Goal: Information Seeking & Learning: Learn about a topic

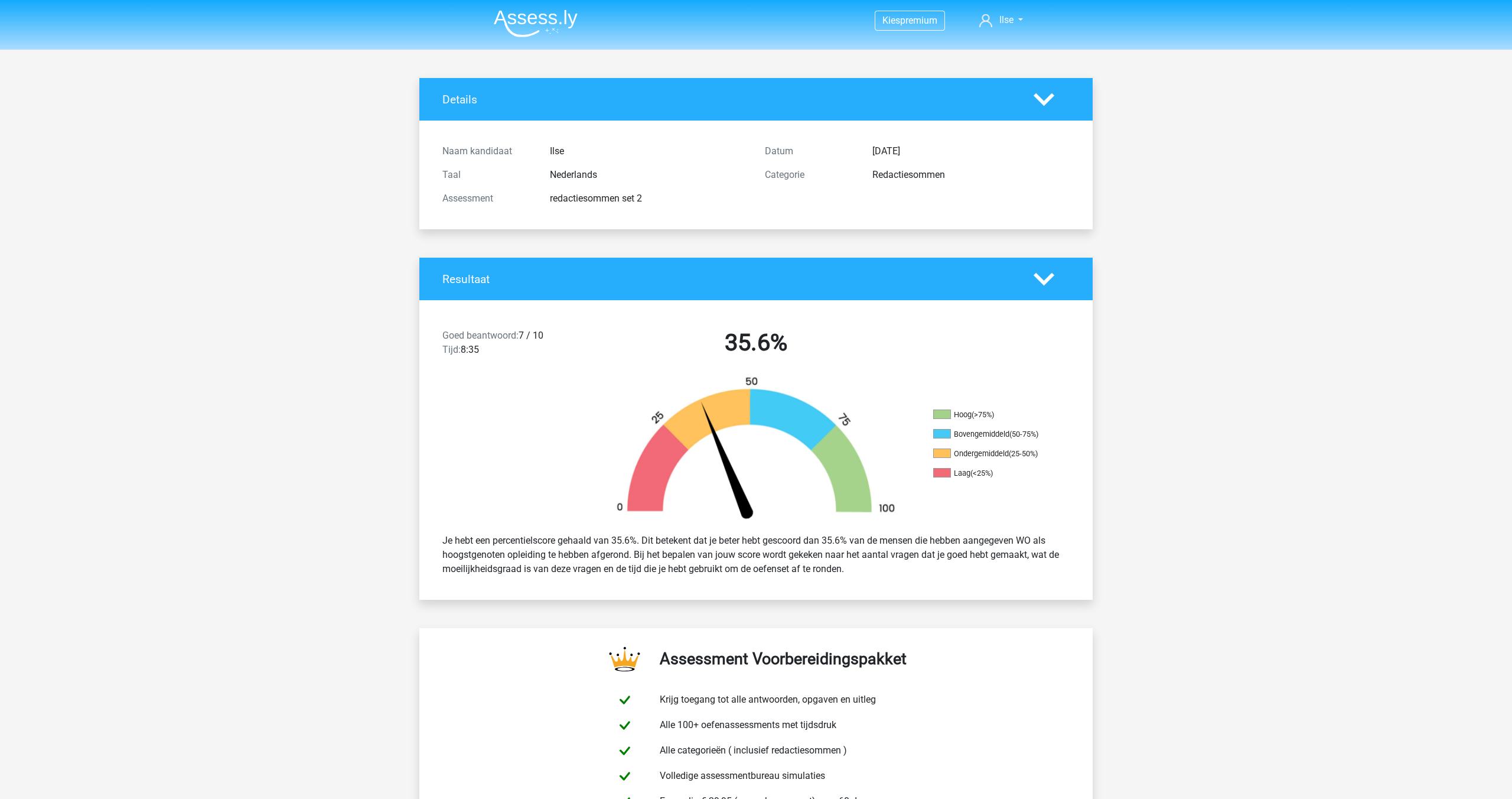
click at [546, 9] on img at bounding box center [536, 23] width 84 height 28
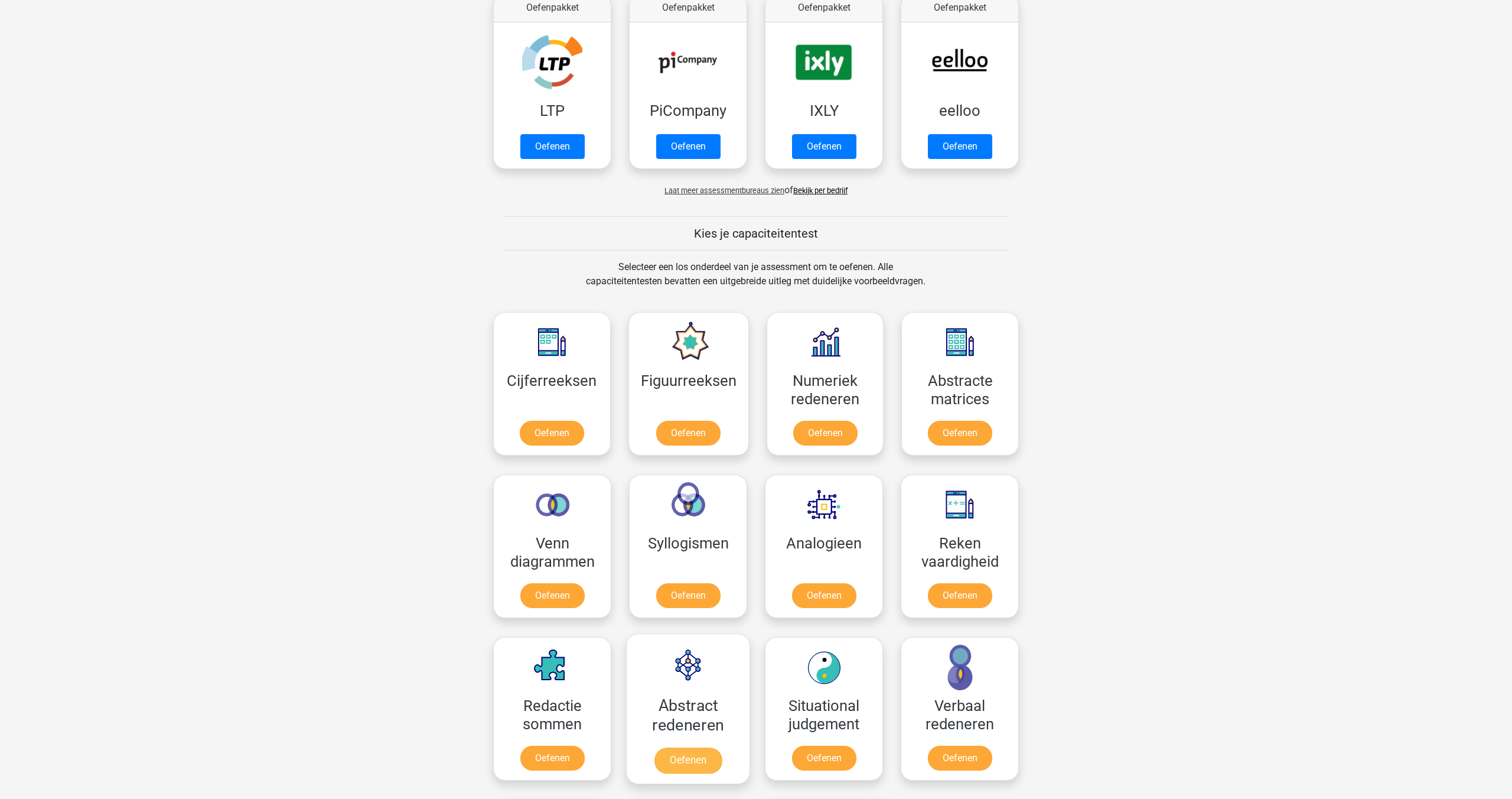
scroll to position [249, 0]
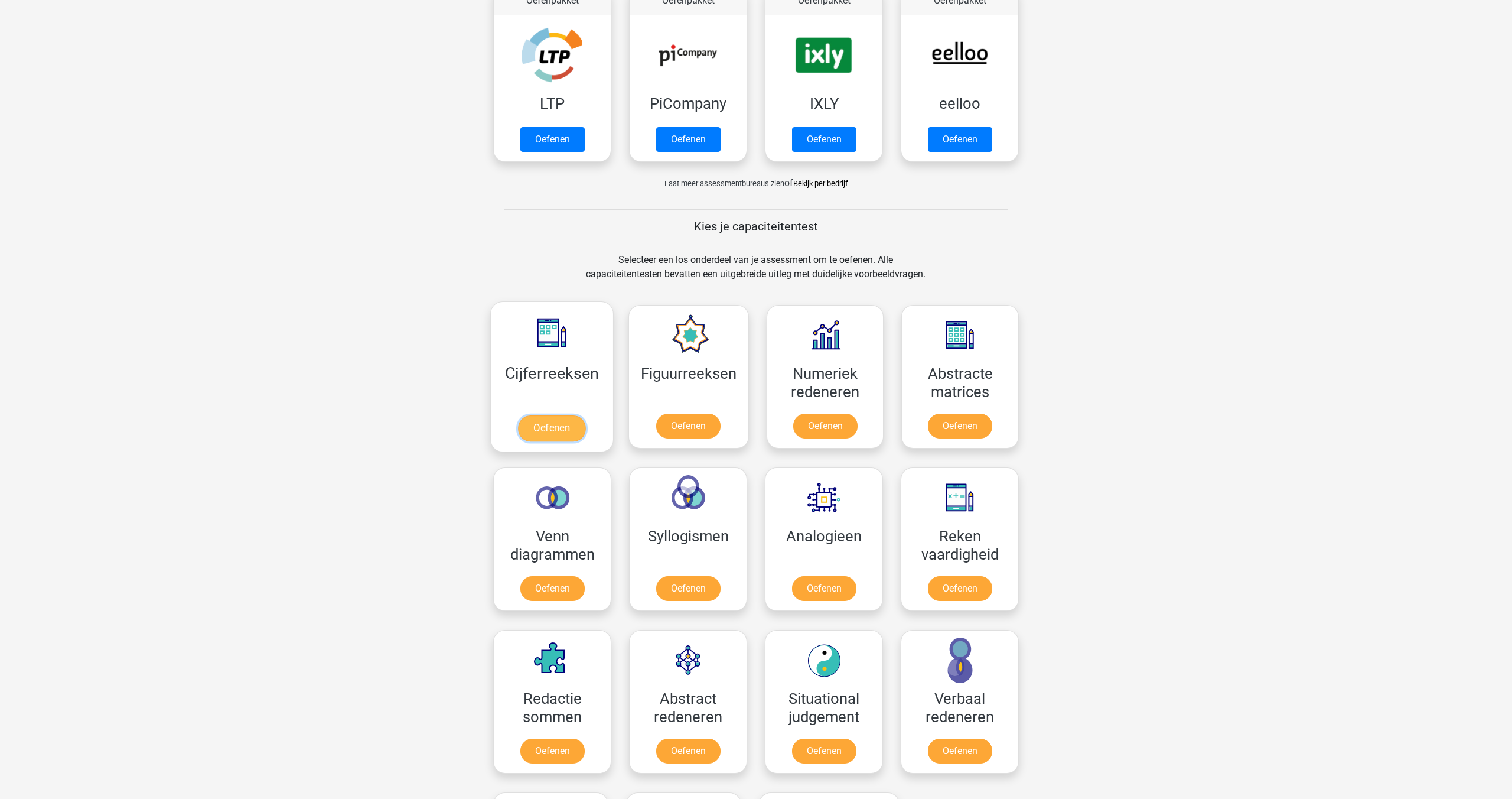
click at [543, 428] on link "Oefenen" at bounding box center [551, 428] width 67 height 26
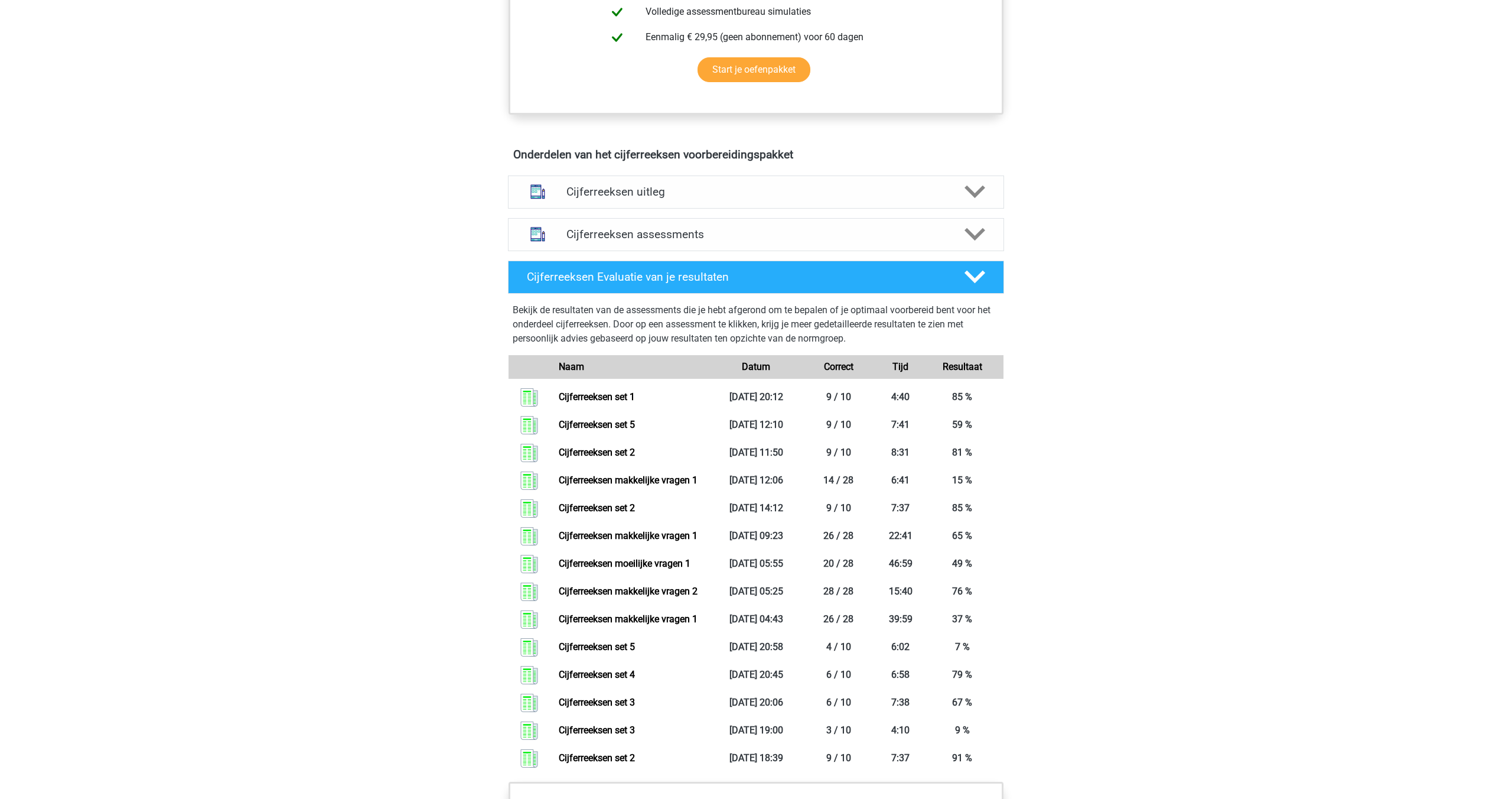
scroll to position [566, 0]
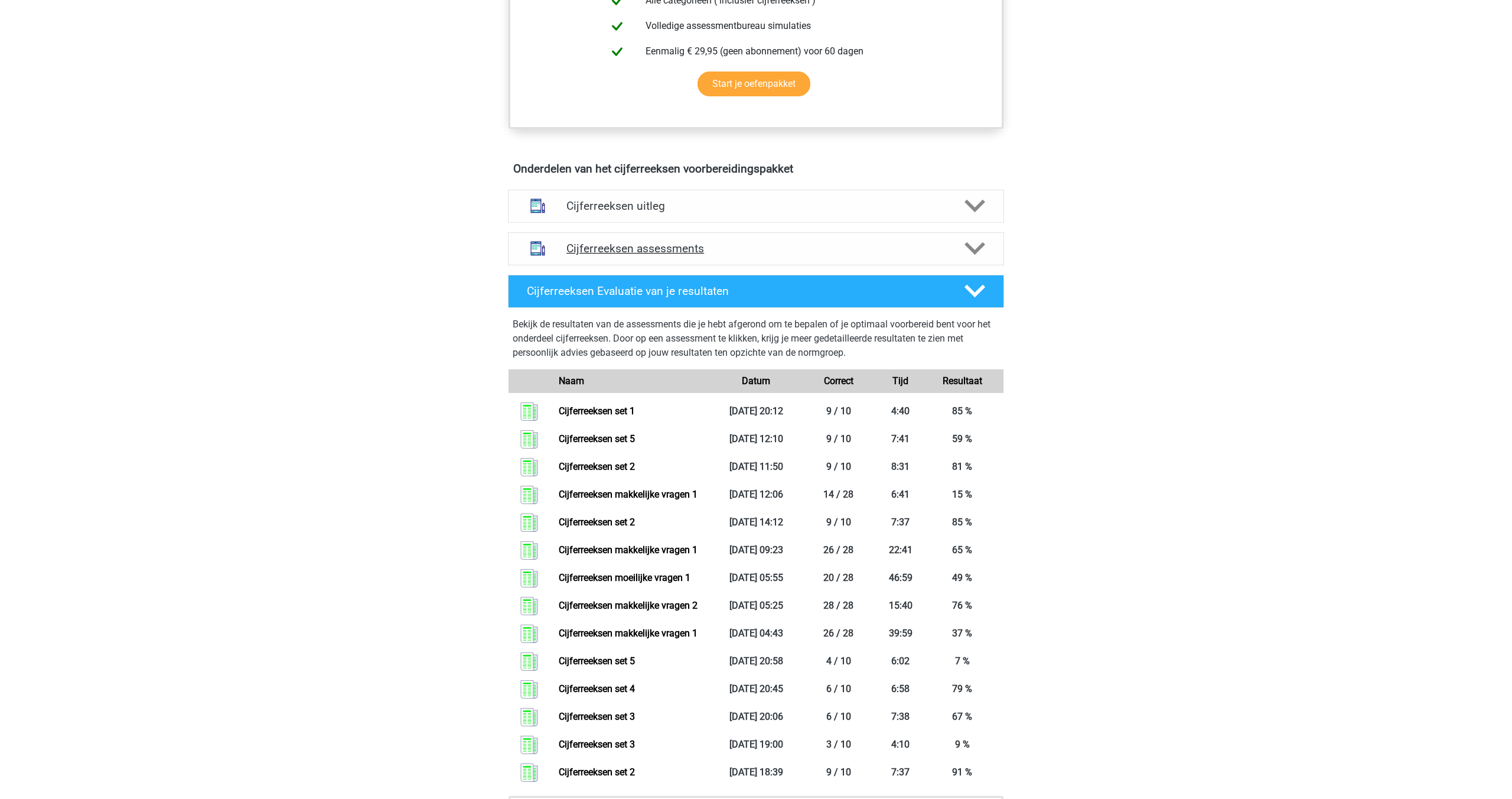
click at [655, 255] on h4 "Cijferreeksen assessments" at bounding box center [756, 248] width 379 height 14
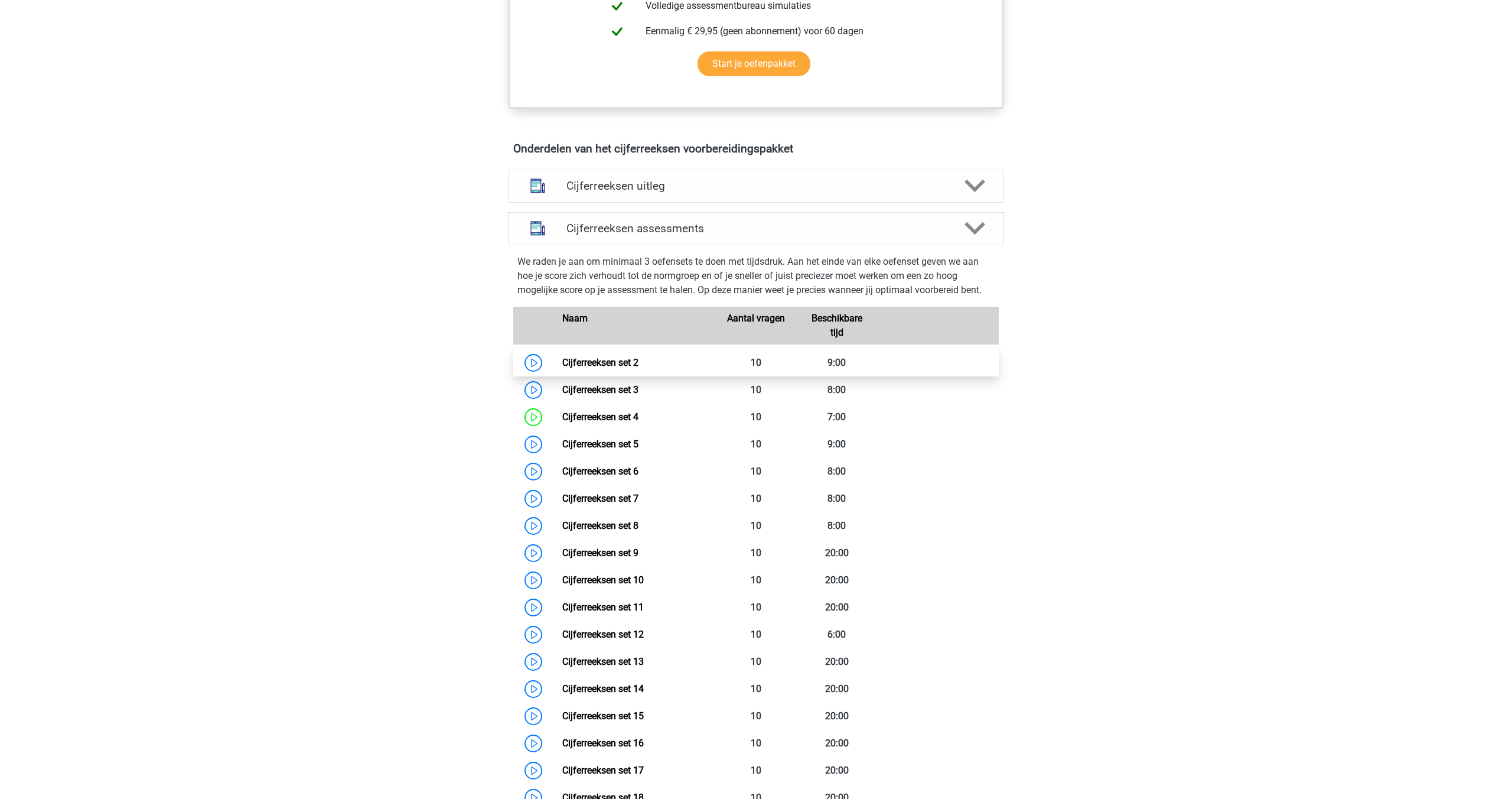
scroll to position [590, 0]
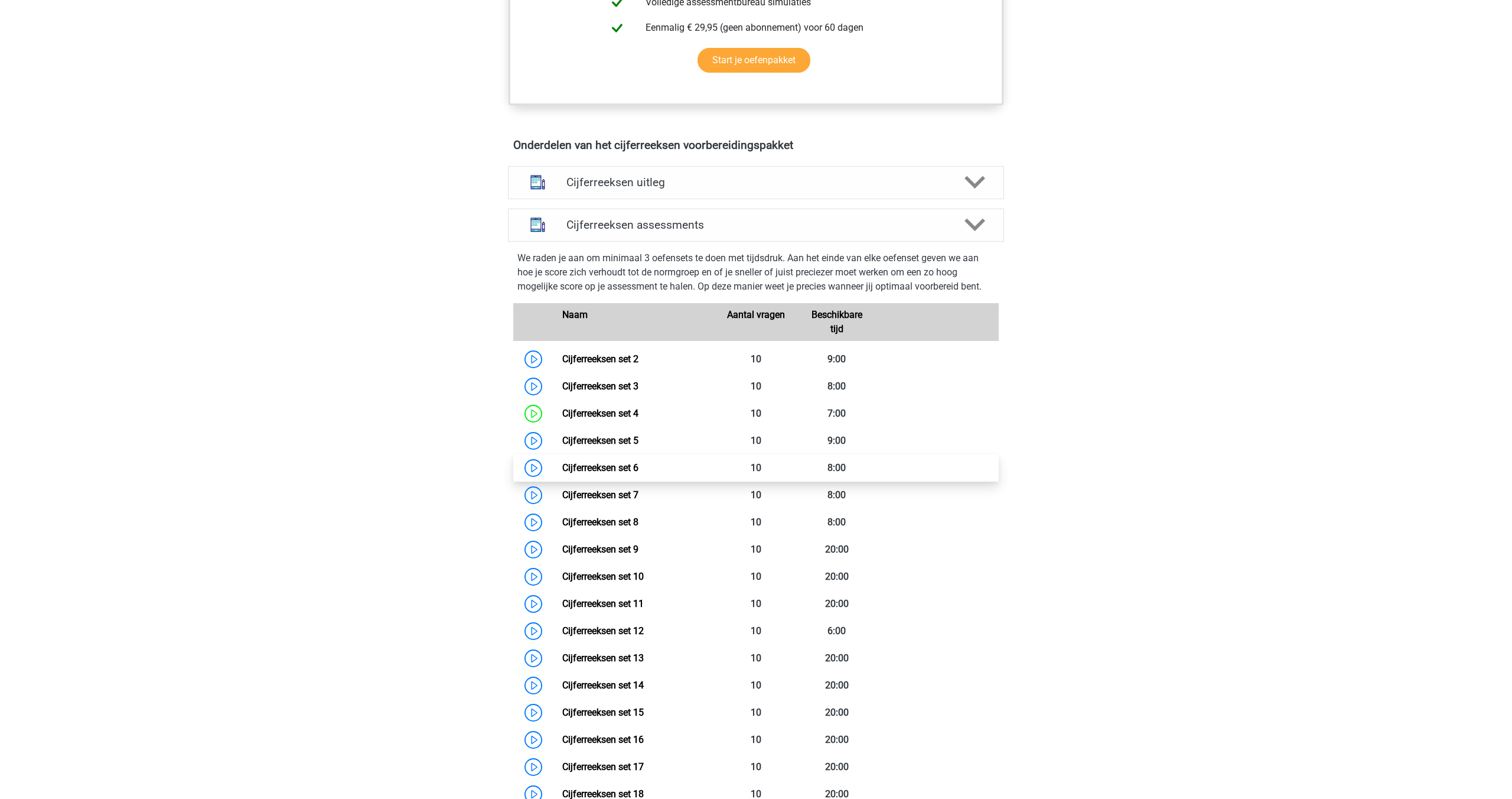
click at [586, 473] on link "Cijferreeksen set 6" at bounding box center [600, 468] width 76 height 11
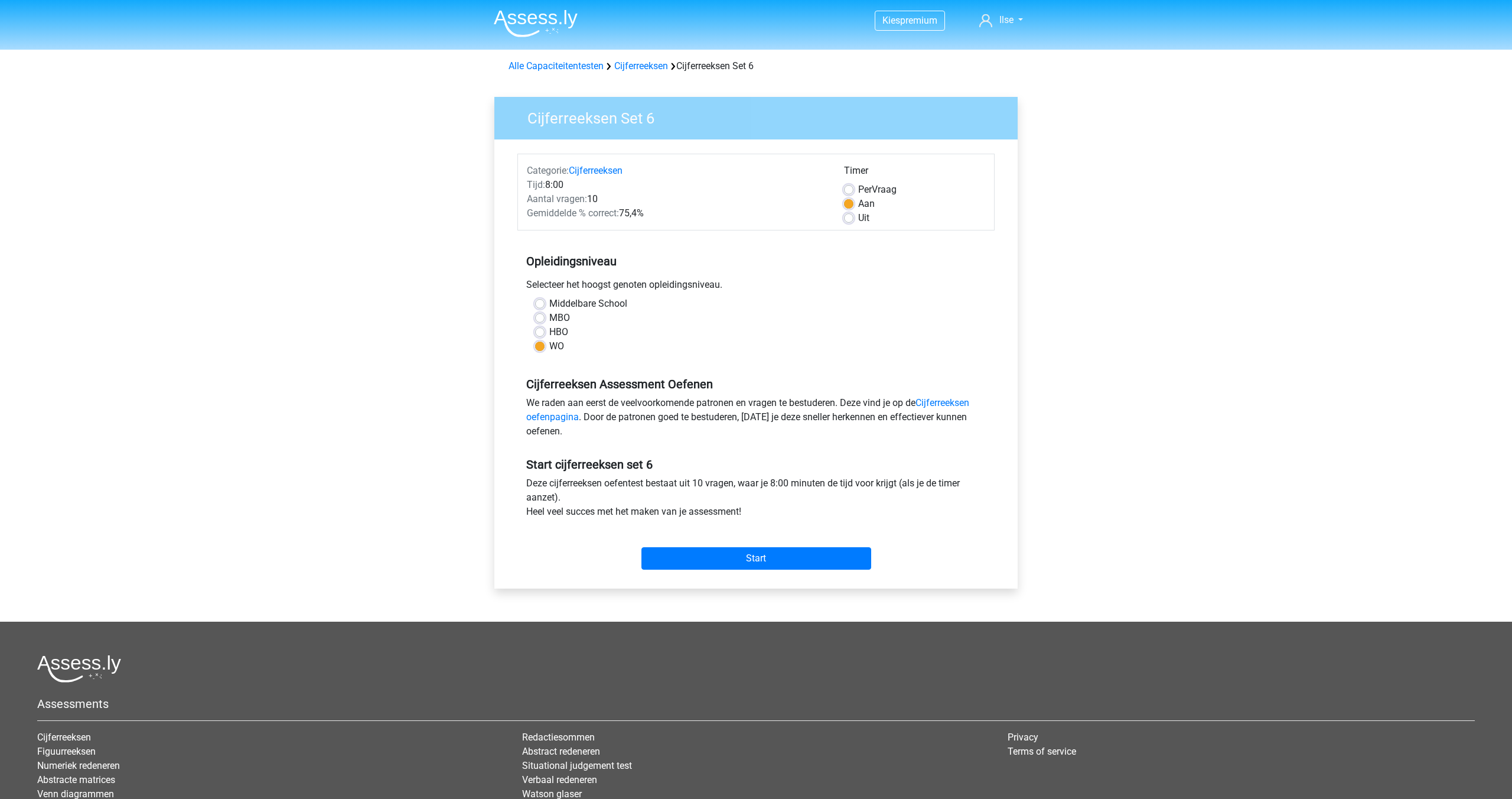
click at [858, 215] on label "Uit" at bounding box center [864, 218] width 11 height 14
click at [854, 215] on input "Uit" at bounding box center [848, 217] width 9 height 12
radio input "true"
click at [723, 556] on input "Start" at bounding box center [756, 558] width 230 height 22
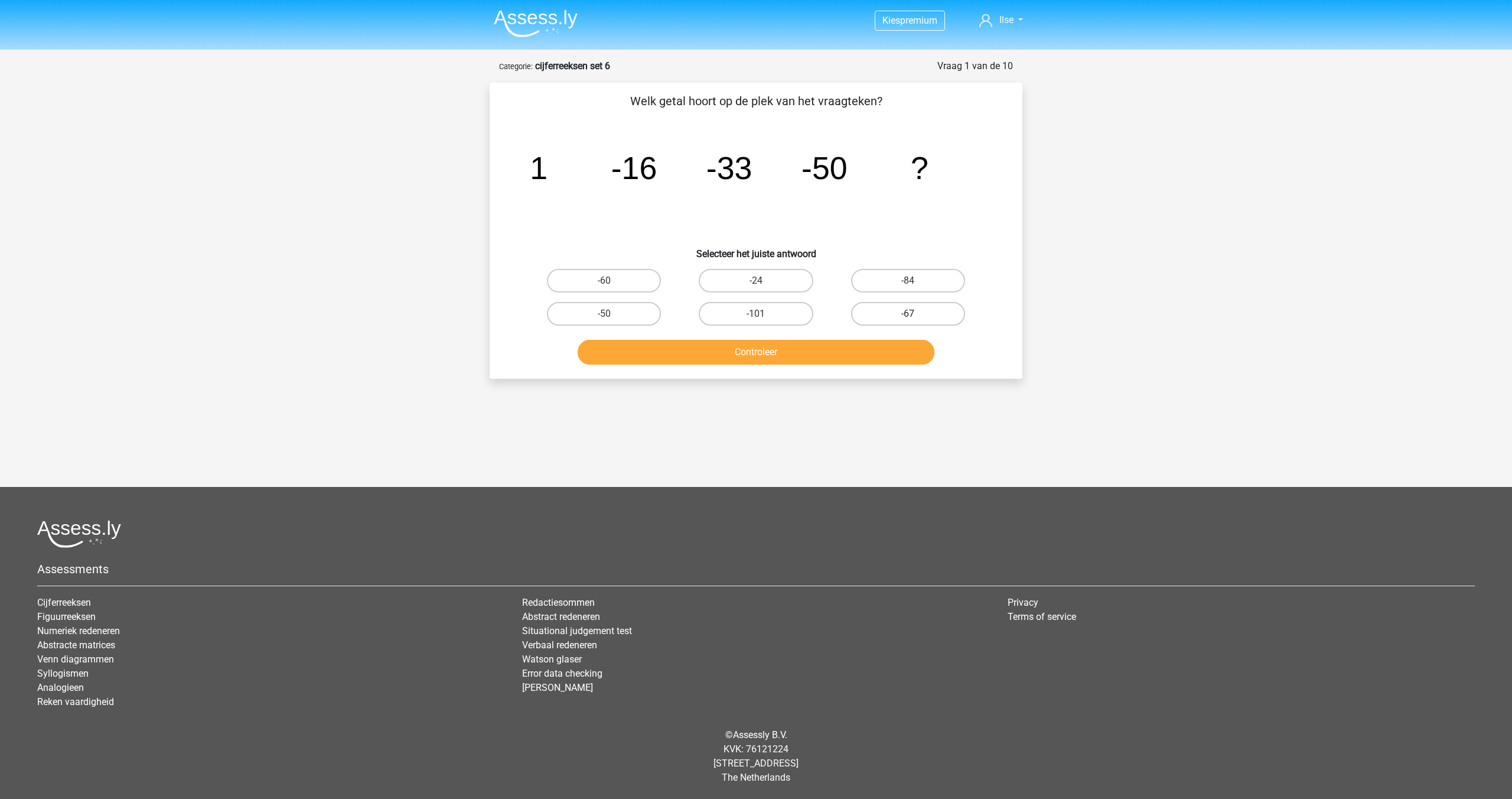
click at [896, 310] on label "-67" at bounding box center [908, 313] width 114 height 24
click at [908, 314] on input "-67" at bounding box center [911, 317] width 8 height 8
radio input "true"
click at [826, 344] on button "Controleer" at bounding box center [756, 352] width 357 height 25
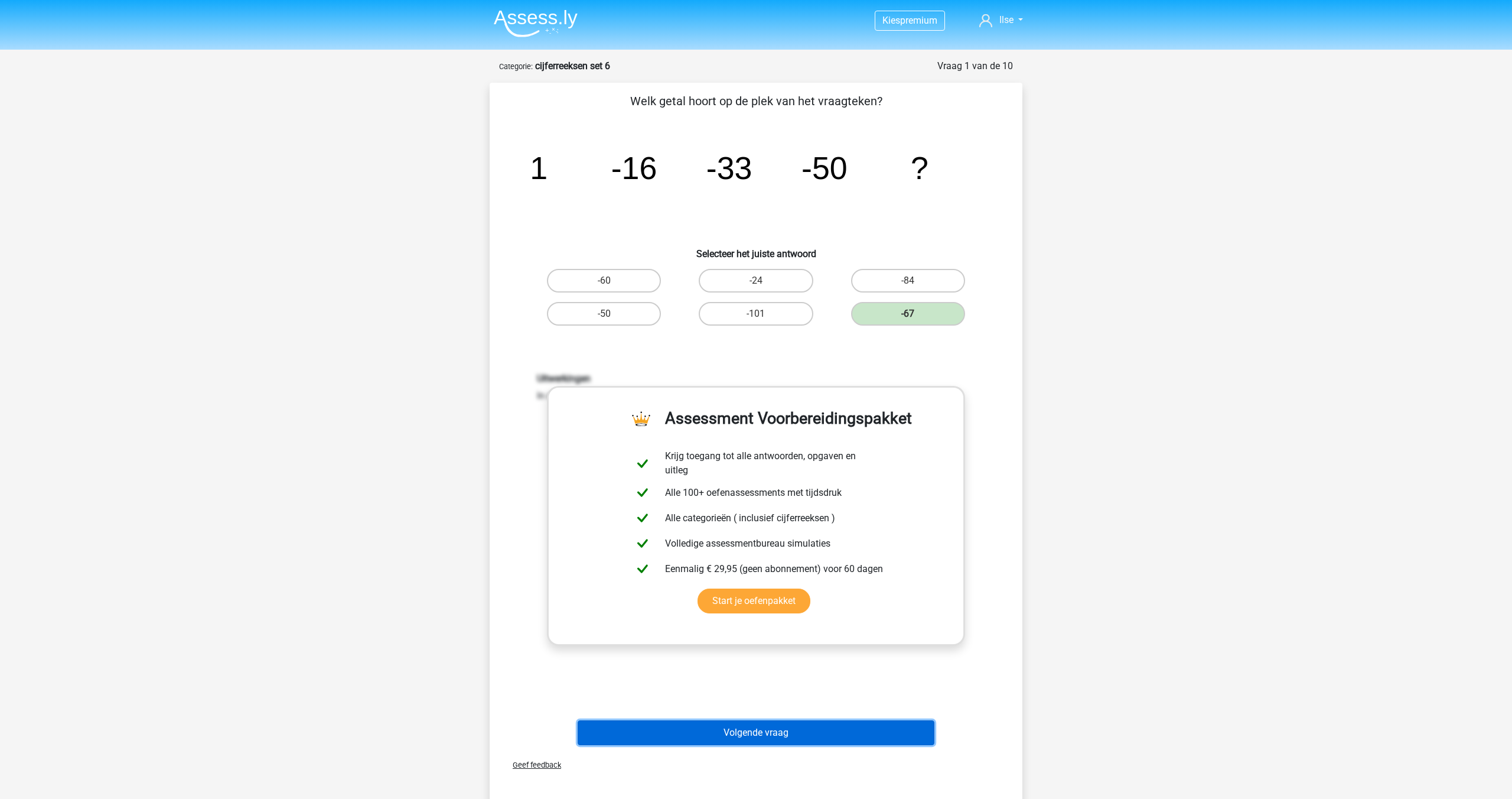
click at [768, 727] on button "Volgende vraag" at bounding box center [756, 733] width 357 height 25
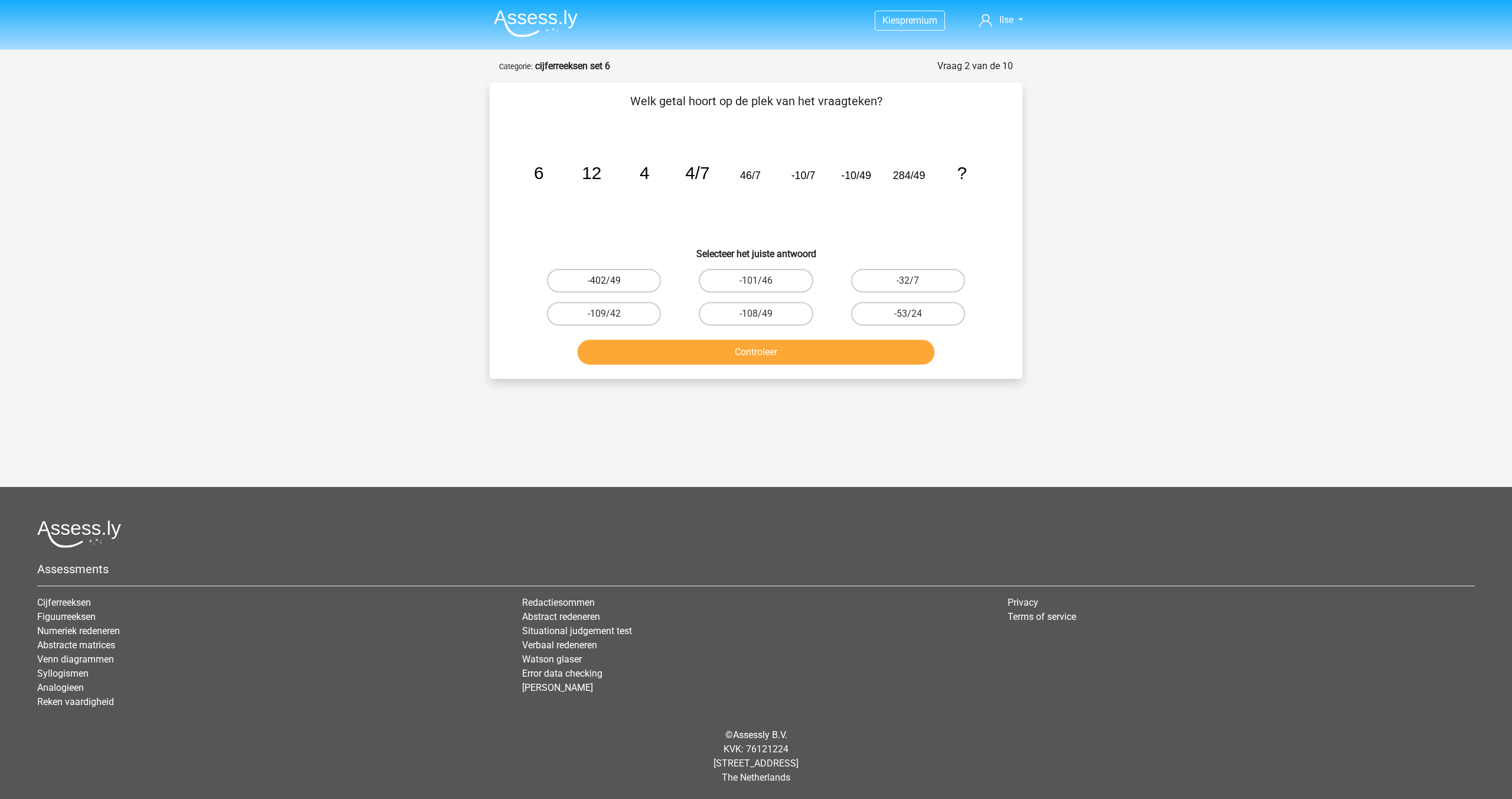
click at [637, 280] on label "-402/49" at bounding box center [604, 280] width 114 height 24
click at [612, 280] on input "-402/49" at bounding box center [608, 284] width 8 height 8
radio input "true"
click at [741, 347] on button "Controleer" at bounding box center [756, 352] width 357 height 25
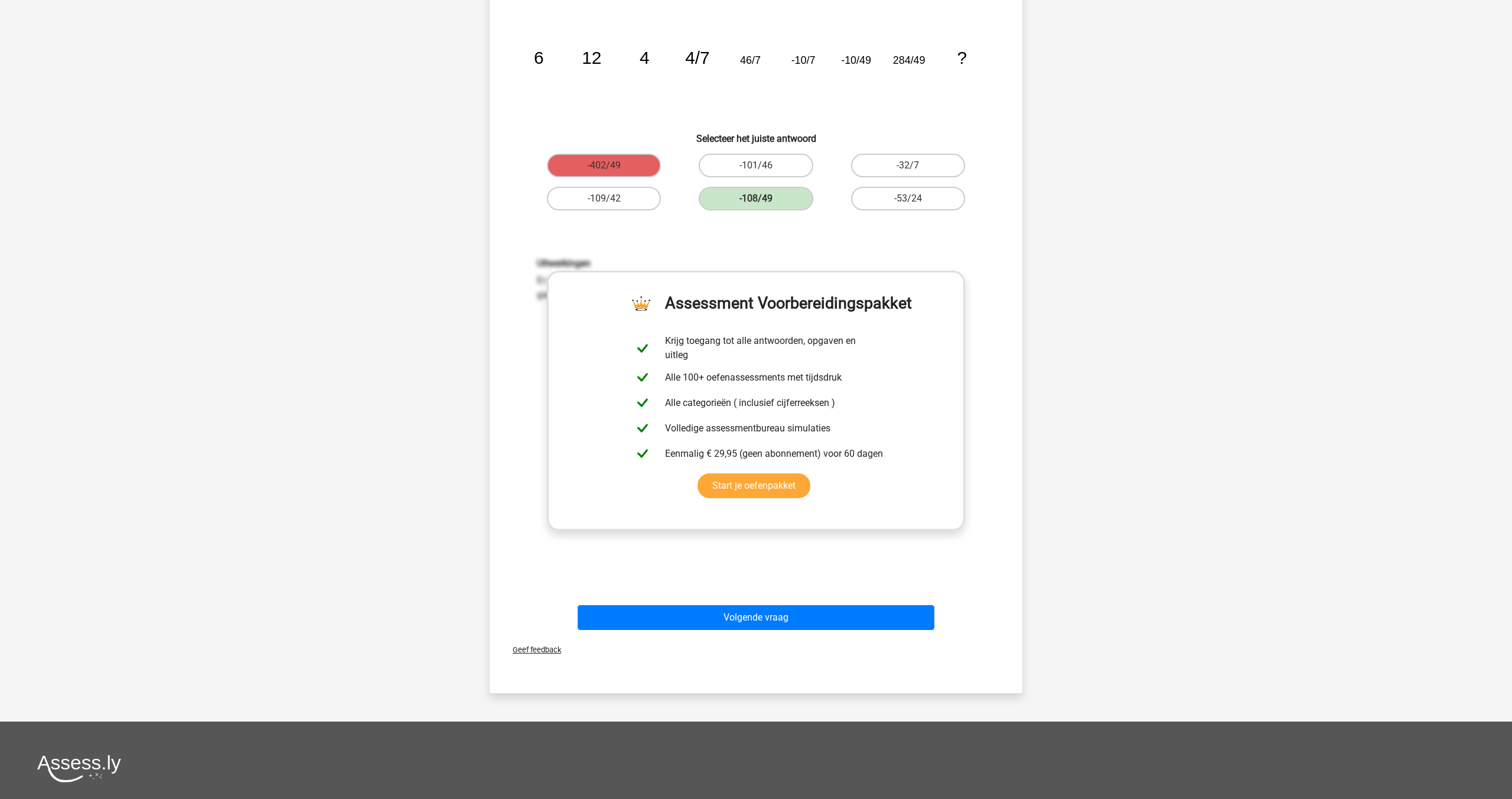
scroll to position [135, 0]
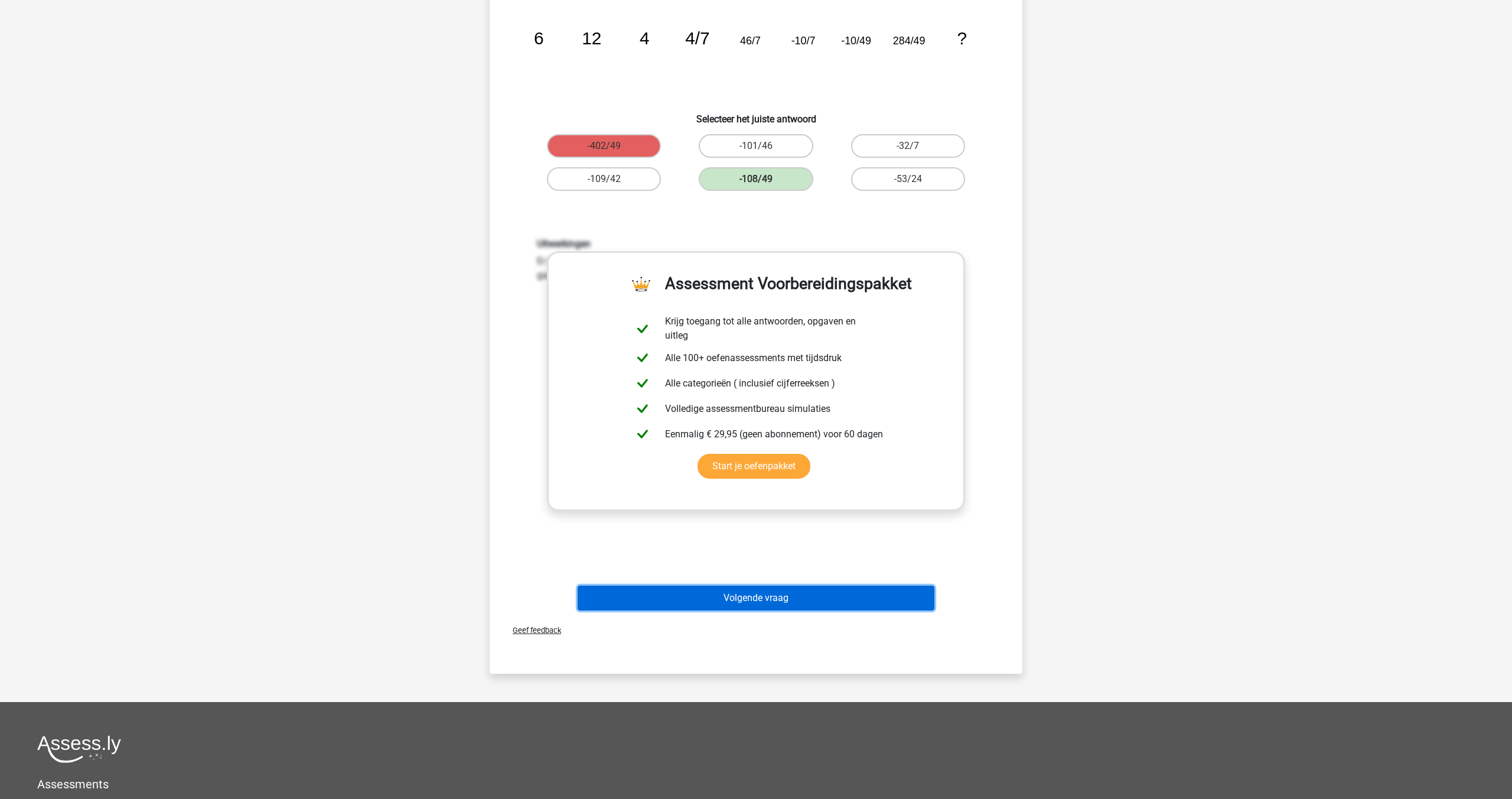
click at [742, 599] on button "Volgende vraag" at bounding box center [756, 598] width 357 height 25
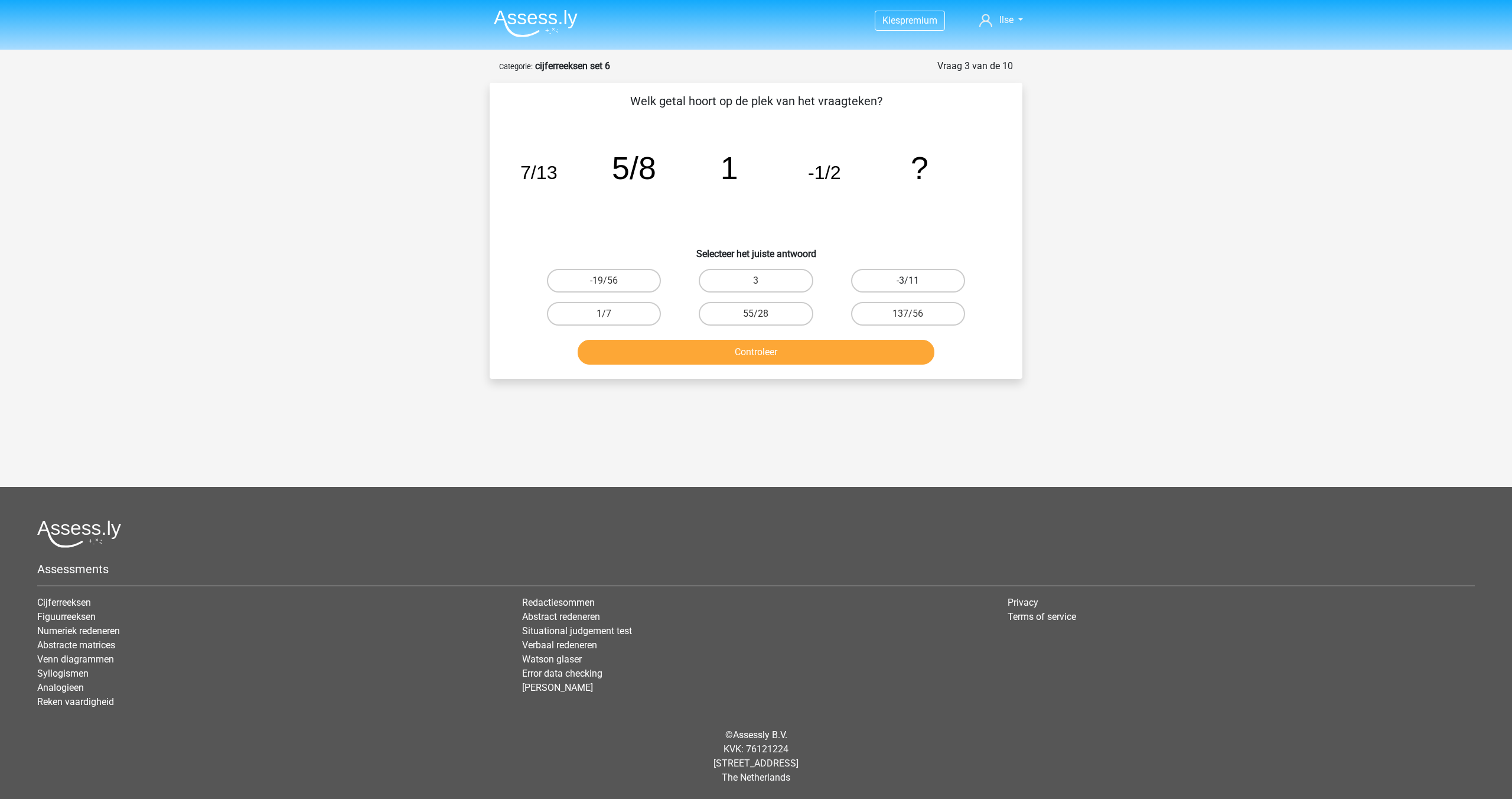
click at [889, 278] on label "-3/11" at bounding box center [908, 280] width 114 height 24
click at [908, 280] on input "-3/11" at bounding box center [911, 284] width 8 height 8
radio input "true"
click at [824, 342] on button "Controleer" at bounding box center [756, 352] width 357 height 25
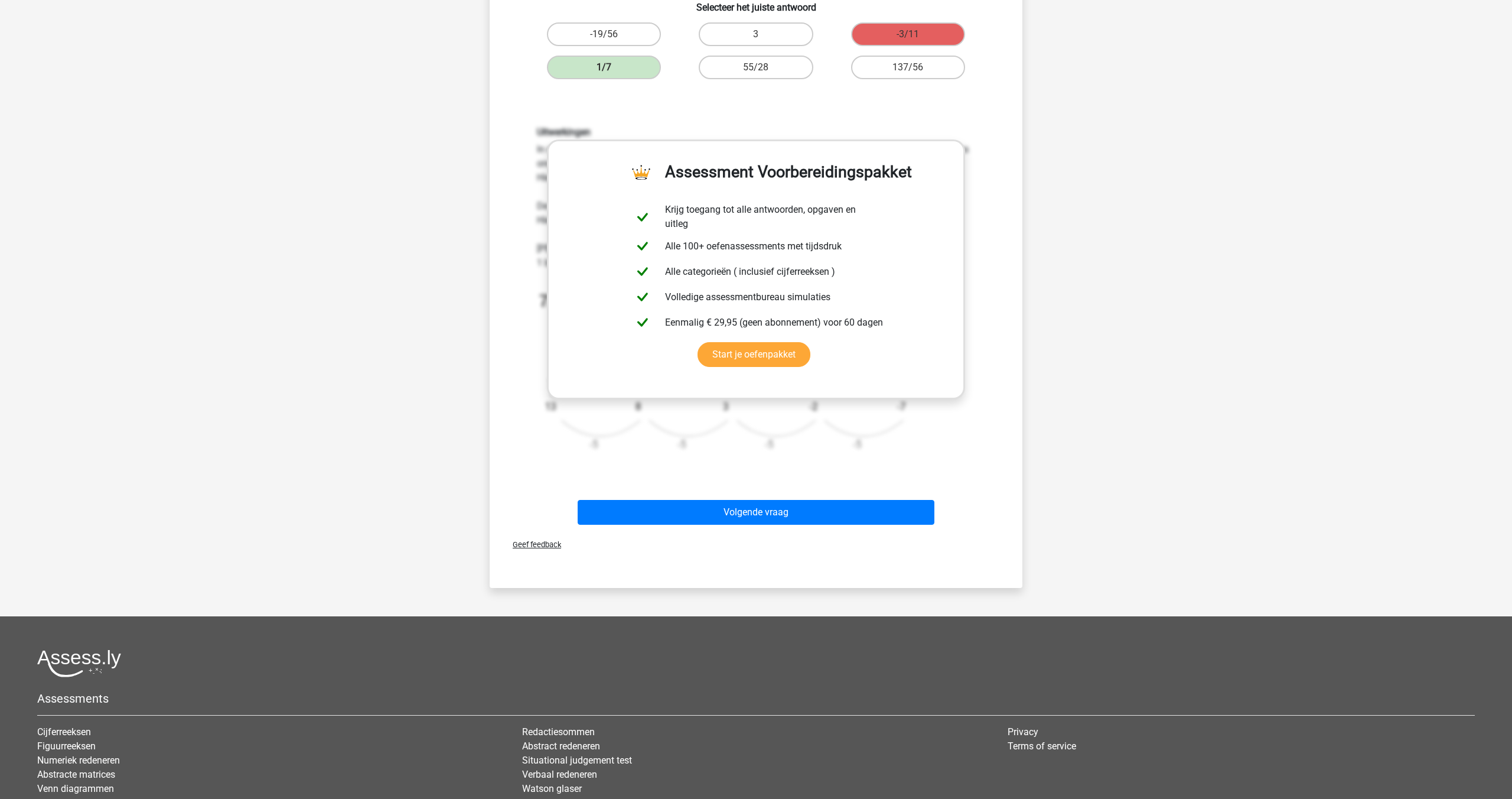
scroll to position [266, 0]
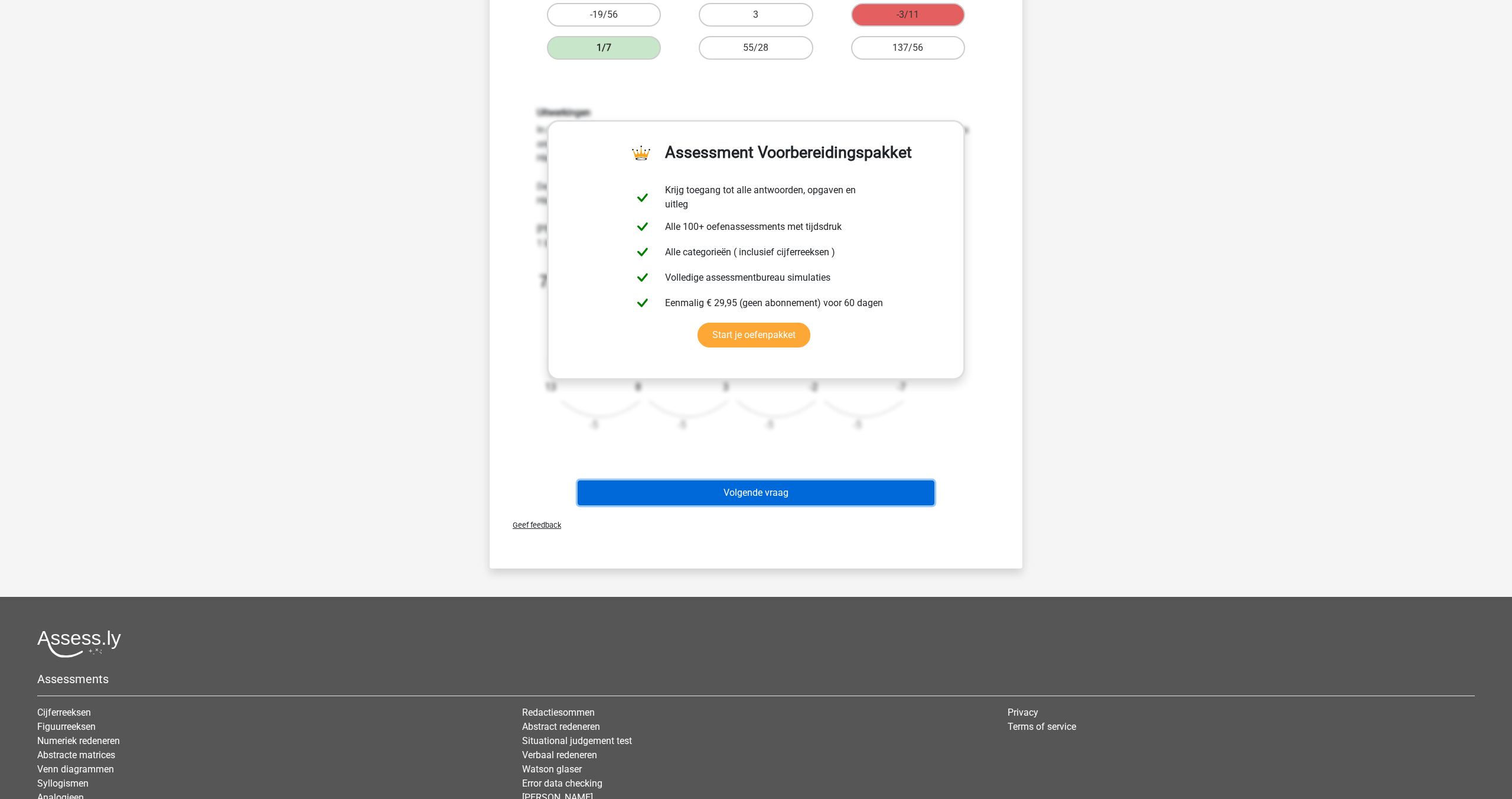
click at [773, 490] on button "Volgende vraag" at bounding box center [756, 492] width 357 height 25
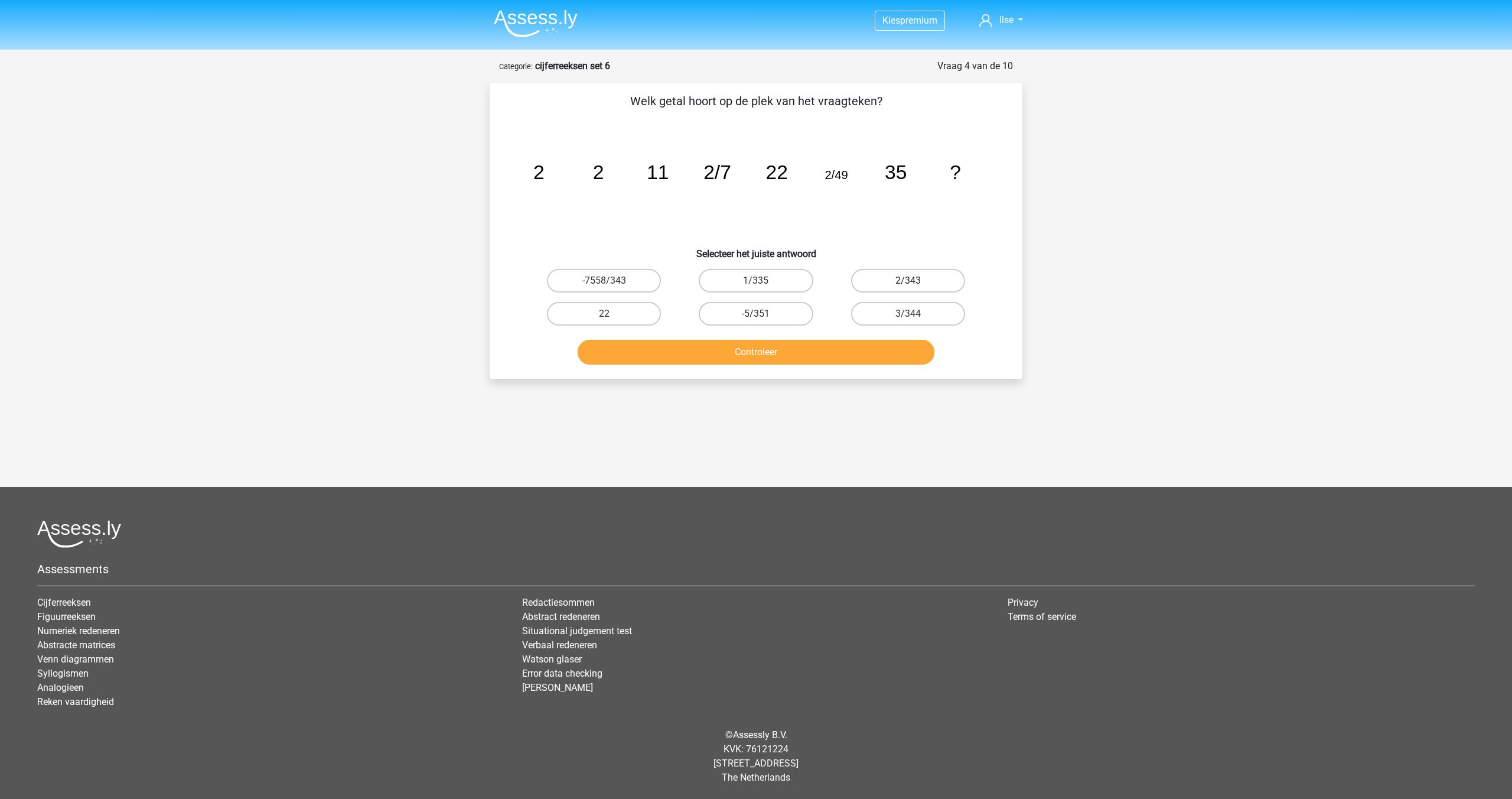
click at [889, 279] on label "2/343" at bounding box center [908, 280] width 114 height 24
click at [908, 280] on input "2/343" at bounding box center [911, 284] width 8 height 8
radio input "true"
click at [751, 347] on button "Controleer" at bounding box center [756, 352] width 357 height 25
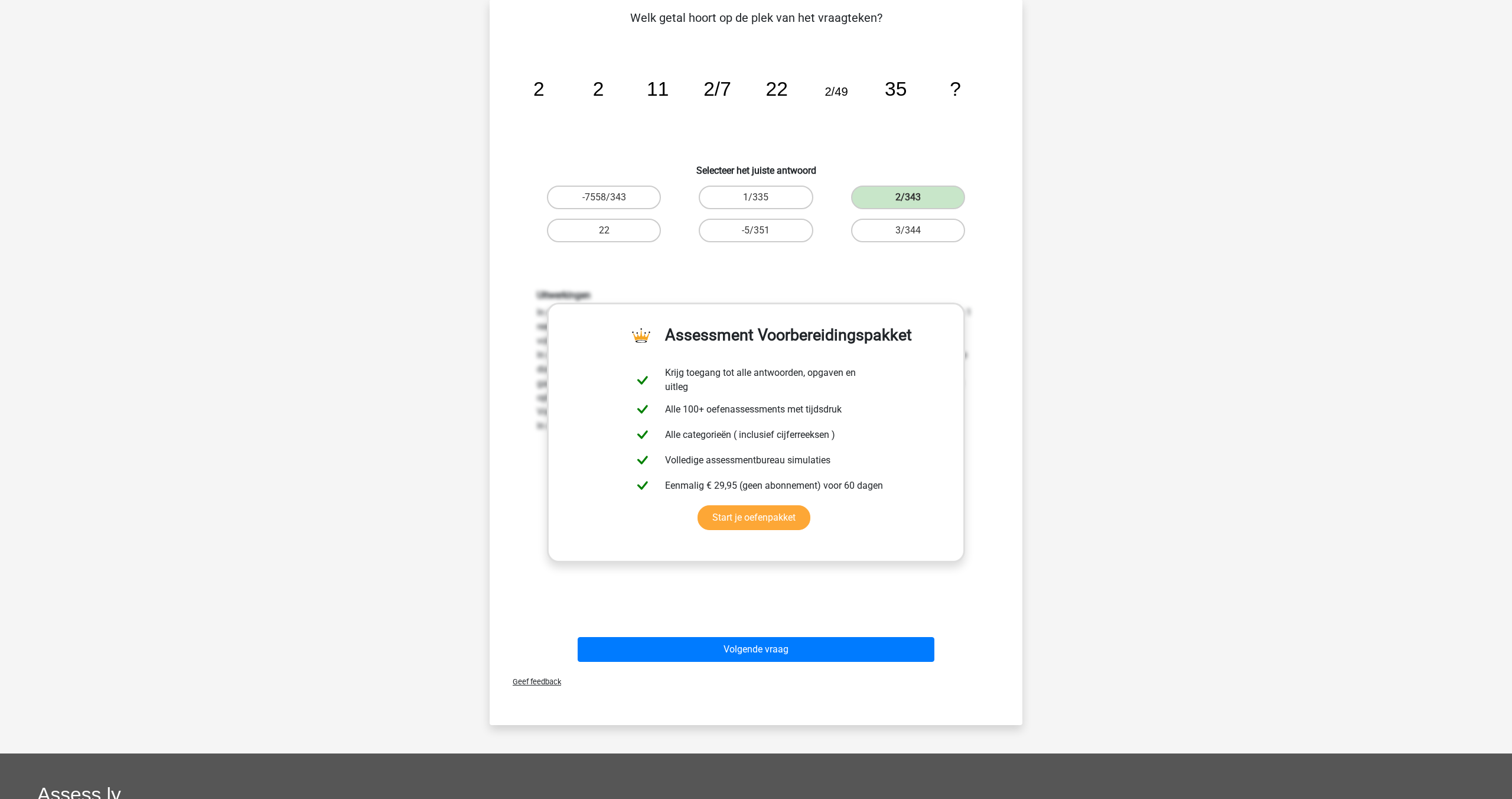
scroll to position [128, 0]
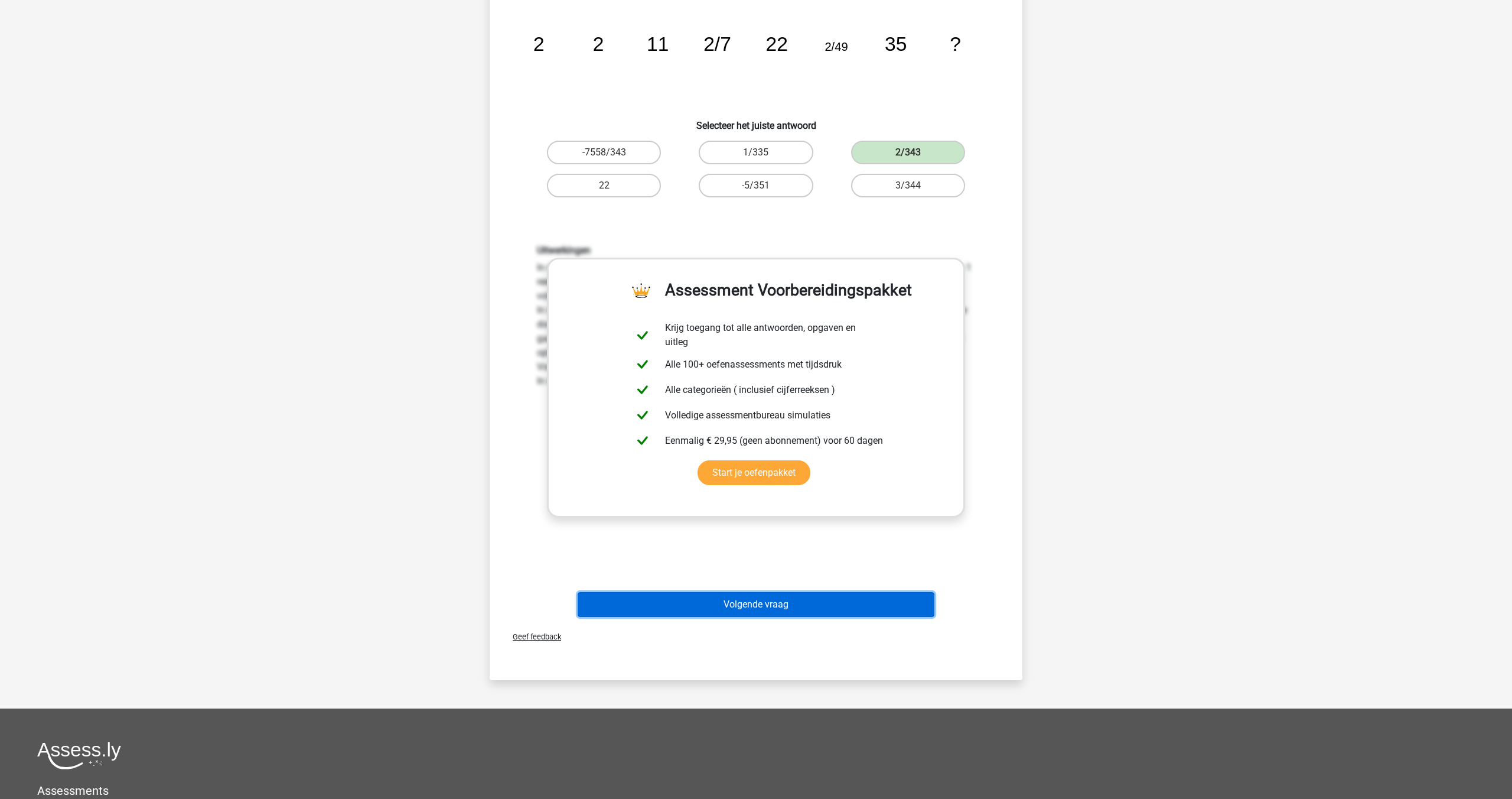
click at [707, 611] on button "Volgende vraag" at bounding box center [756, 604] width 357 height 25
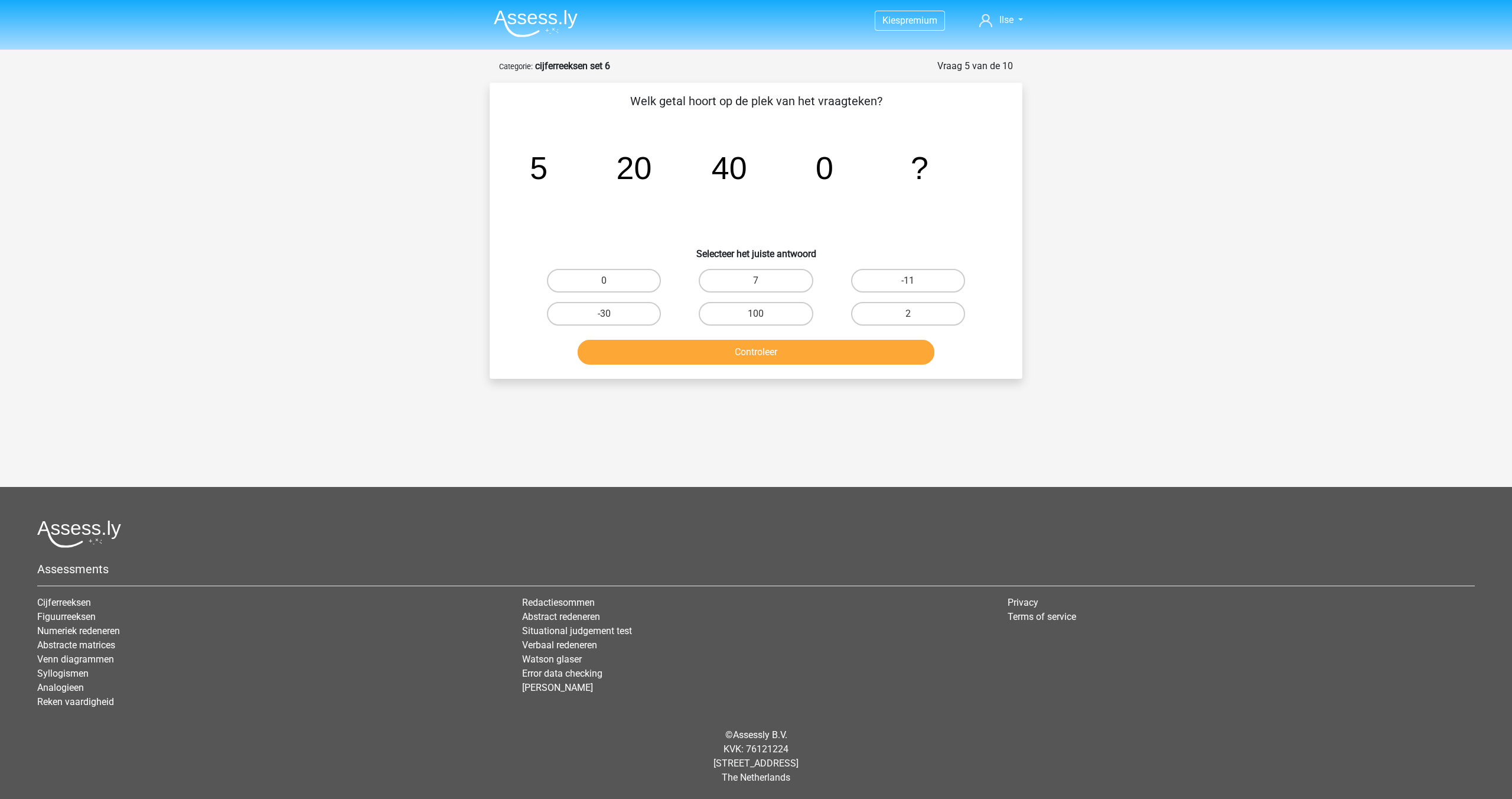
scroll to position [0, 0]
click at [613, 316] on label "-30" at bounding box center [604, 313] width 114 height 24
click at [612, 316] on input "-30" at bounding box center [608, 317] width 8 height 8
radio input "true"
click at [756, 350] on button "Controleer" at bounding box center [756, 352] width 357 height 25
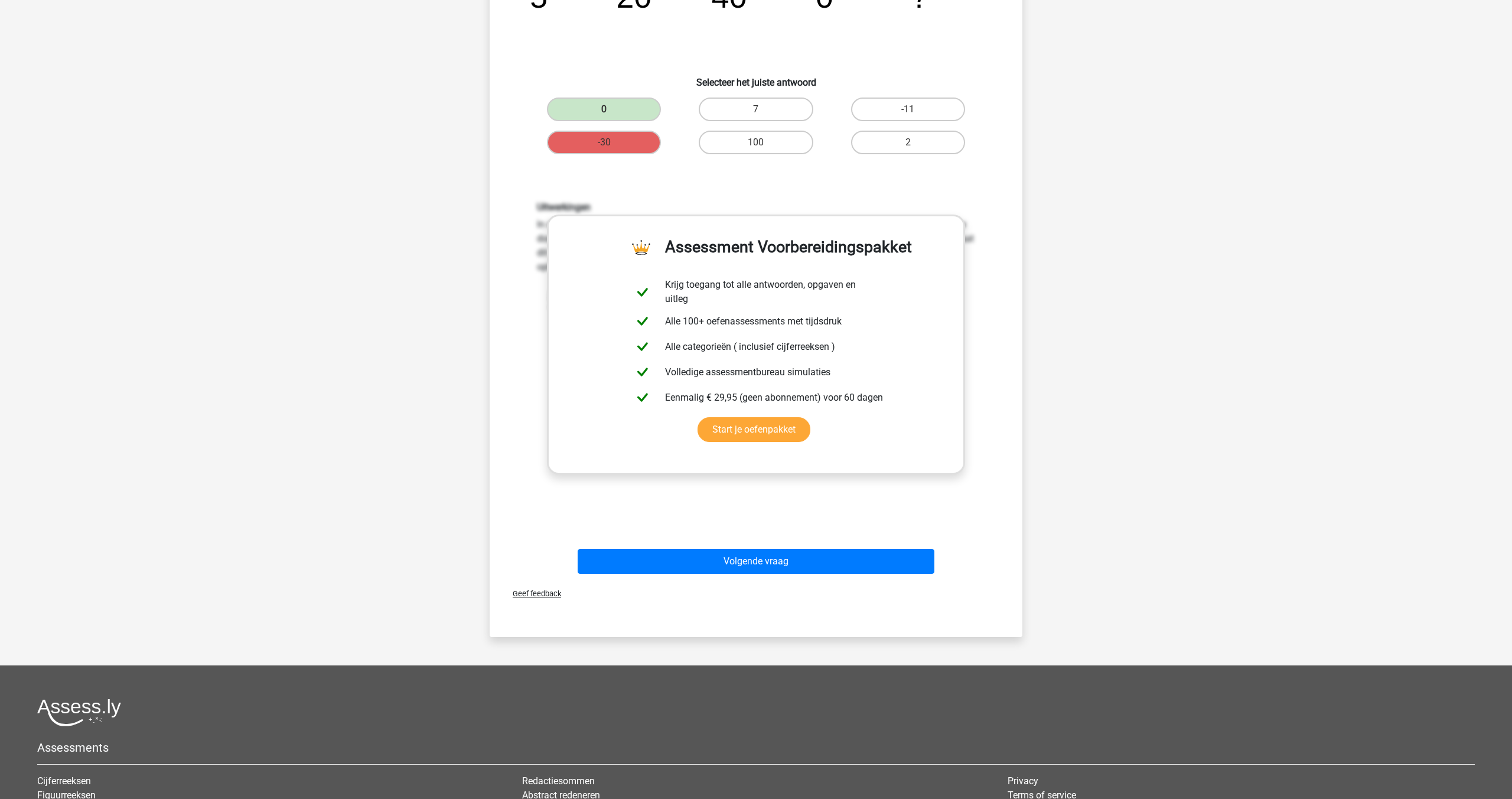
scroll to position [172, 0]
click at [751, 556] on button "Volgende vraag" at bounding box center [756, 561] width 357 height 25
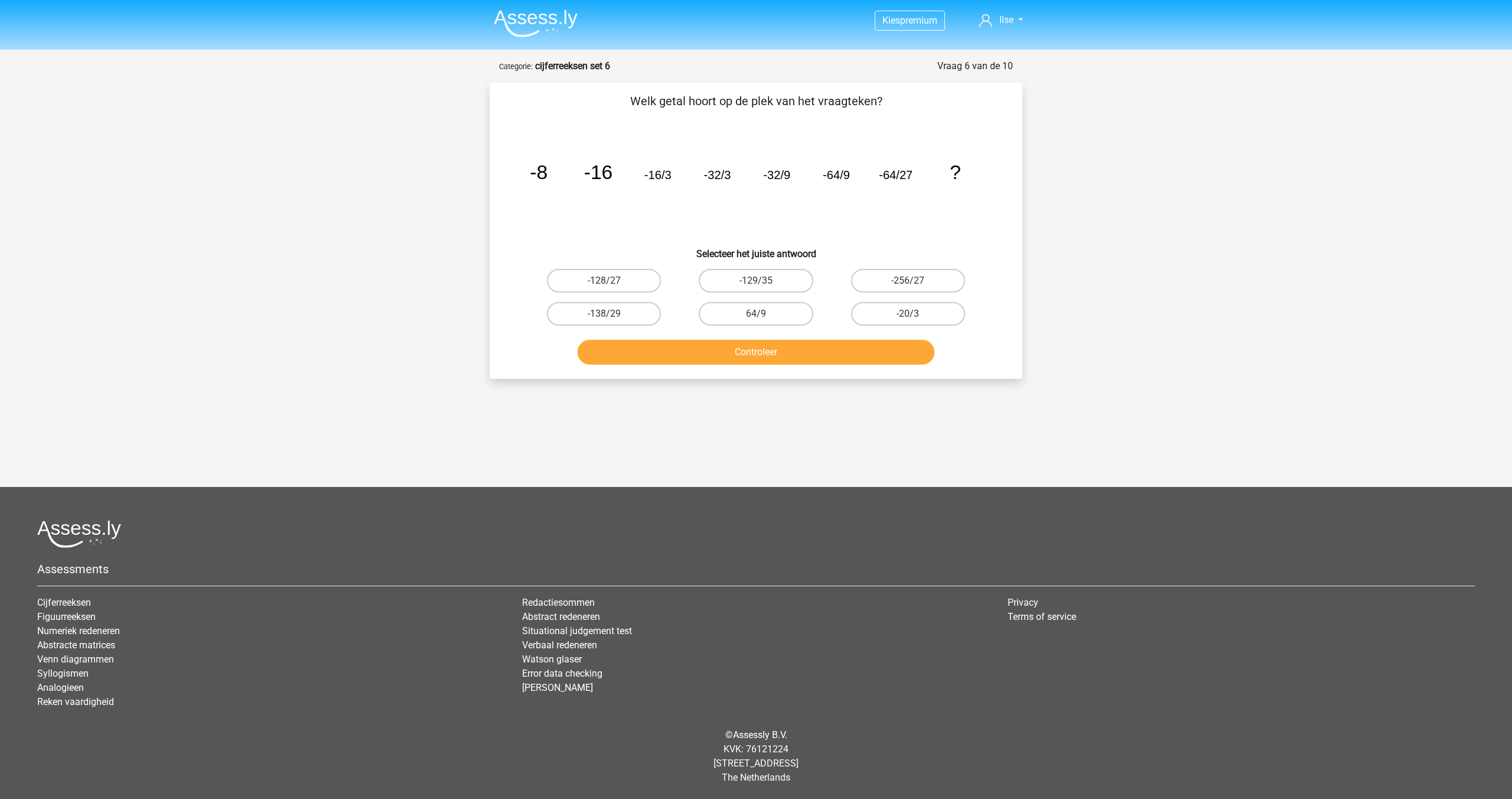
scroll to position [0, 0]
click at [597, 277] on label "-128/27" at bounding box center [604, 280] width 114 height 24
click at [604, 280] on input "-128/27" at bounding box center [608, 284] width 8 height 8
radio input "true"
click at [691, 352] on button "Controleer" at bounding box center [756, 352] width 357 height 25
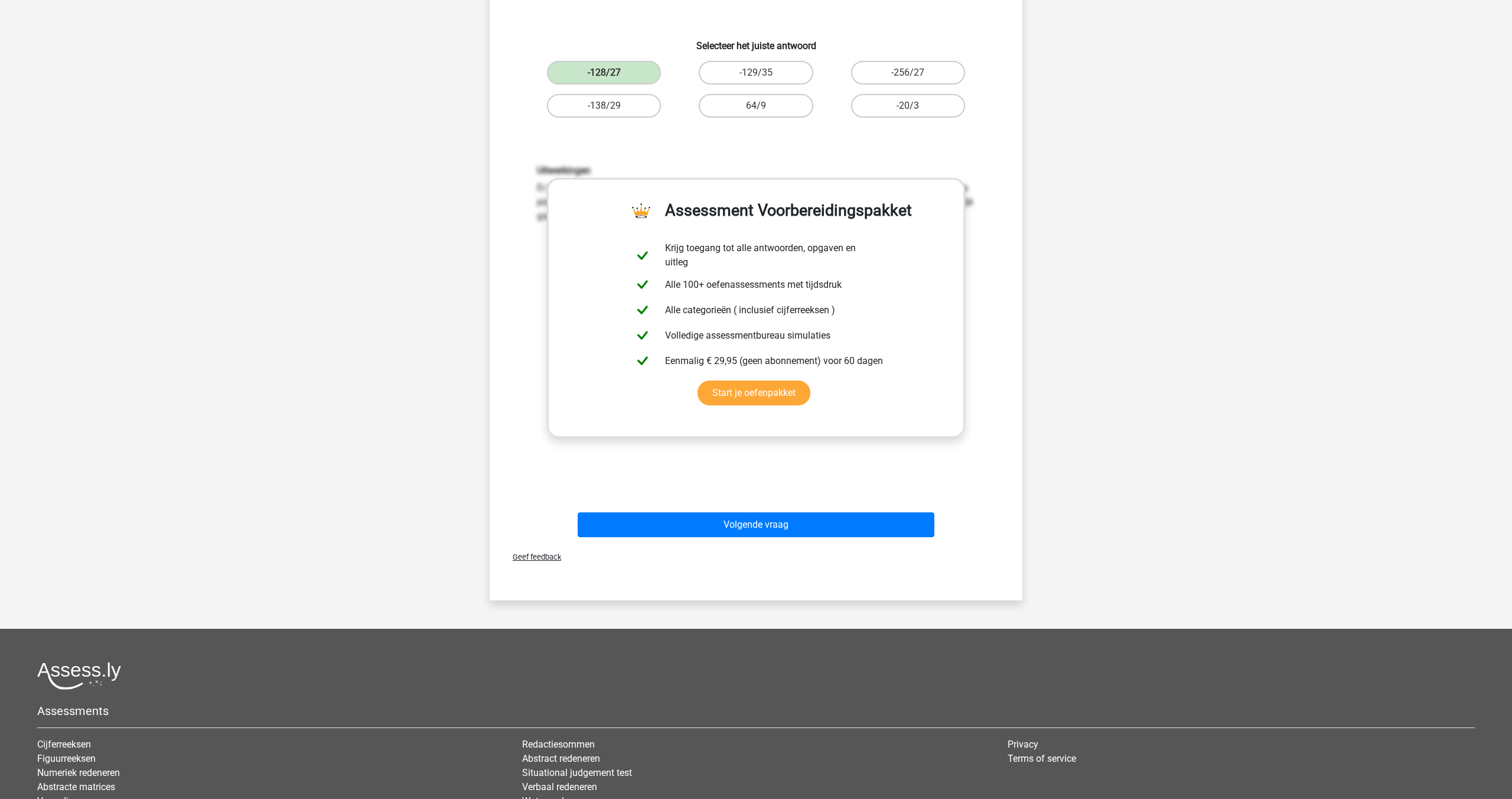
scroll to position [222, 0]
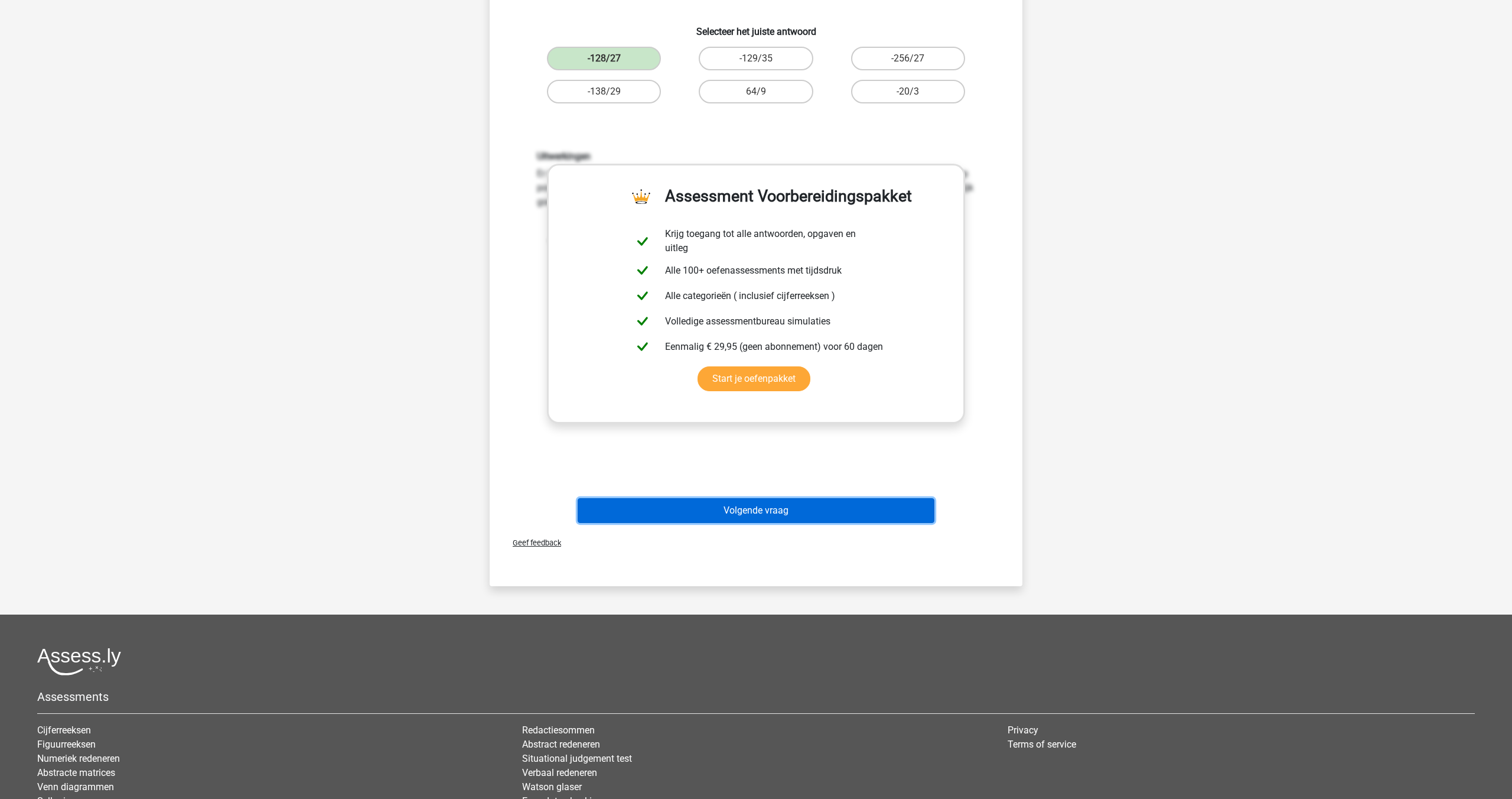
click at [717, 509] on button "Volgende vraag" at bounding box center [756, 510] width 357 height 25
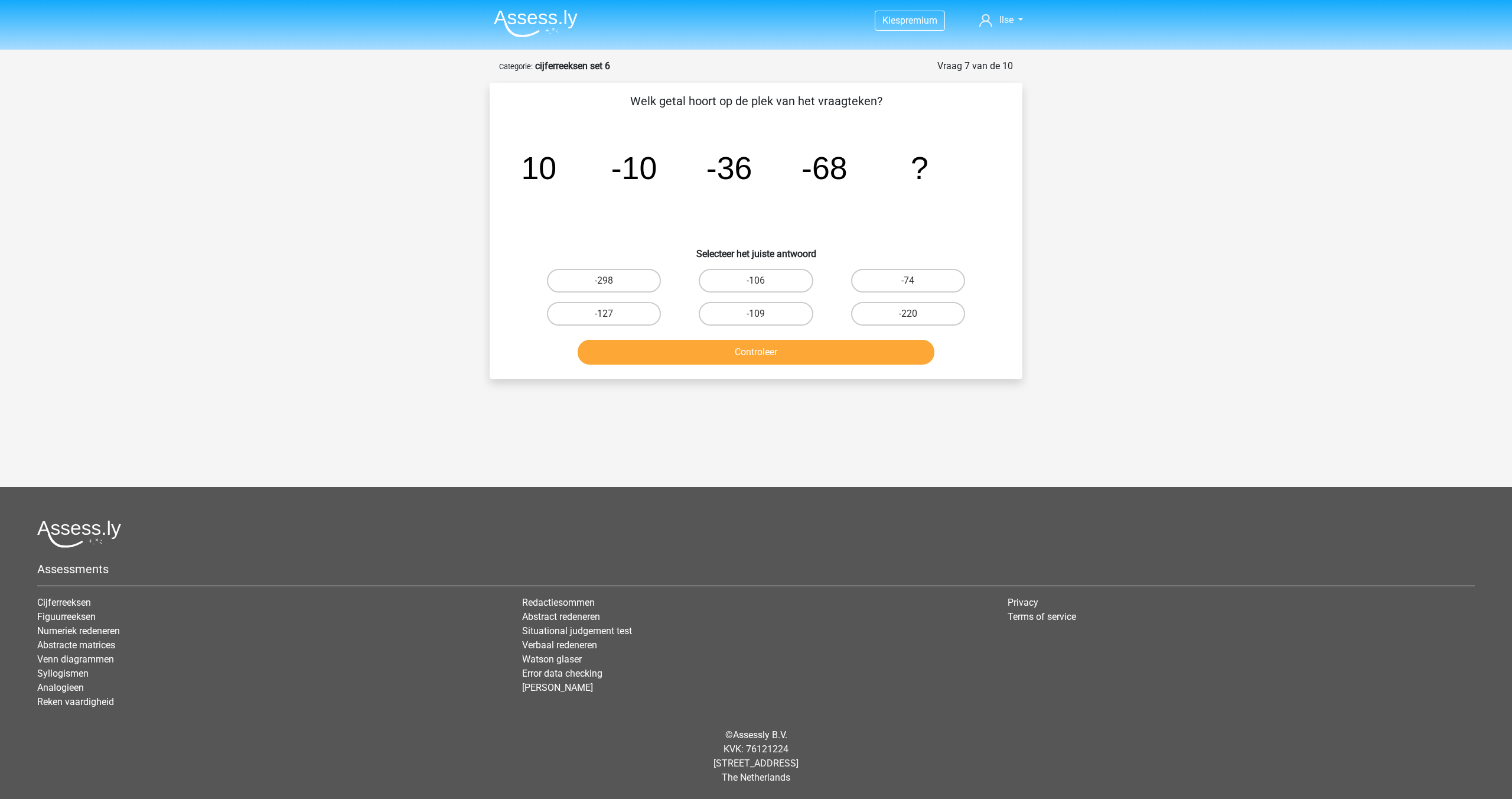
scroll to position [0, 0]
click at [897, 315] on label "-220" at bounding box center [908, 313] width 114 height 24
click at [908, 315] on input "-220" at bounding box center [911, 317] width 8 height 8
radio input "true"
click at [818, 347] on button "Controleer" at bounding box center [756, 352] width 357 height 25
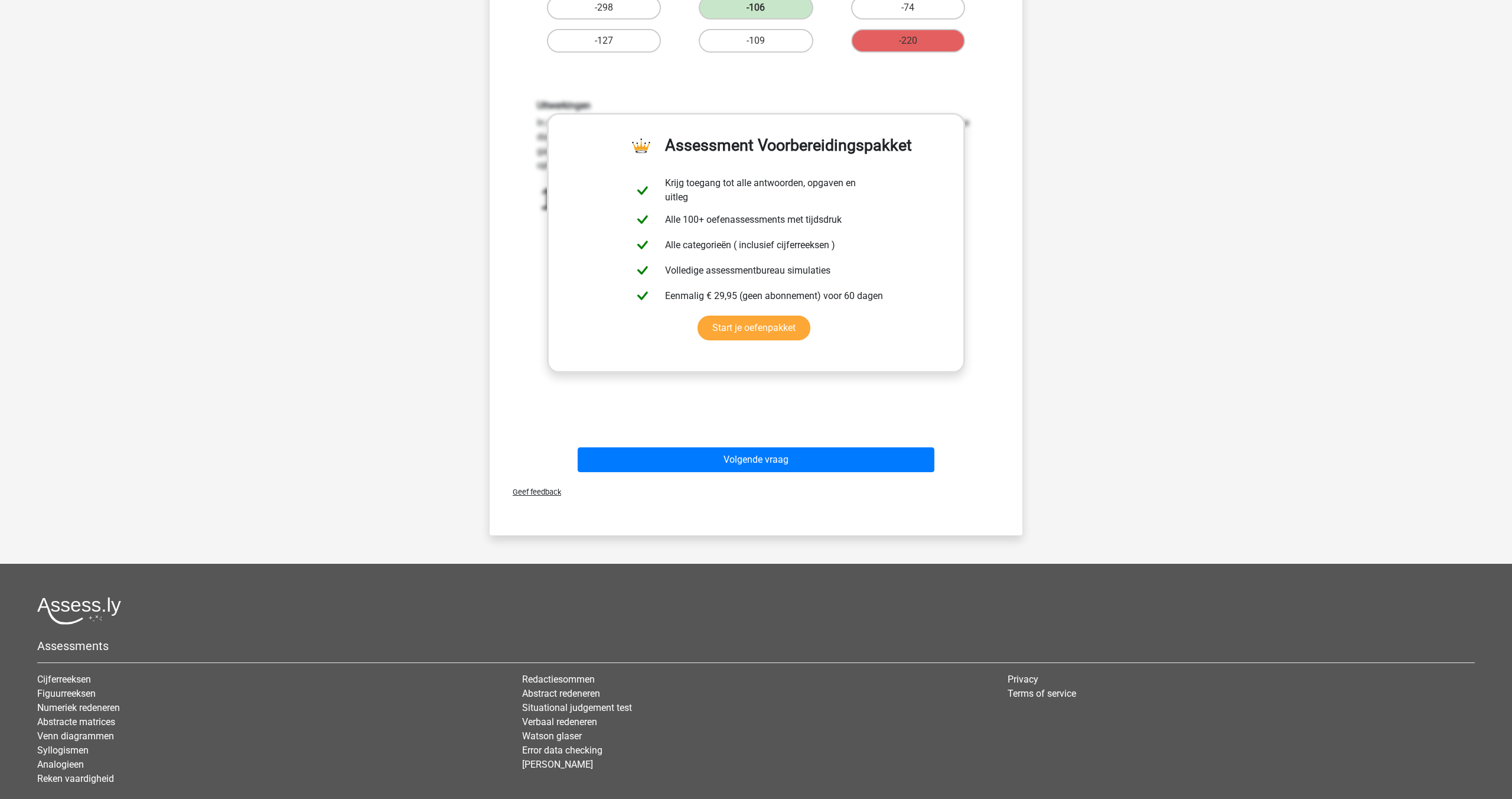
scroll to position [327, 0]
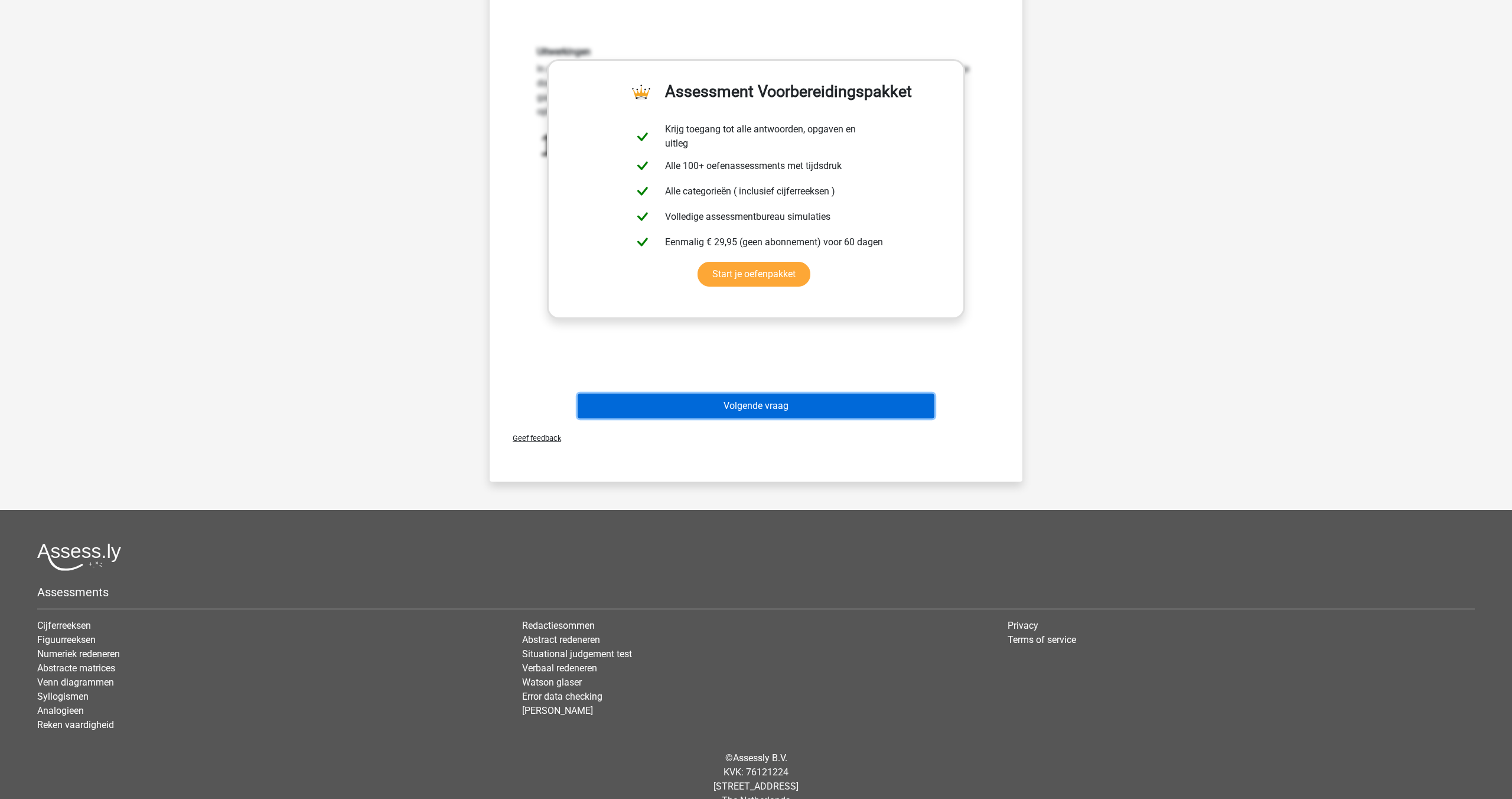
click at [771, 407] on button "Volgende vraag" at bounding box center [756, 406] width 357 height 25
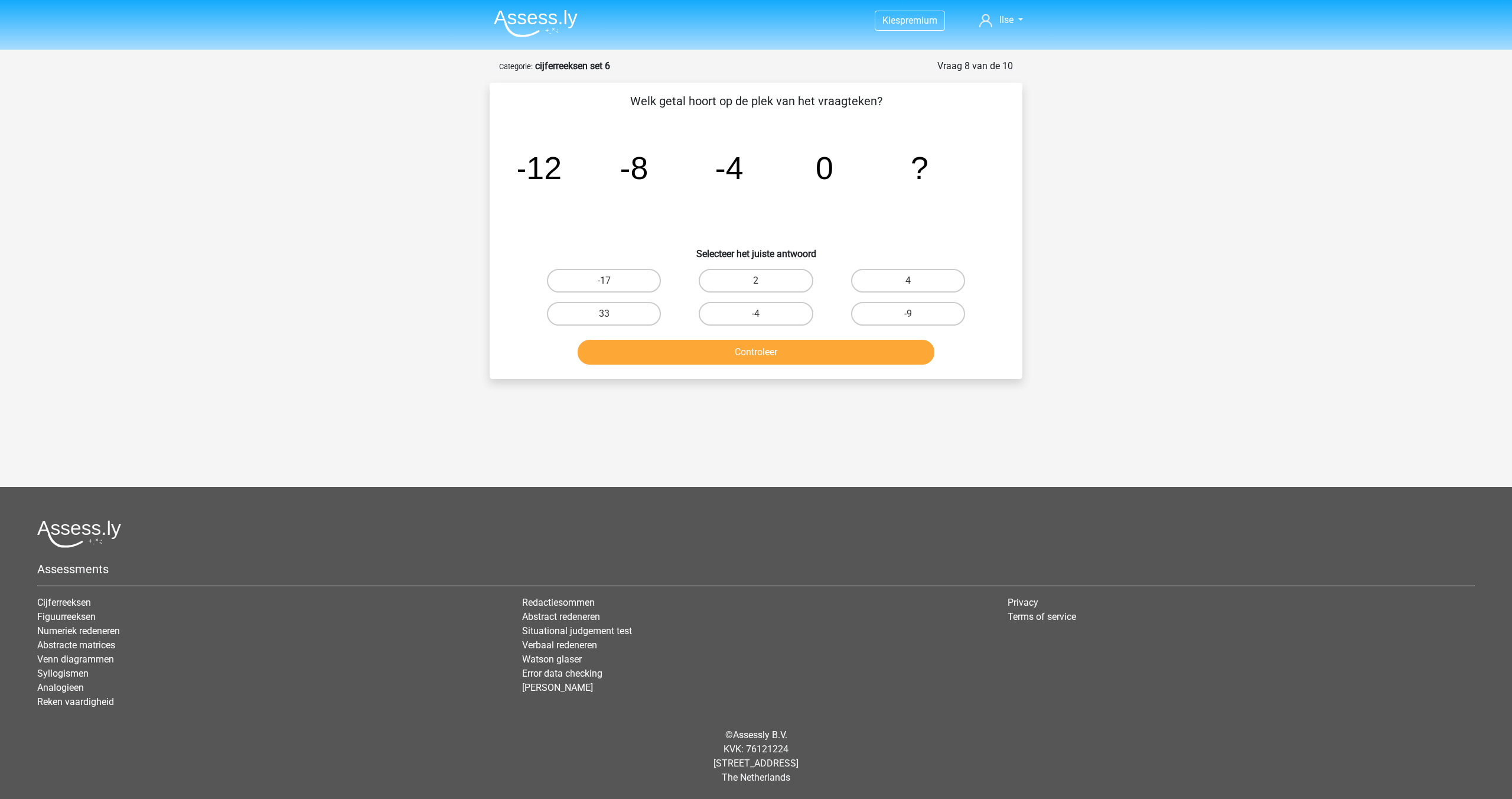
scroll to position [0, 0]
click at [914, 279] on label "4" at bounding box center [908, 280] width 114 height 24
click at [914, 280] on input "4" at bounding box center [911, 284] width 8 height 8
radio input "true"
click at [752, 355] on button "Controleer" at bounding box center [756, 352] width 357 height 25
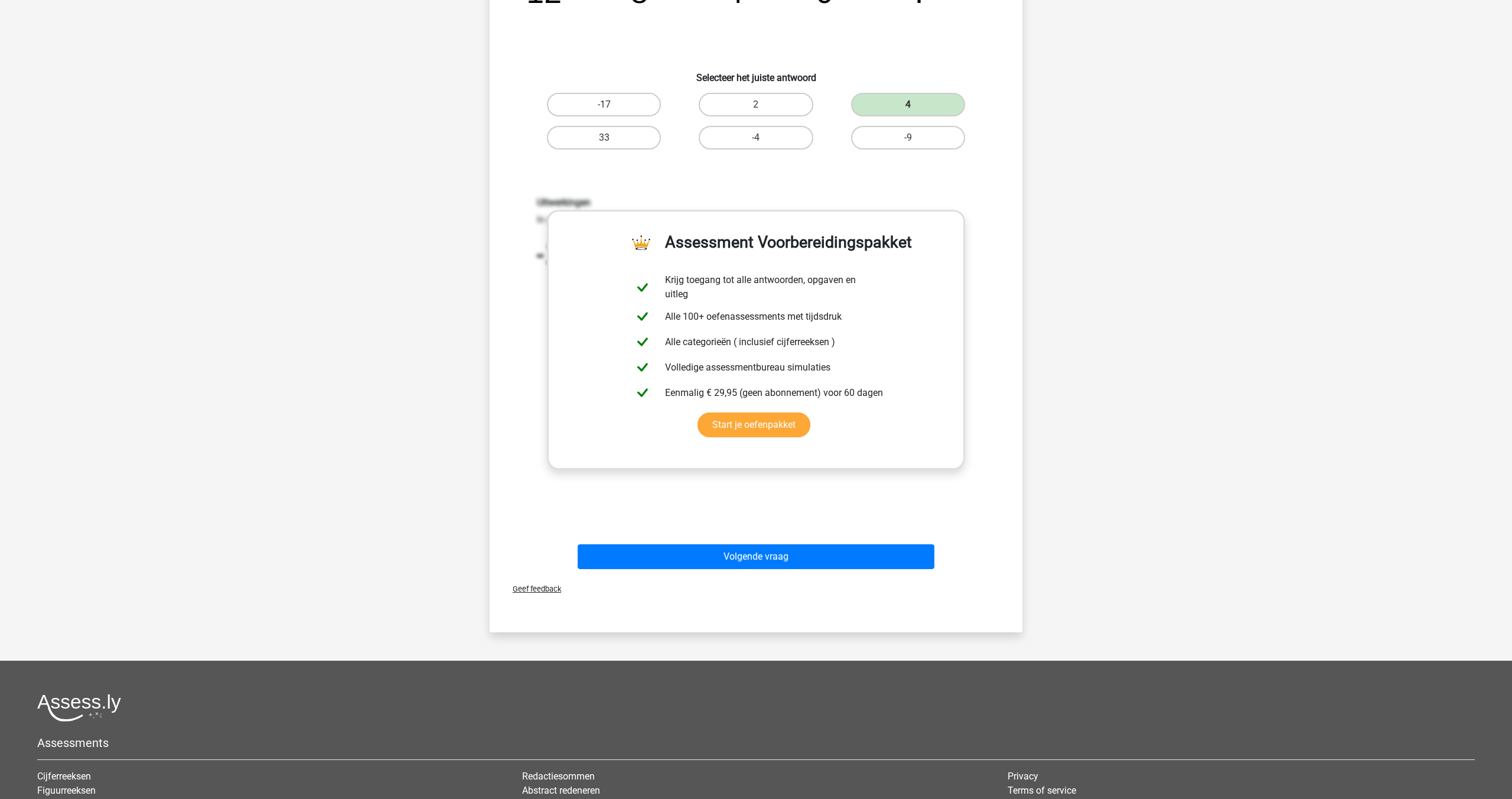
scroll to position [325, 0]
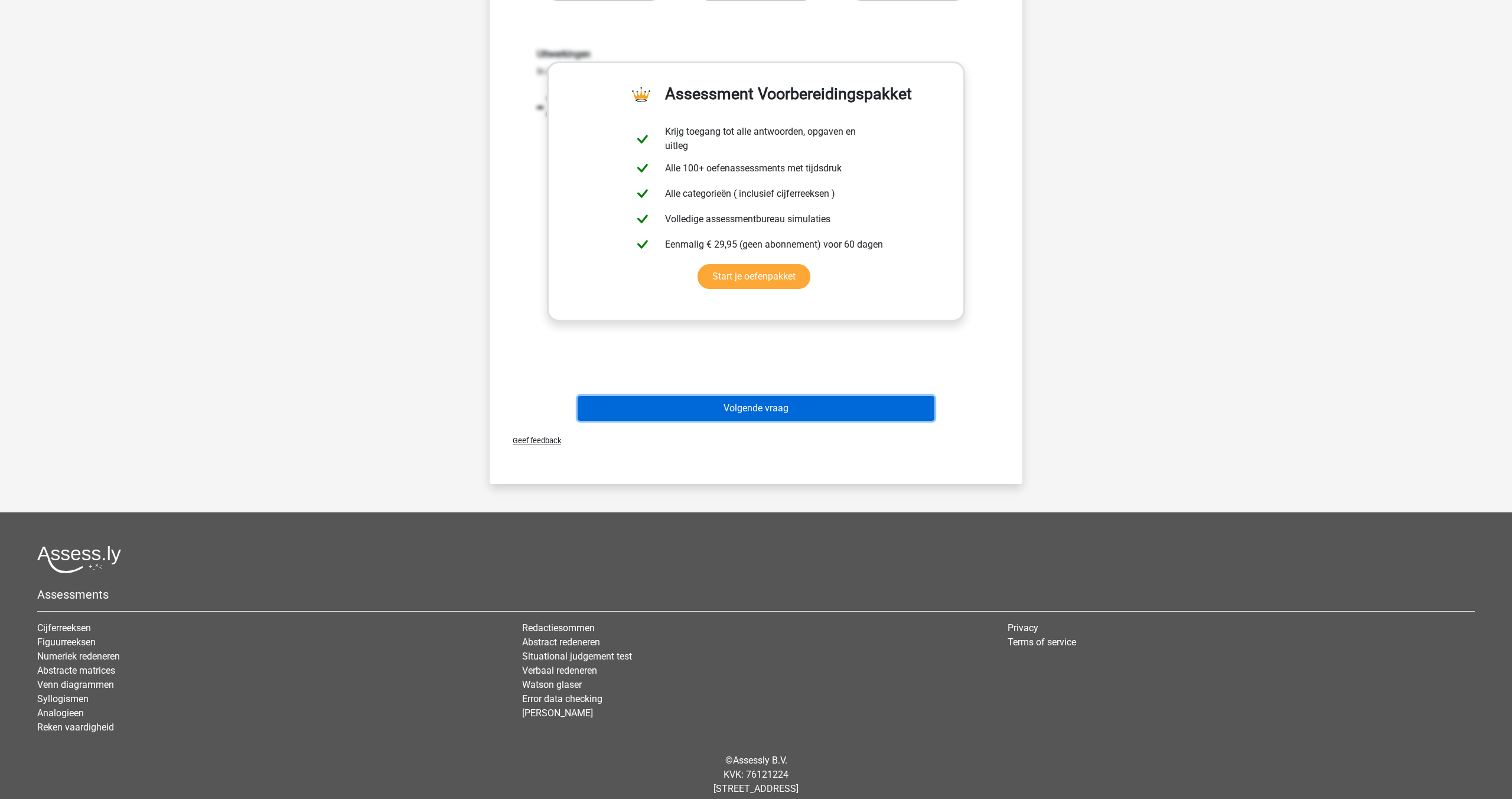
click at [754, 400] on button "Volgende vraag" at bounding box center [756, 408] width 357 height 25
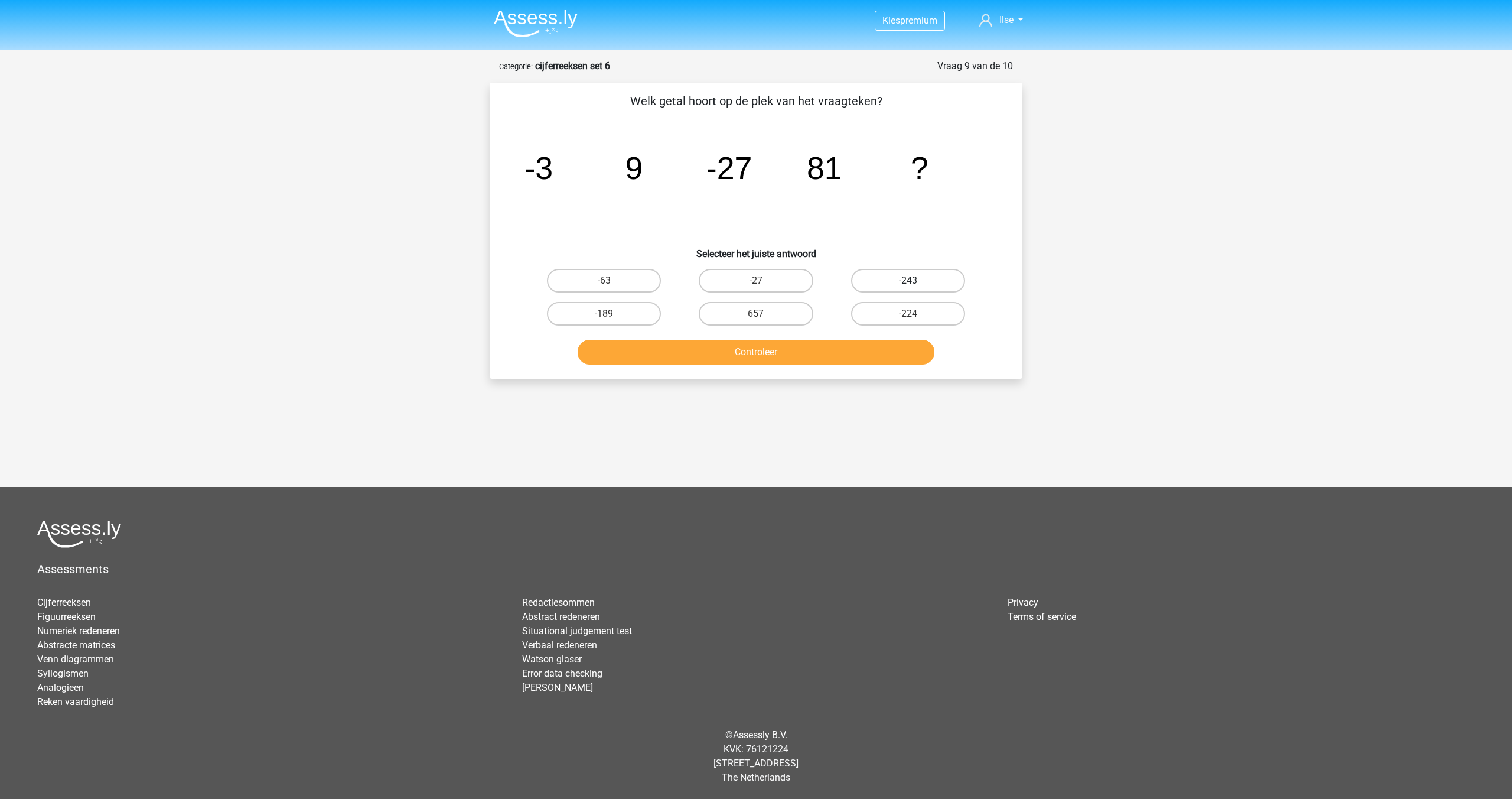
click at [897, 276] on label "-243" at bounding box center [908, 280] width 114 height 24
click at [908, 280] on input "-243" at bounding box center [911, 284] width 8 height 8
radio input "true"
click at [795, 350] on button "Controleer" at bounding box center [756, 352] width 357 height 25
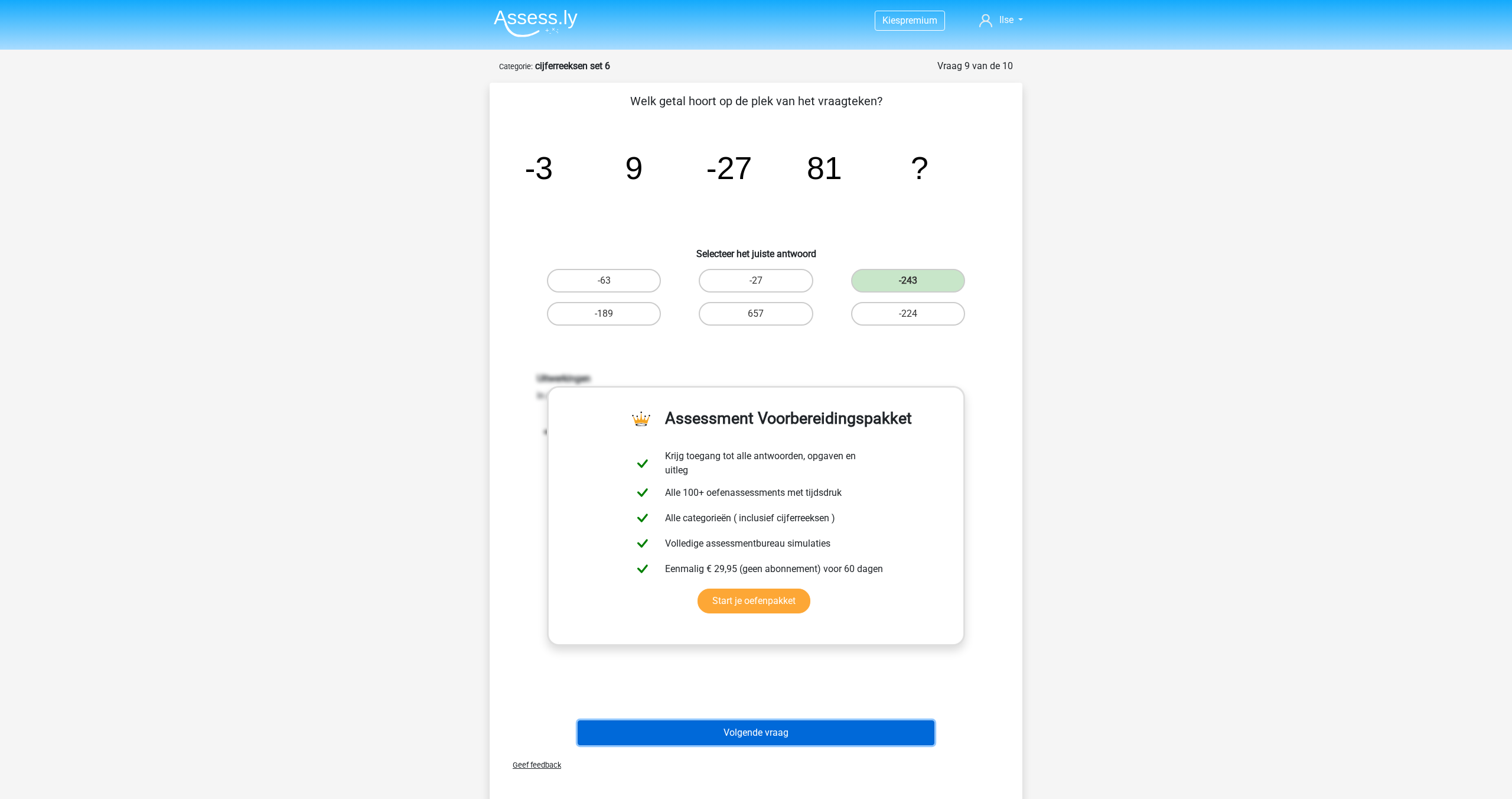
click at [751, 736] on button "Volgende vraag" at bounding box center [756, 733] width 357 height 25
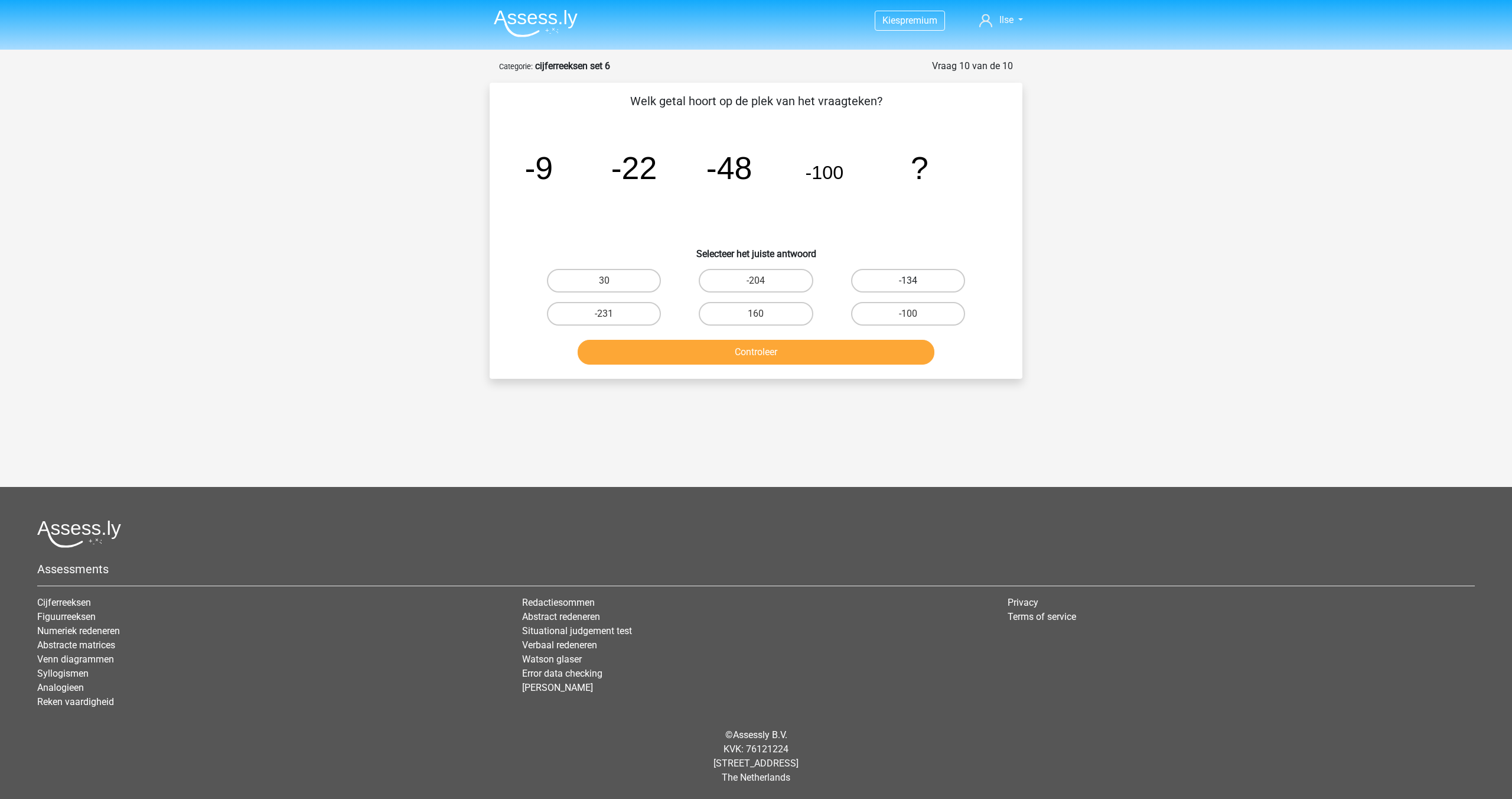
click at [919, 280] on label "-134" at bounding box center [908, 280] width 114 height 24
click at [916, 280] on input "-134" at bounding box center [911, 284] width 8 height 8
radio input "true"
click at [790, 356] on button "Controleer" at bounding box center [756, 352] width 357 height 25
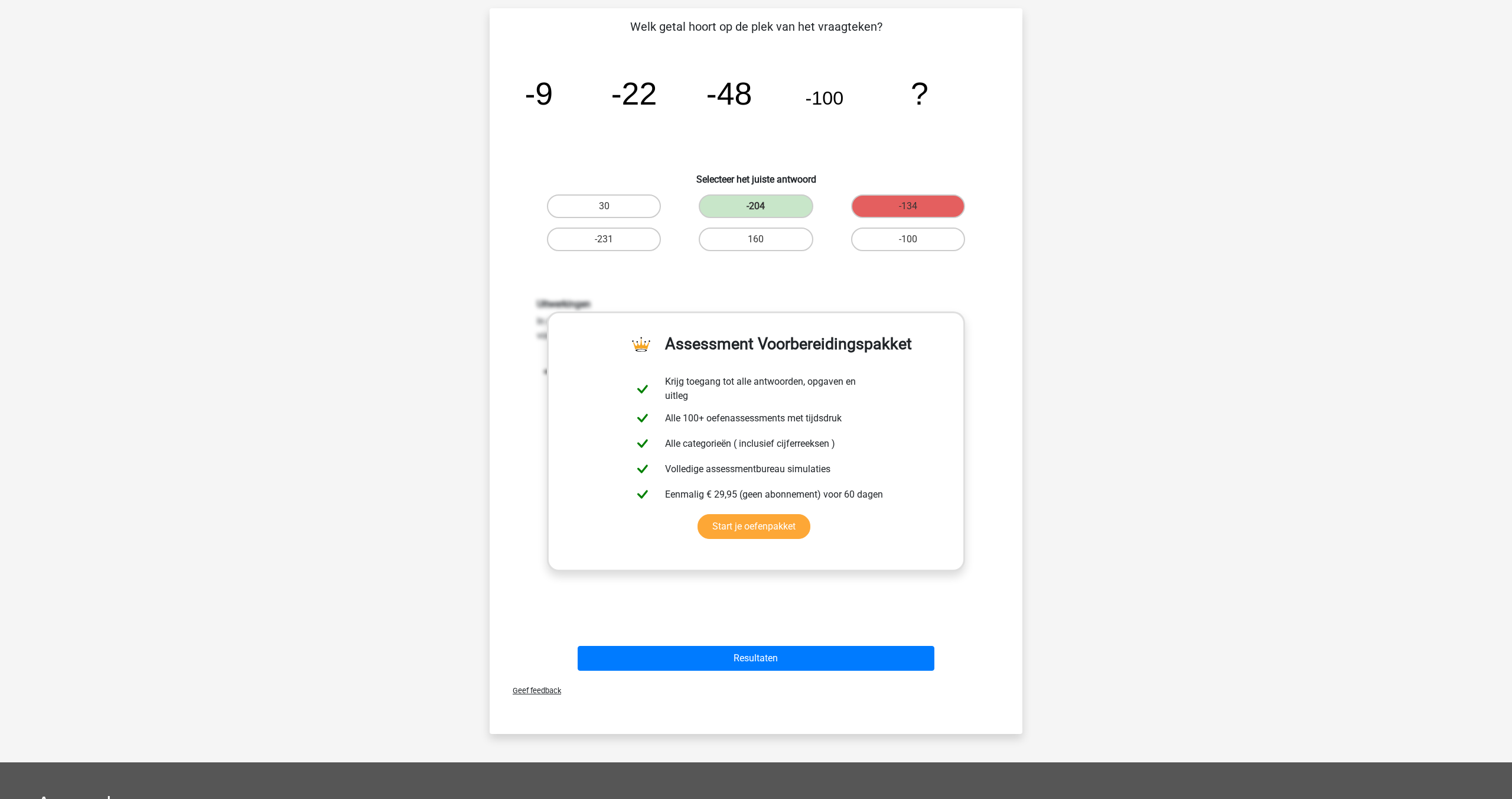
scroll to position [83, 0]
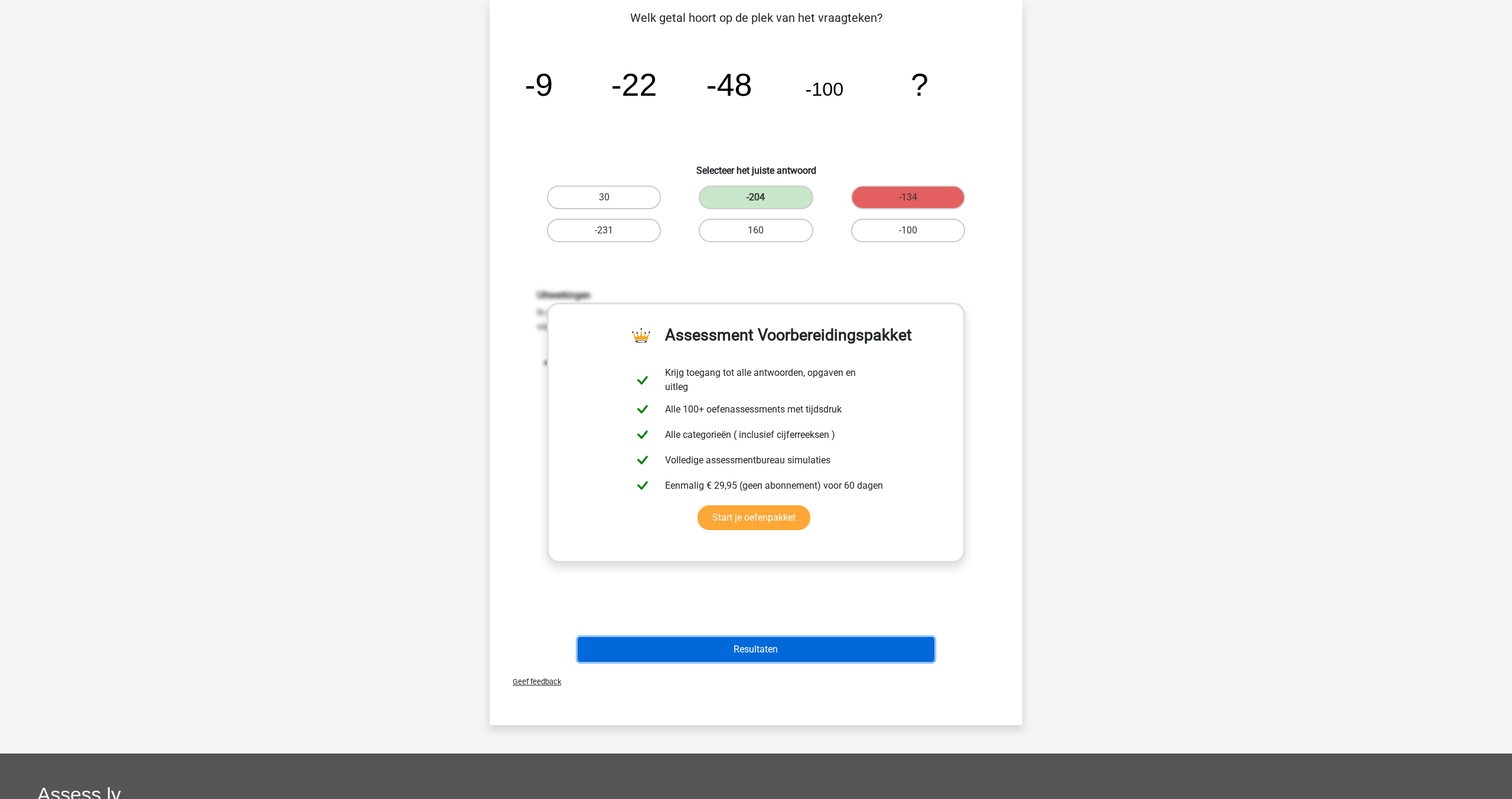
click at [750, 648] on button "Resultaten" at bounding box center [756, 649] width 357 height 25
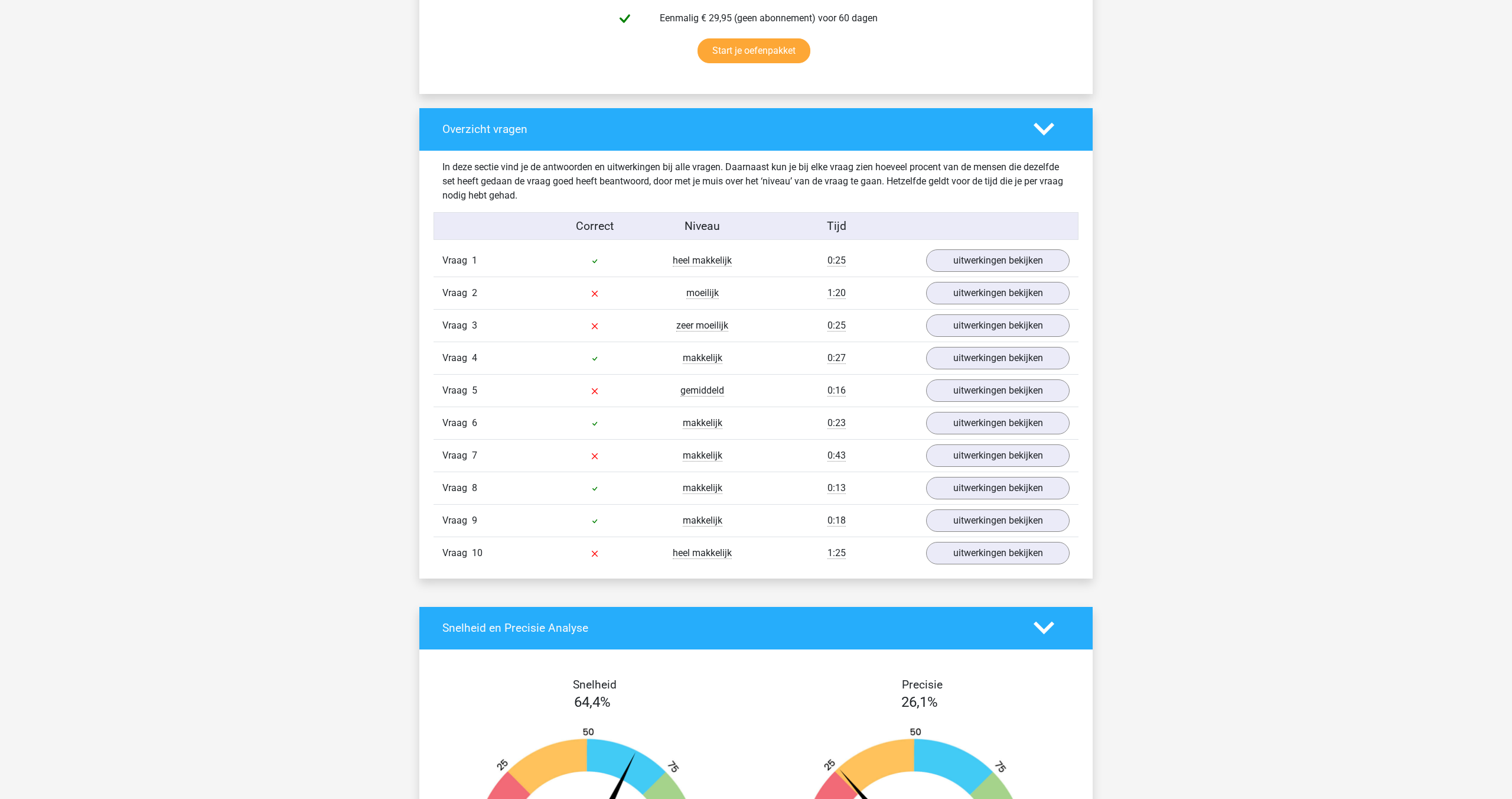
scroll to position [778, 0]
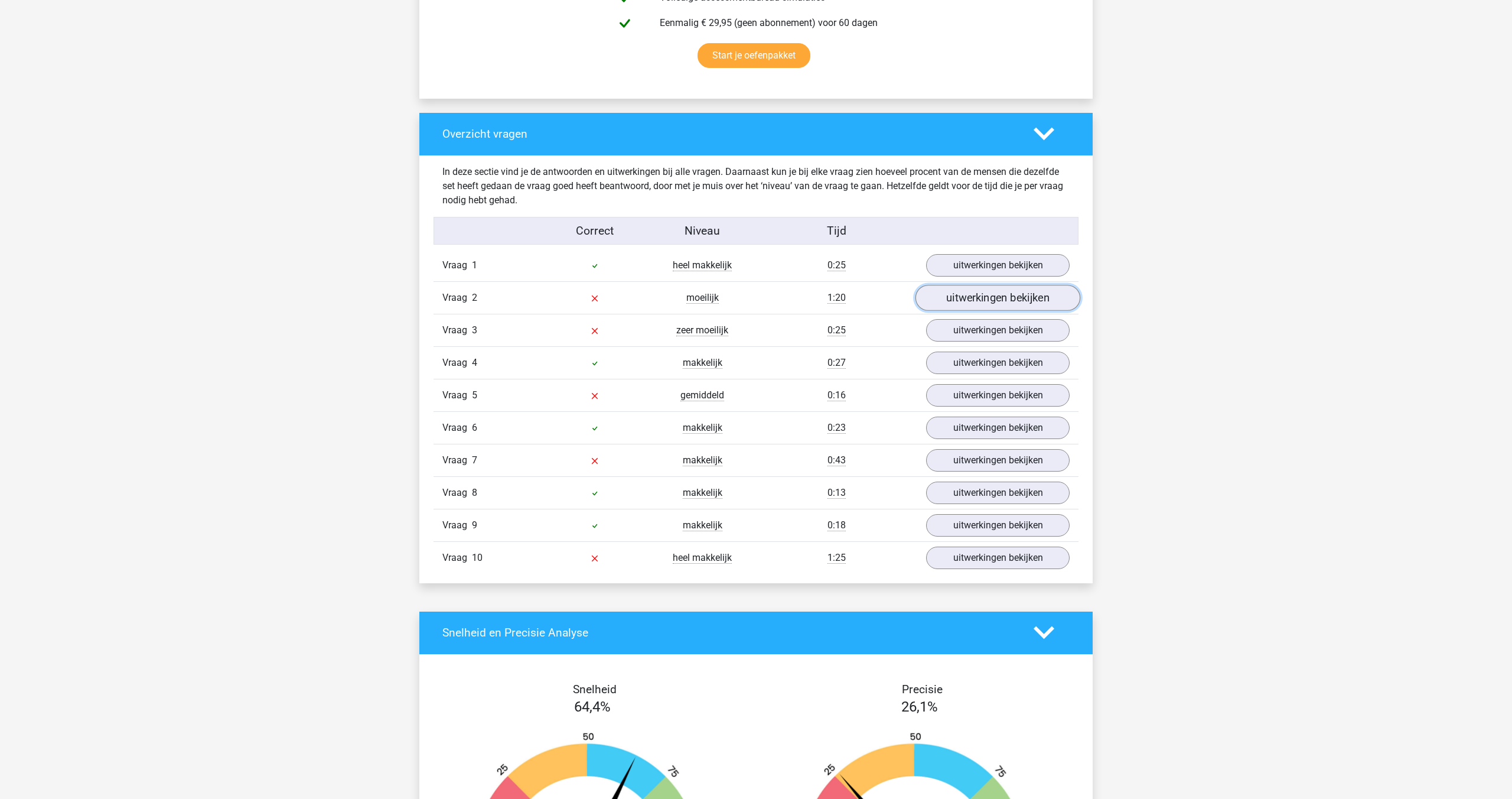
click at [961, 295] on link "uitwerkingen bekijken" at bounding box center [998, 297] width 165 height 26
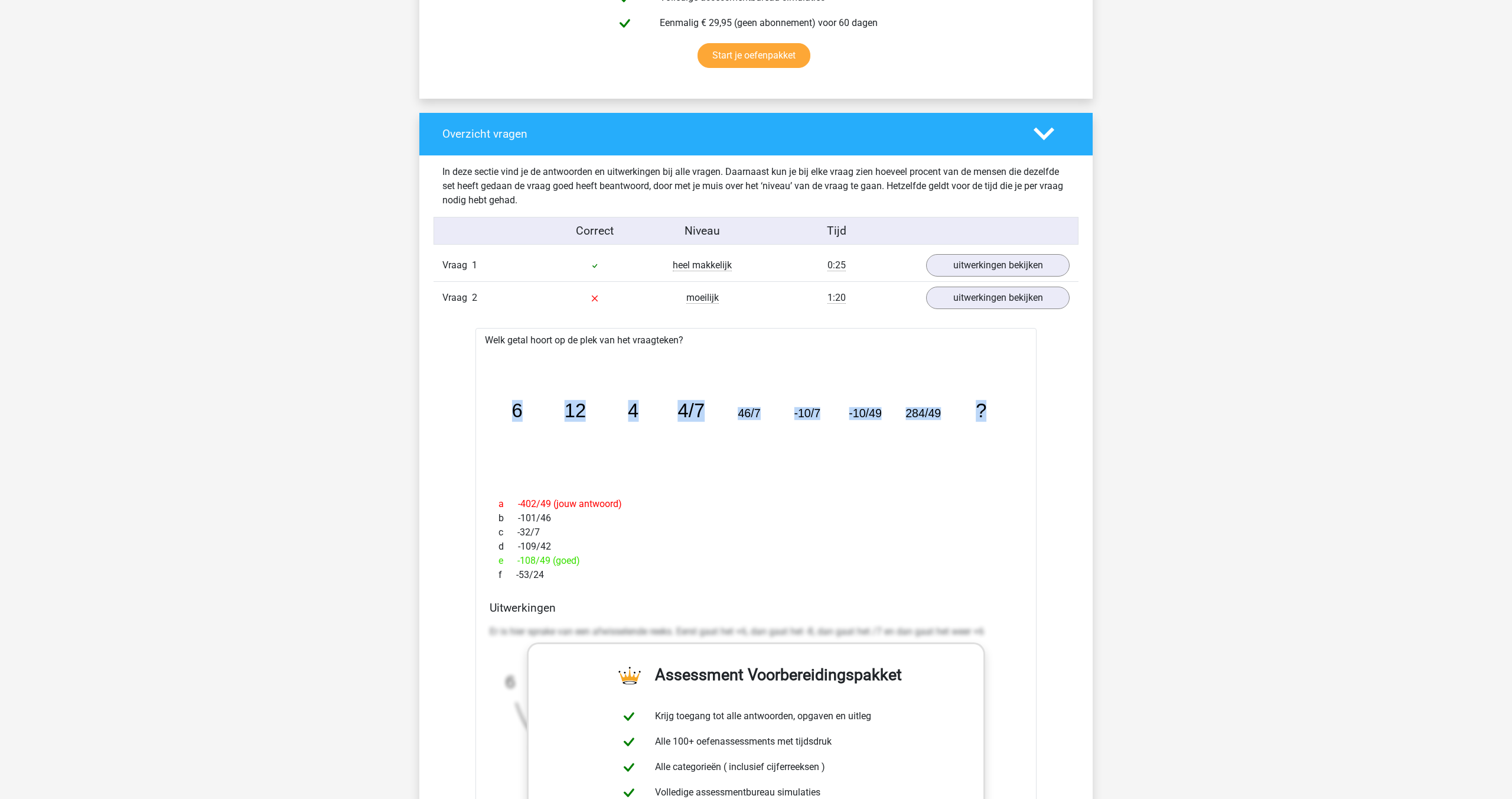
drag, startPoint x: 1006, startPoint y: 414, endPoint x: 496, endPoint y: 412, distance: 510.0
click at [496, 413] on icon "image/svg+xml 6 12 4 4/7 46/7 -10/7 -10/49 284/49 ?" at bounding box center [756, 418] width 523 height 131
copy g "6 12 4 4/7 46/7 -10/7 -10/49 284/49 ?"
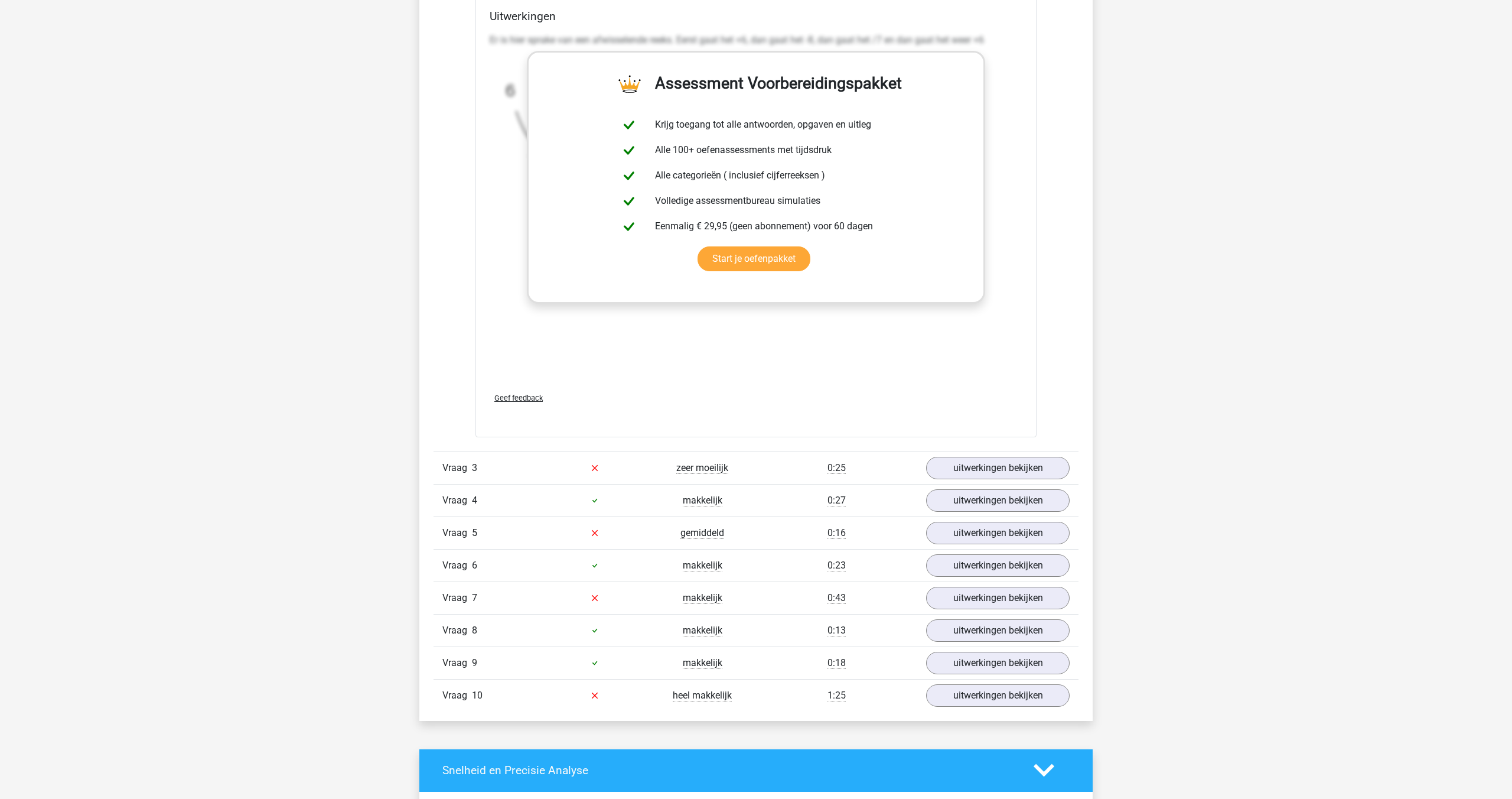
scroll to position [1380, 0]
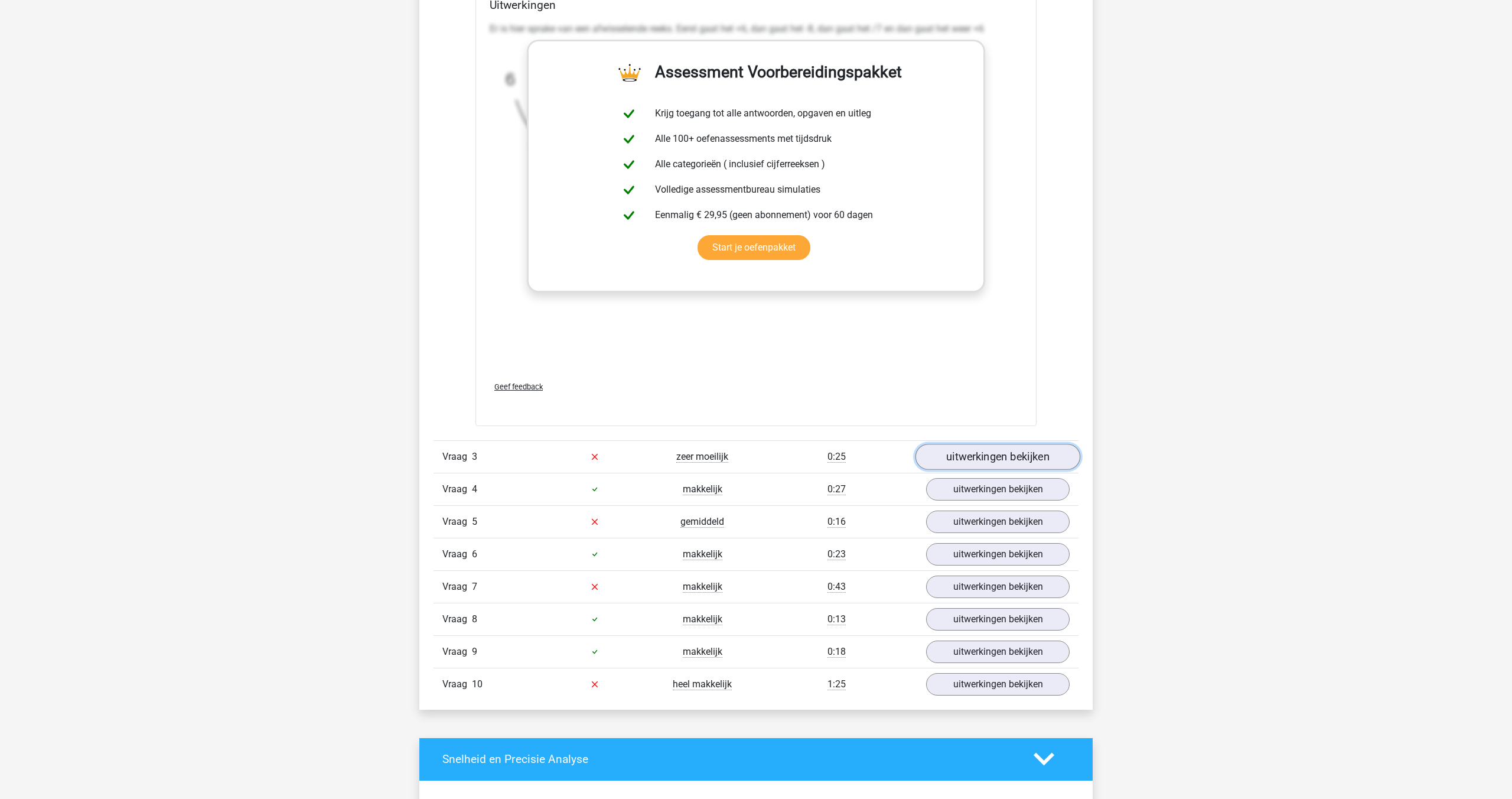
click at [953, 463] on link "uitwerkingen bekijken" at bounding box center [998, 457] width 165 height 26
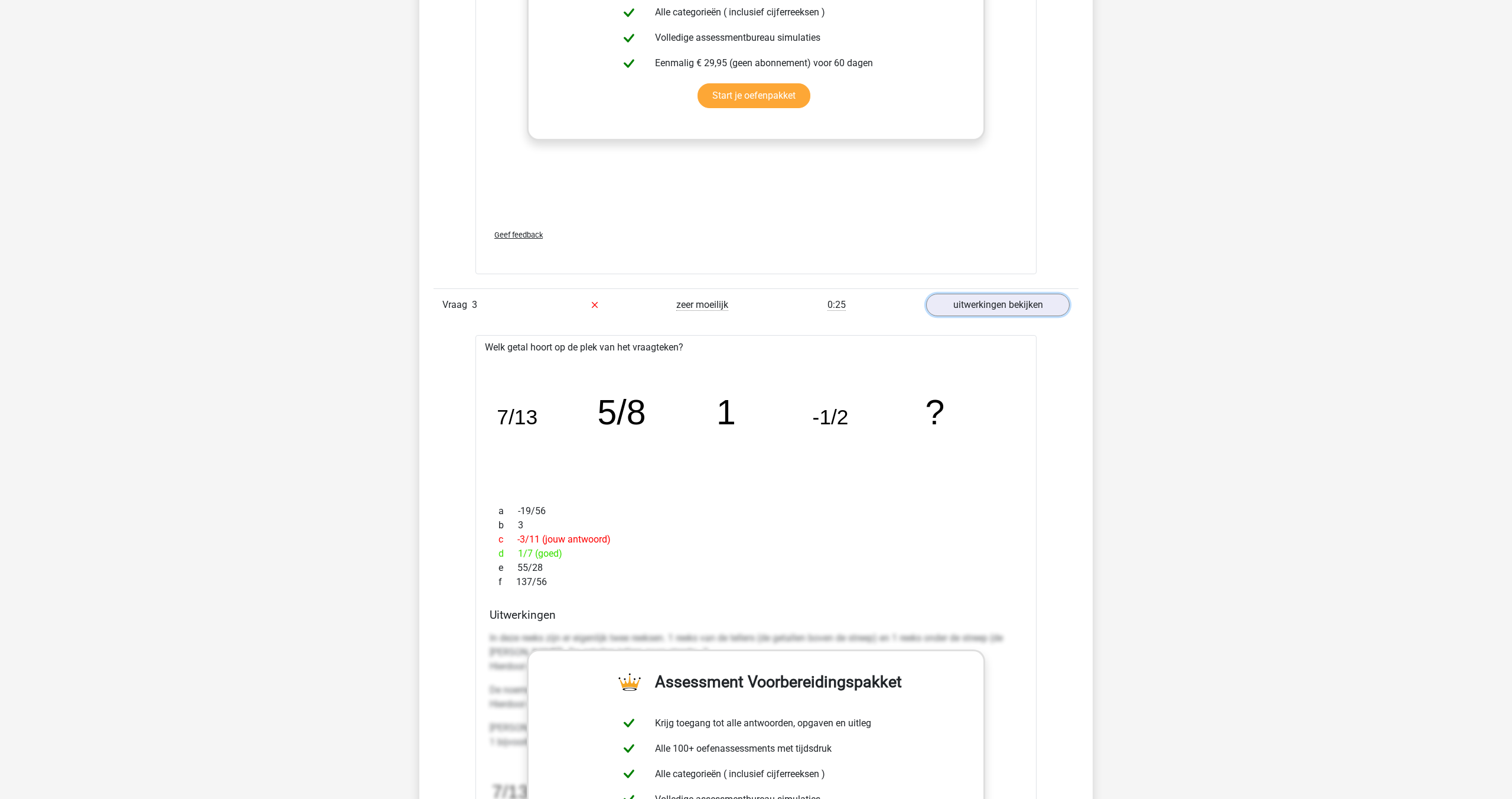
scroll to position [1617, 0]
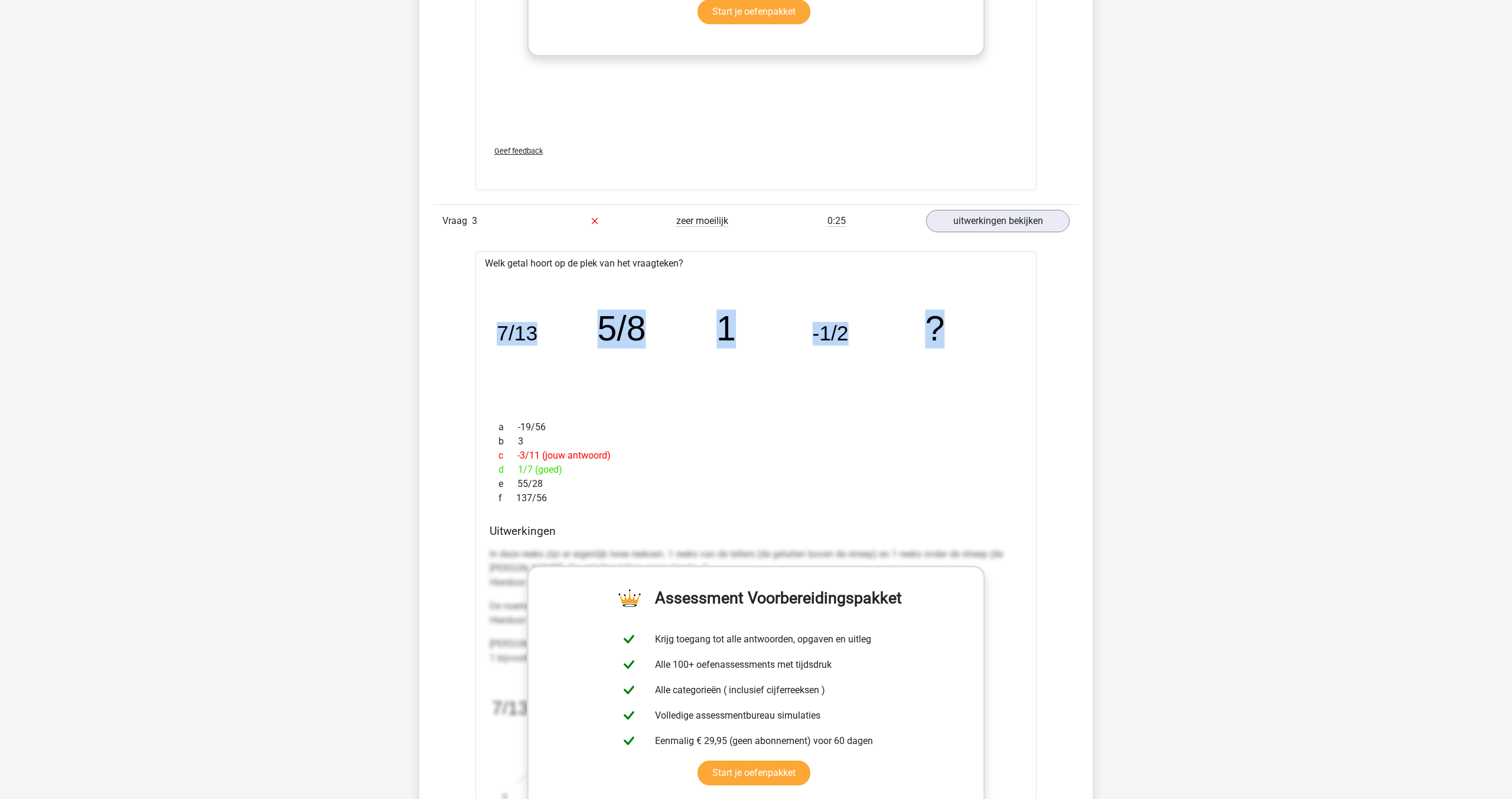
drag, startPoint x: 961, startPoint y: 325, endPoint x: 469, endPoint y: 320, distance: 492.0
click at [469, 320] on div "Vraag 1 heel makkelijk 0:25 uitwerkingen bekijken Welk getal hoort op de plek v…" at bounding box center [756, 302] width 628 height 1782
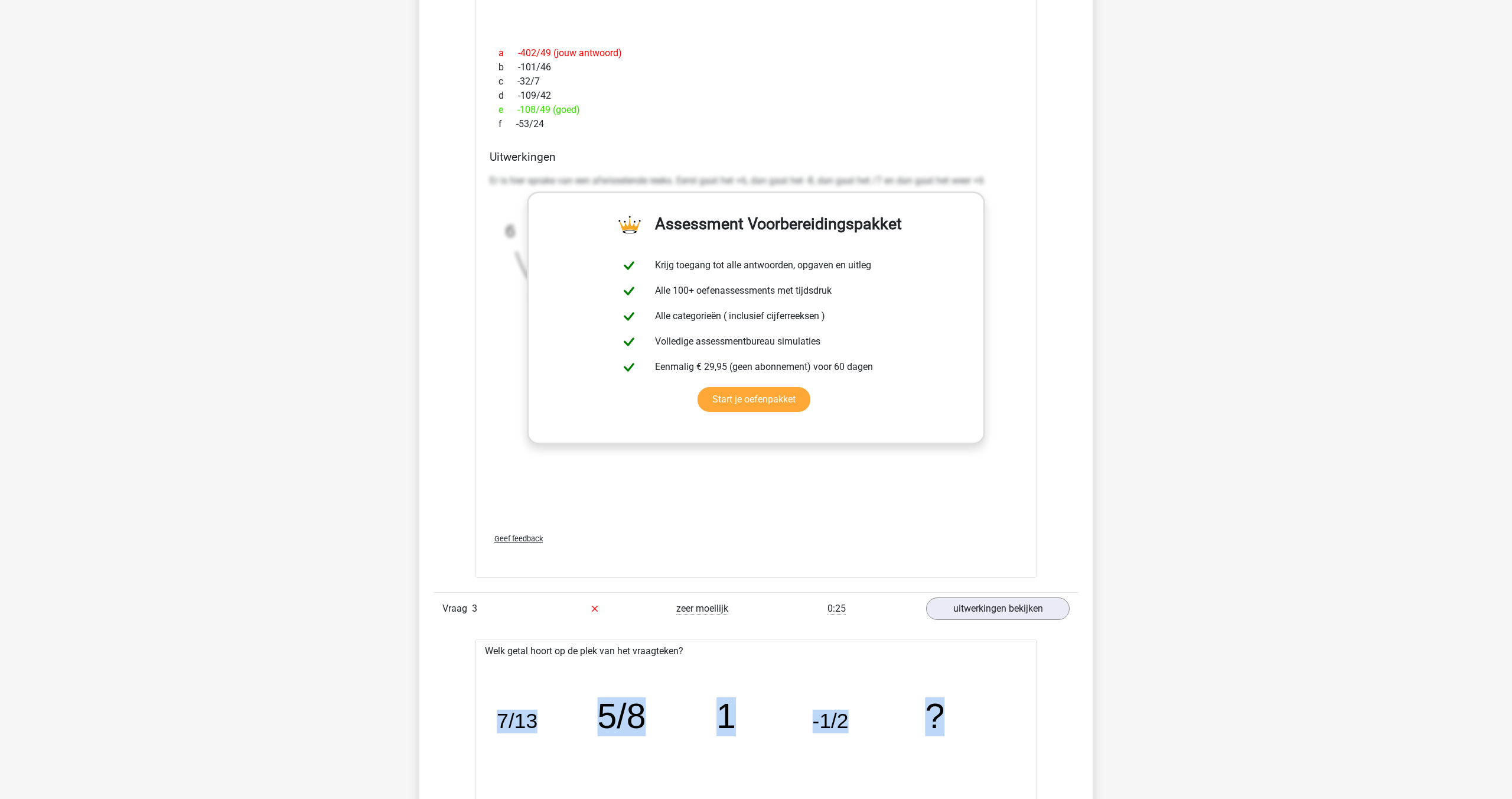
scroll to position [1223, 0]
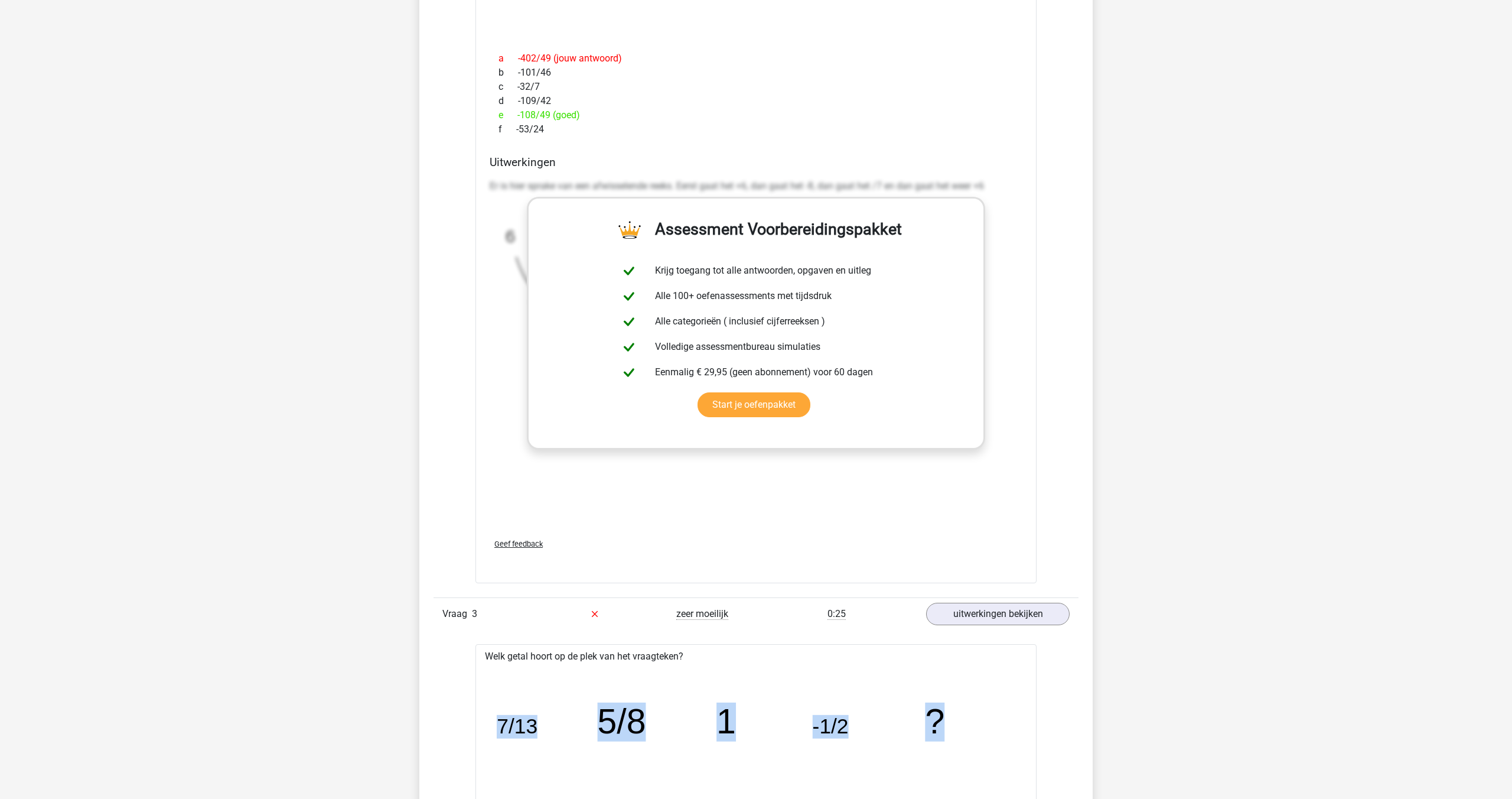
click at [1004, 729] on icon "image/svg+xml 7/13 5/8 1 -1/2 ?" at bounding box center [756, 734] width 523 height 131
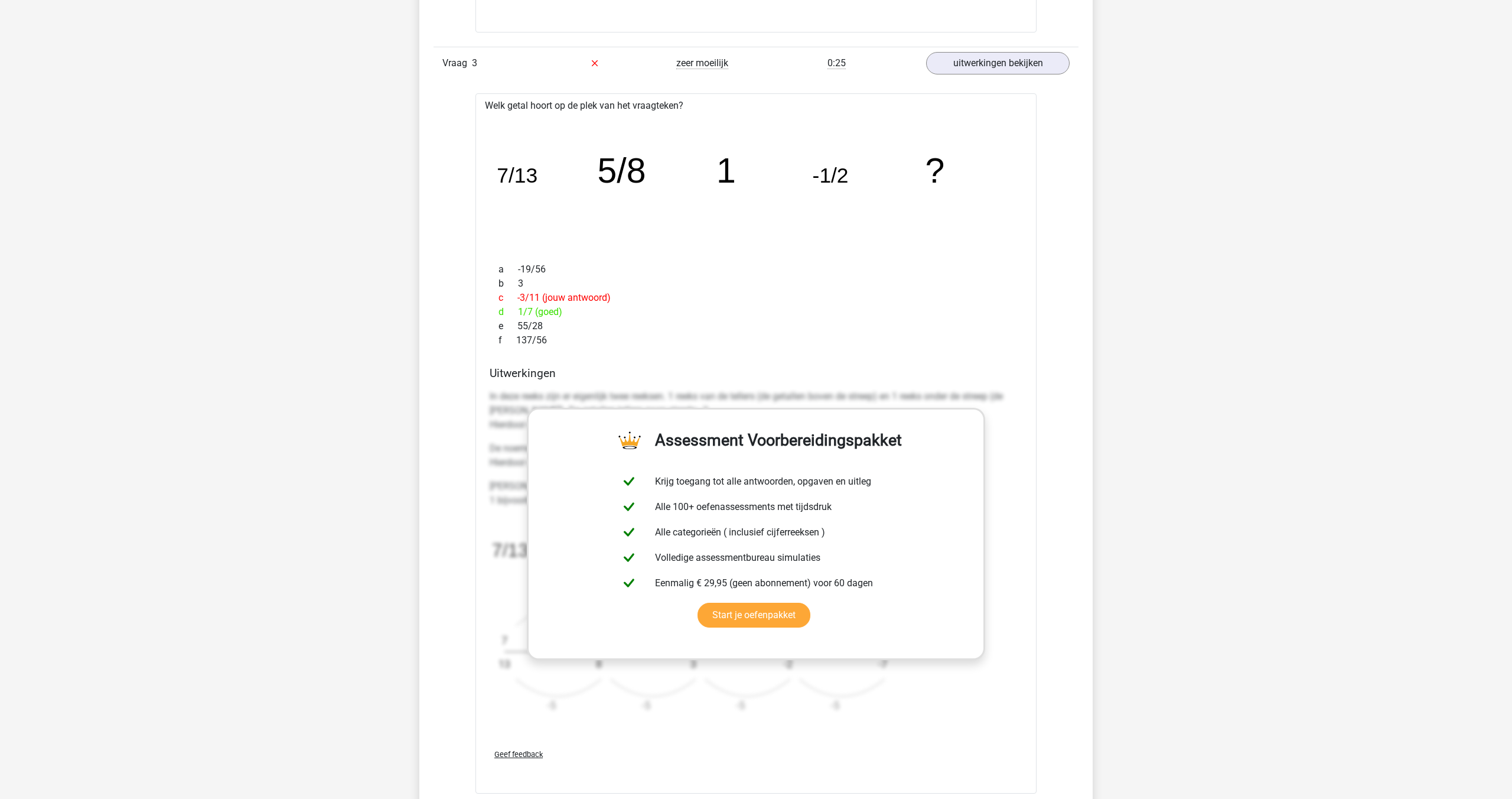
scroll to position [1791, 0]
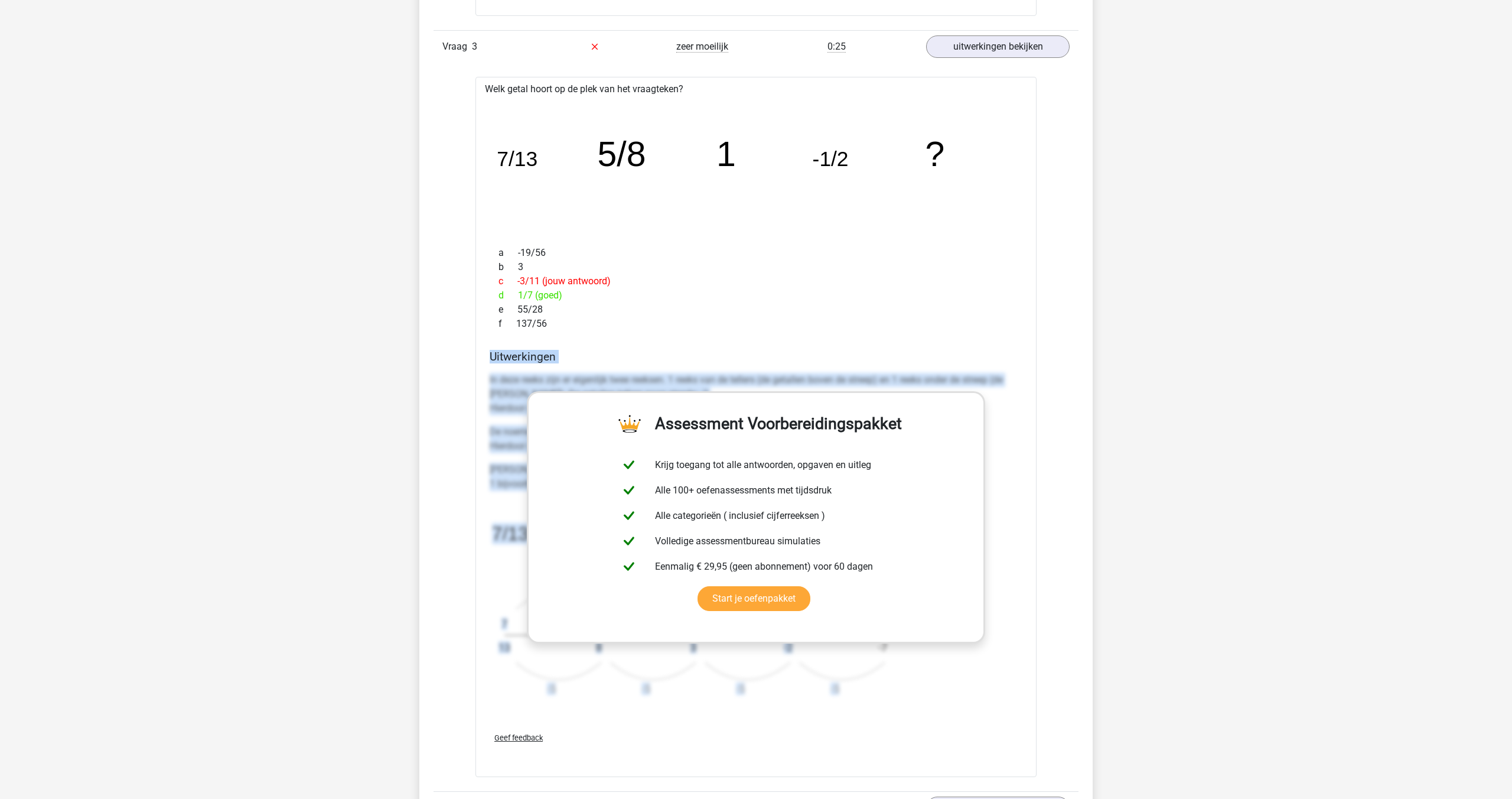
drag, startPoint x: 491, startPoint y: 357, endPoint x: 921, endPoint y: 703, distance: 551.9
click at [921, 703] on div "Uitwerkingen In deze reeks zijn er eigenlijk twee reeksen. 1 reeks van de telle…" at bounding box center [756, 536] width 542 height 373
copy div "Uitwerkingen In deze reeks zijn er eigenlijk twee reeksen. 1 reeks van de telle…"
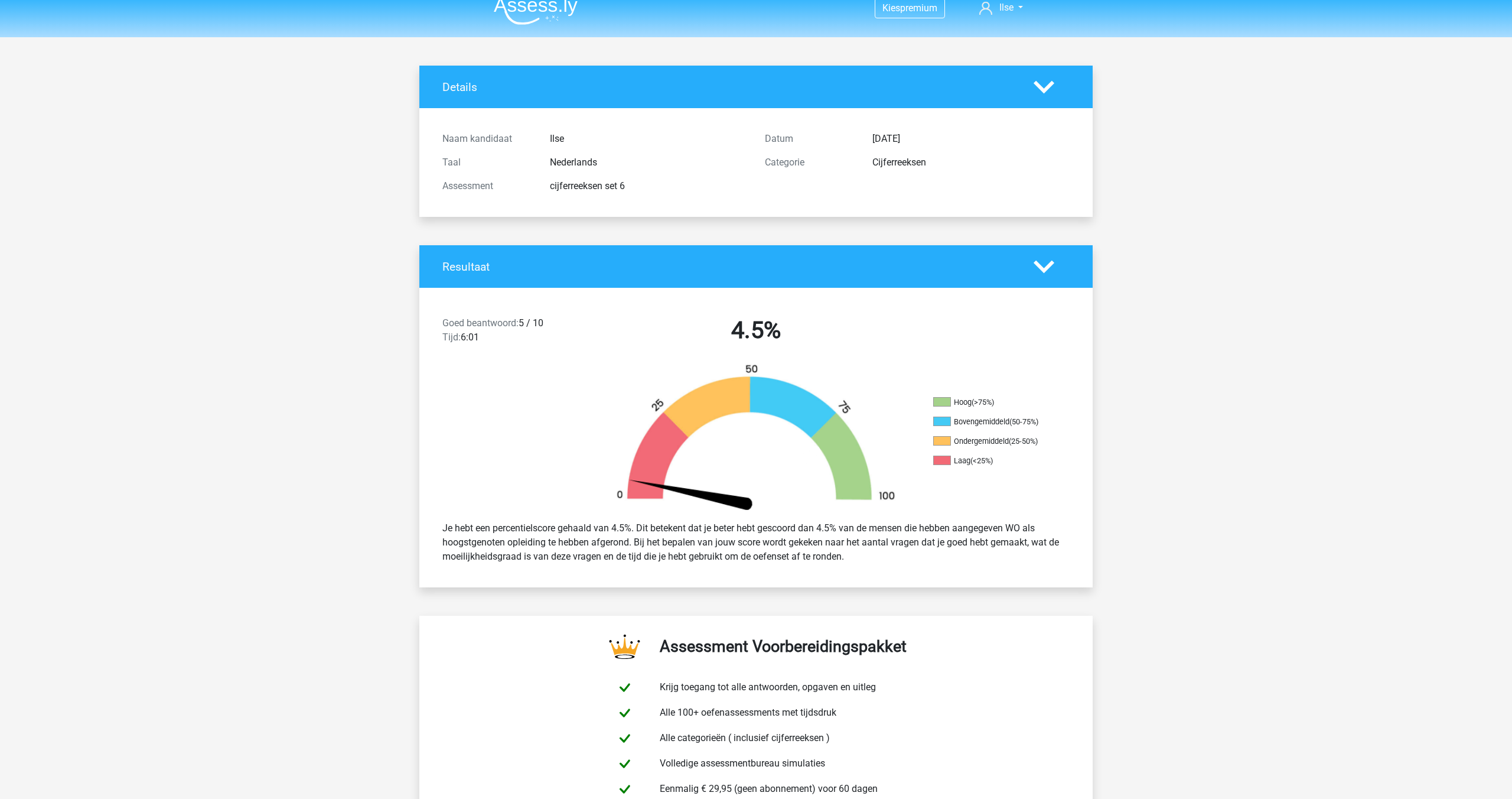
scroll to position [0, 0]
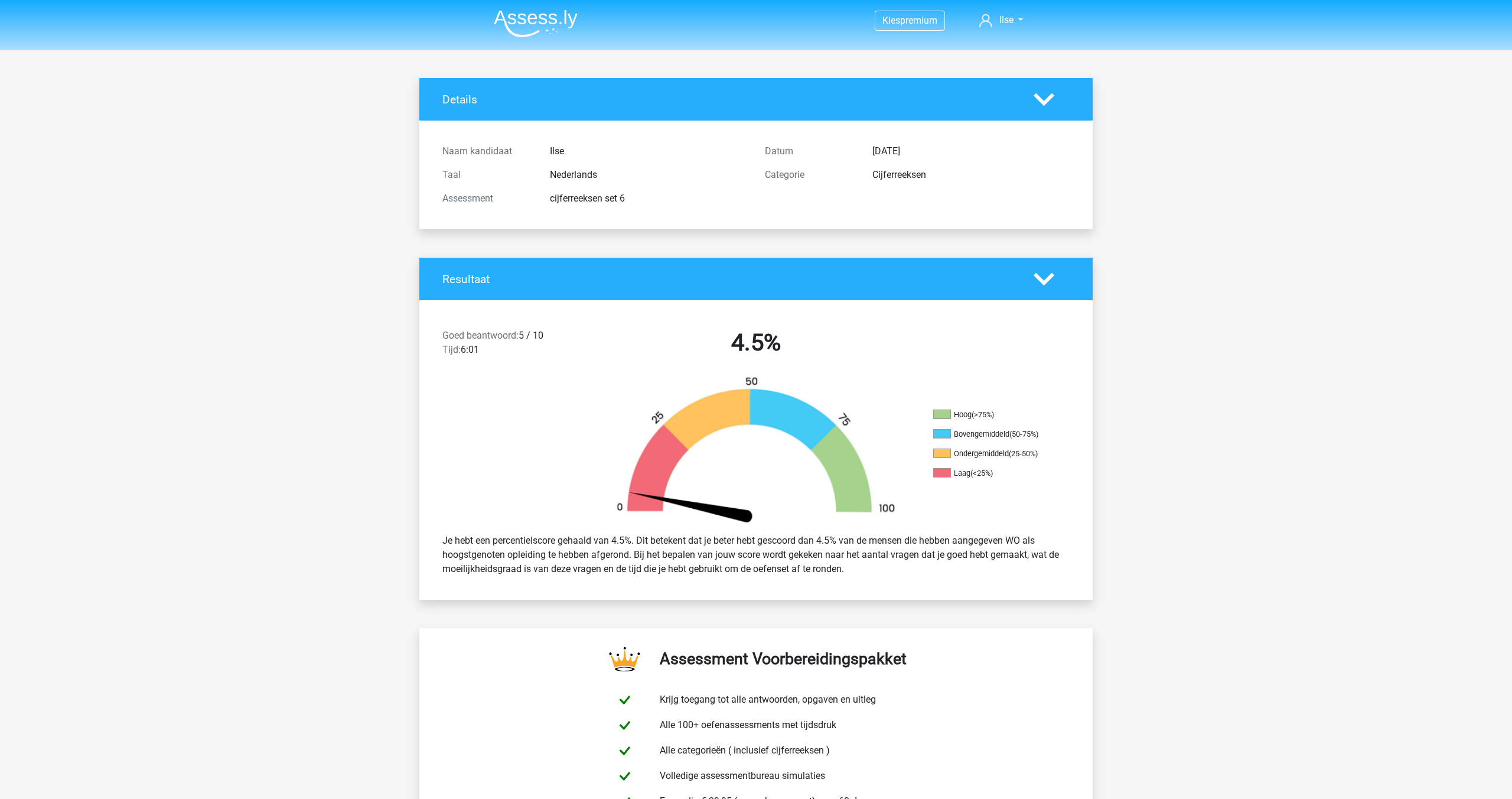
click at [536, 29] on img at bounding box center [536, 23] width 84 height 28
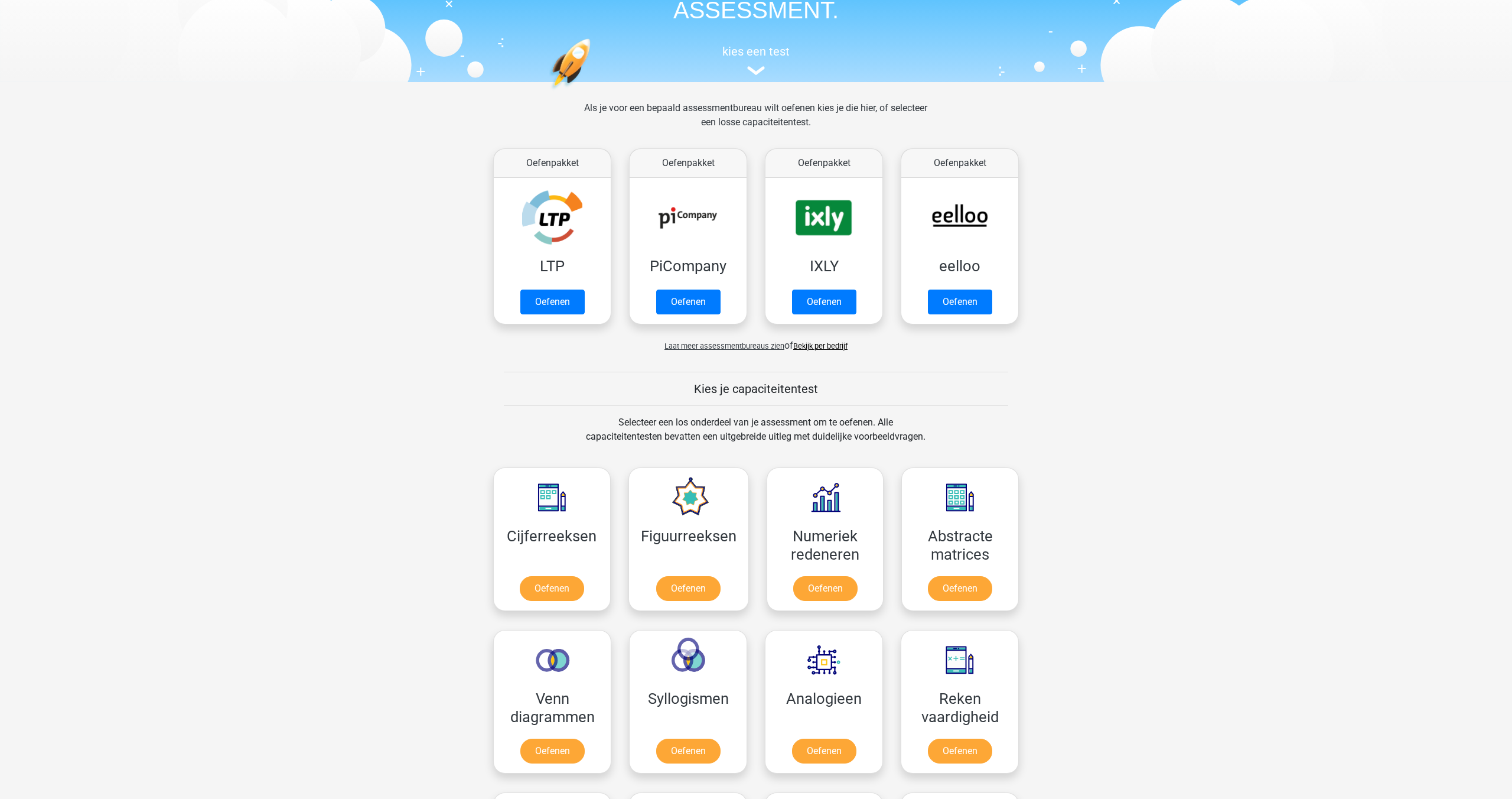
scroll to position [131, 0]
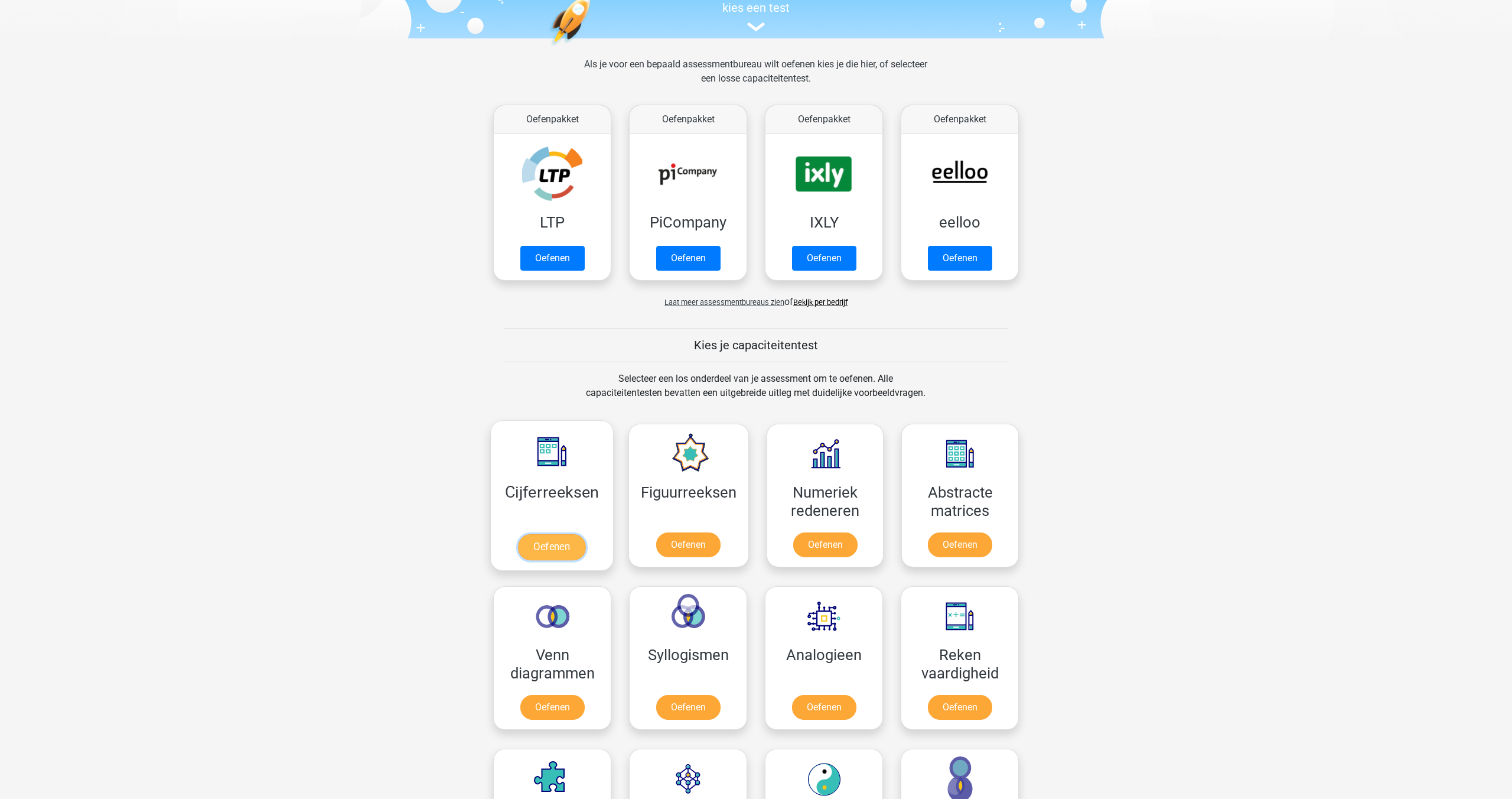
click at [538, 551] on link "Oefenen" at bounding box center [551, 547] width 67 height 26
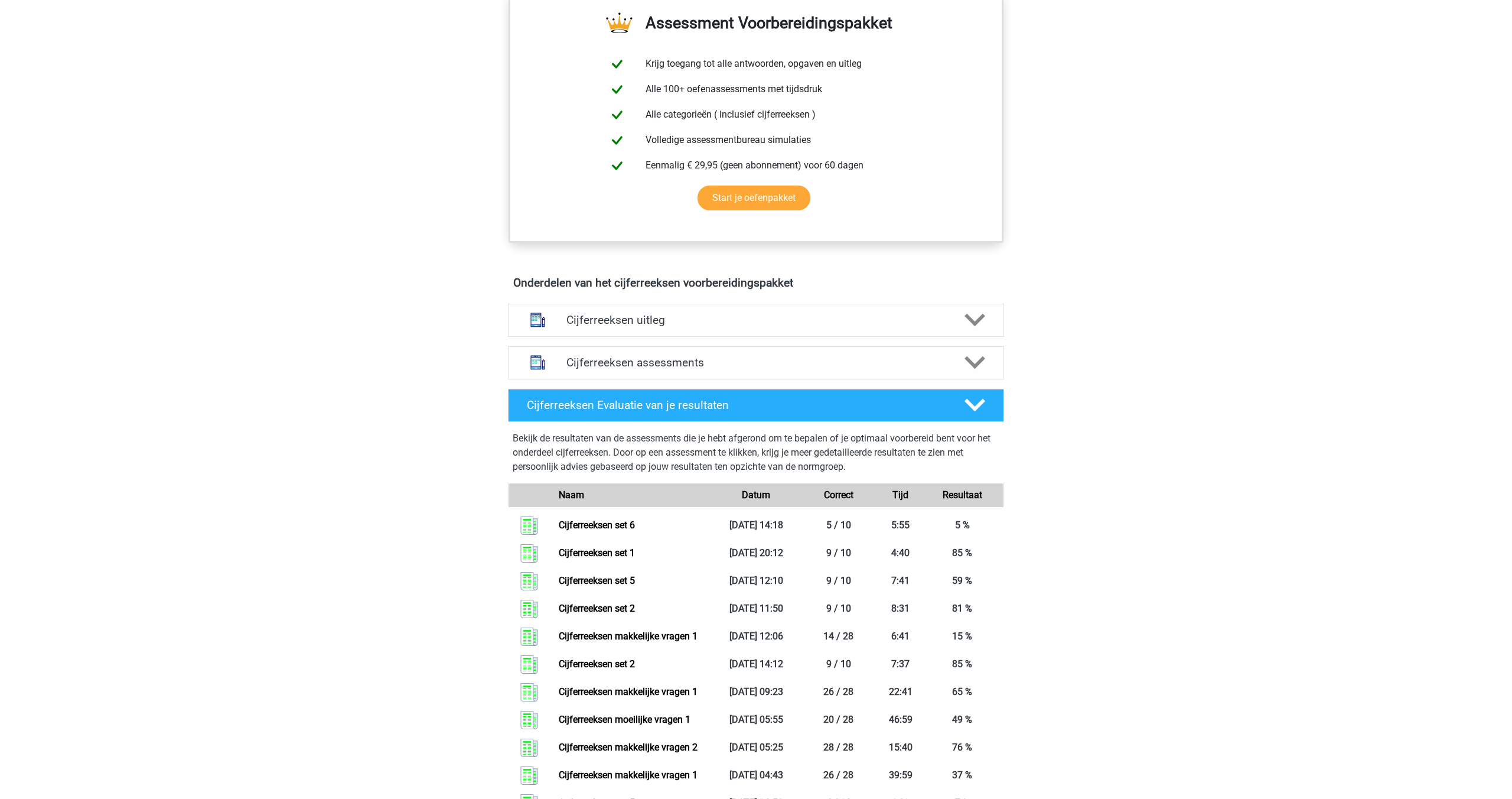
scroll to position [456, 0]
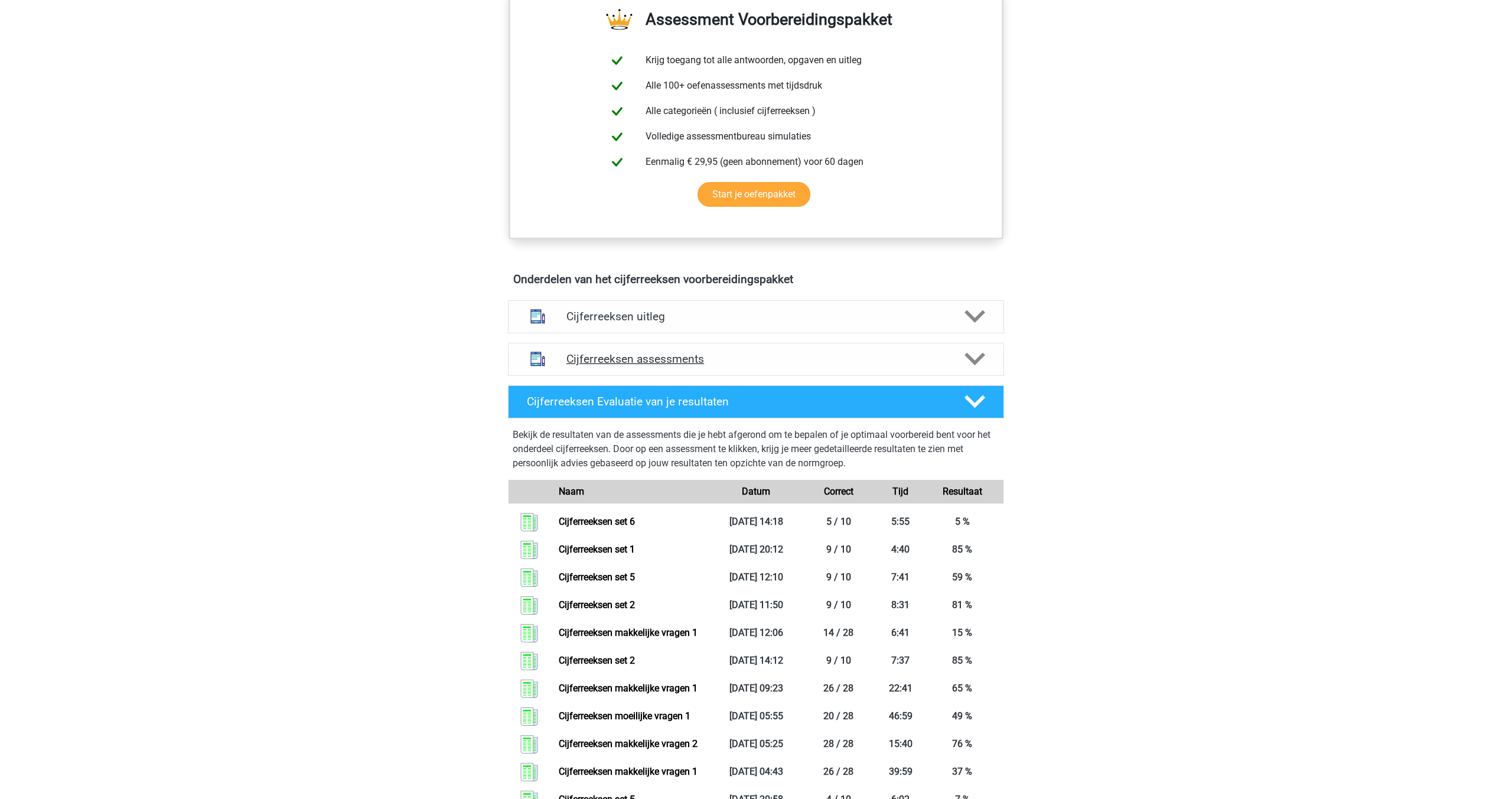
click at [658, 366] on h4 "Cijferreeksen assessments" at bounding box center [756, 359] width 379 height 14
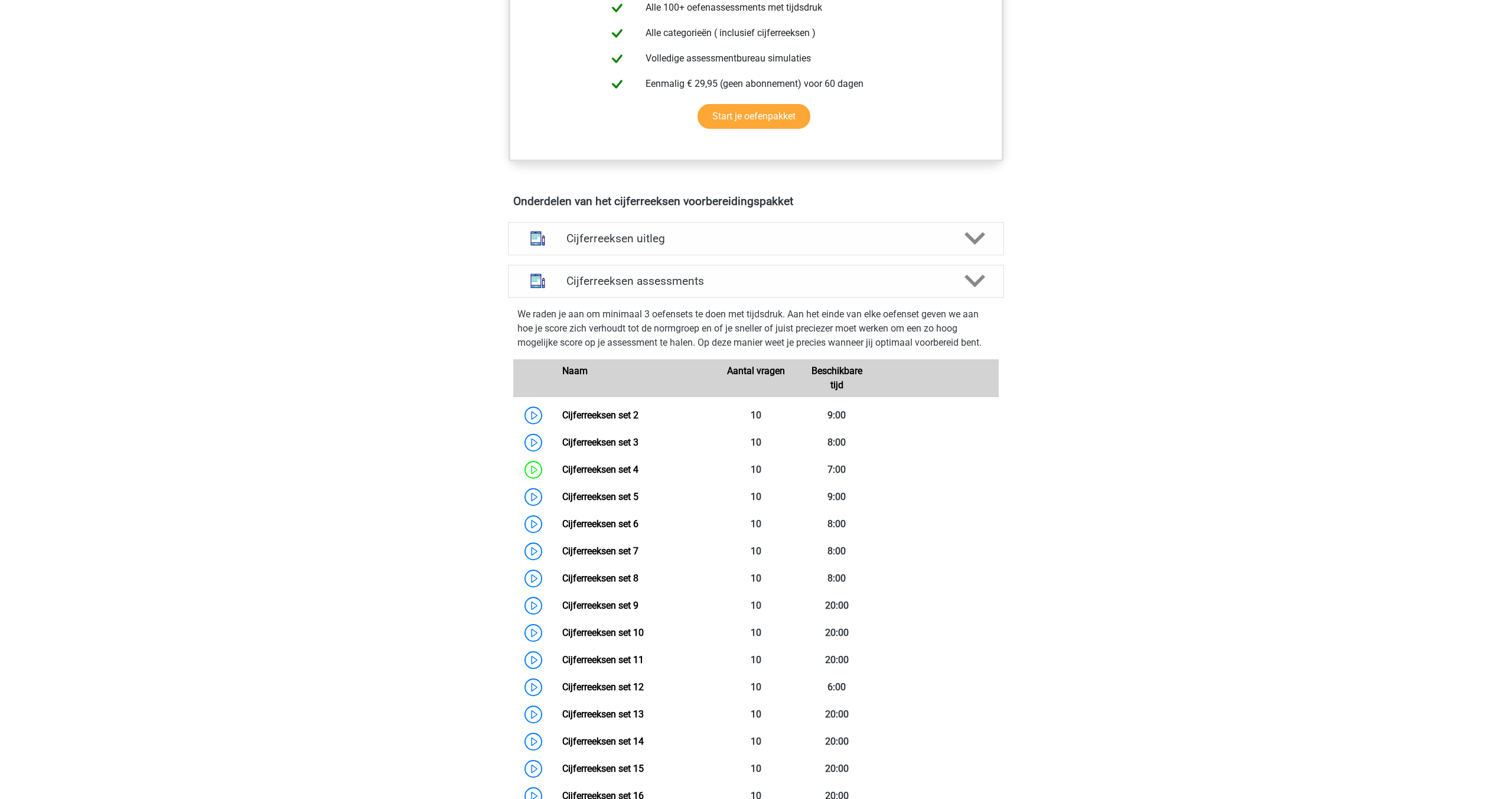
scroll to position [579, 0]
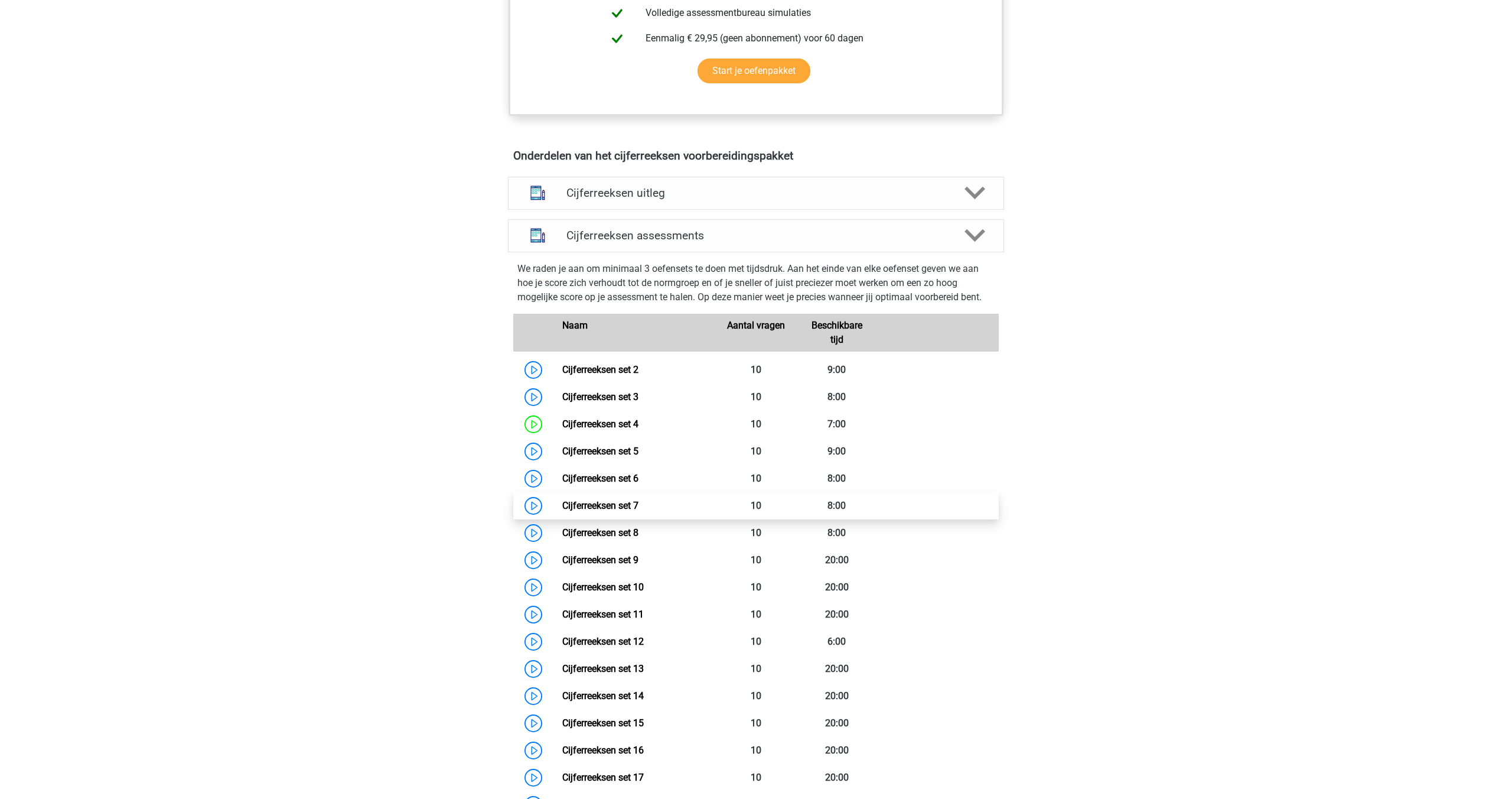
click at [603, 511] on link "Cijferreeksen set 7" at bounding box center [600, 506] width 76 height 11
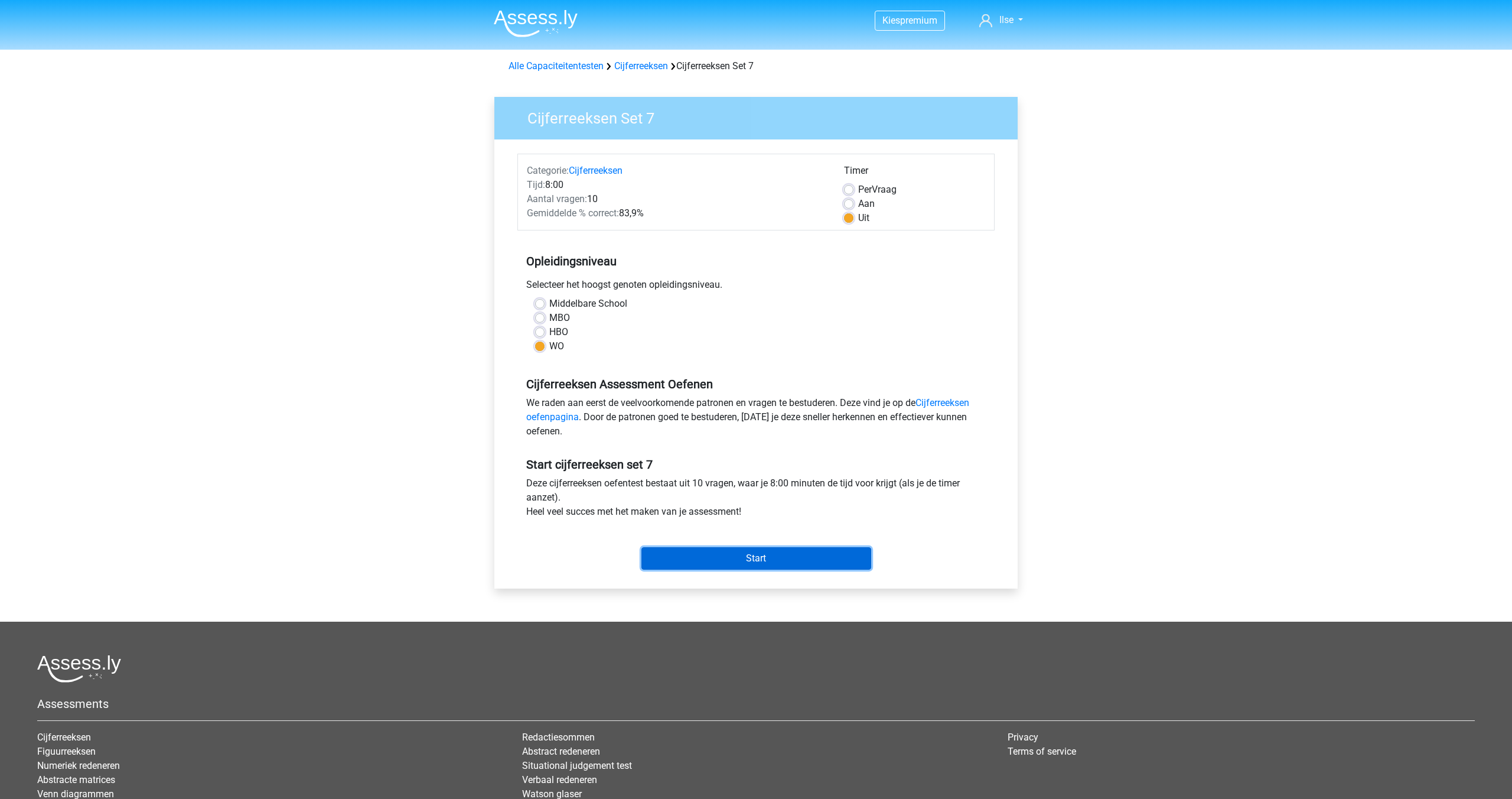
click at [715, 556] on input "Start" at bounding box center [756, 558] width 230 height 22
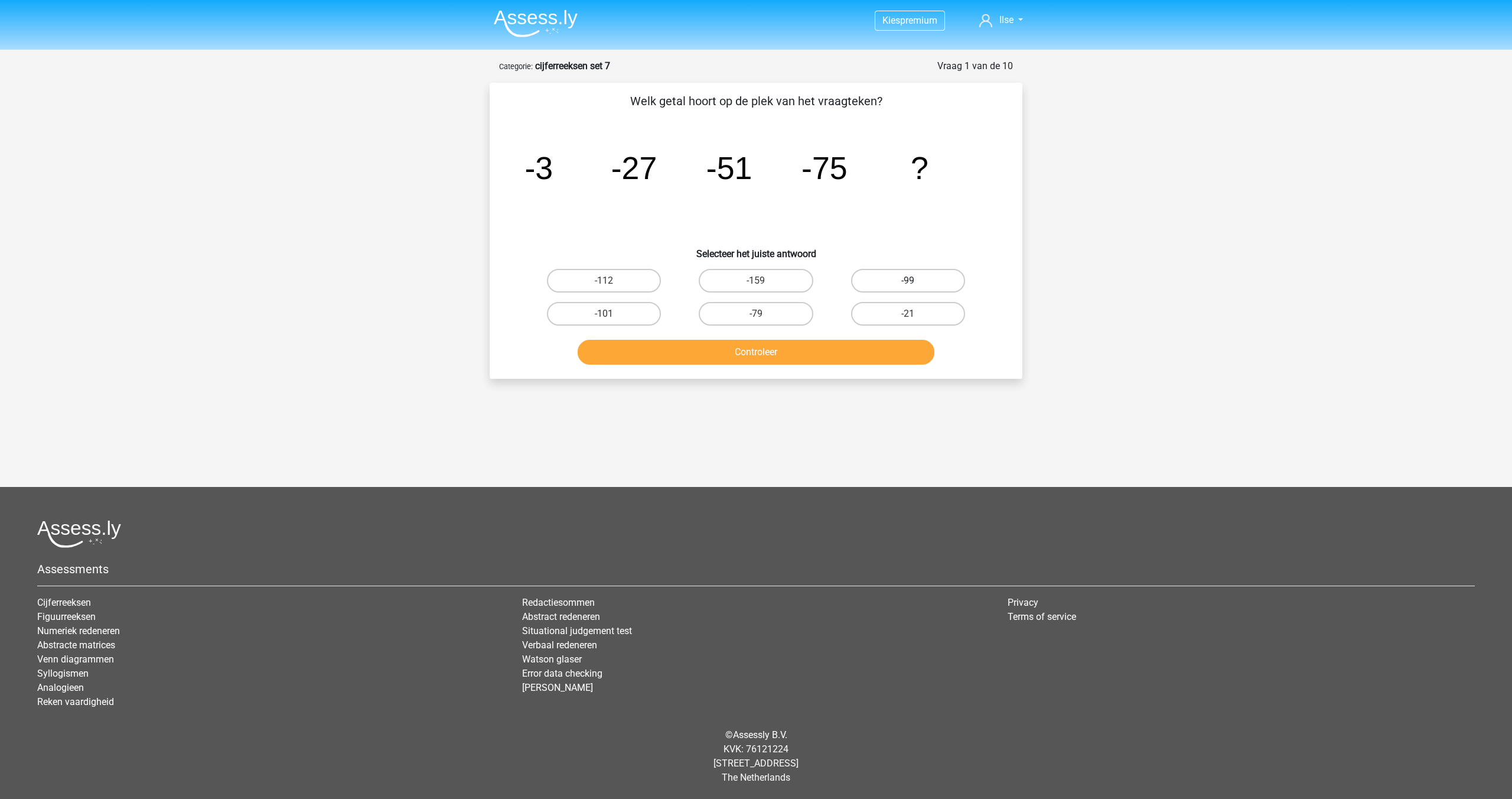
click at [875, 276] on label "-99" at bounding box center [908, 280] width 114 height 24
click at [908, 280] on input "-99" at bounding box center [911, 284] width 8 height 8
radio input "true"
click at [768, 349] on button "Controleer" at bounding box center [756, 352] width 357 height 25
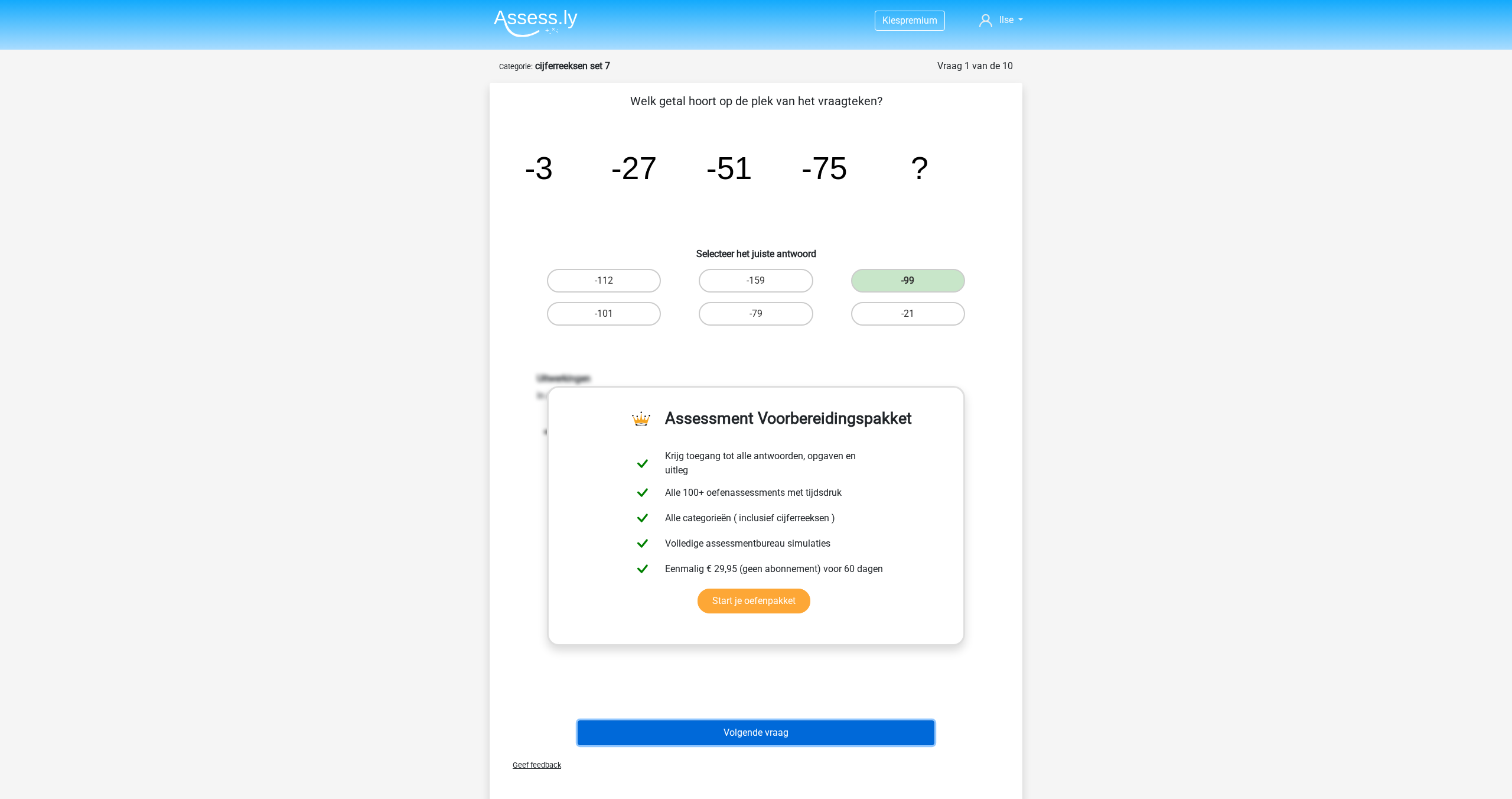
click at [730, 727] on button "Volgende vraag" at bounding box center [756, 733] width 357 height 25
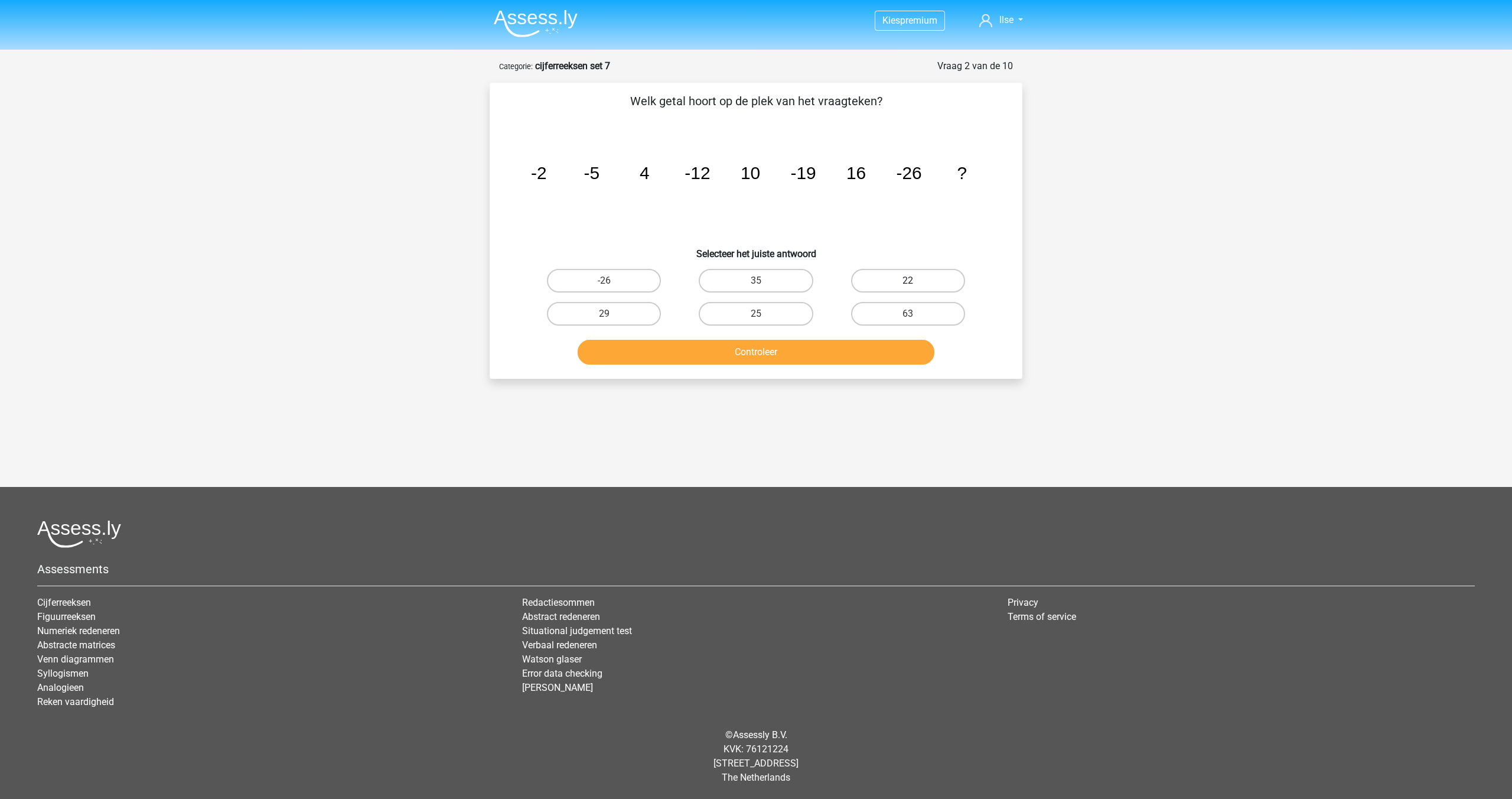
click at [899, 278] on label "22" at bounding box center [908, 280] width 114 height 24
click at [908, 280] on input "22" at bounding box center [911, 284] width 8 height 8
radio input "true"
click at [801, 356] on button "Controleer" at bounding box center [756, 352] width 357 height 25
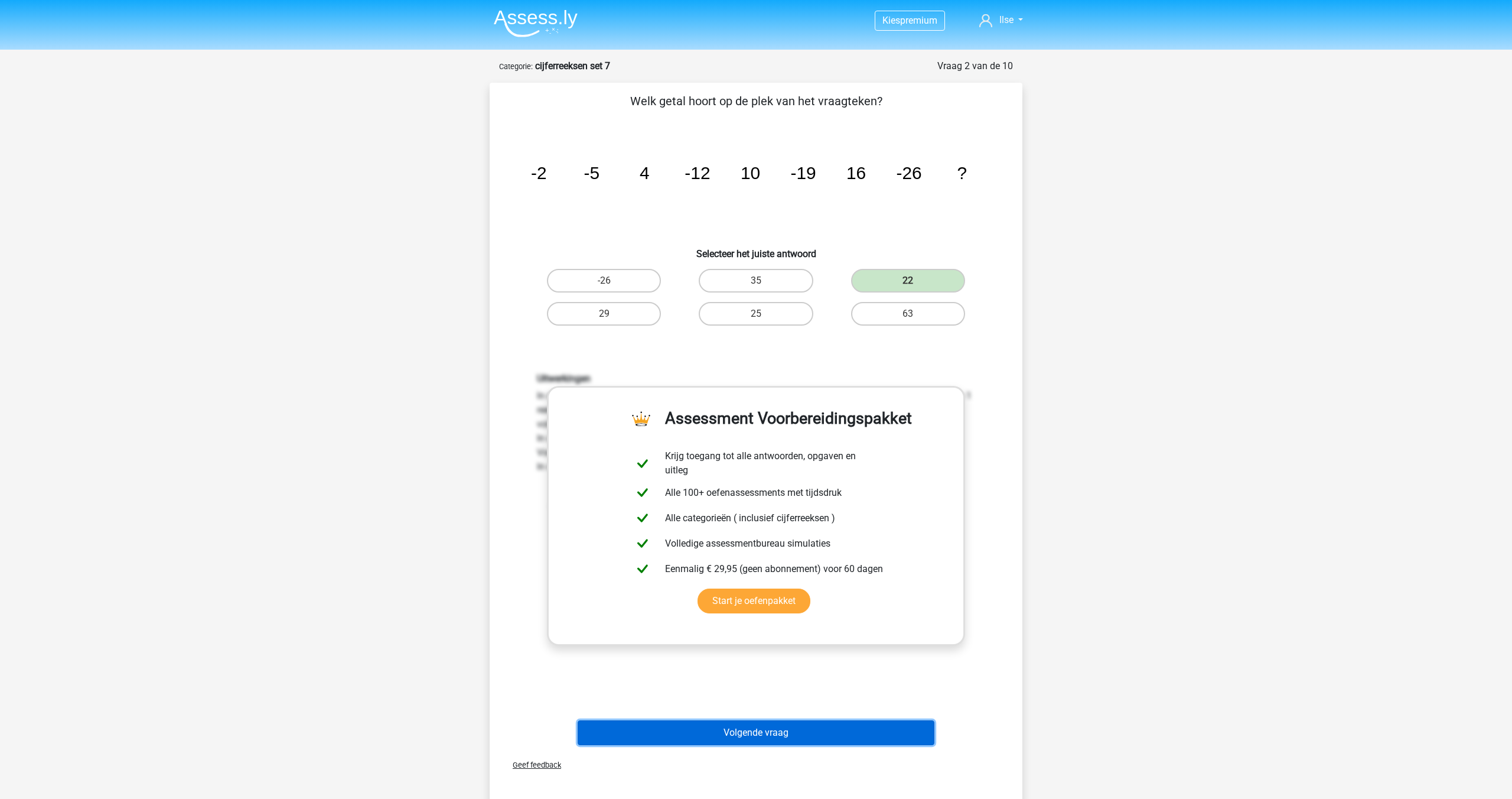
click at [742, 736] on button "Volgende vraag" at bounding box center [756, 733] width 357 height 25
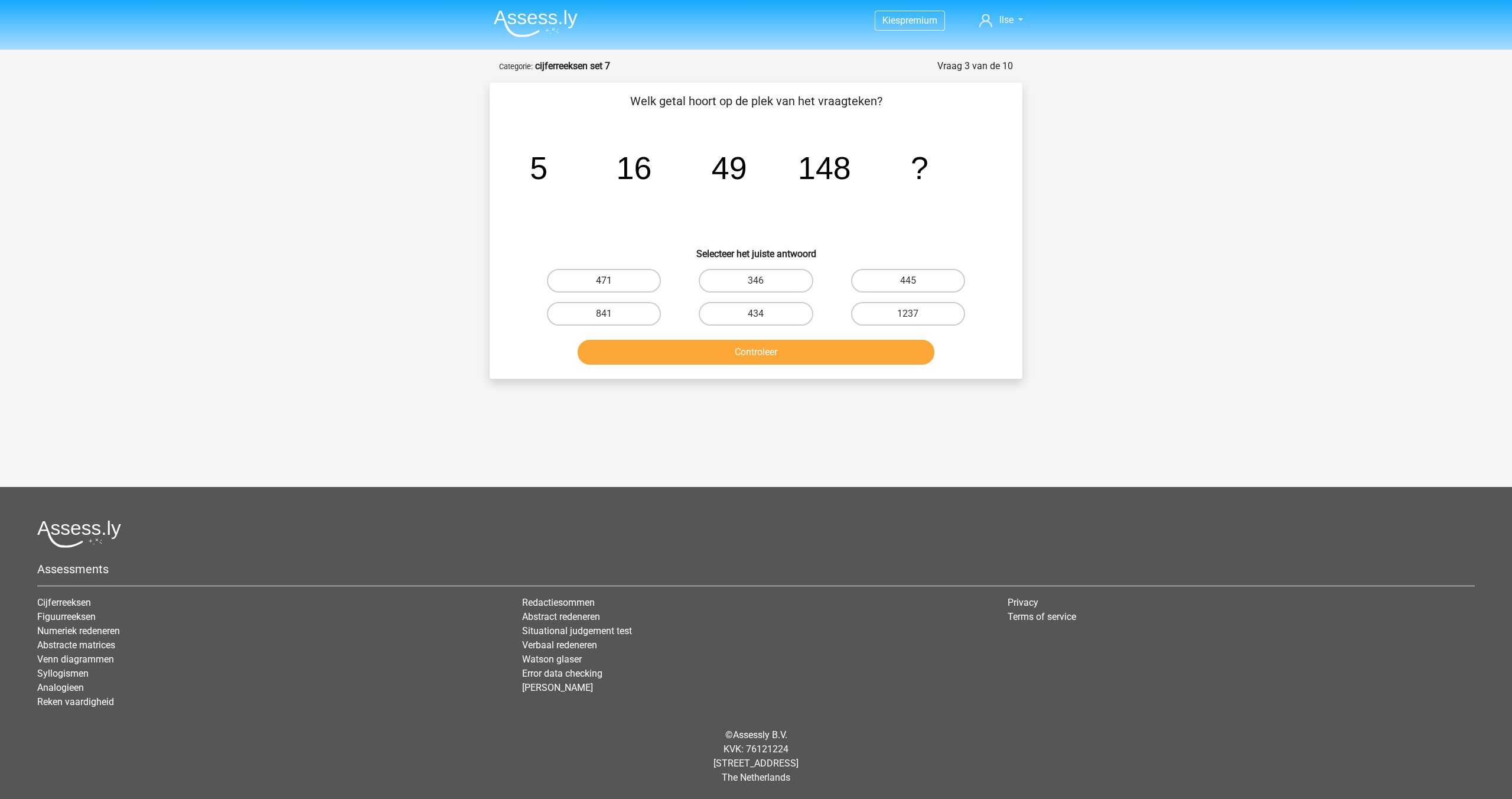
click at [623, 279] on label "471" at bounding box center [604, 280] width 114 height 24
click at [612, 280] on input "471" at bounding box center [608, 284] width 8 height 8
radio input "true"
click at [737, 356] on button "Controleer" at bounding box center [756, 352] width 357 height 25
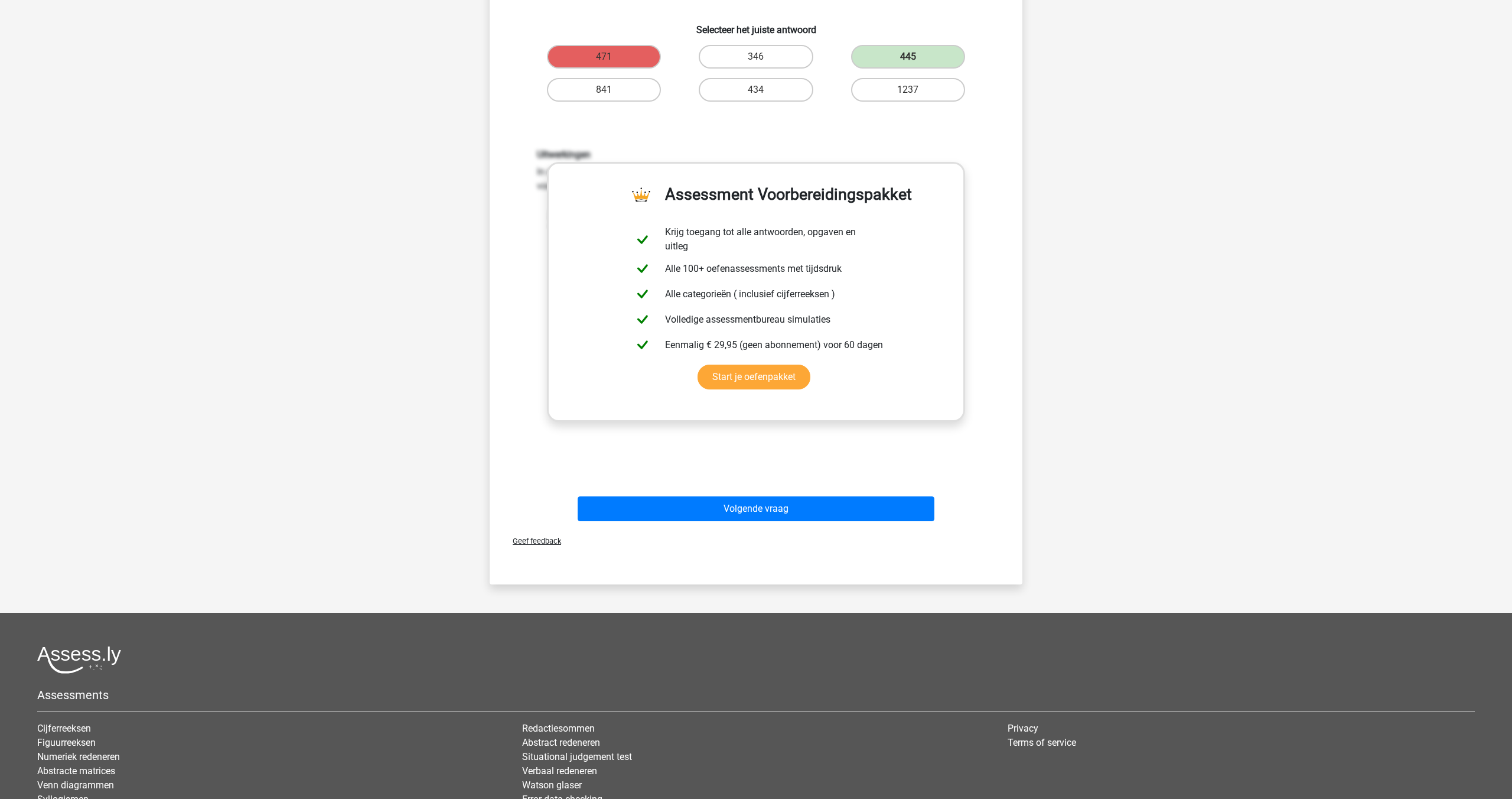
scroll to position [225, 0]
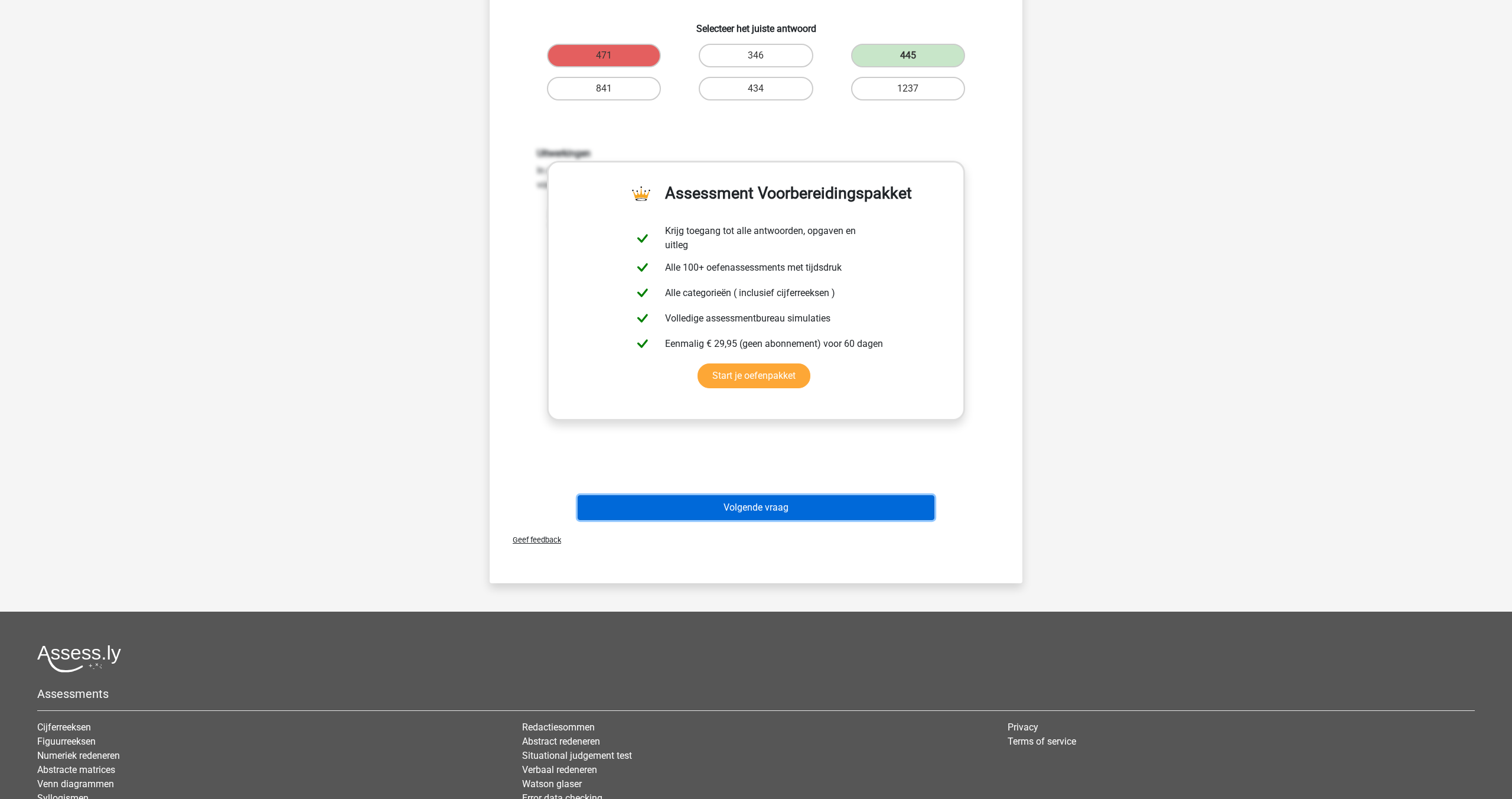
click at [730, 497] on button "Volgende vraag" at bounding box center [756, 507] width 357 height 25
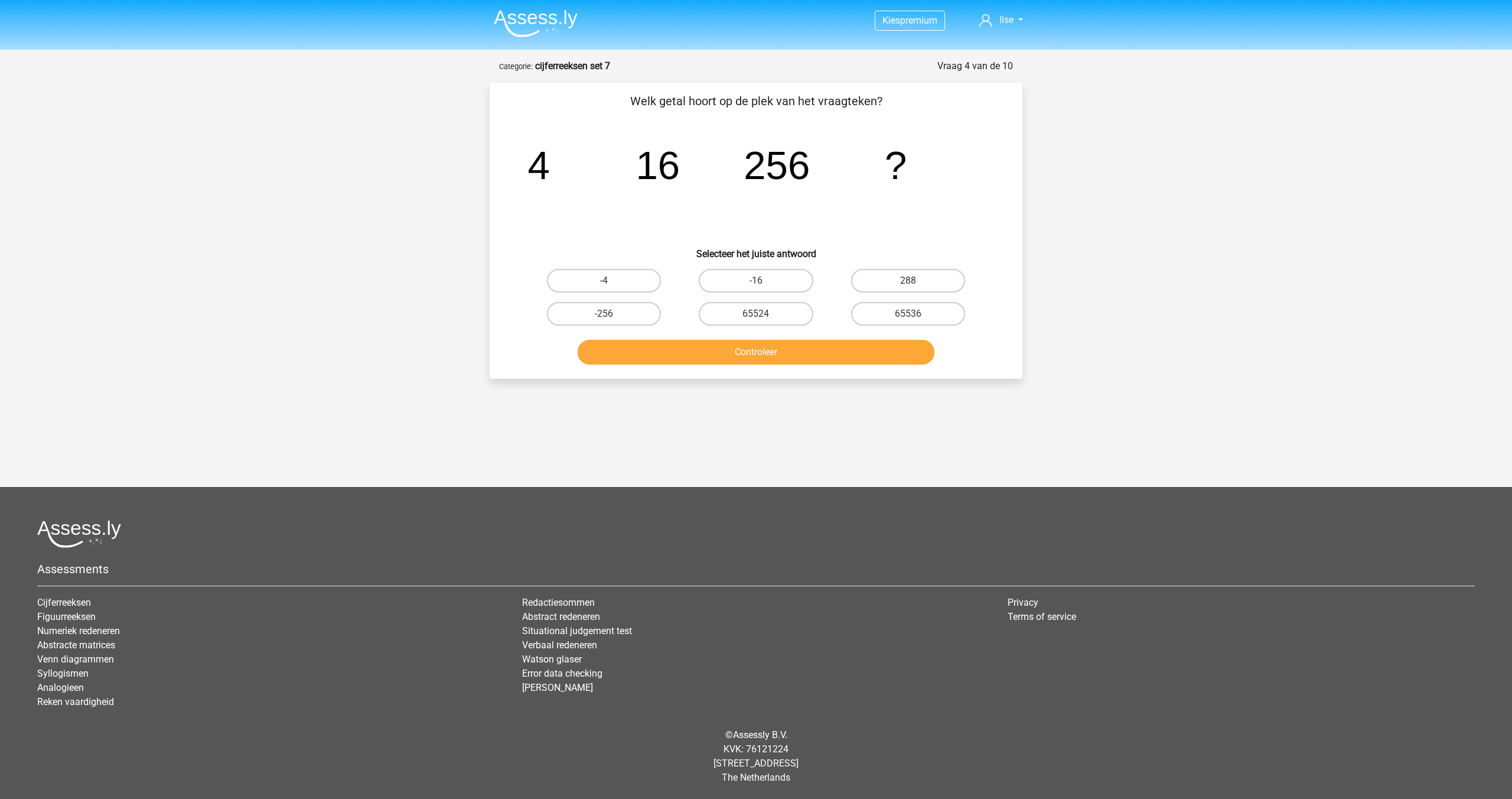
scroll to position [0, 0]
click at [905, 311] on label "65536" at bounding box center [908, 313] width 114 height 24
click at [908, 314] on input "65536" at bounding box center [911, 317] width 8 height 8
radio input "true"
click at [836, 350] on button "Controleer" at bounding box center [756, 352] width 357 height 25
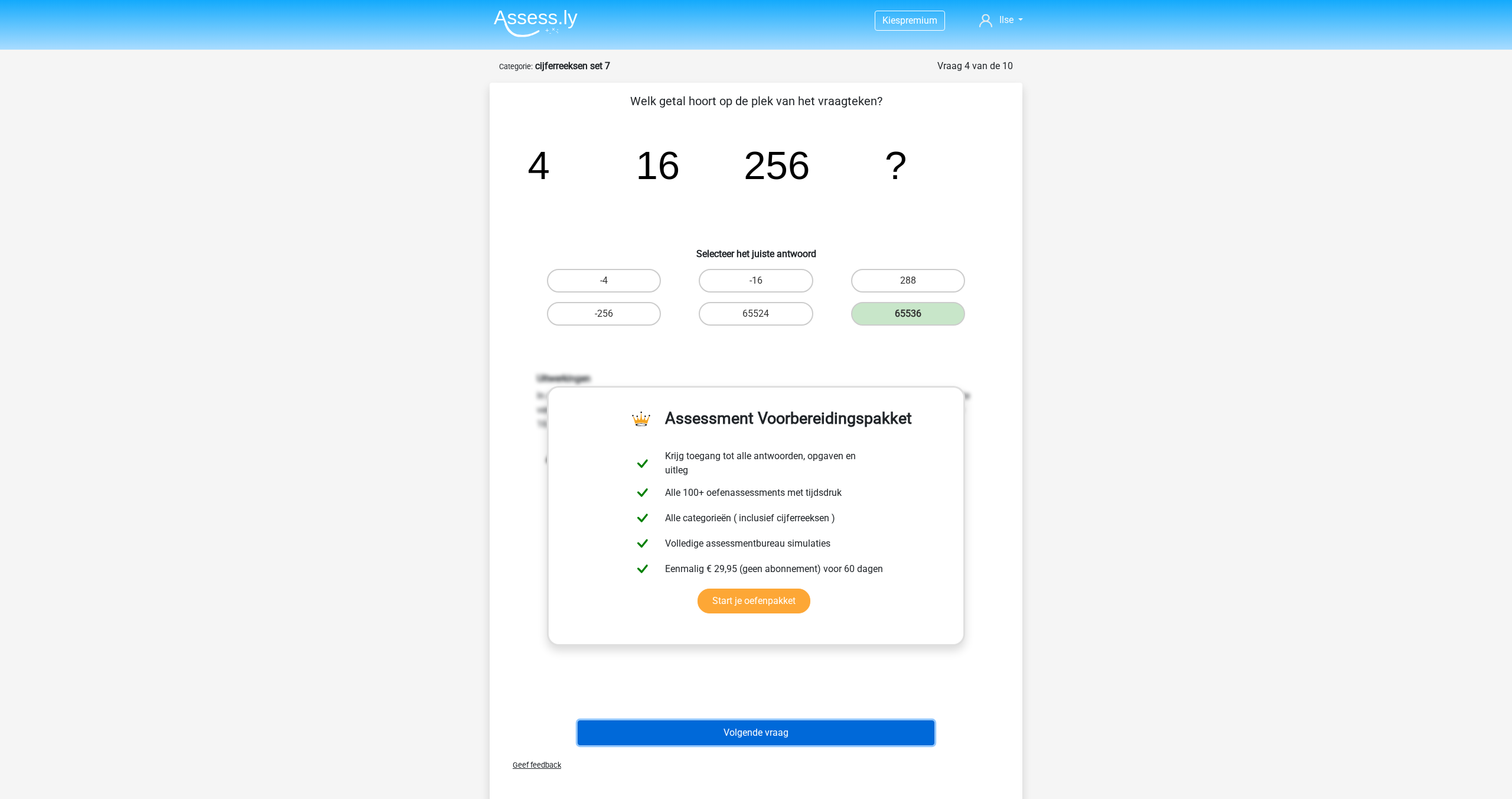
click at [734, 744] on button "Volgende vraag" at bounding box center [756, 733] width 357 height 25
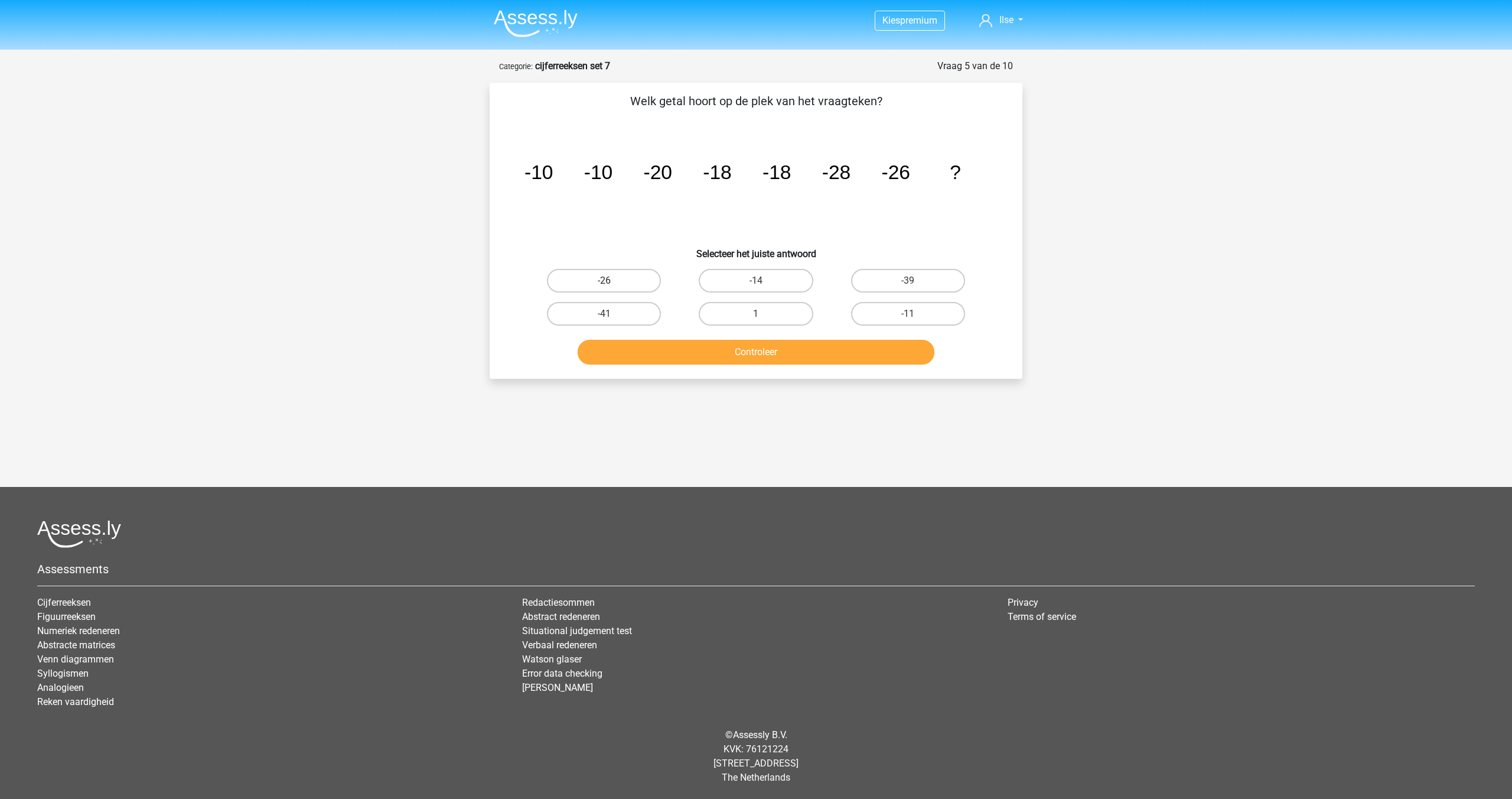
click at [640, 277] on label "-26" at bounding box center [604, 280] width 114 height 24
click at [612, 280] on input "-26" at bounding box center [608, 284] width 8 height 8
radio input "true"
click at [703, 349] on button "Controleer" at bounding box center [756, 352] width 357 height 25
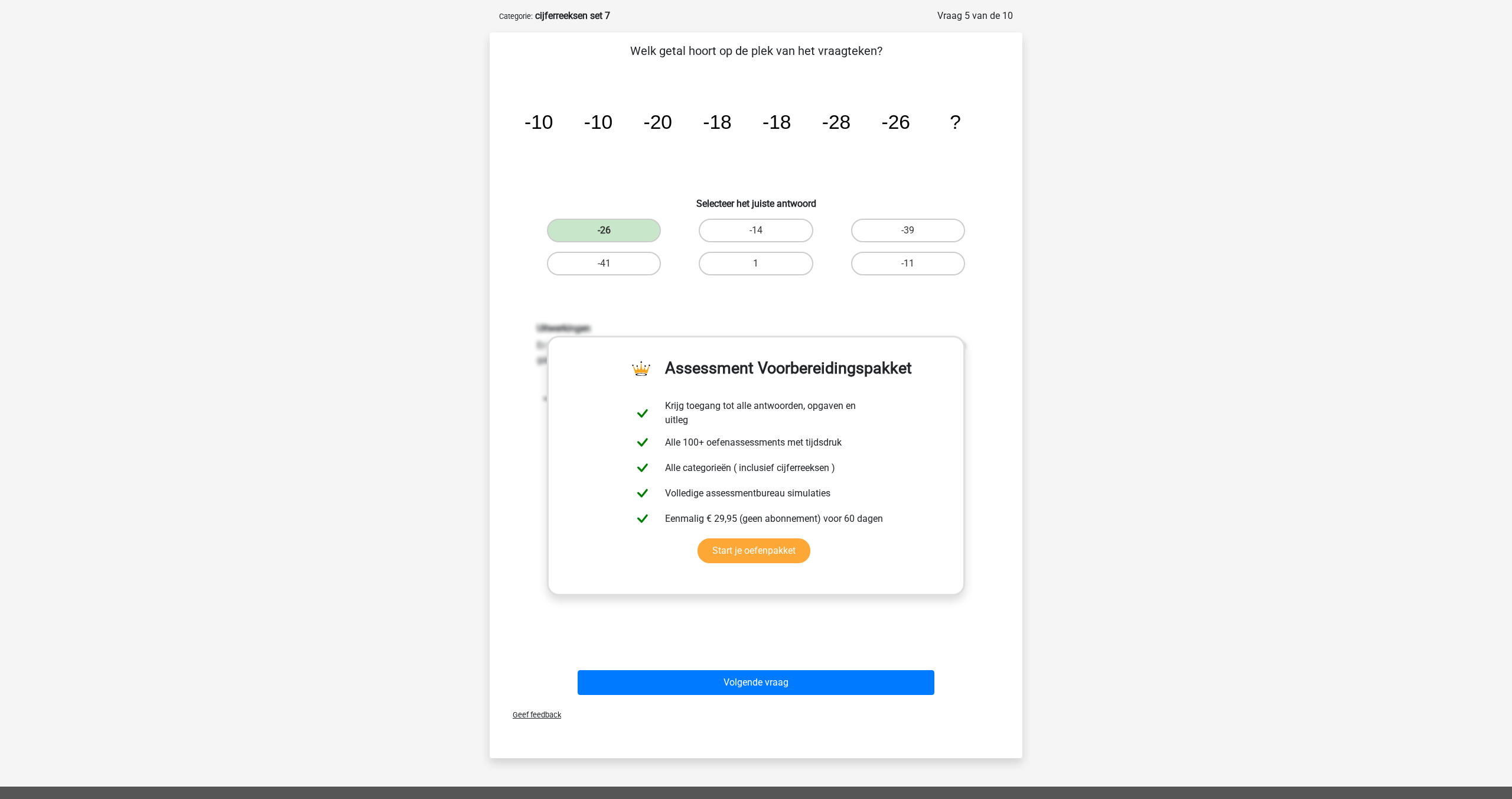
scroll to position [246, 0]
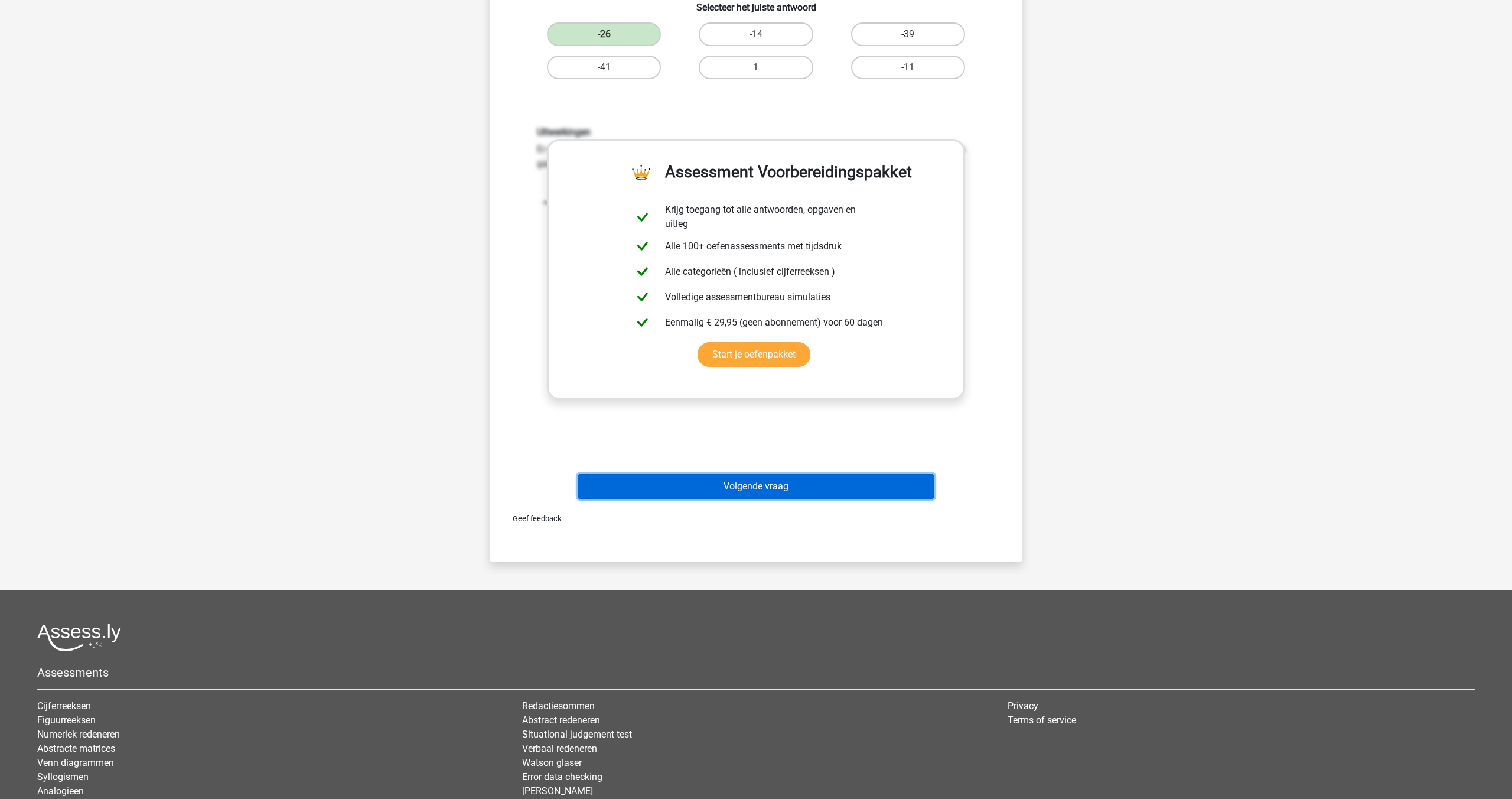
click at [736, 487] on button "Volgende vraag" at bounding box center [756, 486] width 357 height 25
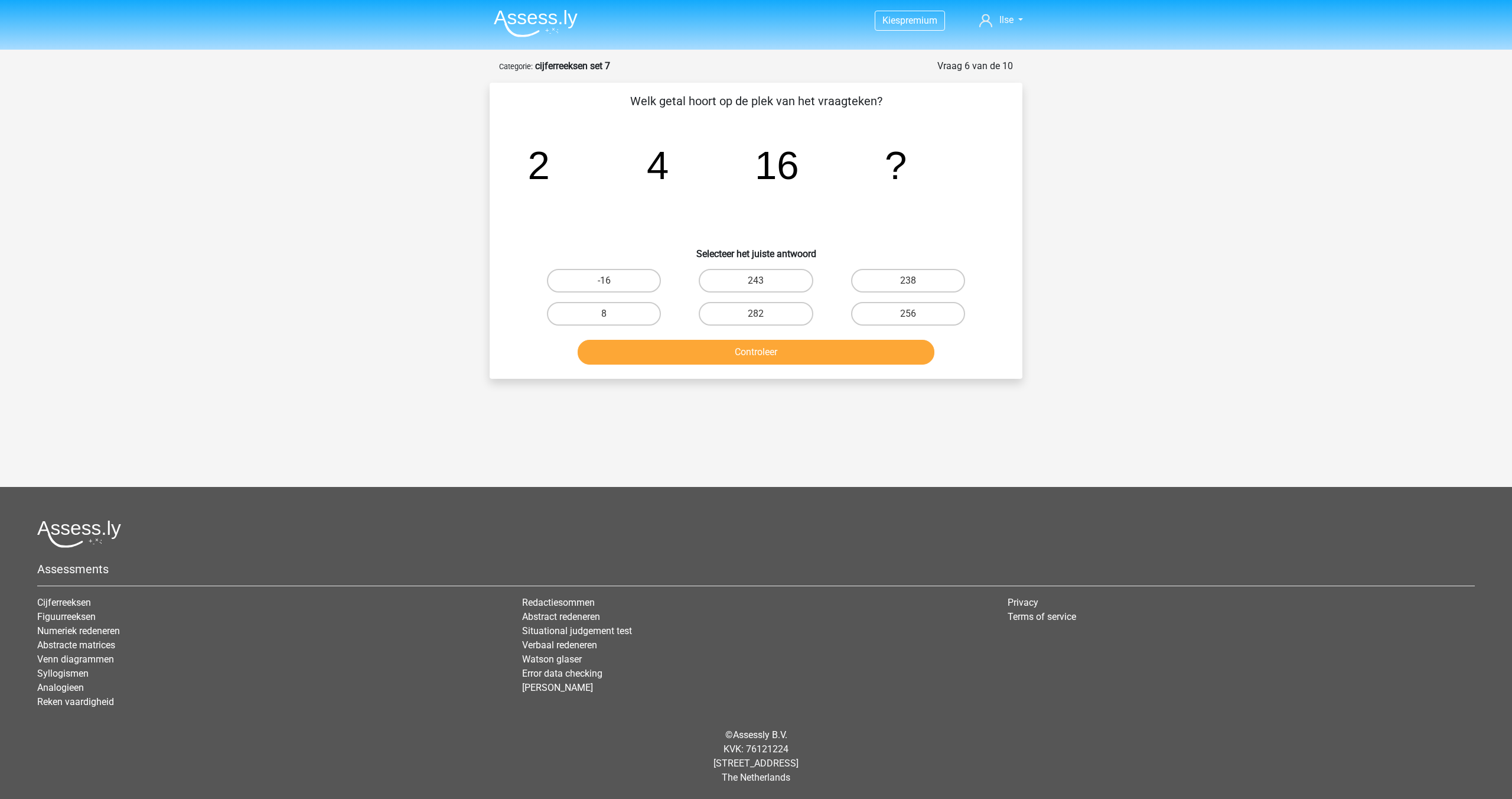
scroll to position [0, 0]
click at [895, 318] on label "256" at bounding box center [908, 313] width 114 height 24
click at [908, 318] on input "256" at bounding box center [911, 317] width 8 height 8
radio input "true"
click at [817, 359] on button "Controleer" at bounding box center [756, 352] width 357 height 25
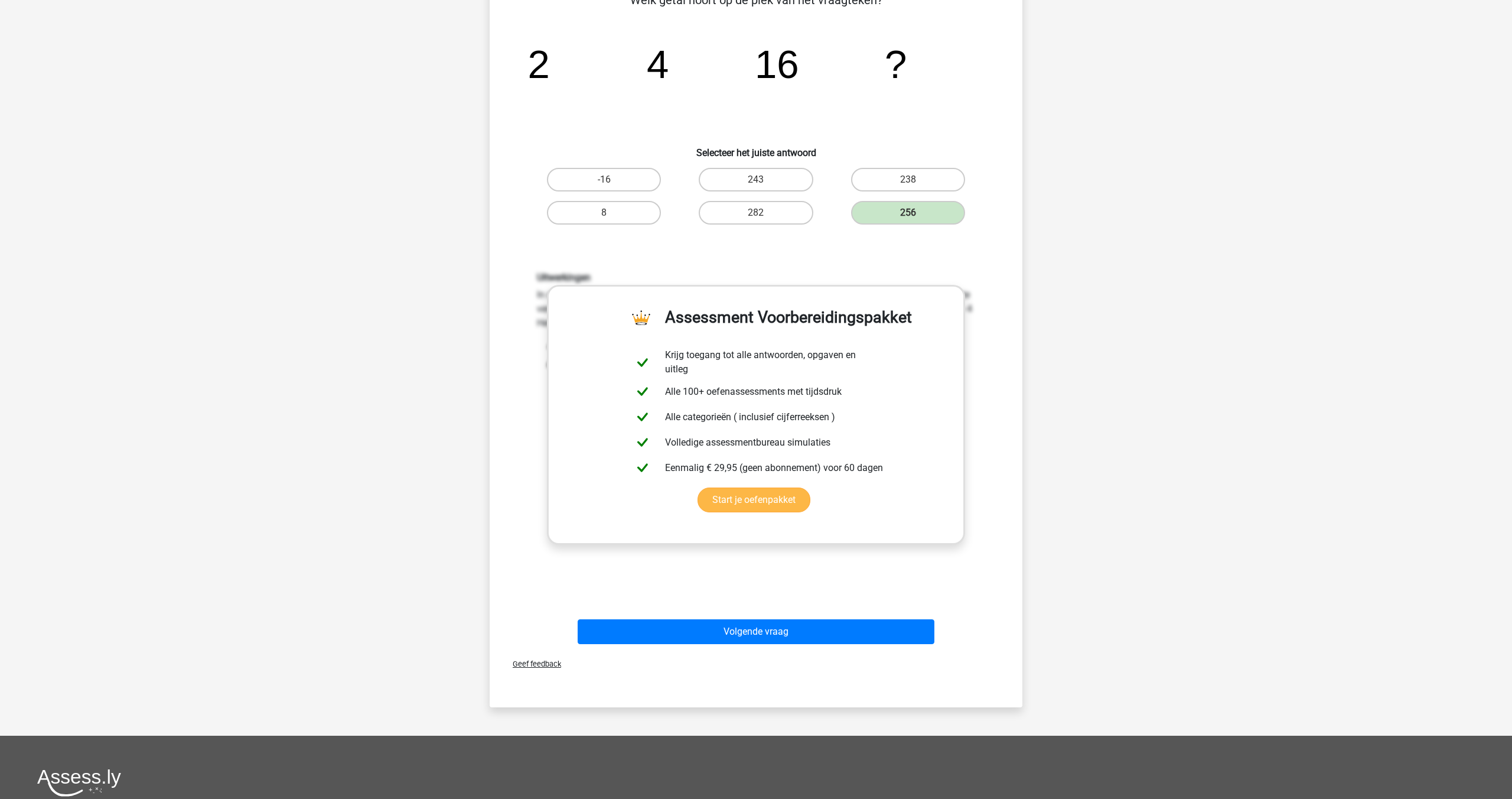
scroll to position [118, 0]
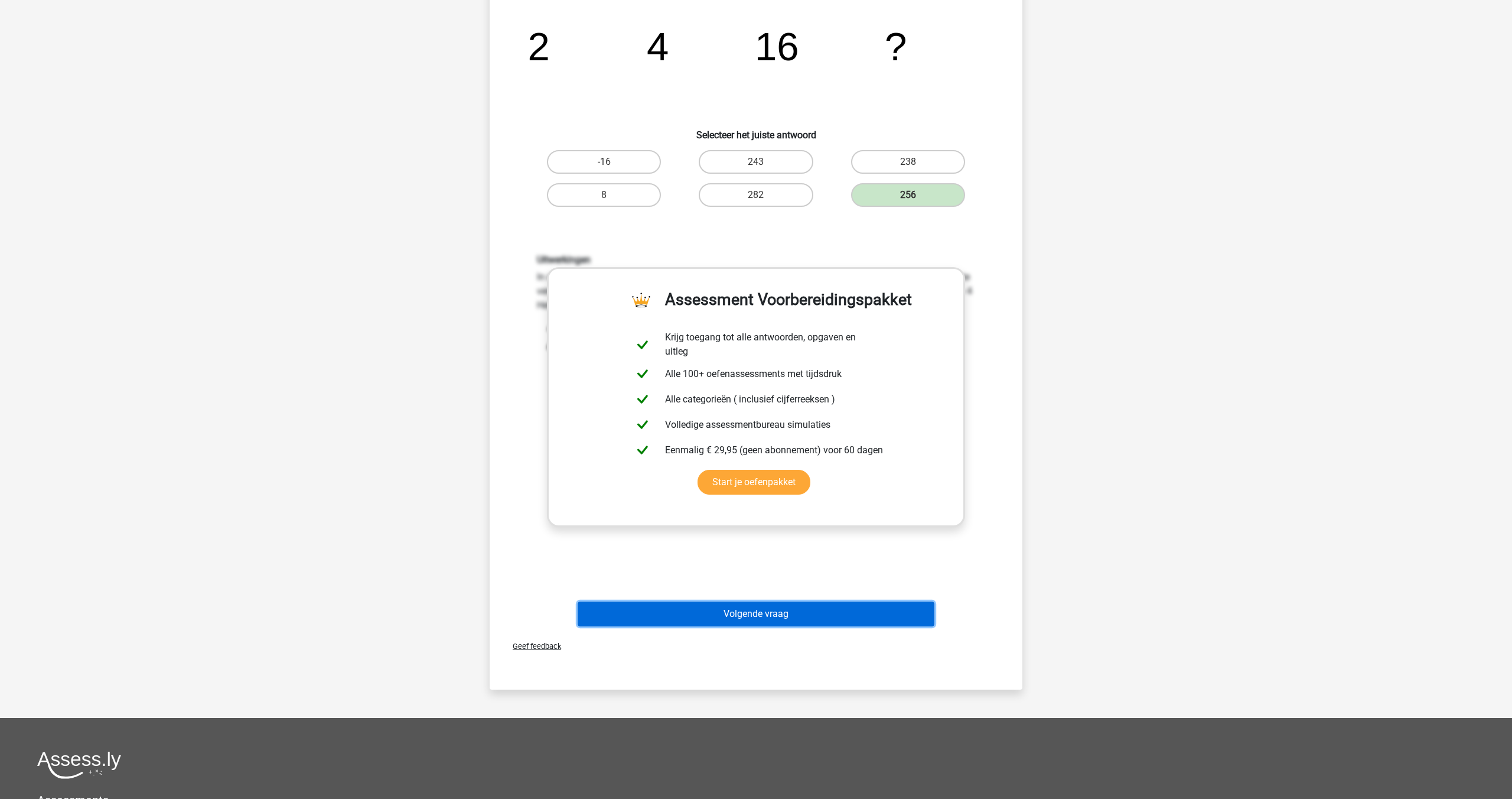
click at [774, 609] on button "Volgende vraag" at bounding box center [756, 614] width 357 height 25
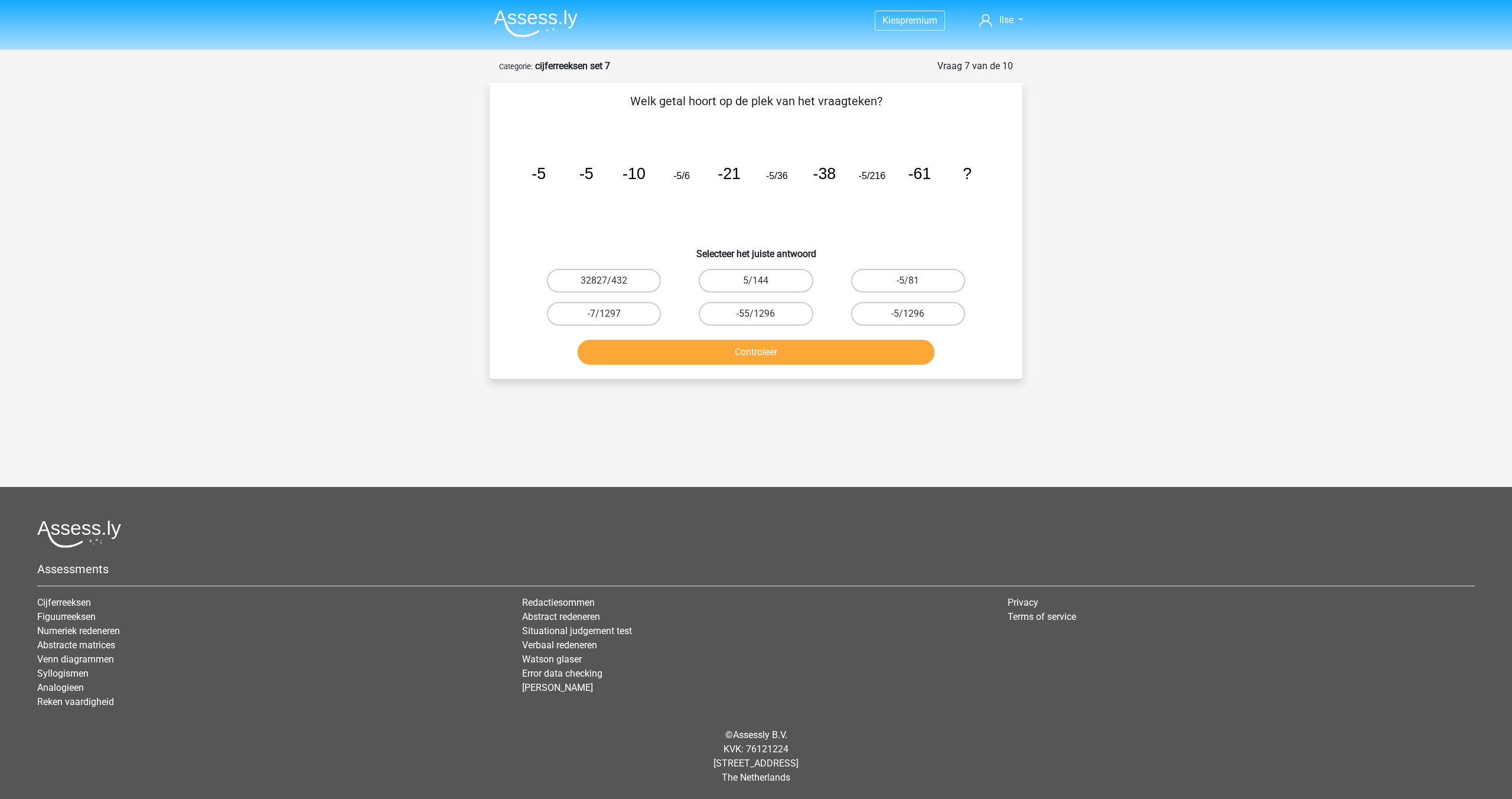
scroll to position [0, 0]
click at [898, 317] on label "-5/1296" at bounding box center [908, 313] width 114 height 24
click at [908, 317] on input "-5/1296" at bounding box center [911, 317] width 8 height 8
radio input "true"
click at [807, 360] on button "Controleer" at bounding box center [756, 352] width 357 height 25
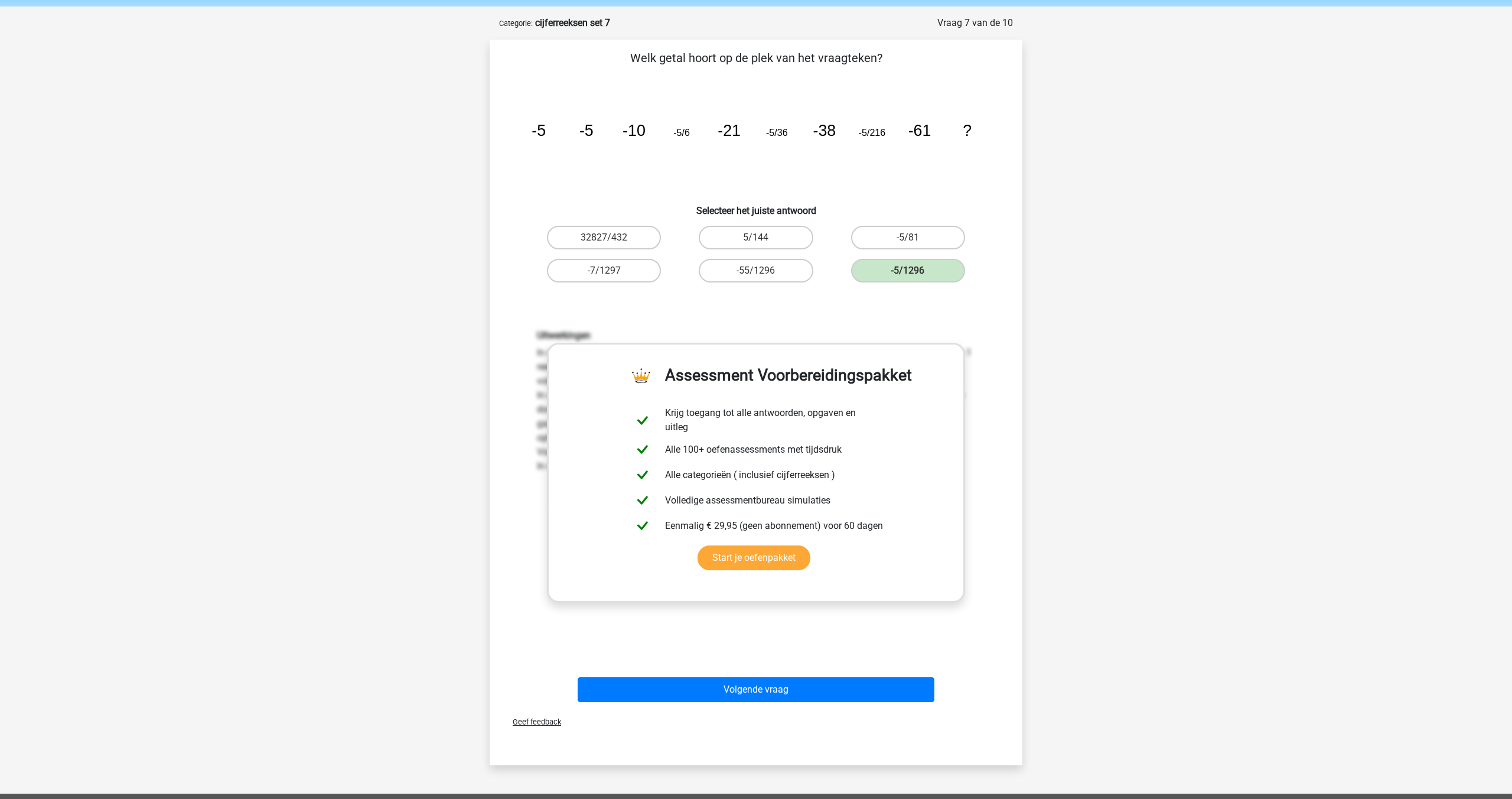
scroll to position [156, 0]
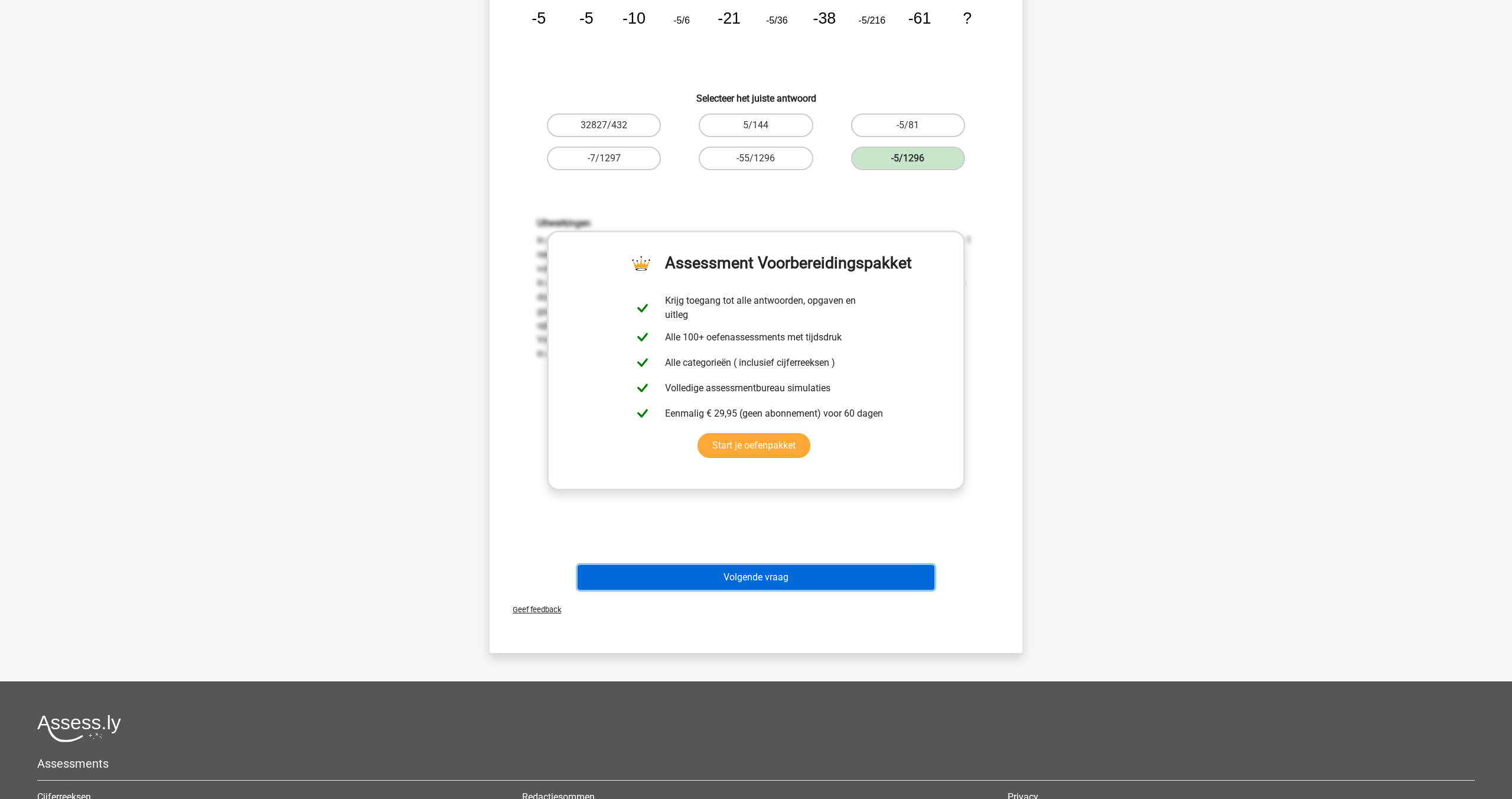
click at [768, 573] on button "Volgende vraag" at bounding box center [756, 577] width 357 height 25
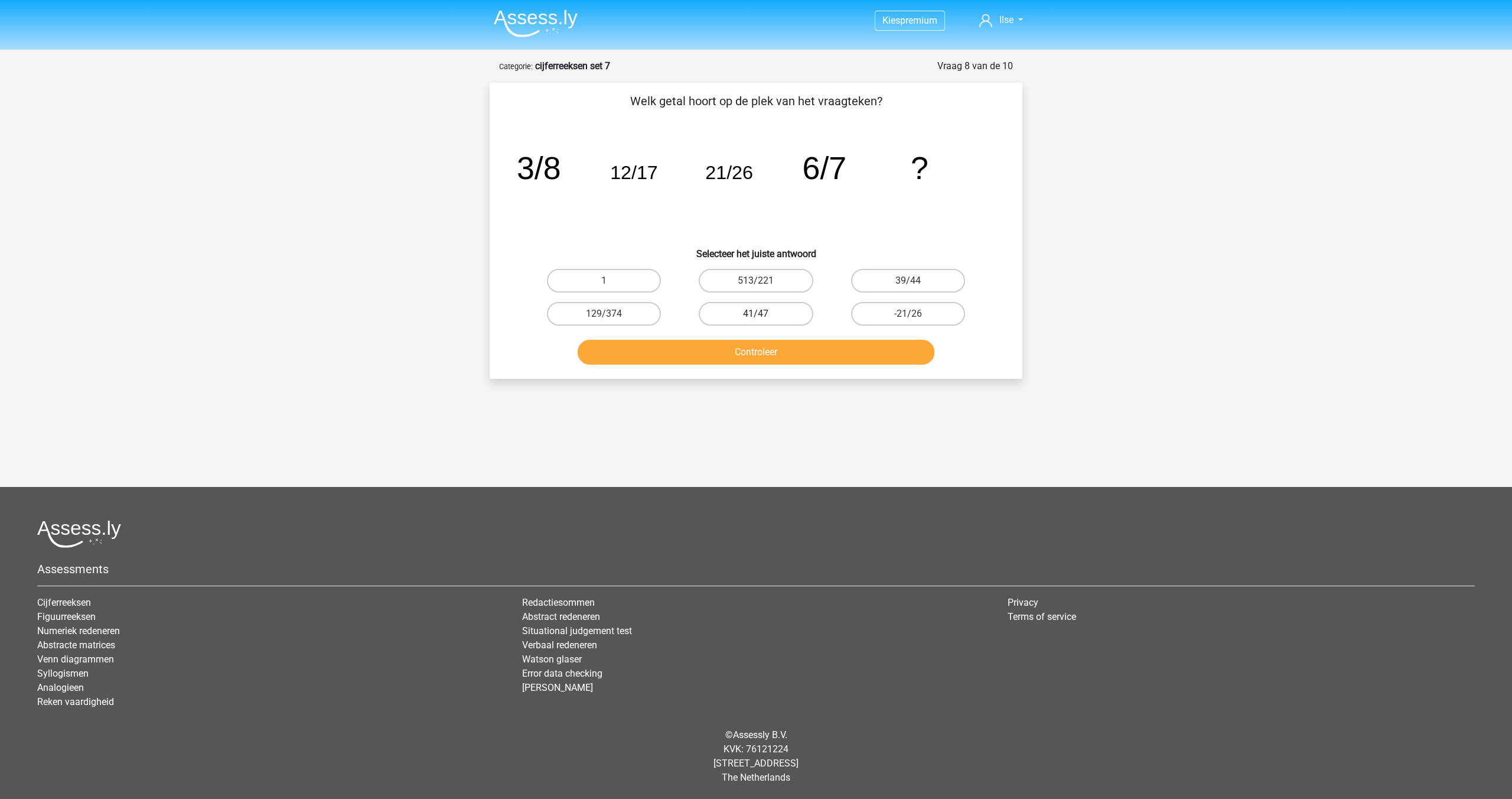
click at [768, 316] on label "41/47" at bounding box center [756, 313] width 114 height 24
click at [764, 316] on input "41/47" at bounding box center [760, 317] width 8 height 8
radio input "true"
click at [762, 342] on button "Controleer" at bounding box center [756, 352] width 357 height 25
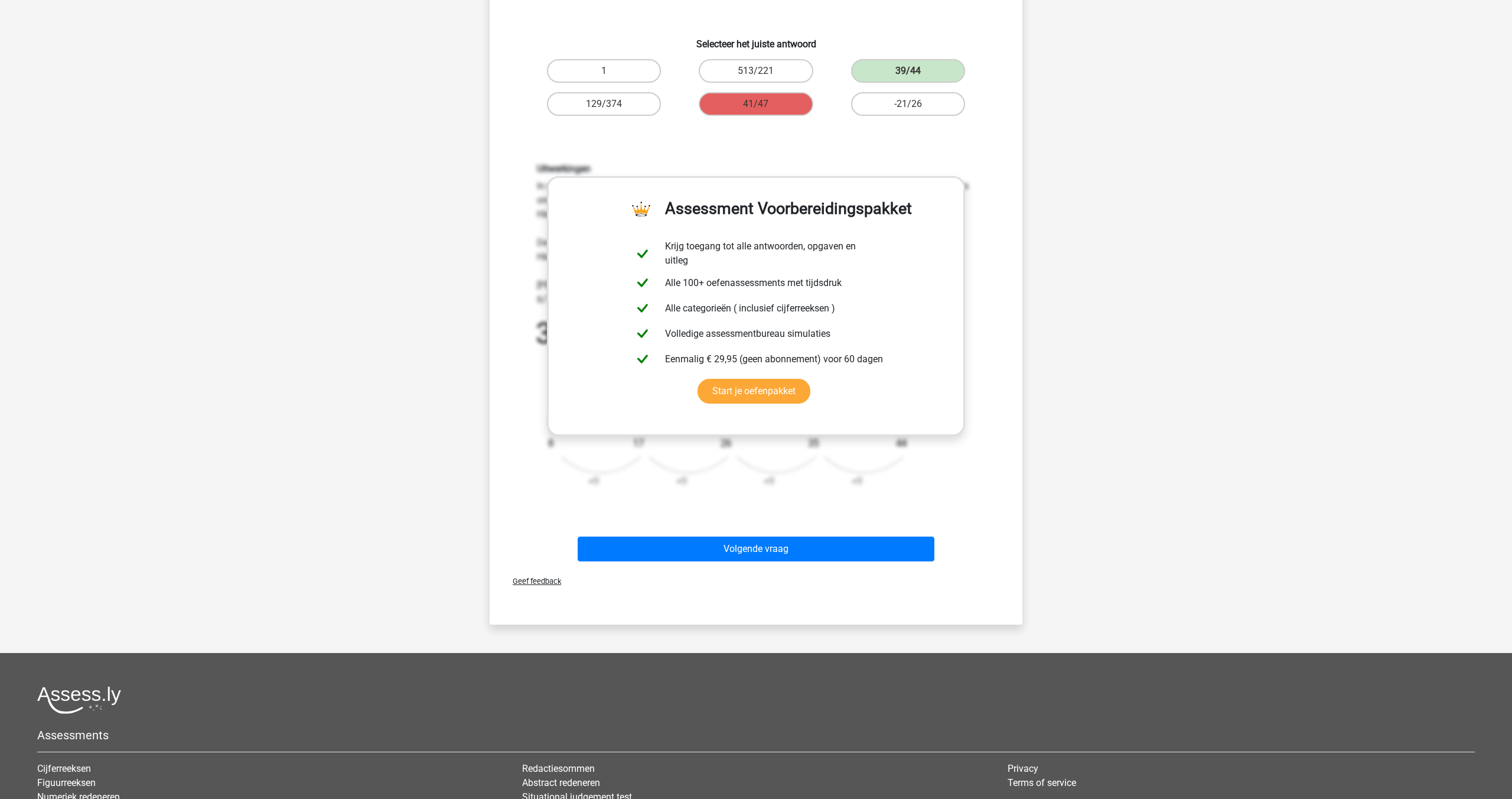
scroll to position [249, 0]
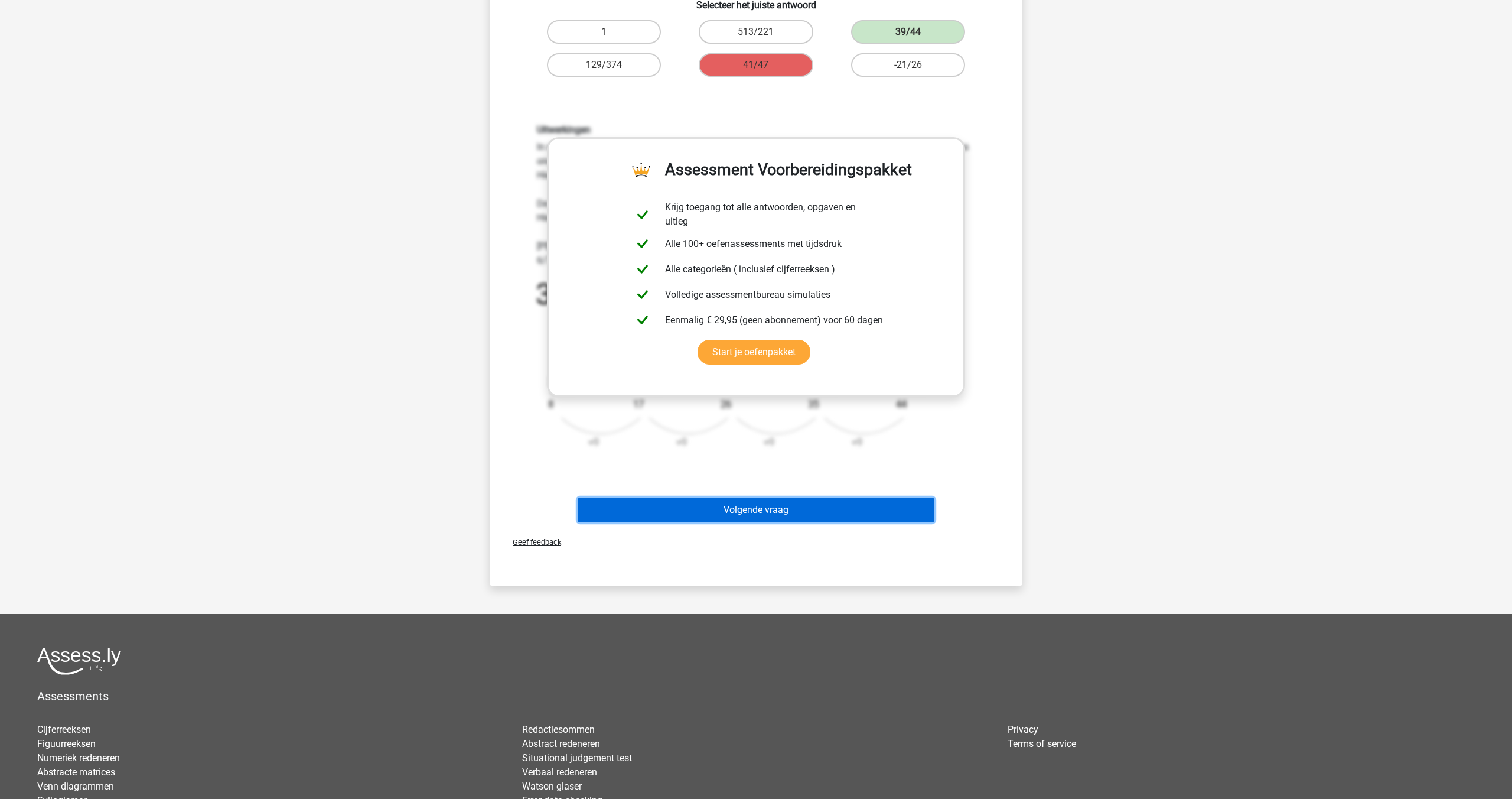
click at [760, 506] on button "Volgende vraag" at bounding box center [756, 509] width 357 height 25
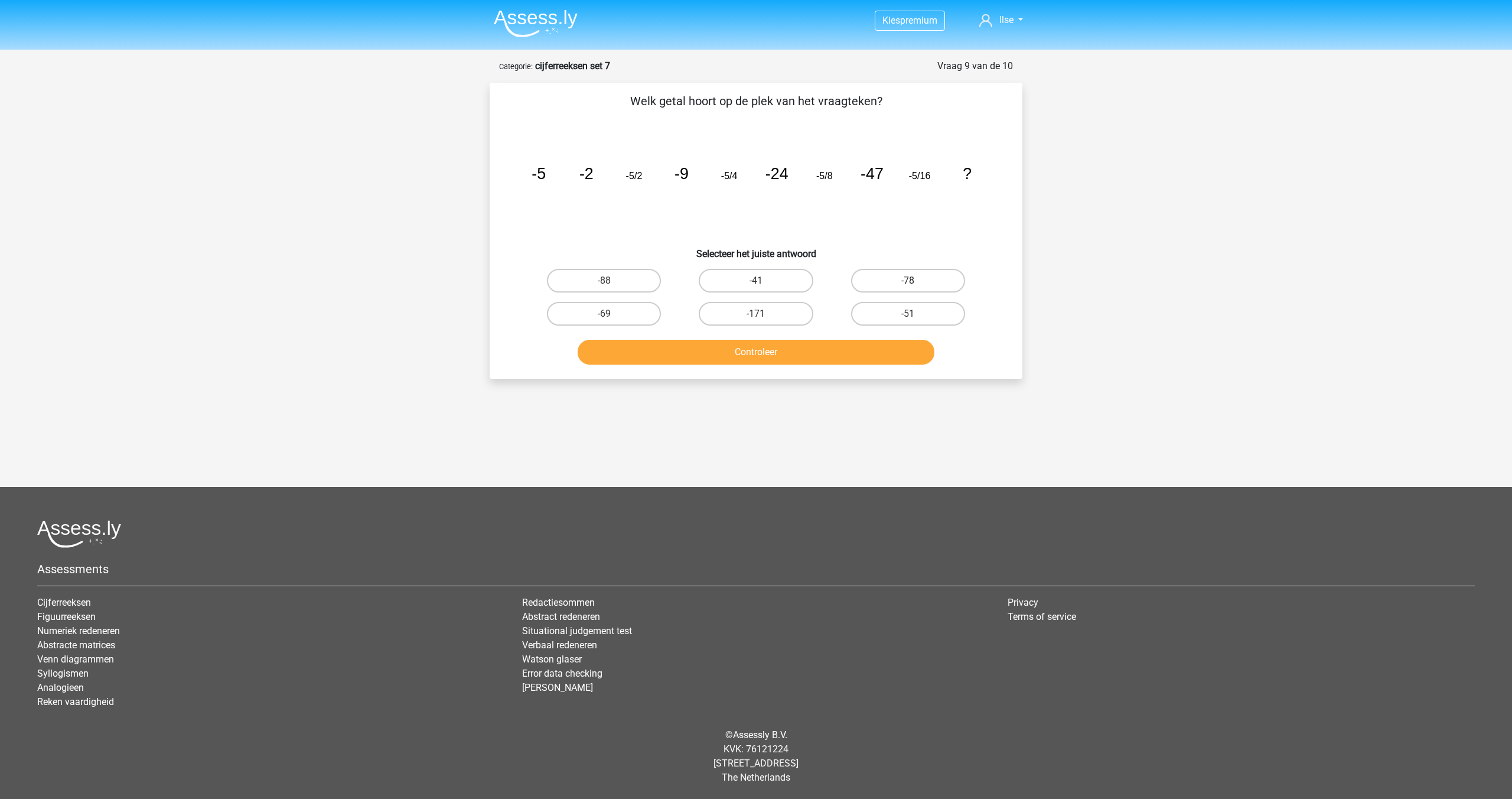
click at [892, 281] on label "-78" at bounding box center [908, 280] width 114 height 24
click at [908, 281] on input "-78" at bounding box center [911, 284] width 8 height 8
radio input "true"
click at [792, 357] on button "Controleer" at bounding box center [756, 352] width 357 height 25
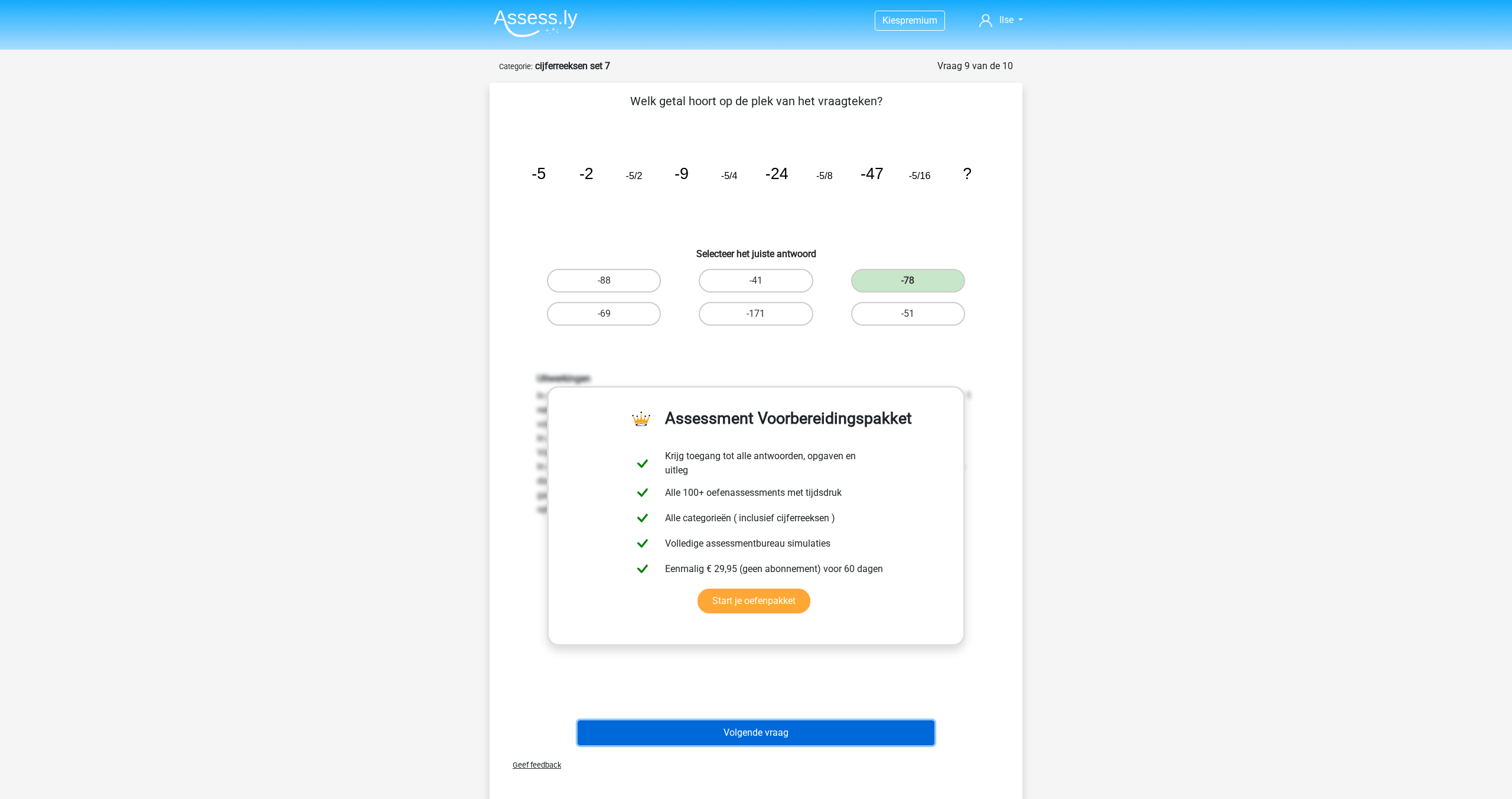
click at [740, 733] on button "Volgende vraag" at bounding box center [756, 733] width 357 height 25
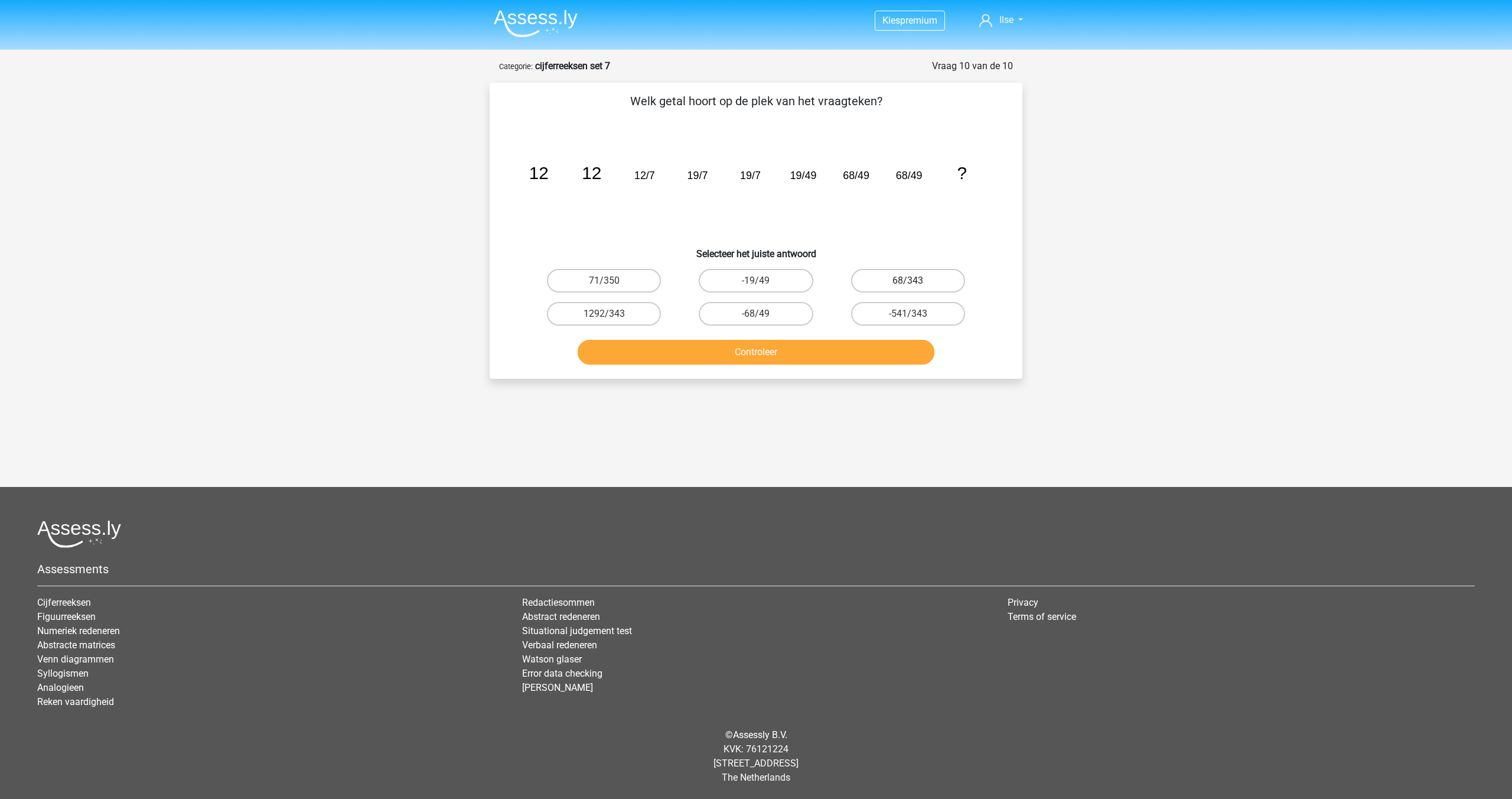
click at [878, 273] on label "68/343" at bounding box center [908, 280] width 114 height 24
click at [908, 280] on input "68/343" at bounding box center [911, 284] width 8 height 8
radio input "true"
click at [809, 350] on button "Controleer" at bounding box center [756, 352] width 357 height 25
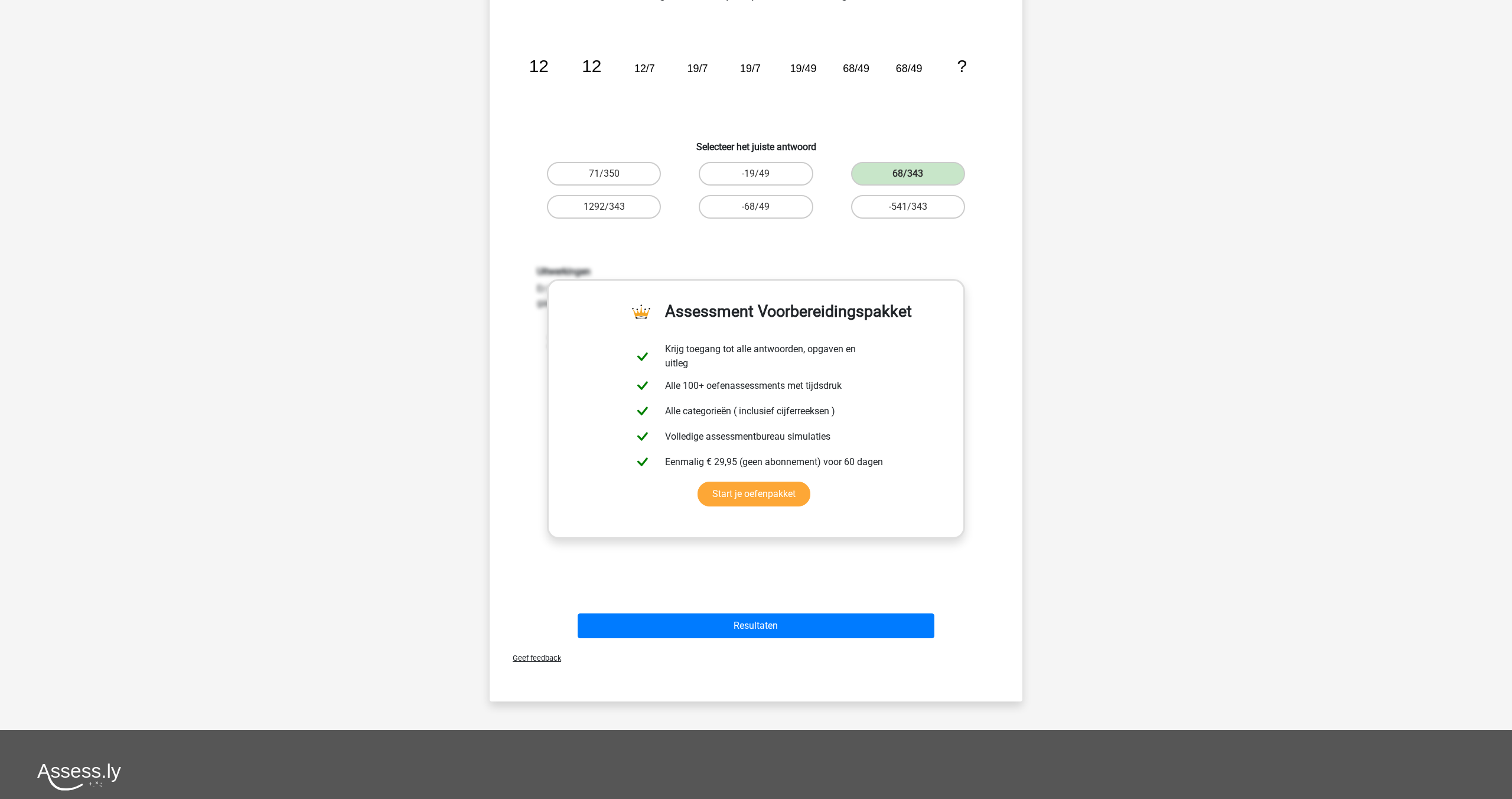
scroll to position [195, 0]
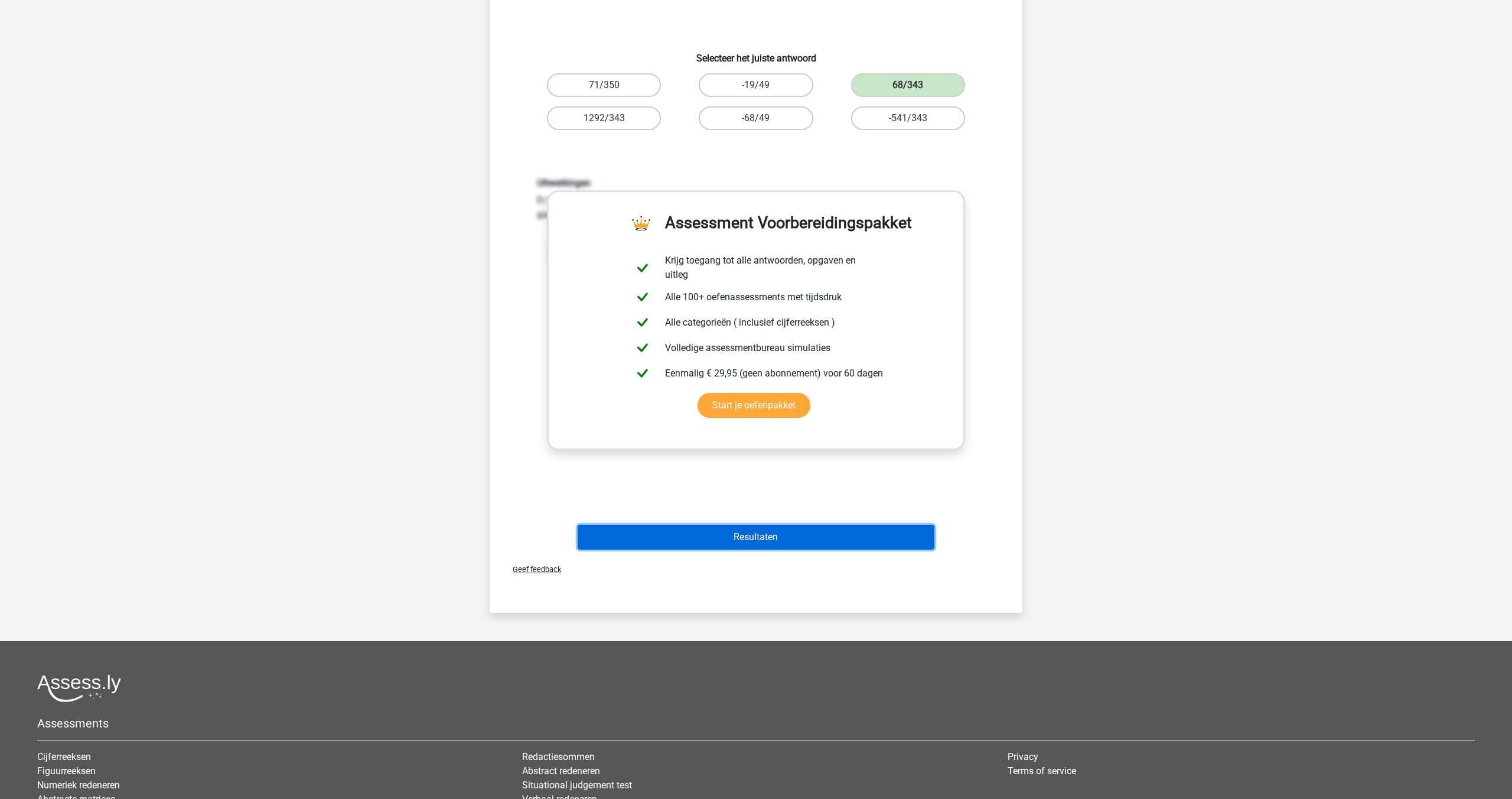
click at [756, 530] on button "Resultaten" at bounding box center [756, 536] width 357 height 25
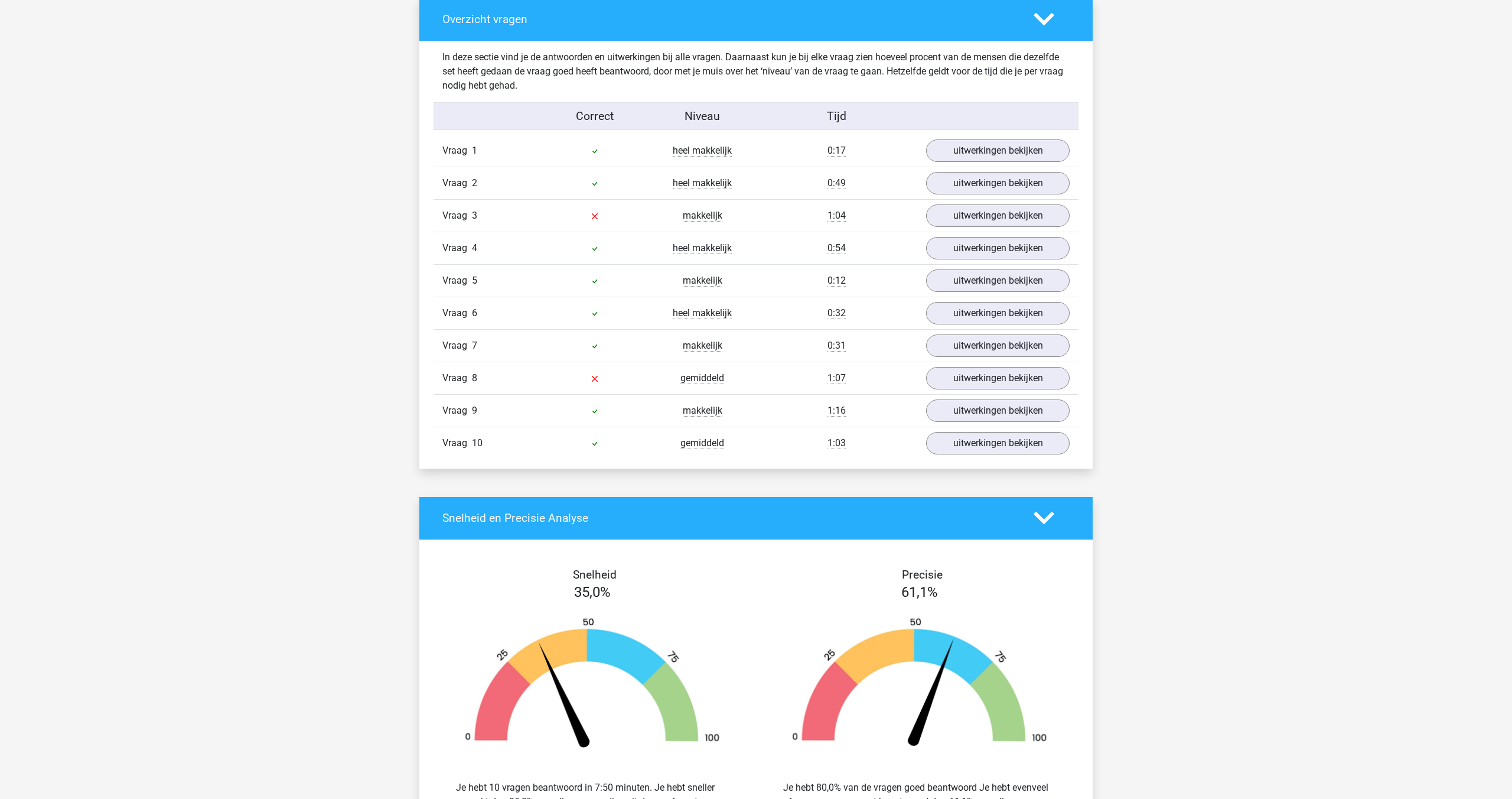
scroll to position [865, 0]
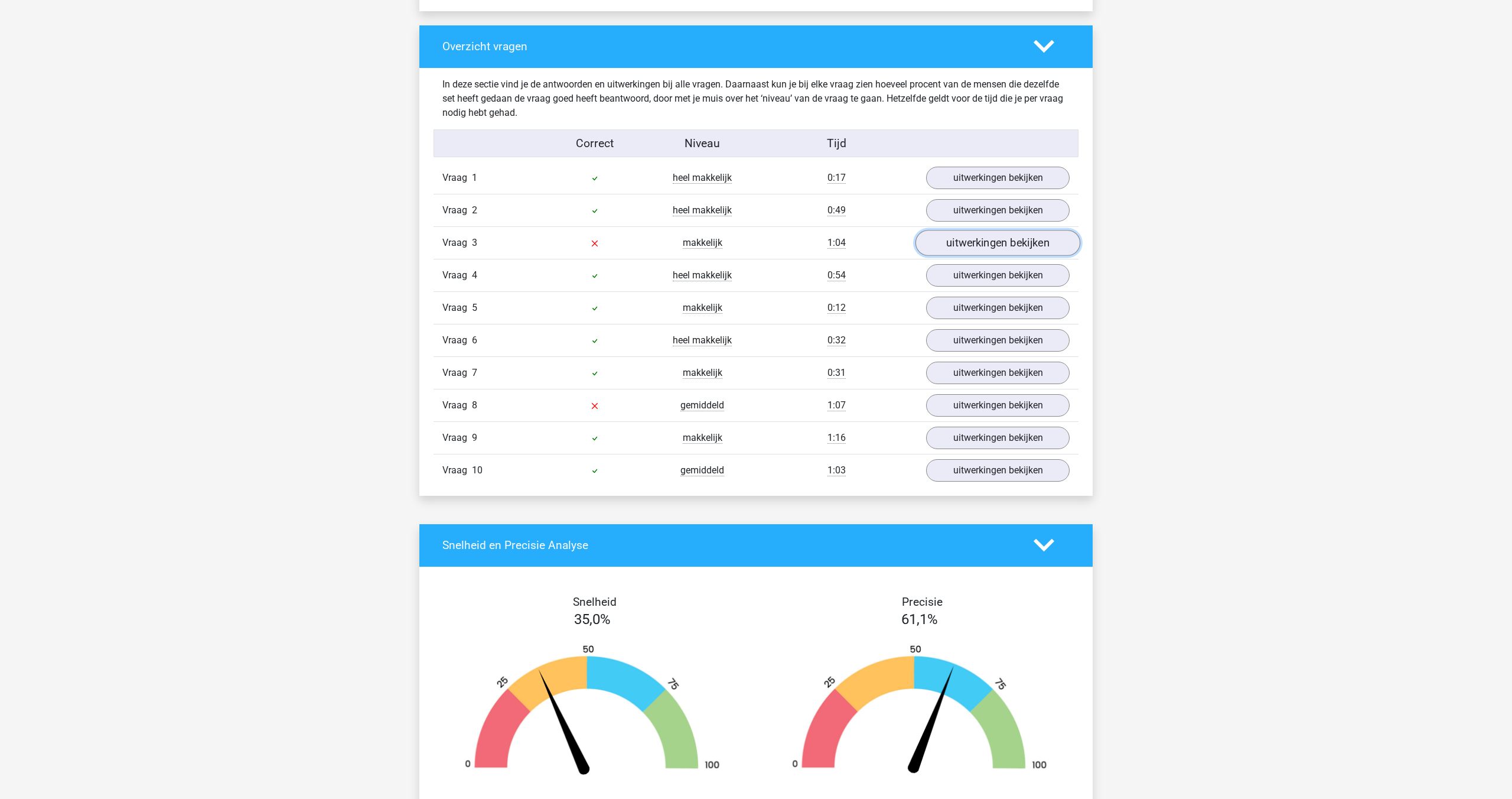
click at [964, 253] on link "uitwerkingen bekijken" at bounding box center [998, 243] width 165 height 26
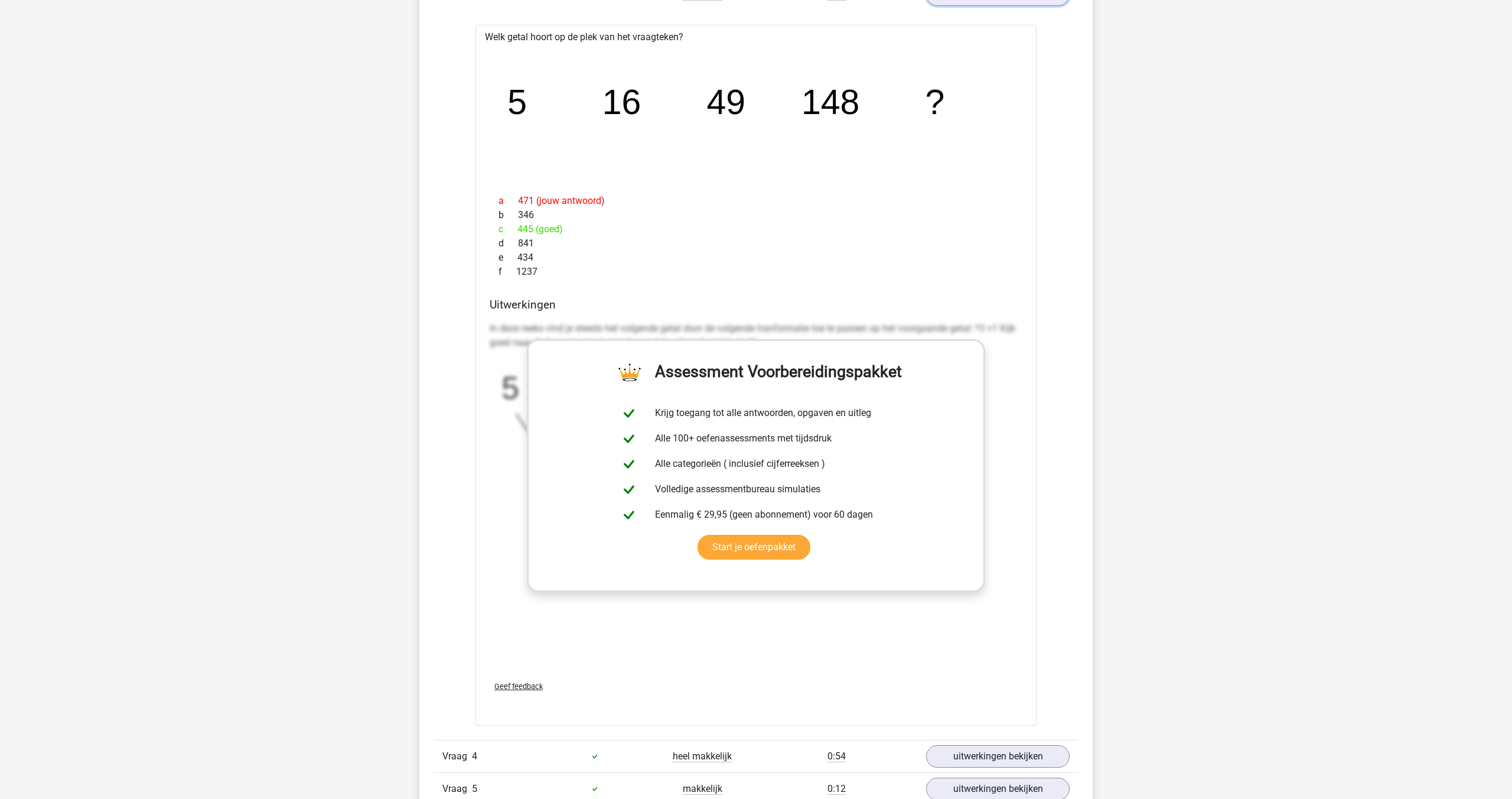
scroll to position [1136, 0]
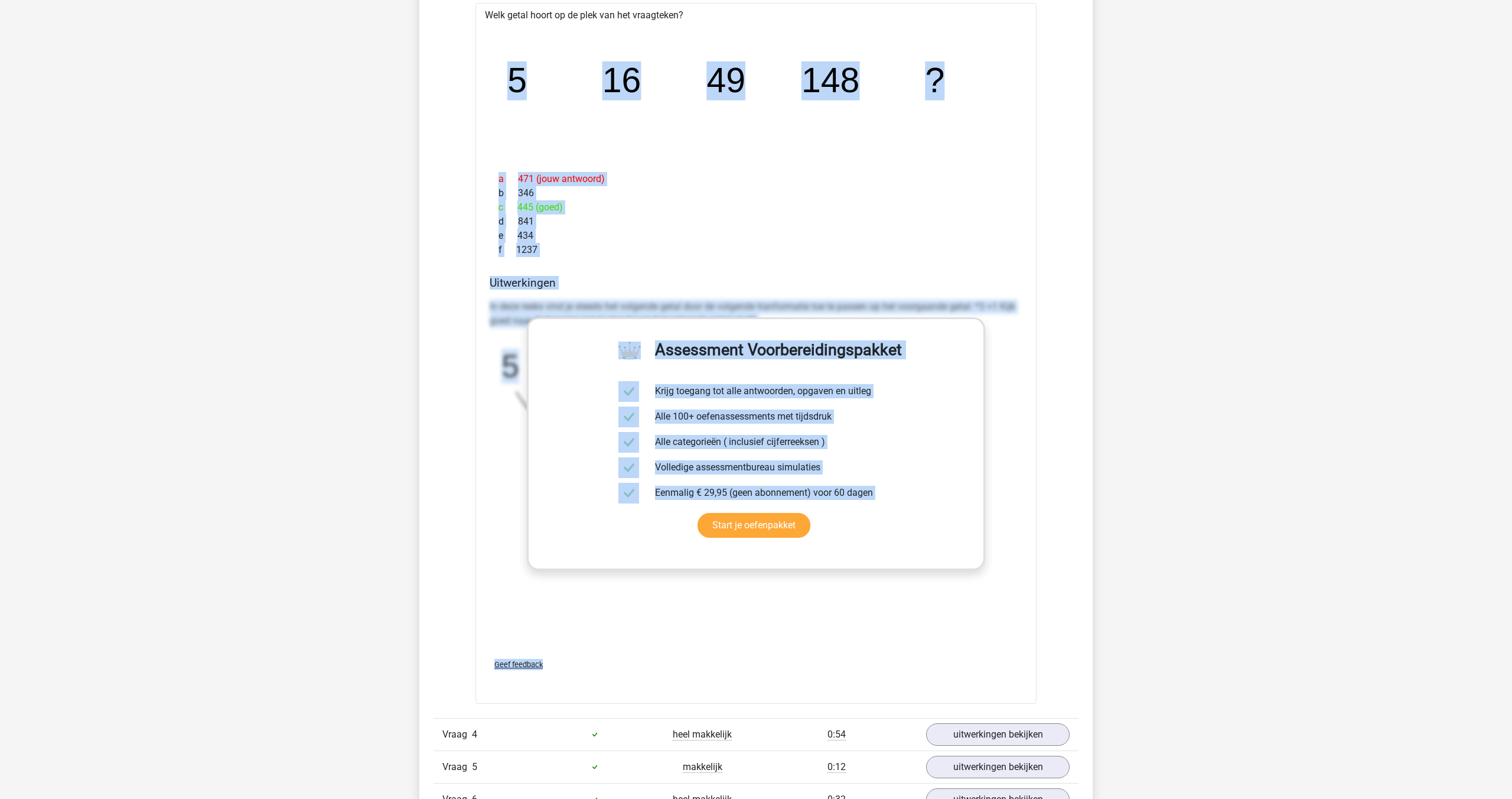
drag, startPoint x: 504, startPoint y: 91, endPoint x: 672, endPoint y: 675, distance: 607.7
click at [672, 675] on div "Welk getal hoort op de plek van het vraagteken? image/svg+xml 5 16 49 148 ? a 4…" at bounding box center [756, 353] width 561 height 701
copy div "5 16 49 148 ? a 471 (jouw antwoord) b 346 c 445 (goed) d 841 e 434 f 1237 Asses…"
click at [754, 169] on div "a 471 (jouw antwoord) b 346 c 445 (goed) d 841 e 434 f 1237" at bounding box center [756, 214] width 533 height 95
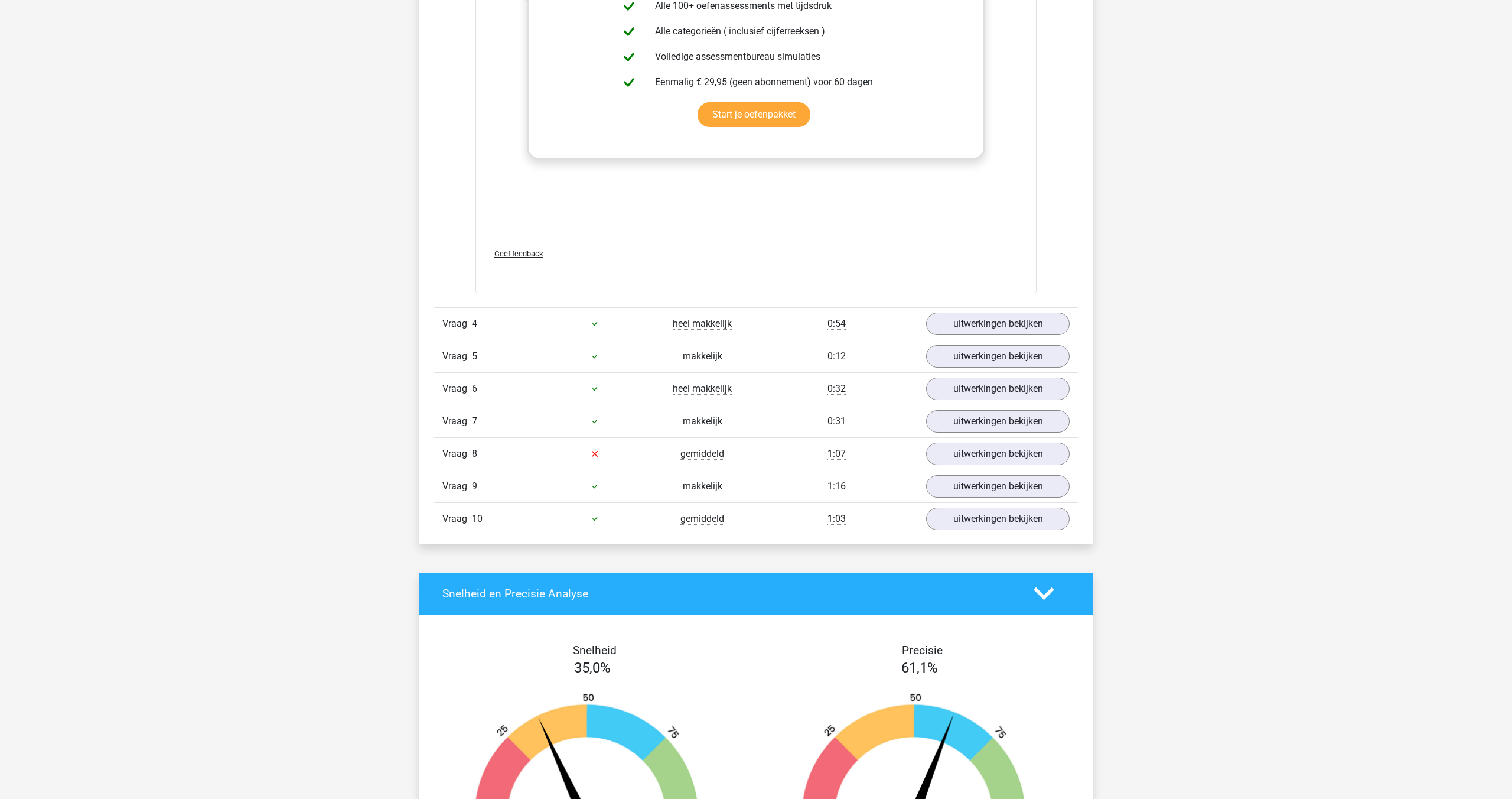
scroll to position [1549, 0]
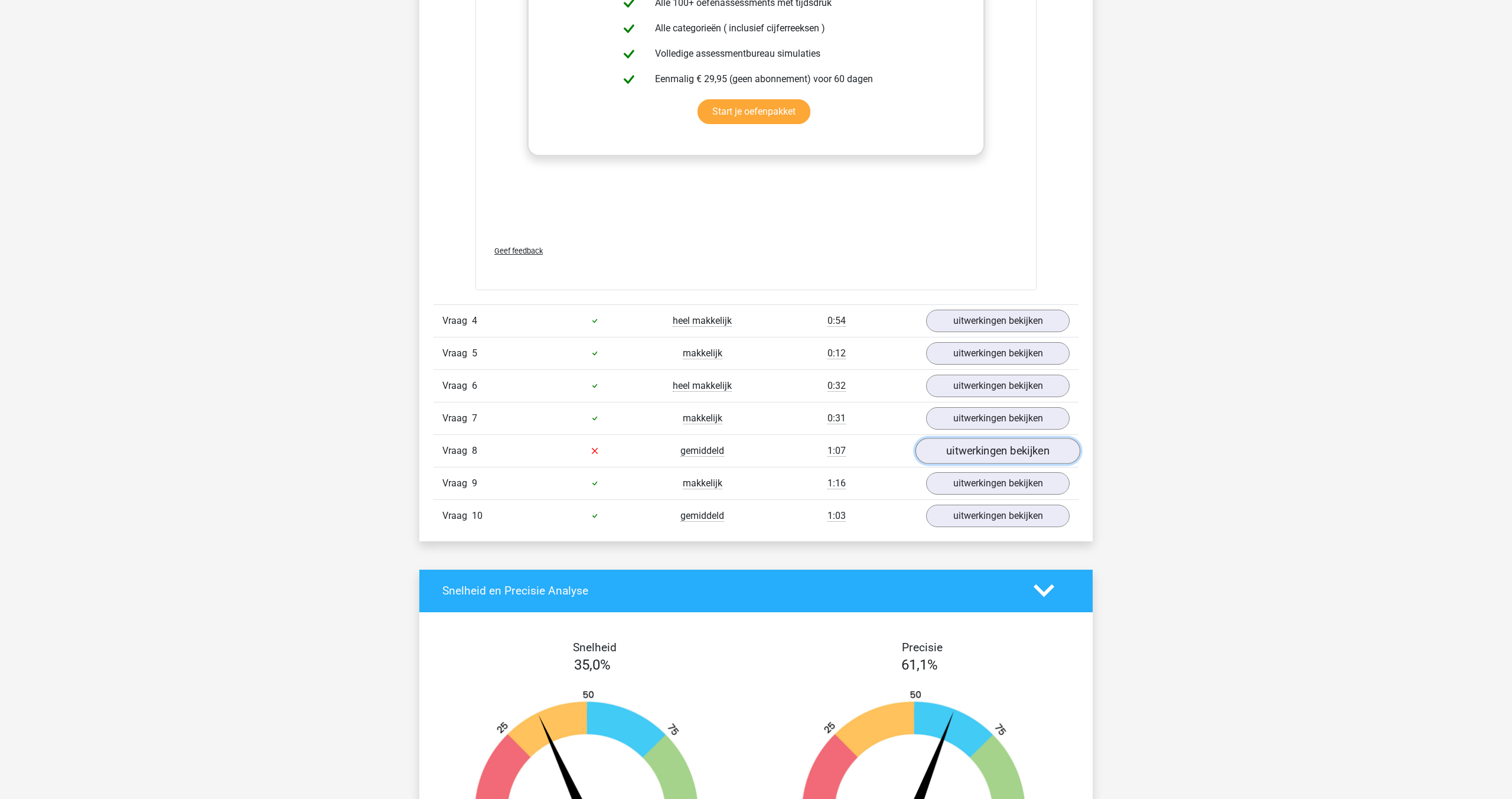
click at [959, 456] on link "uitwerkingen bekijken" at bounding box center [998, 451] width 165 height 26
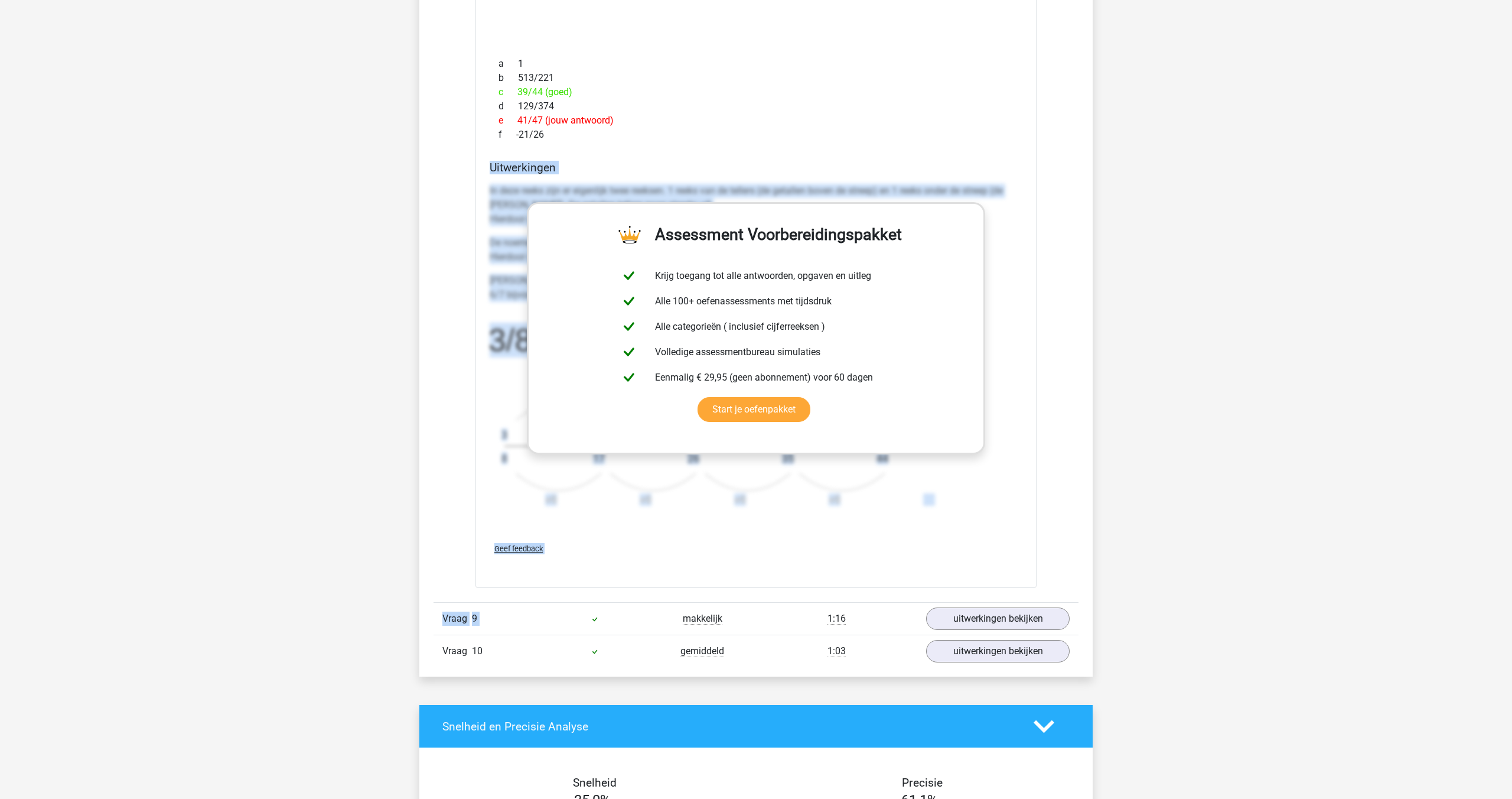
scroll to position [2149, 0]
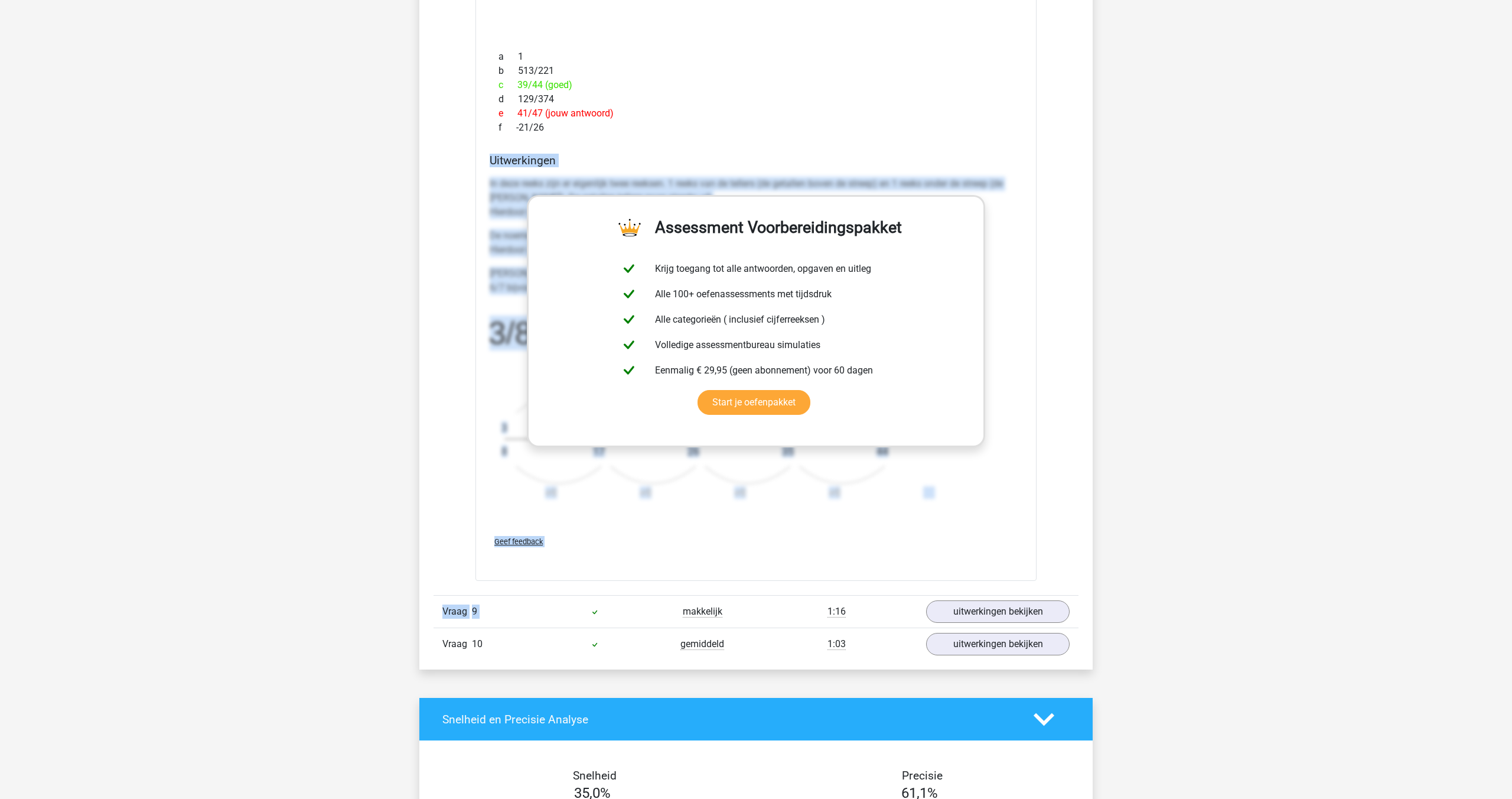
drag, startPoint x: 477, startPoint y: 530, endPoint x: 989, endPoint y: 513, distance: 512.3
click at [989, 513] on div "Welk getal hoort op de plek van het vraagteken? image/svg+xml 3/8 12/17 21/26 6…" at bounding box center [756, 231] width 561 height 701
copy div "Uitwerkingen In deze reeks zijn er eigenlijk twee reeksen. 1 reeks van de telle…"
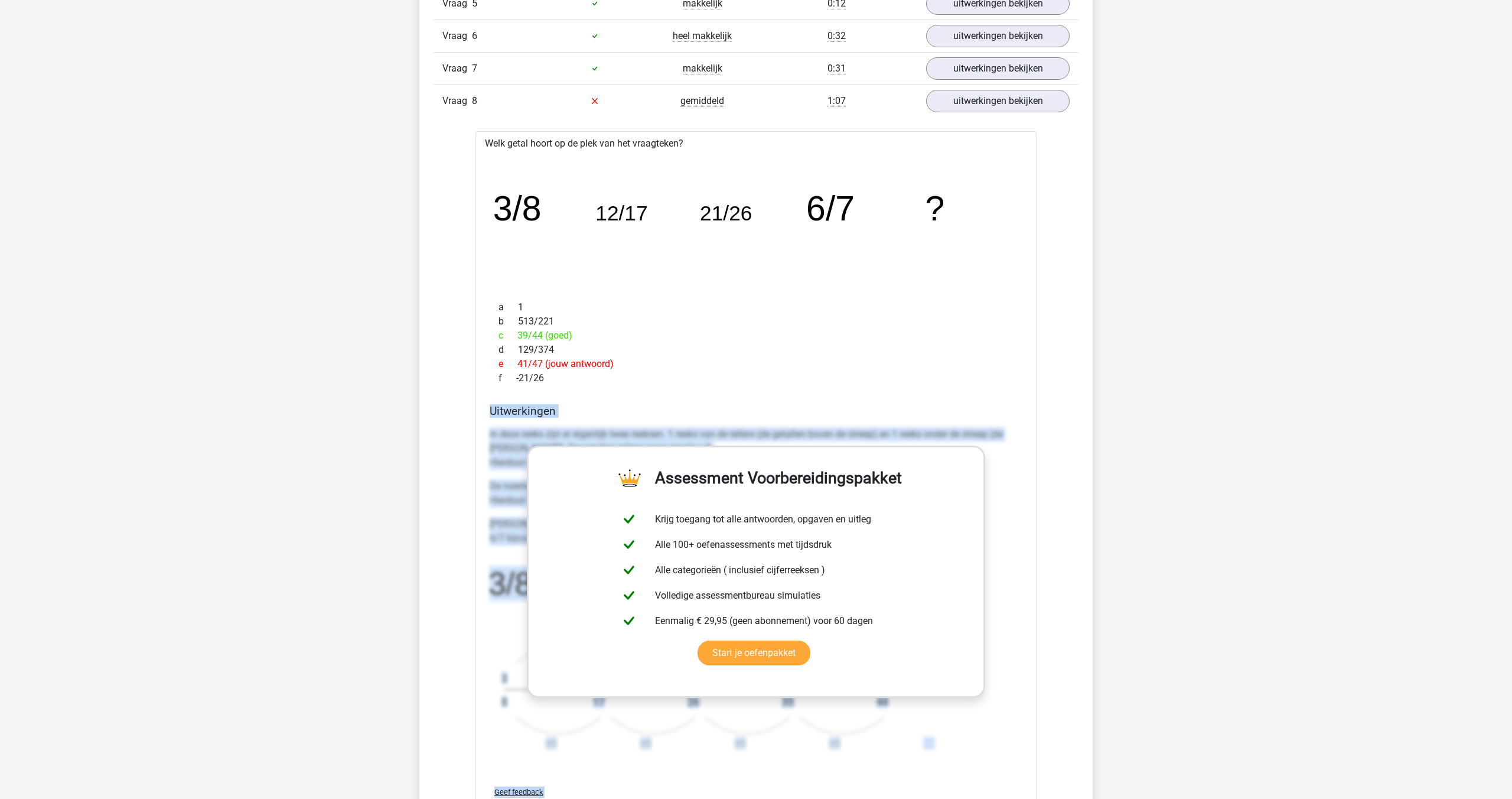
scroll to position [1848, 0]
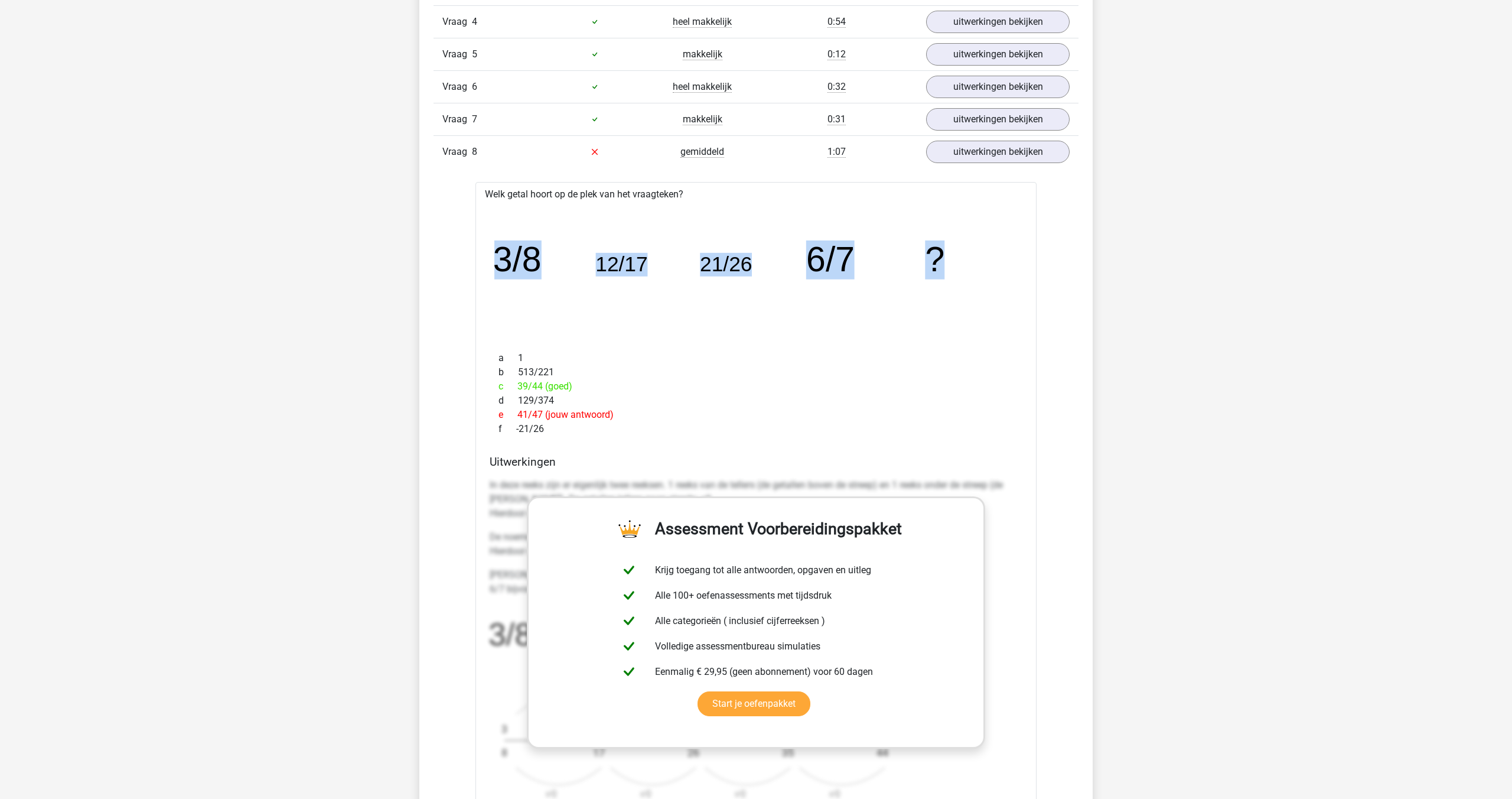
drag, startPoint x: 966, startPoint y: 266, endPoint x: 495, endPoint y: 238, distance: 471.8
click at [495, 240] on icon "image/svg+xml 3/8 12/17 21/26 6/7 ?" at bounding box center [756, 272] width 523 height 131
copy g "3/8 12/17 21/26 6/7 ?"
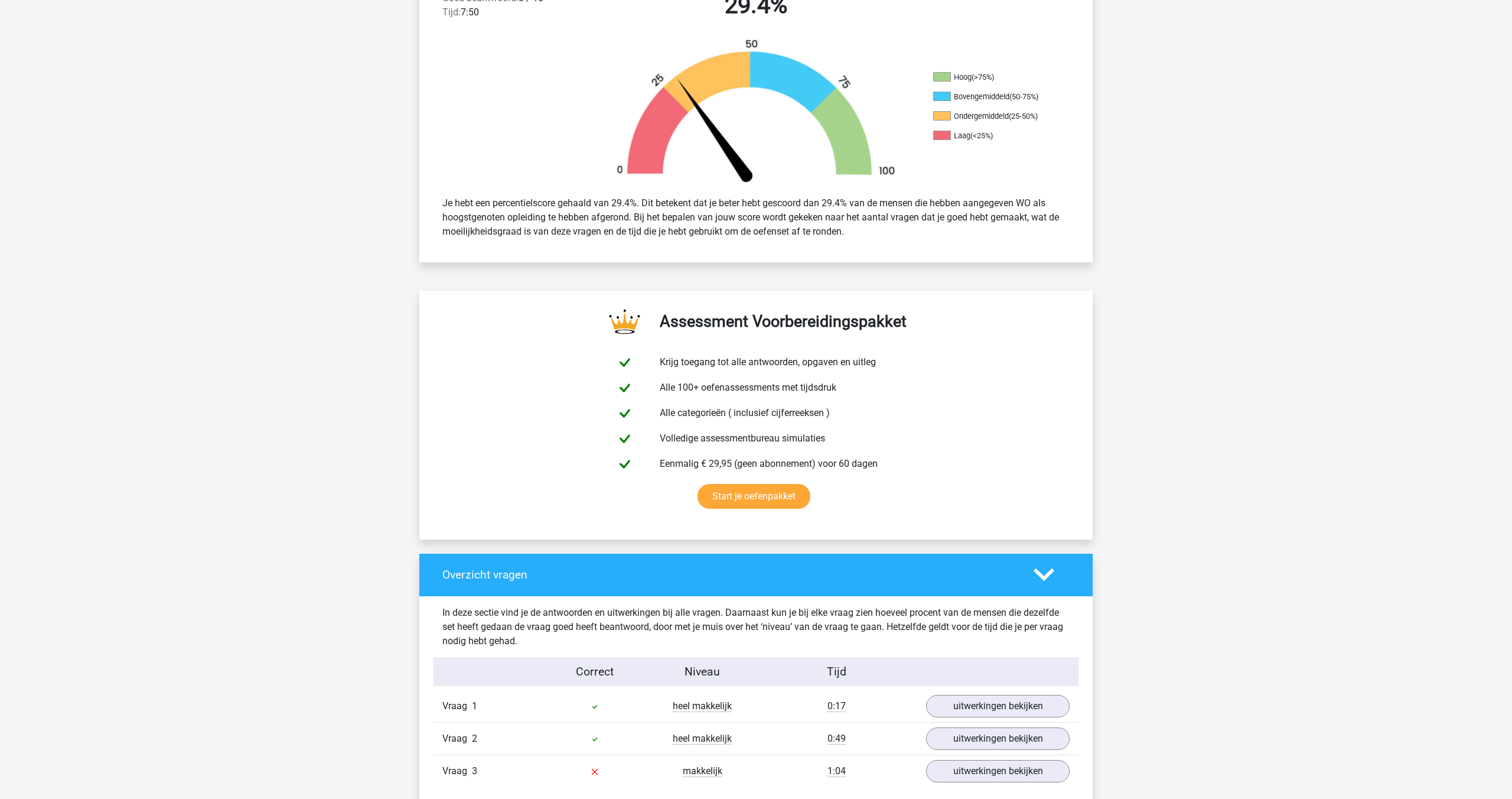
scroll to position [0, 0]
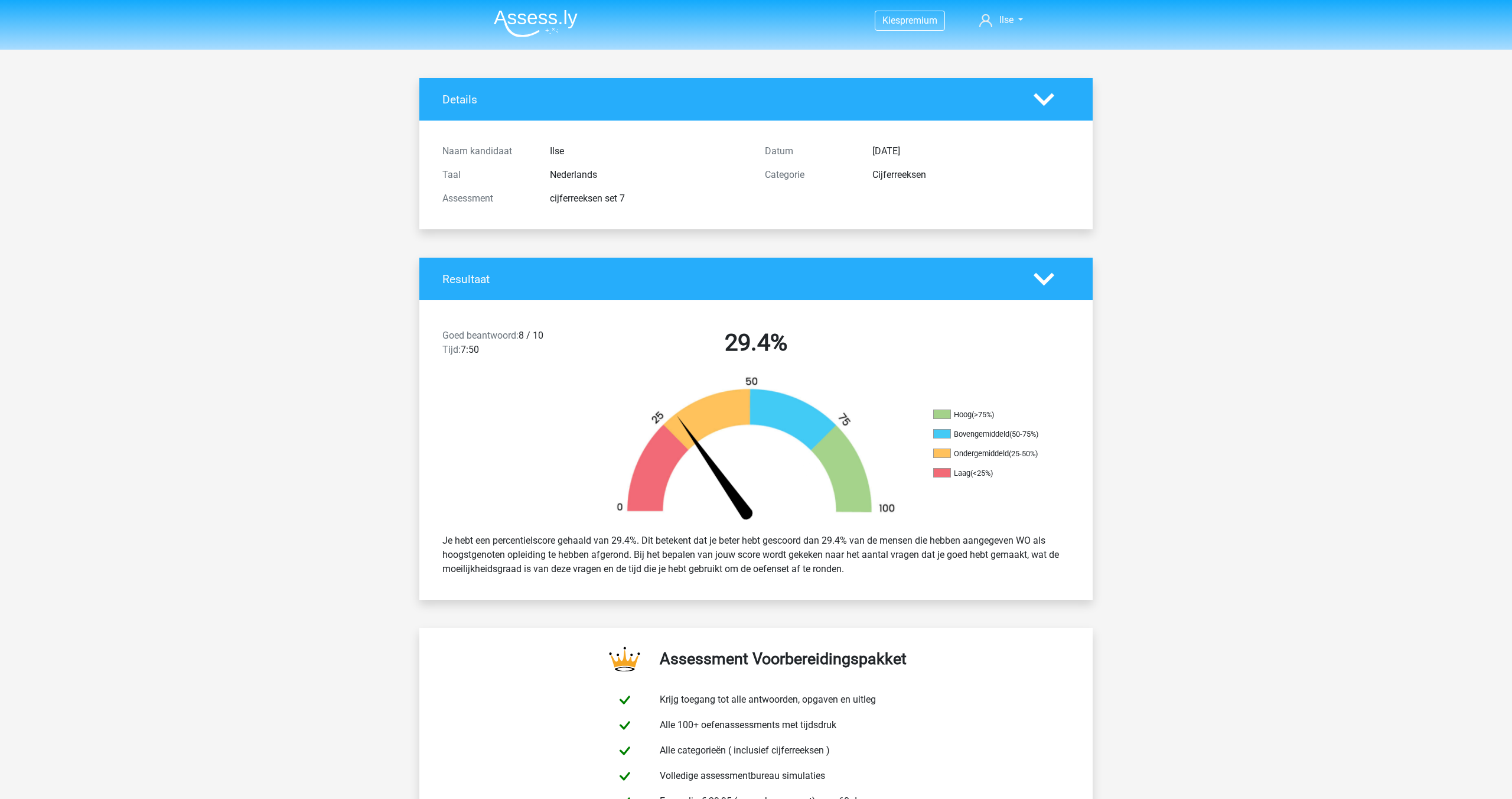
click at [538, 22] on img at bounding box center [536, 23] width 84 height 28
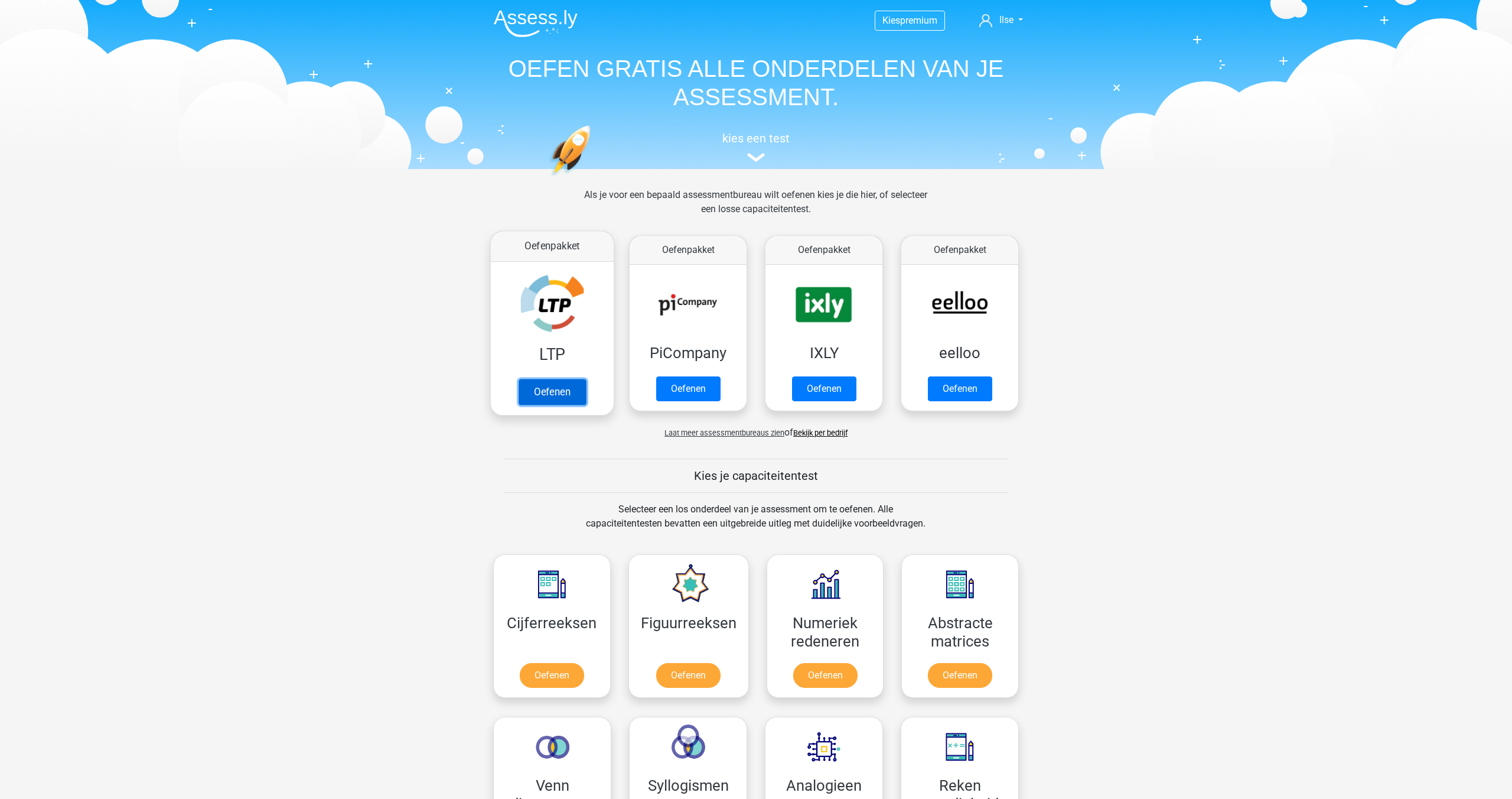
click at [539, 387] on link "Oefenen" at bounding box center [552, 392] width 67 height 26
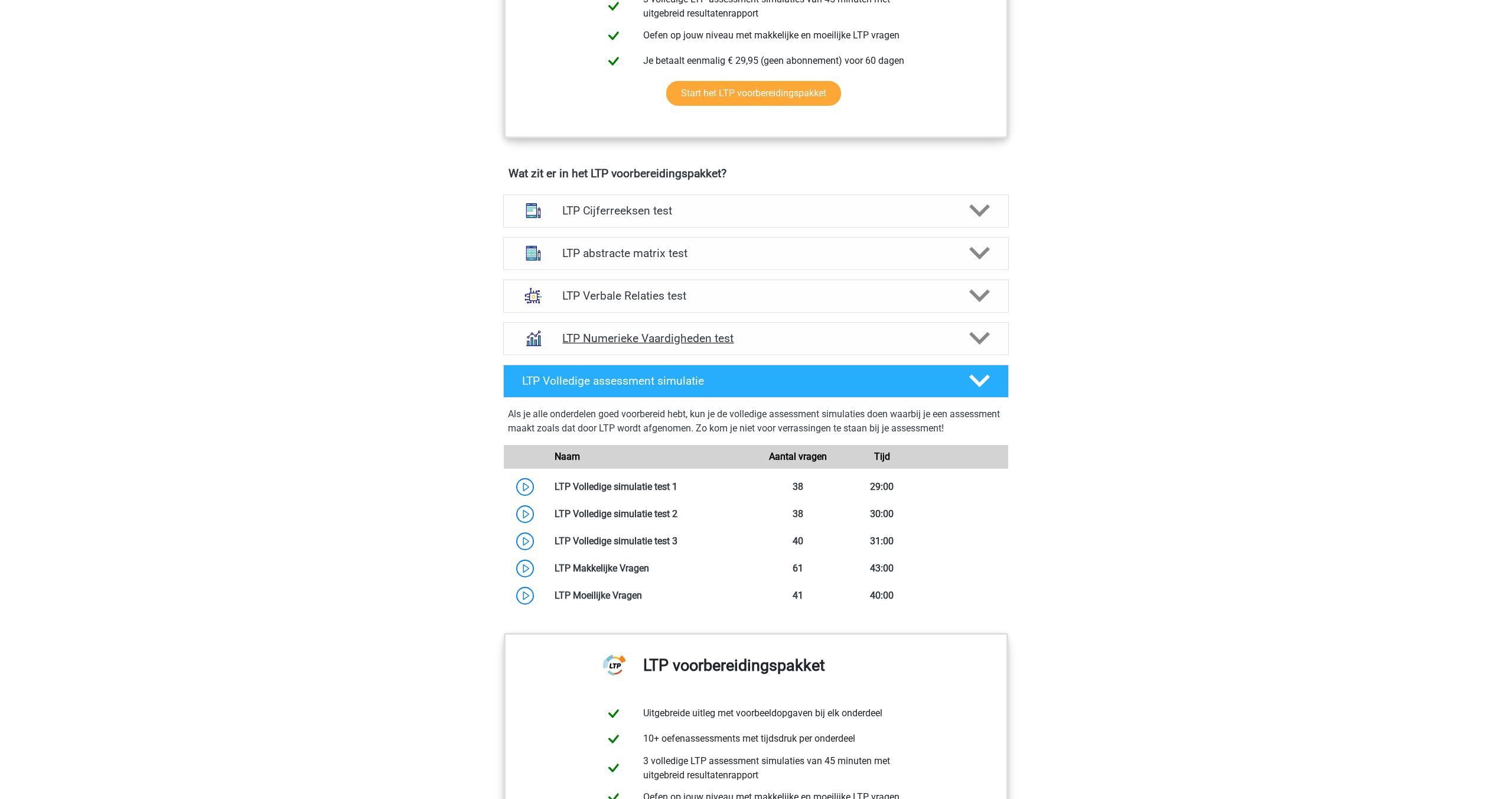
scroll to position [603, 0]
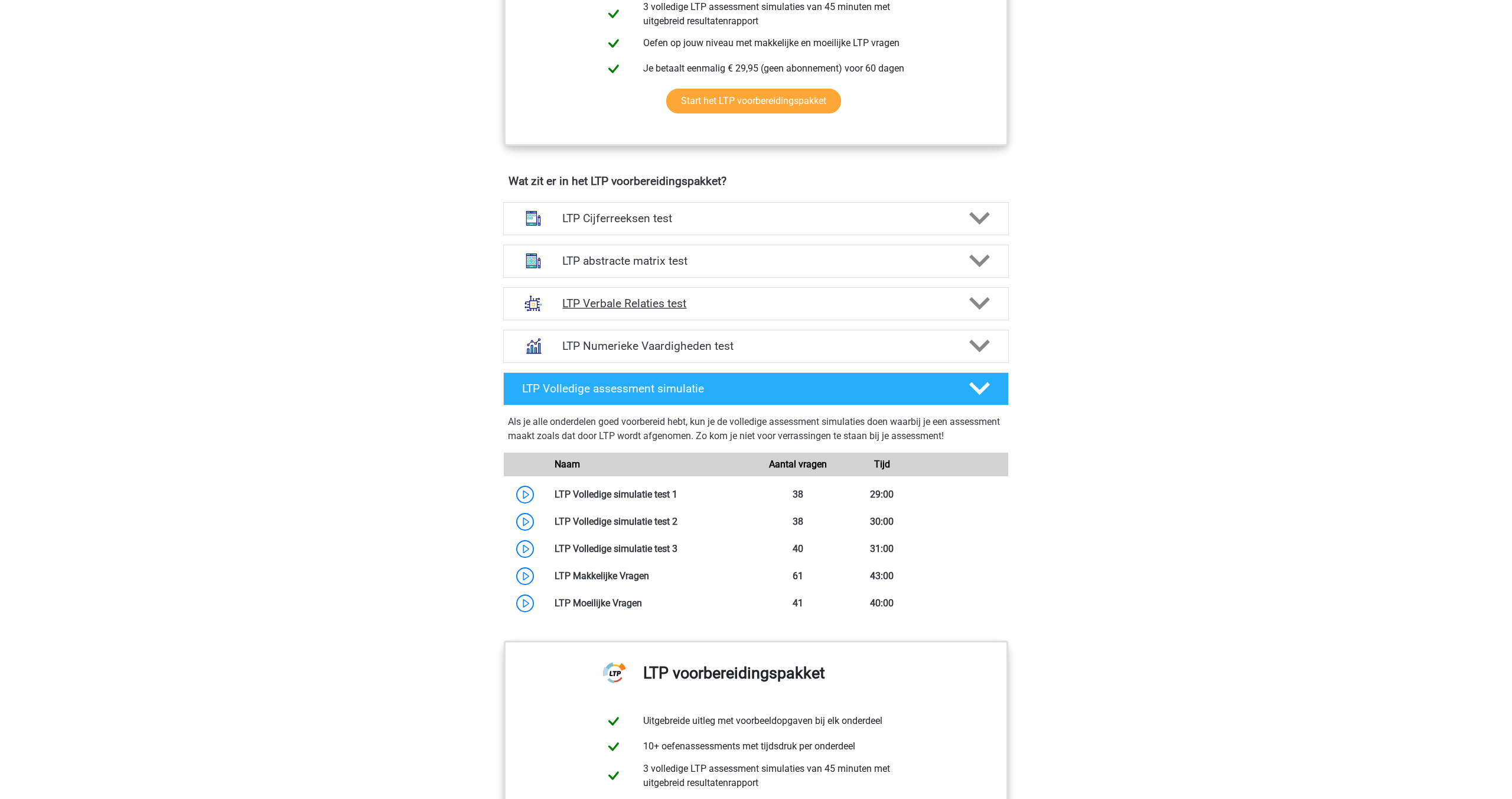
click at [606, 305] on h4 "LTP Verbale Relaties test" at bounding box center [755, 303] width 387 height 14
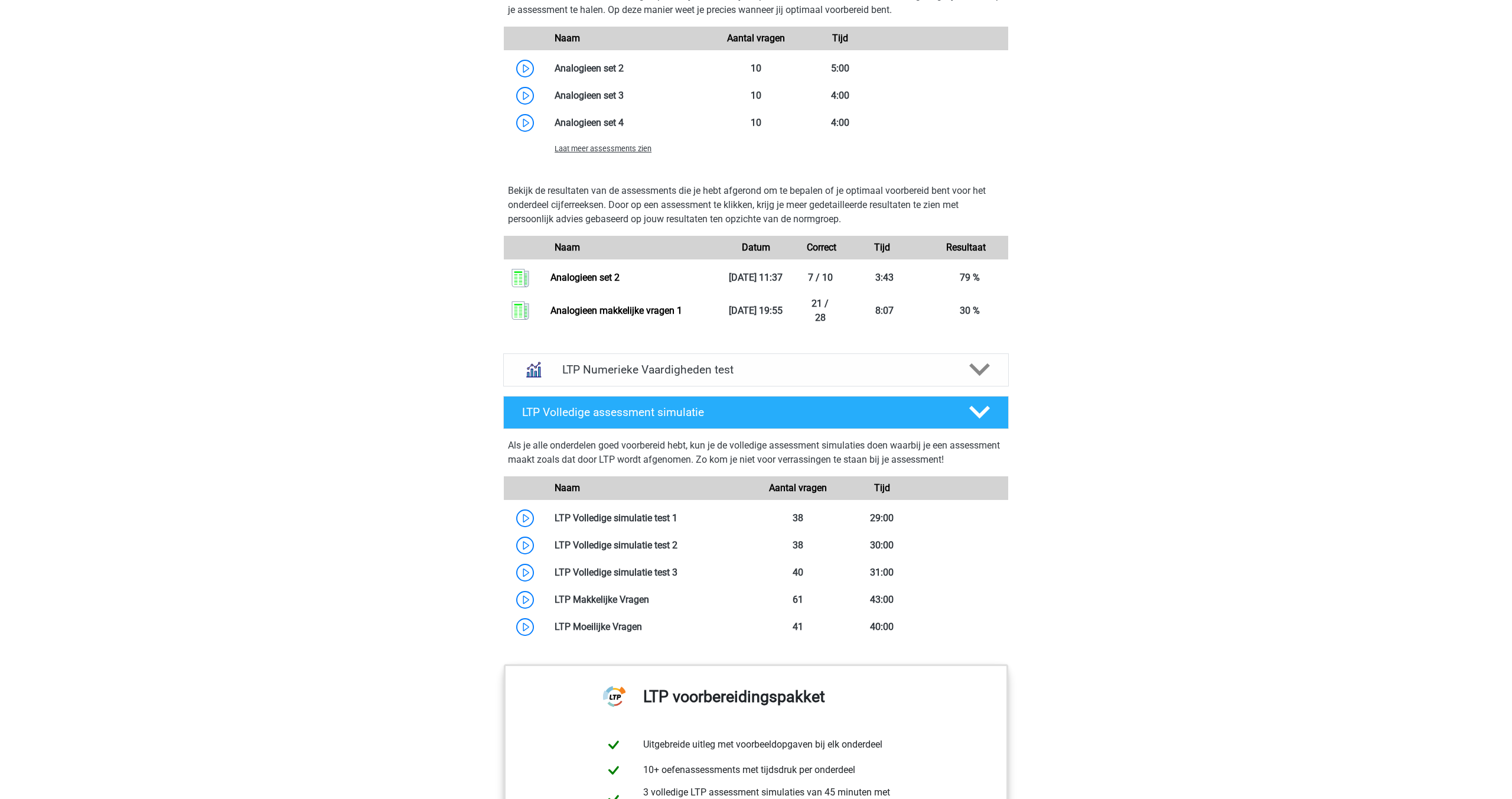
scroll to position [1457, 0]
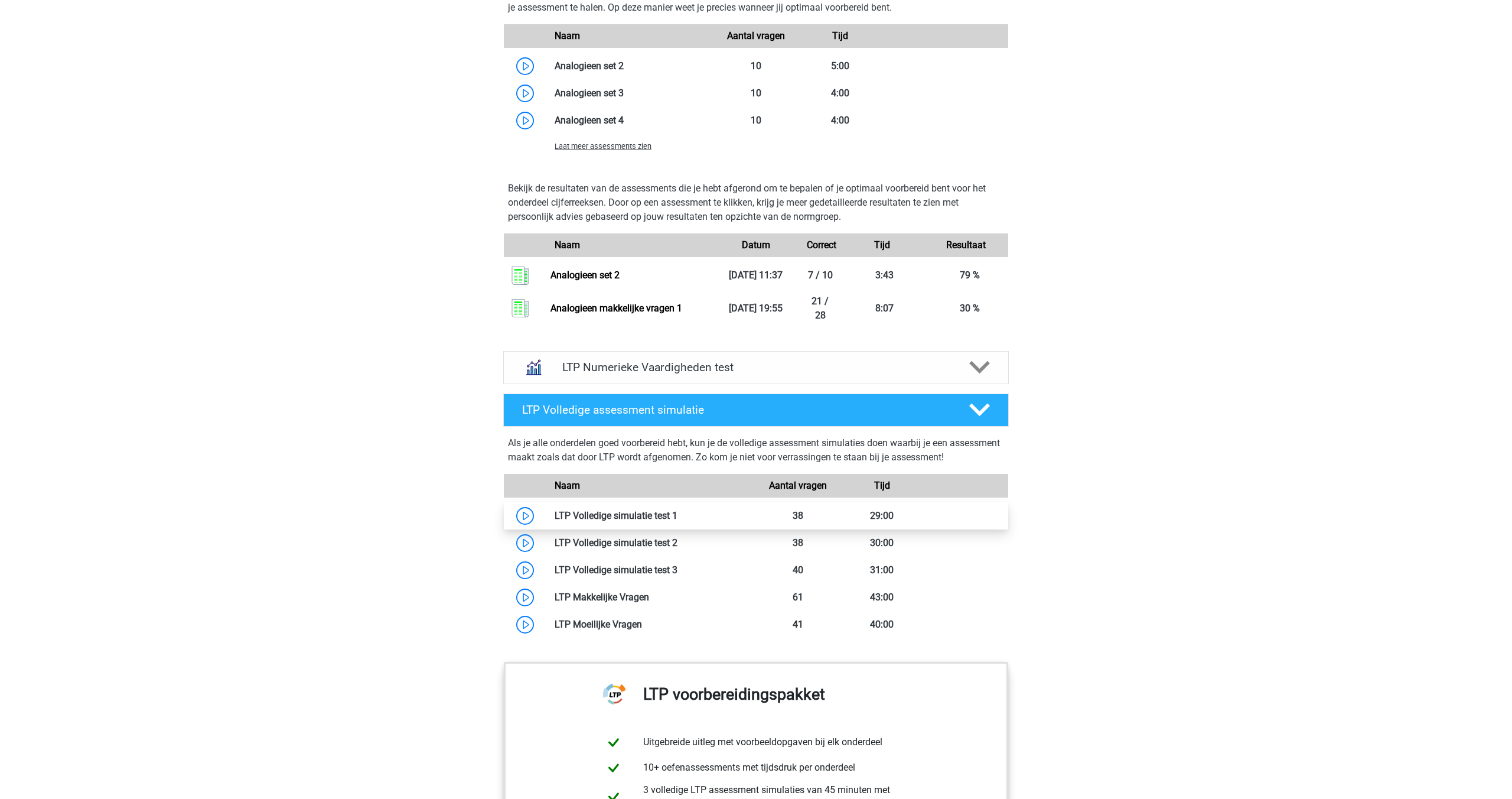
click at [678, 521] on link at bounding box center [678, 516] width 0 height 11
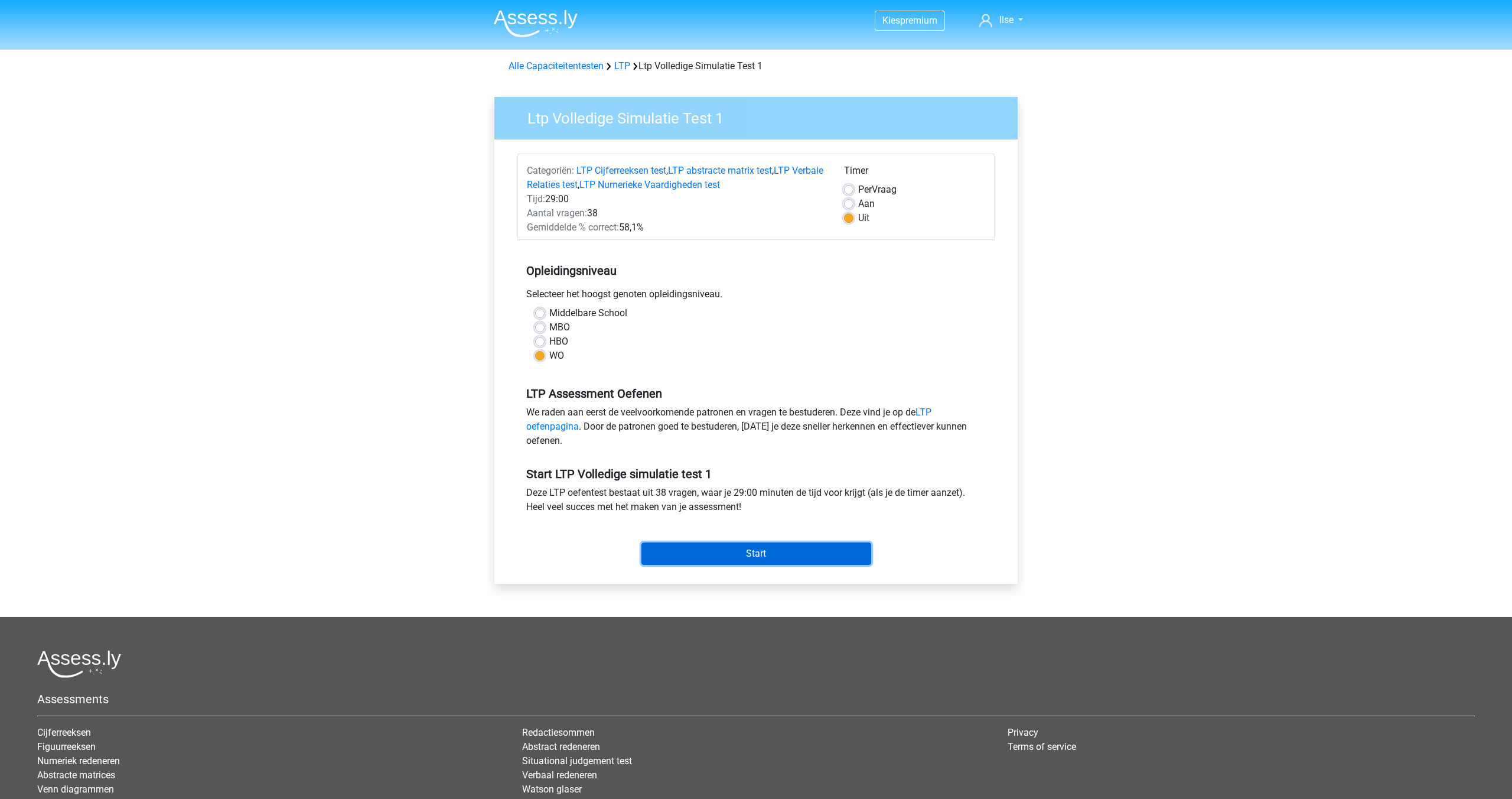
click at [730, 561] on input "Start" at bounding box center [756, 553] width 230 height 22
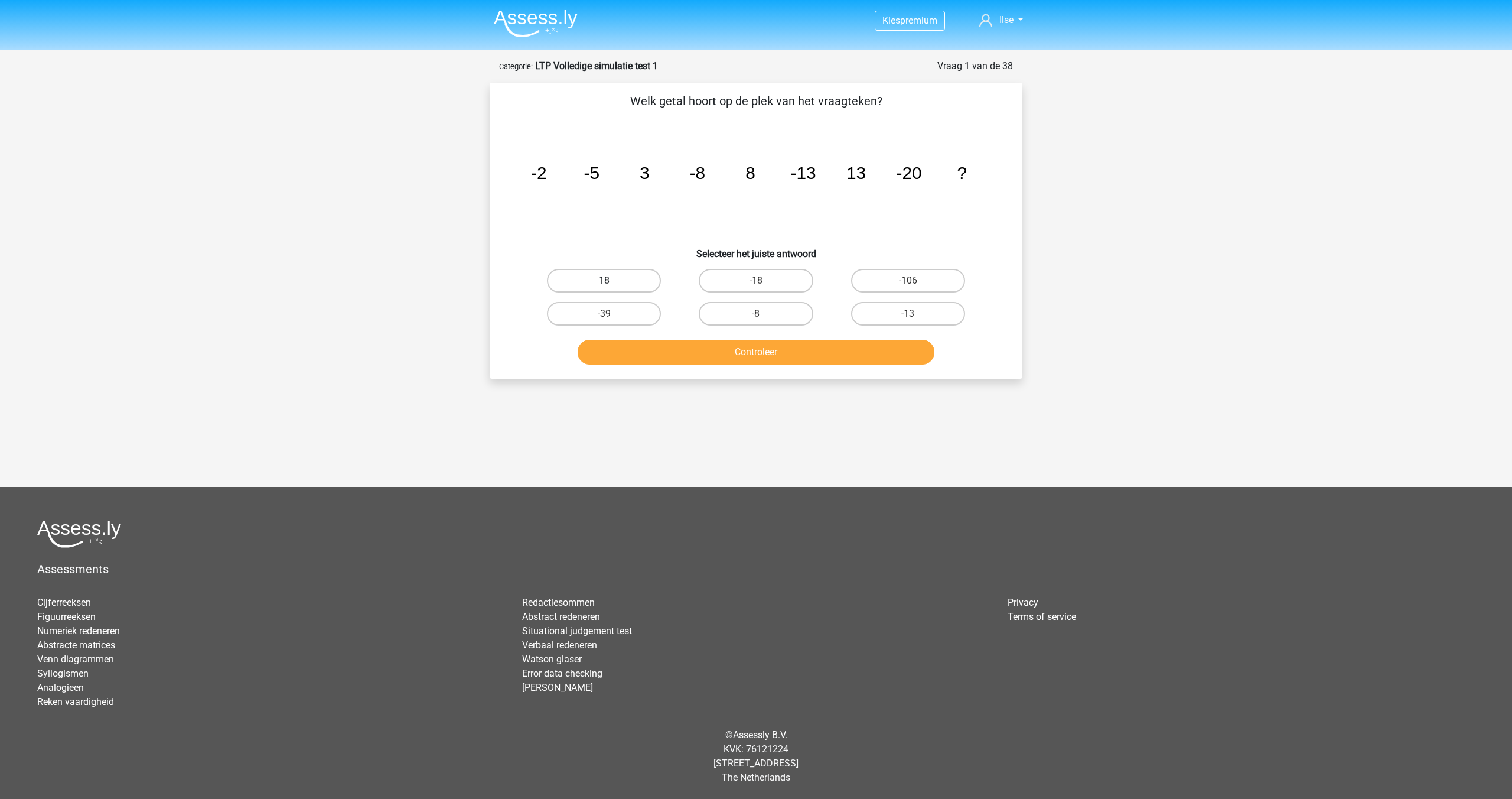
click at [611, 277] on label "18" at bounding box center [604, 280] width 114 height 24
click at [611, 280] on input "18" at bounding box center [608, 284] width 8 height 8
radio input "true"
click at [720, 351] on button "Controleer" at bounding box center [756, 352] width 357 height 25
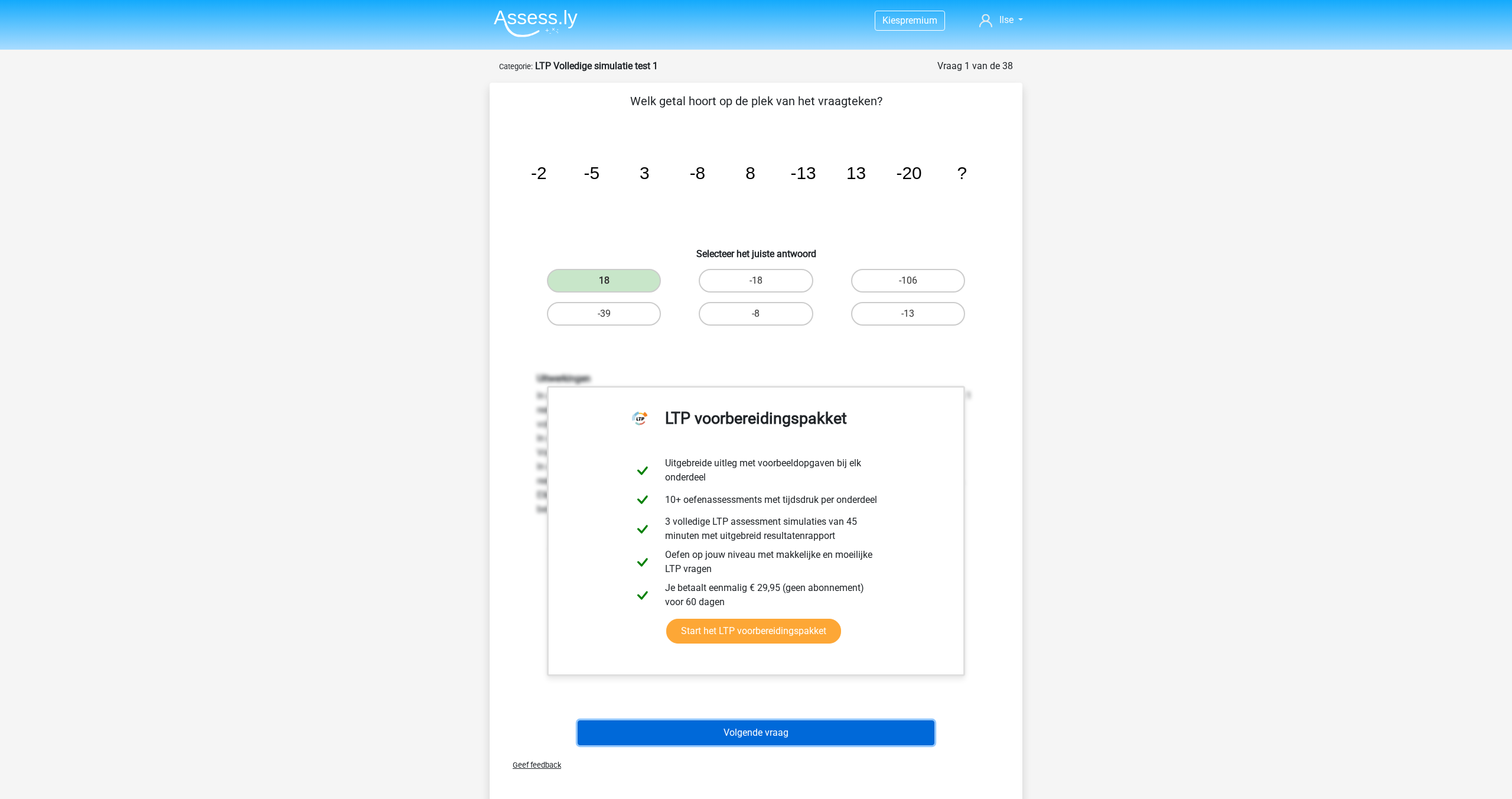
click at [701, 739] on button "Volgende vraag" at bounding box center [756, 733] width 357 height 25
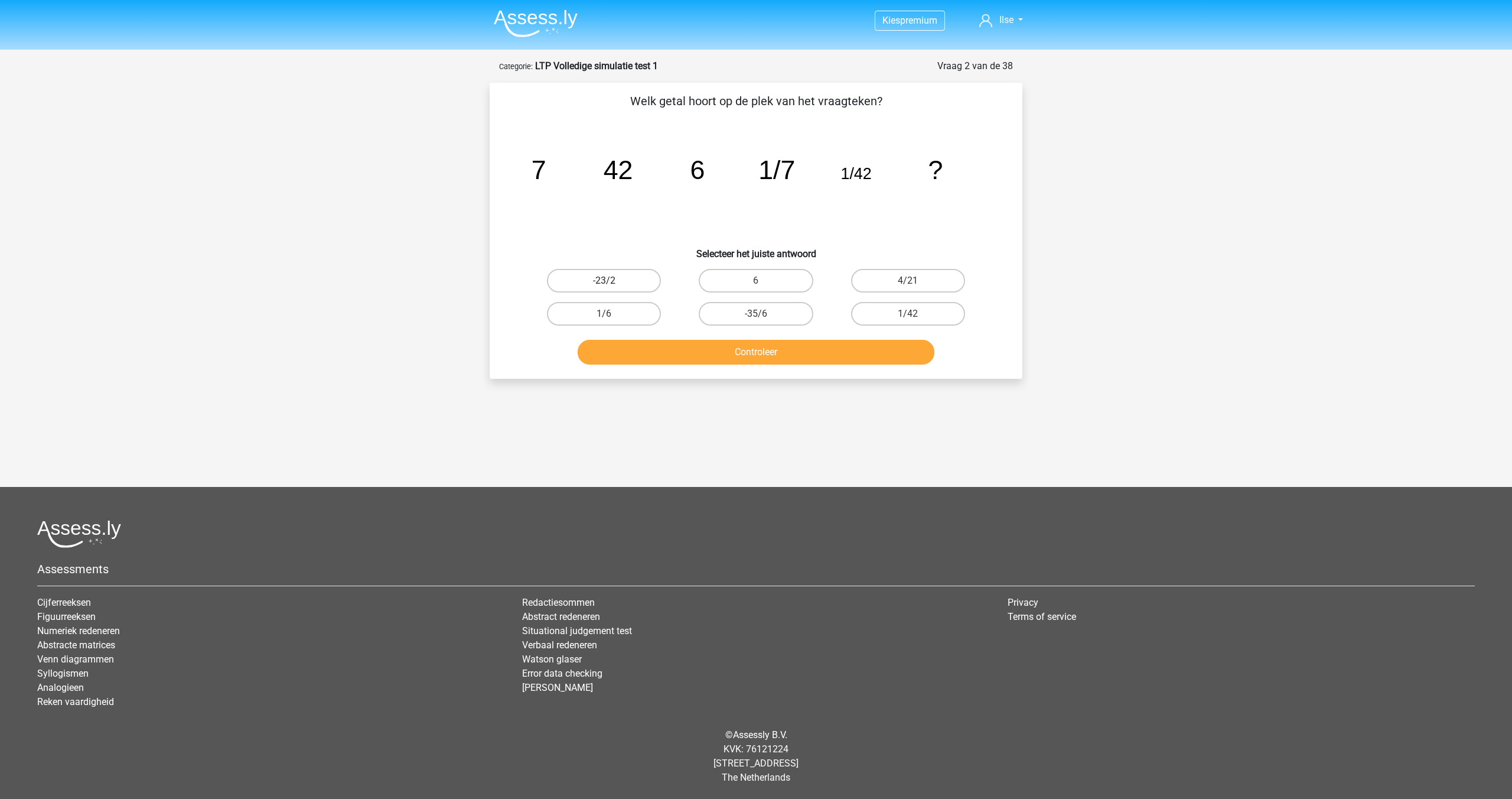
click at [598, 269] on label "-23/2" at bounding box center [604, 280] width 114 height 24
click at [604, 280] on input "-23/2" at bounding box center [608, 284] width 8 height 8
radio input "true"
click at [635, 309] on label "1/6" at bounding box center [604, 313] width 114 height 24
click at [612, 314] on input "1/6" at bounding box center [608, 317] width 8 height 8
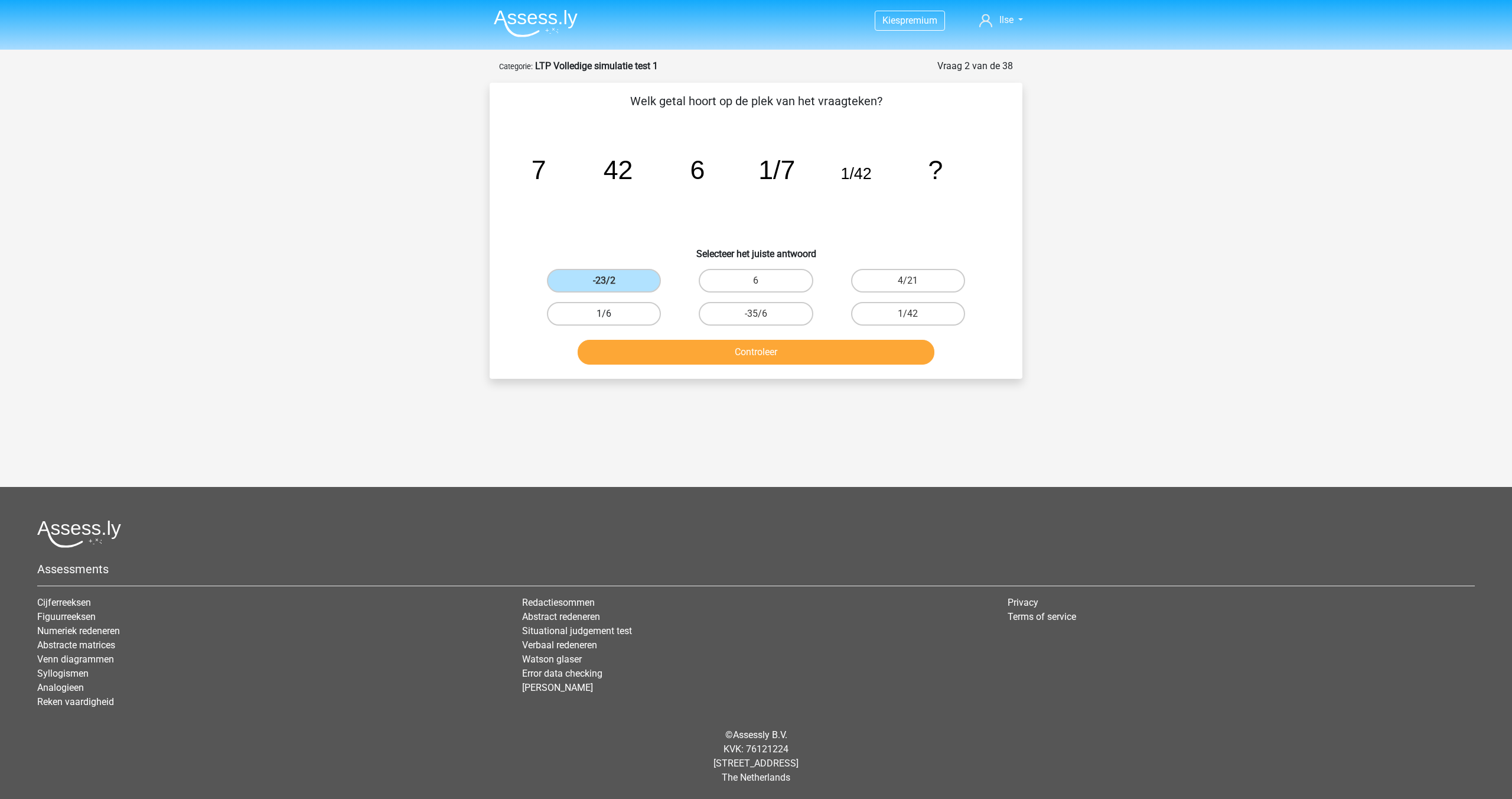
radio input "true"
click at [704, 340] on button "Controleer" at bounding box center [756, 352] width 357 height 25
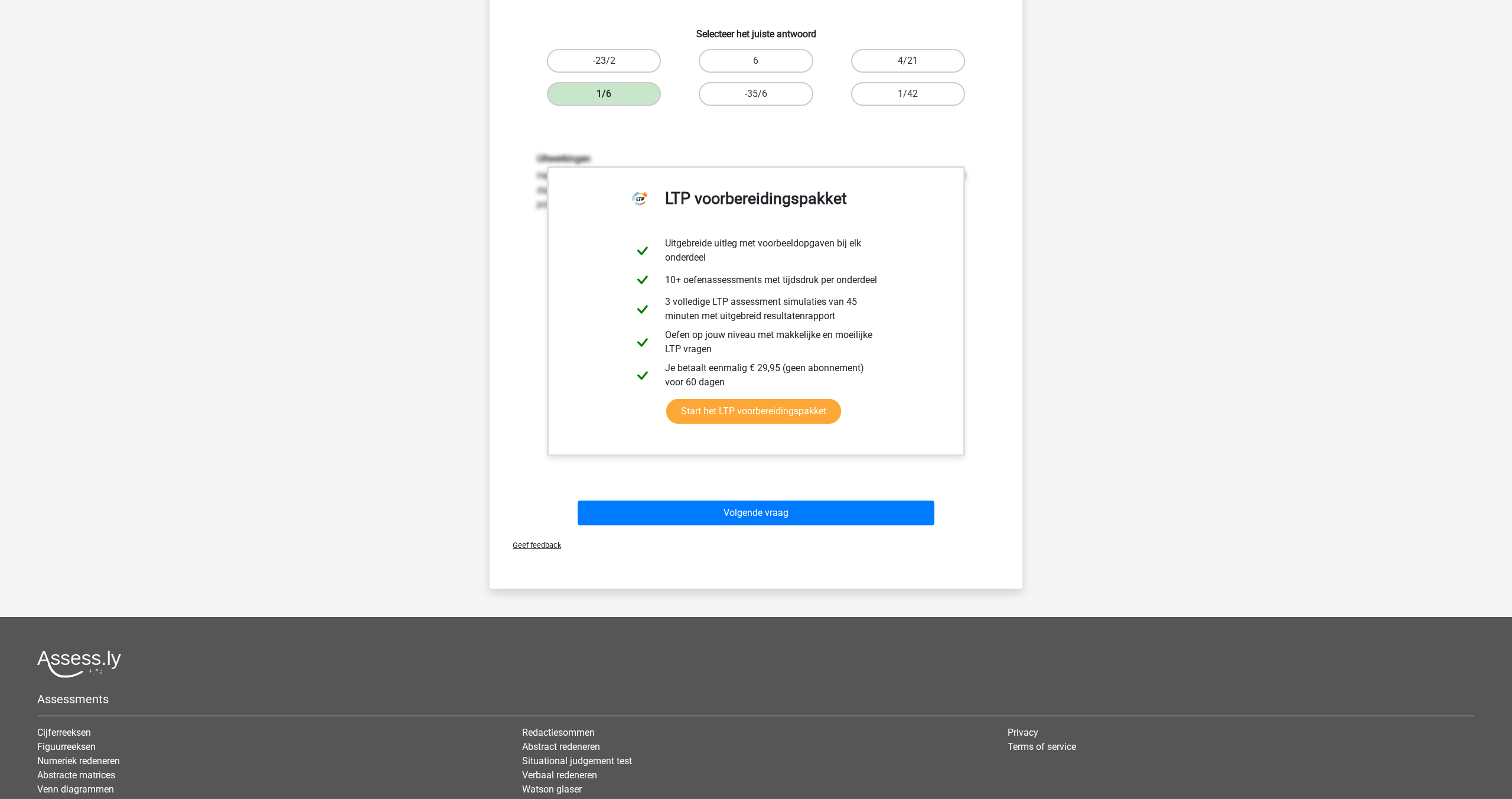
scroll to position [290, 0]
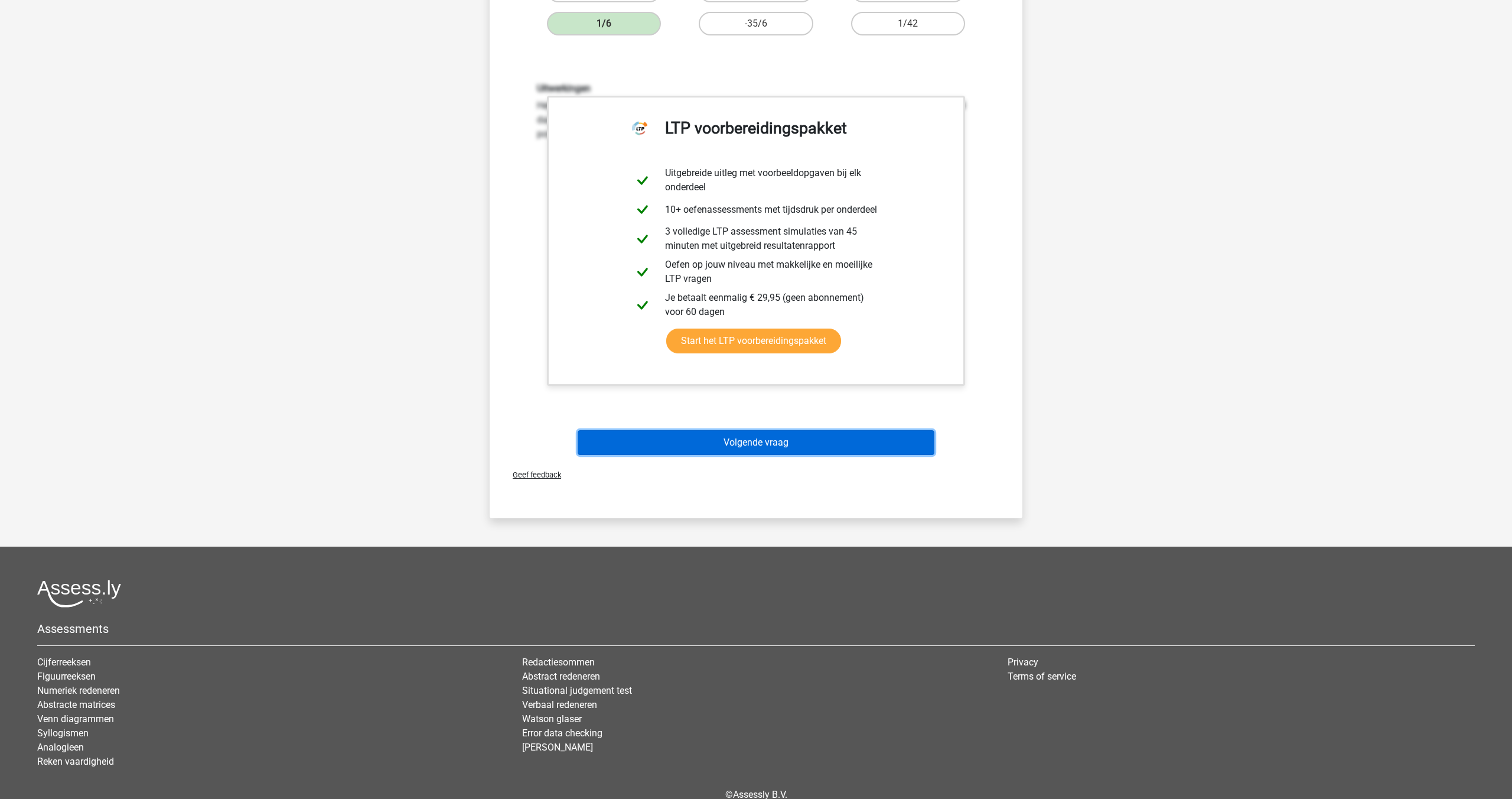
click at [730, 444] on button "Volgende vraag" at bounding box center [756, 442] width 357 height 25
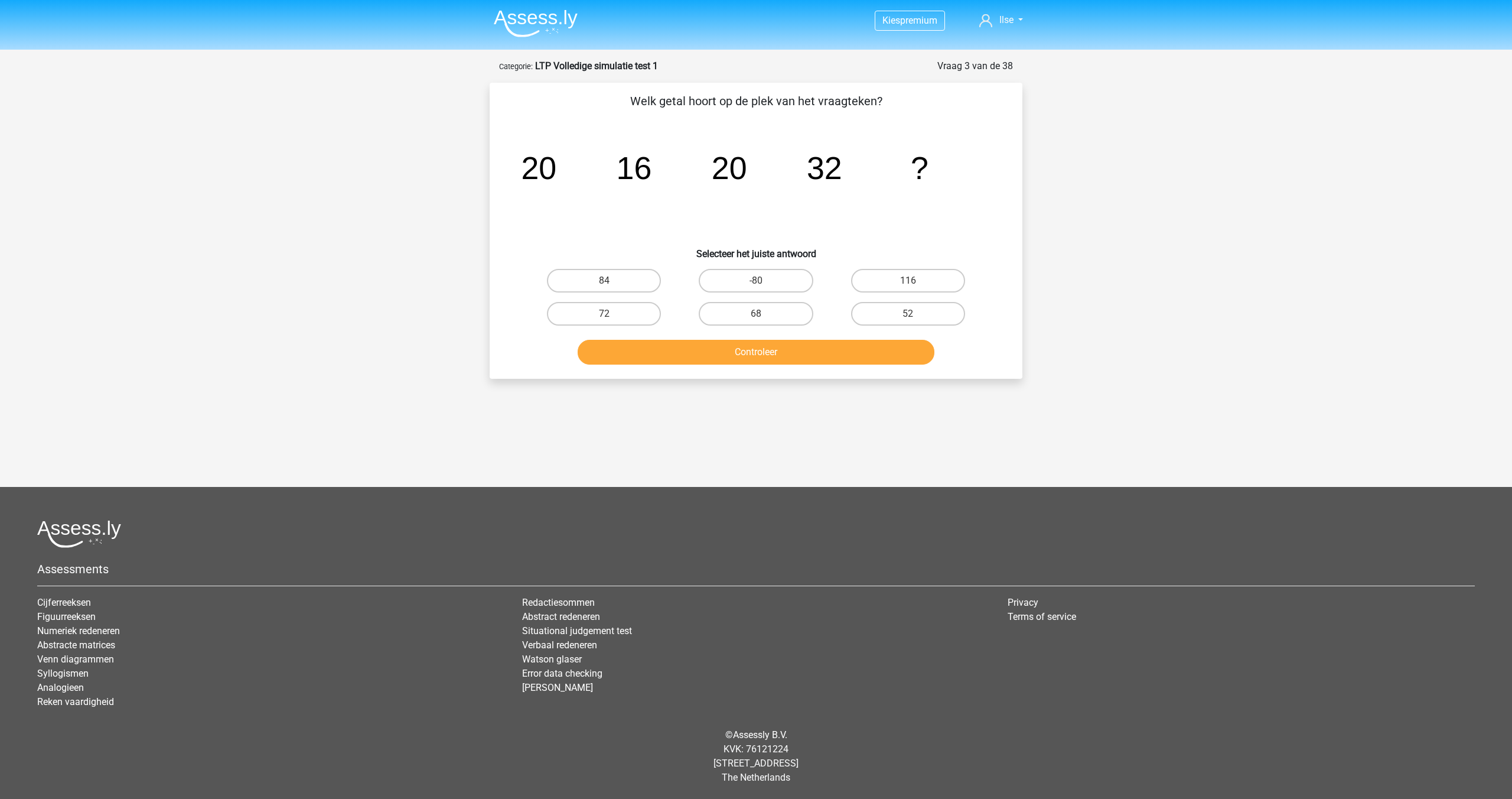
scroll to position [0, 0]
click at [879, 312] on label "52" at bounding box center [908, 313] width 114 height 24
click at [908, 314] on input "52" at bounding box center [911, 317] width 8 height 8
radio input "true"
click at [806, 347] on button "Controleer" at bounding box center [756, 352] width 357 height 25
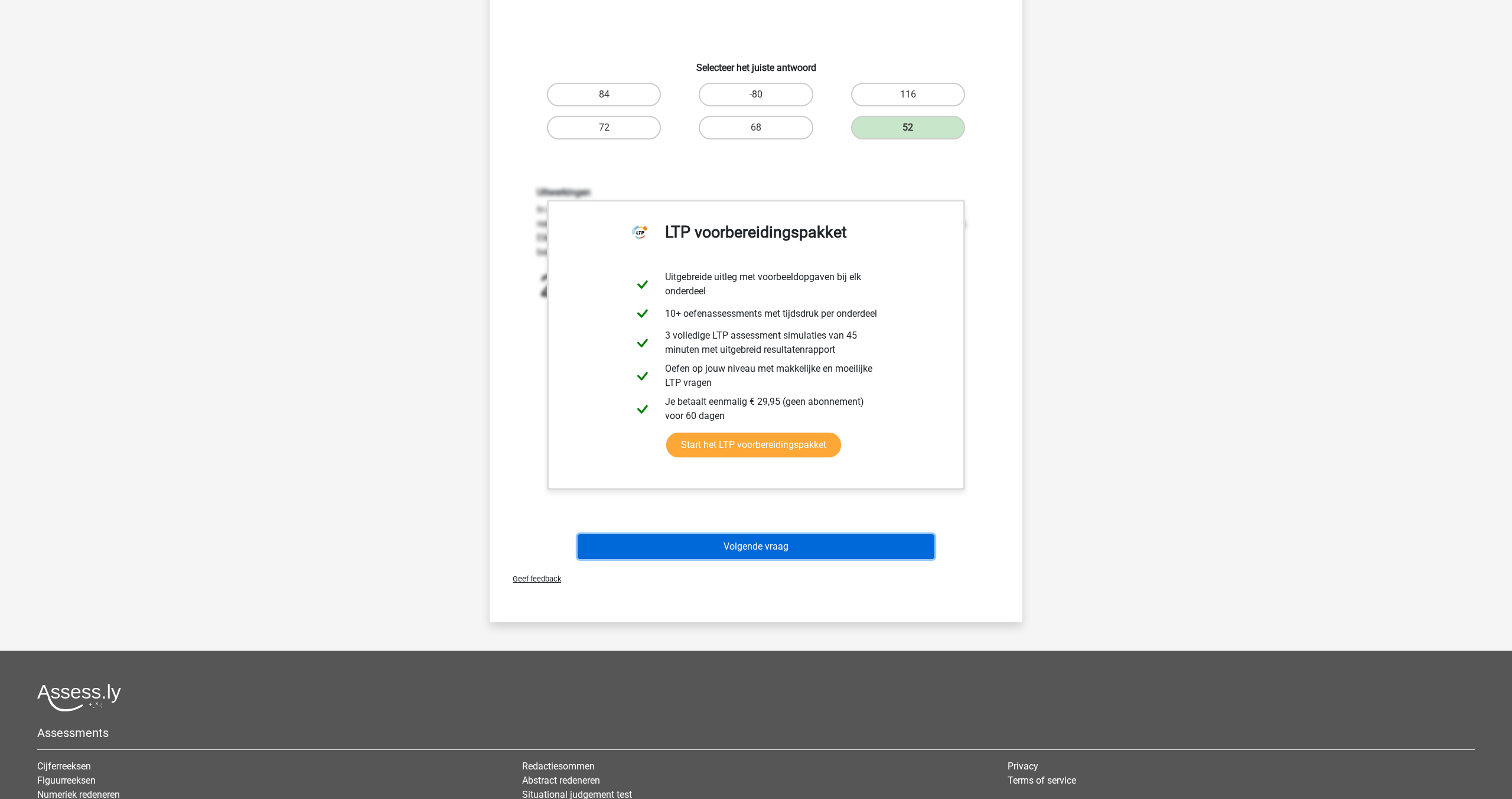
click at [745, 545] on button "Volgende vraag" at bounding box center [756, 546] width 357 height 25
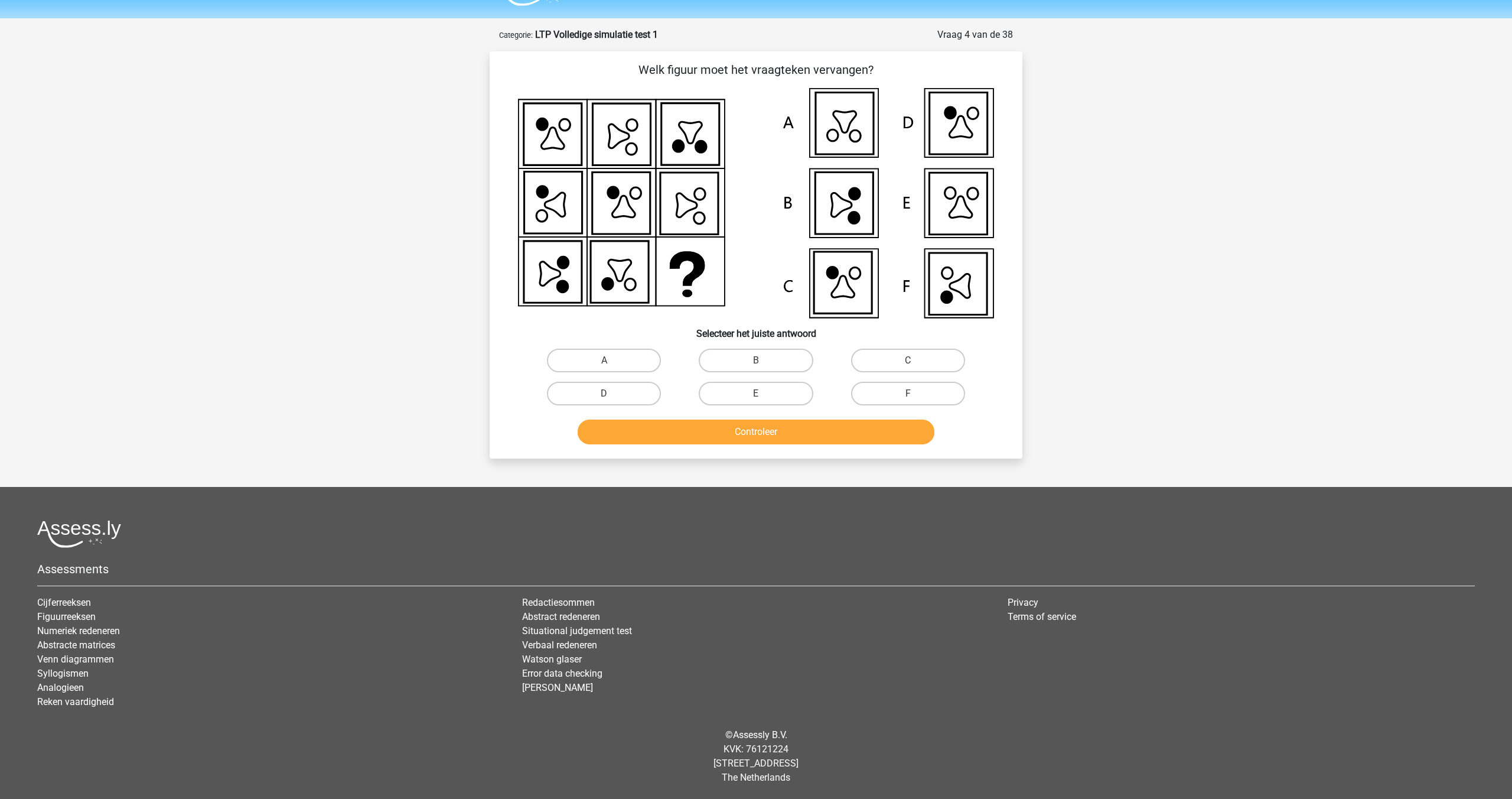
click at [966, 292] on icon at bounding box center [960, 286] width 21 height 24
click at [909, 388] on label "F" at bounding box center [908, 393] width 114 height 24
click at [909, 394] on input "F" at bounding box center [911, 397] width 8 height 8
radio input "true"
click at [854, 434] on button "Controleer" at bounding box center [756, 432] width 357 height 25
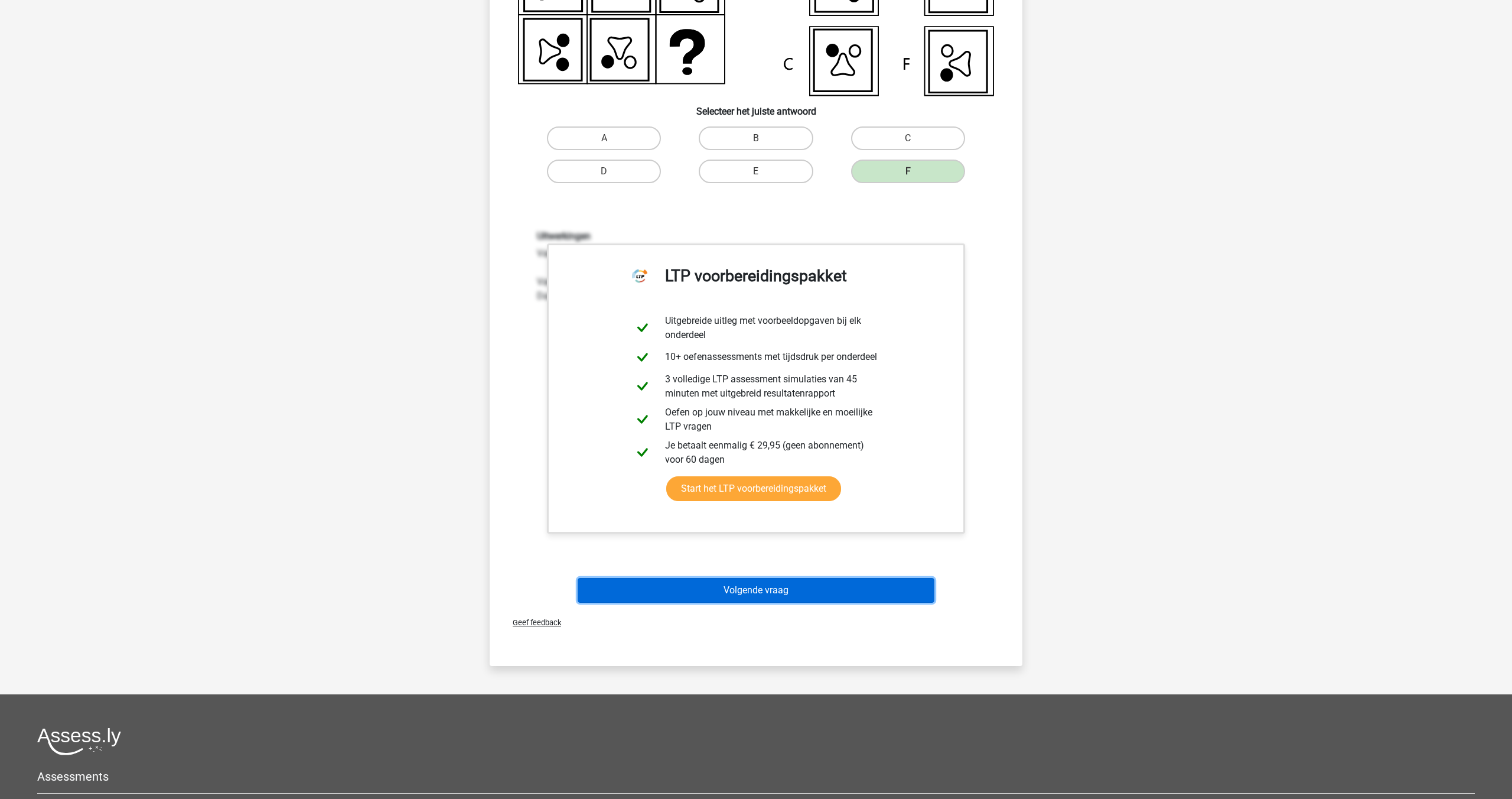
click at [757, 579] on button "Volgende vraag" at bounding box center [756, 590] width 357 height 25
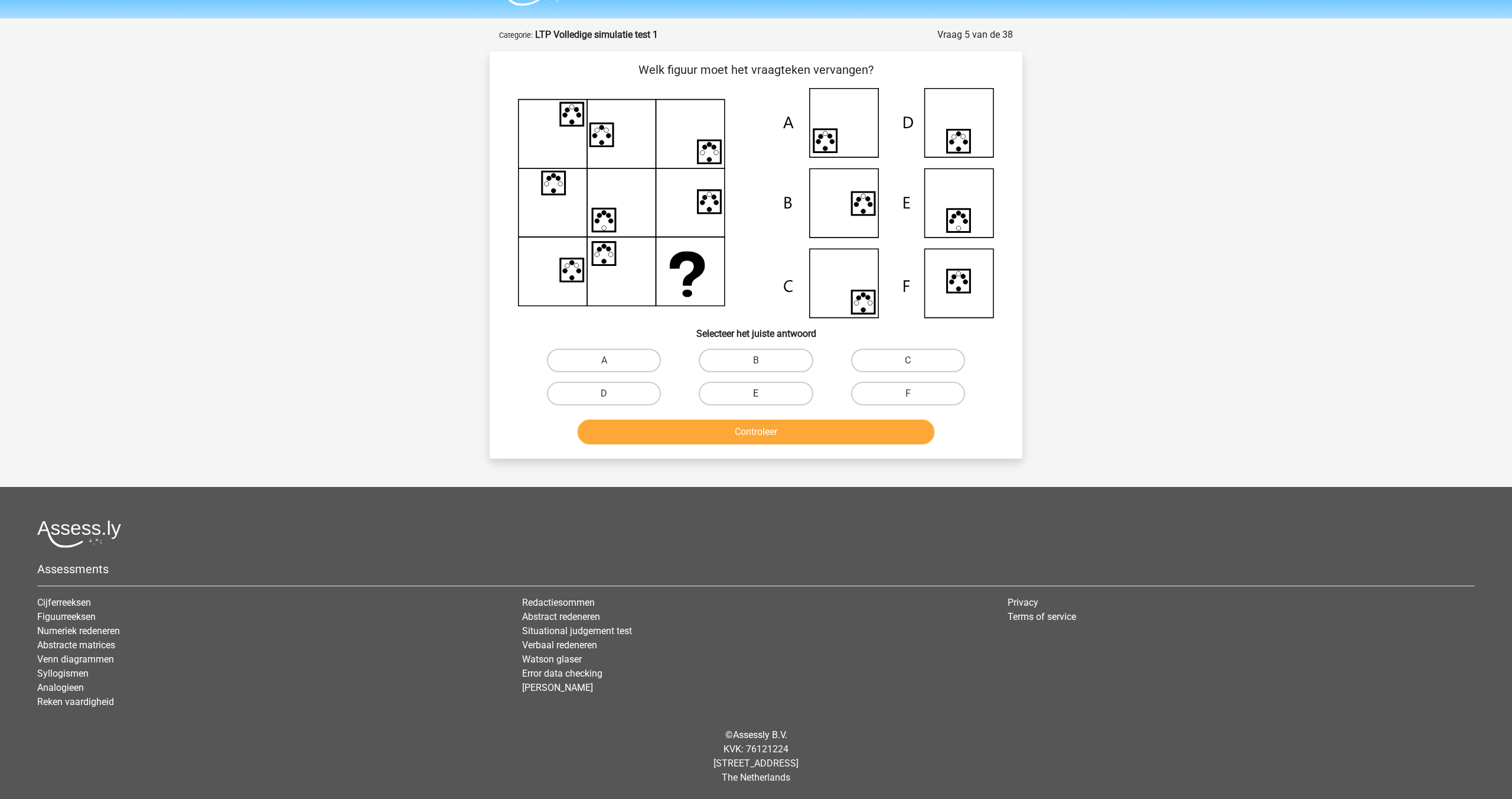
click at [765, 399] on label "E" at bounding box center [756, 393] width 114 height 24
click at [764, 399] on input "E" at bounding box center [760, 397] width 8 height 8
radio input "true"
click at [758, 424] on button "Controleer" at bounding box center [756, 432] width 357 height 25
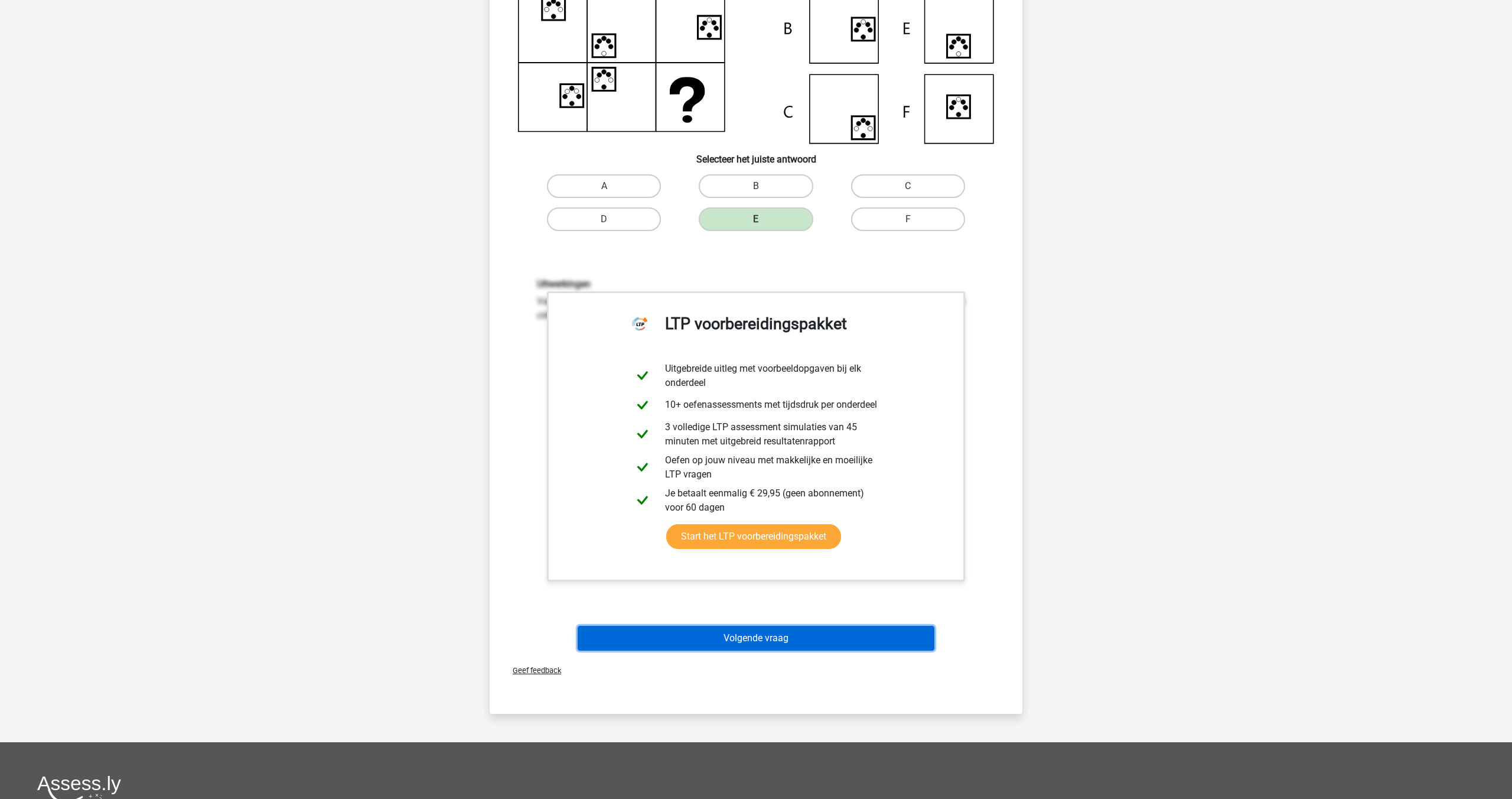
click at [747, 635] on button "Volgende vraag" at bounding box center [756, 638] width 357 height 25
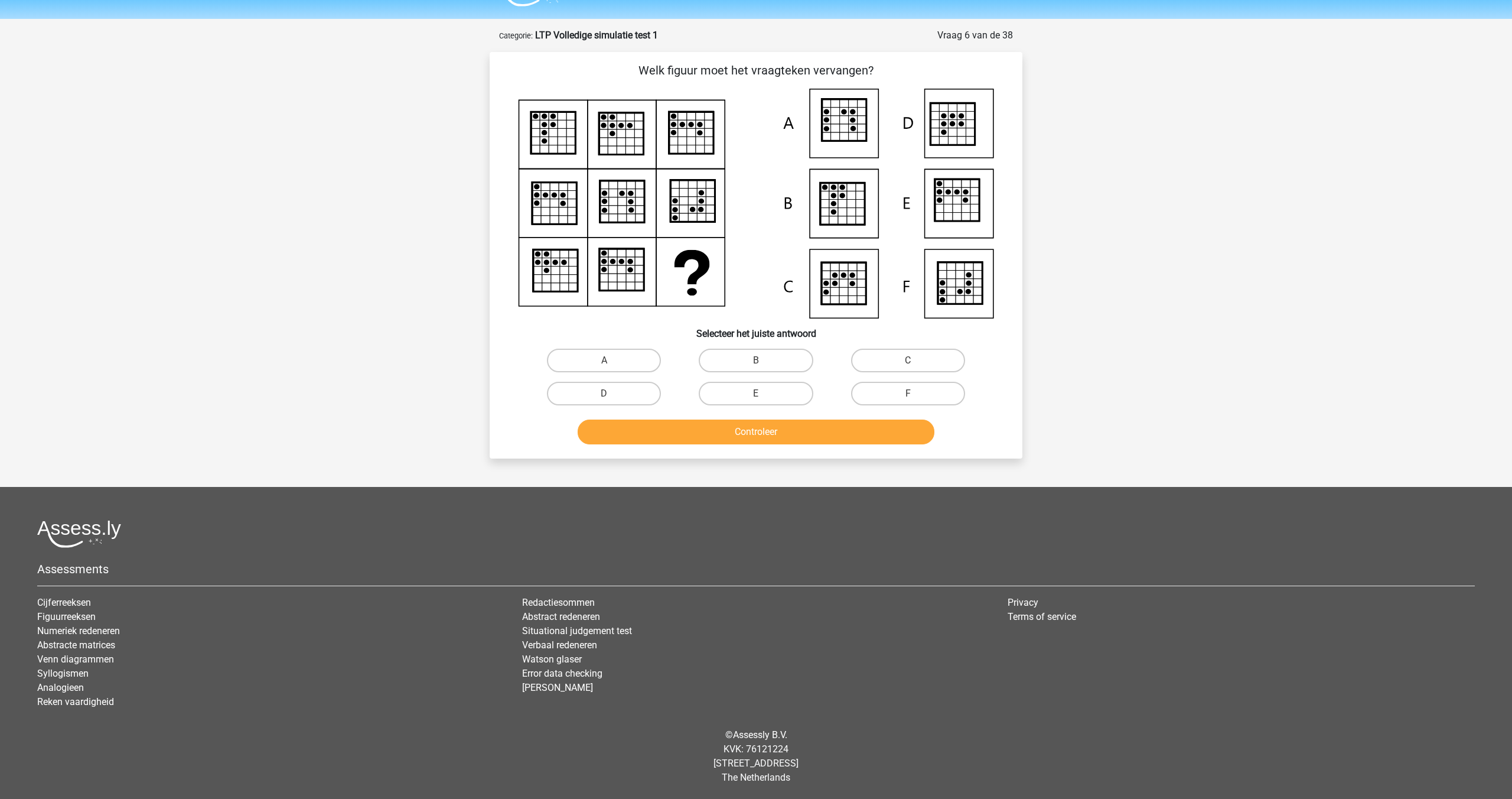
scroll to position [31, 0]
click at [782, 365] on label "B" at bounding box center [756, 360] width 114 height 24
click at [764, 365] on input "B" at bounding box center [760, 364] width 8 height 8
radio input "true"
click at [752, 423] on button "Controleer" at bounding box center [756, 432] width 357 height 25
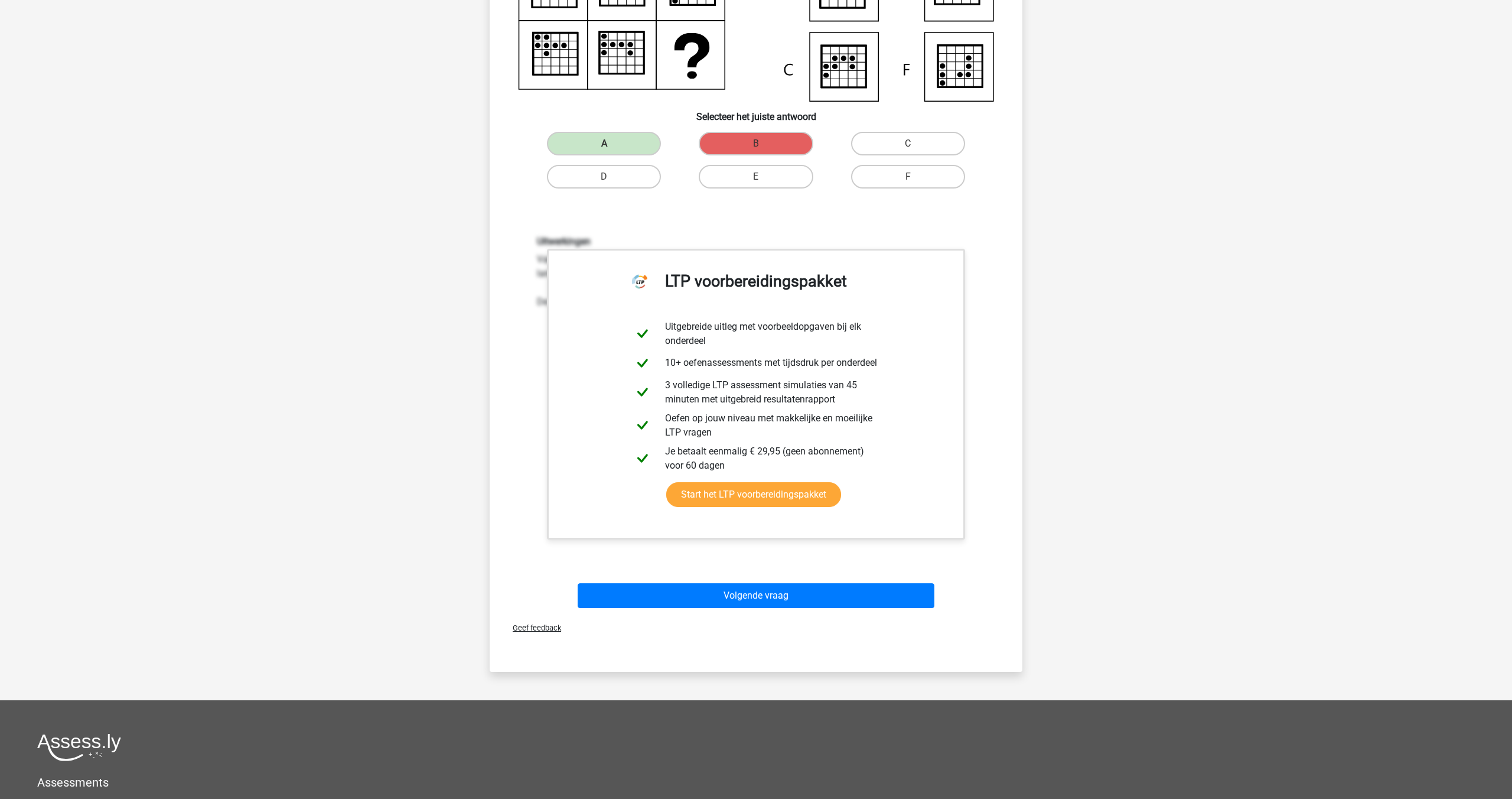
scroll to position [322, 0]
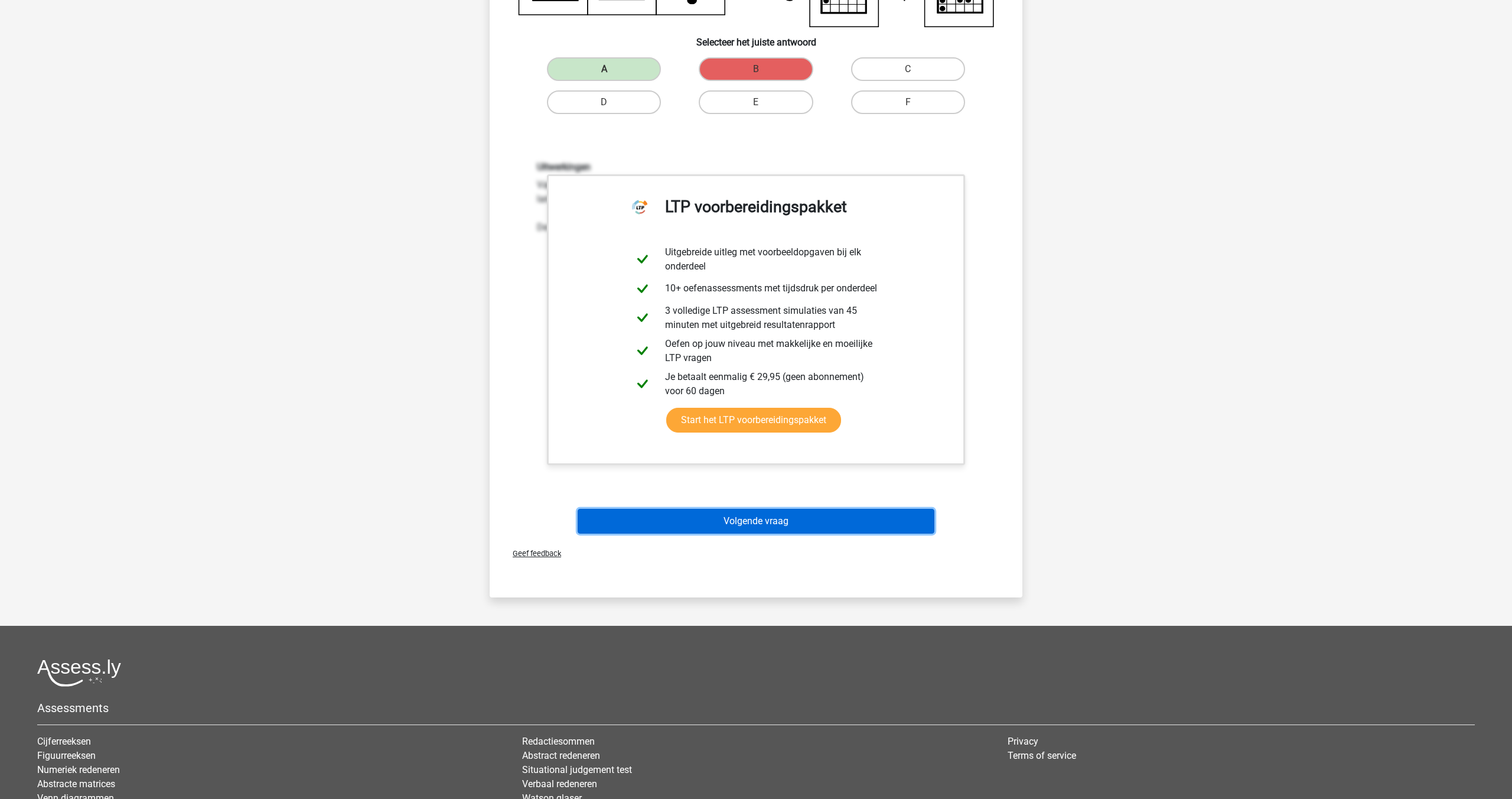
click at [751, 524] on button "Volgende vraag" at bounding box center [756, 521] width 357 height 25
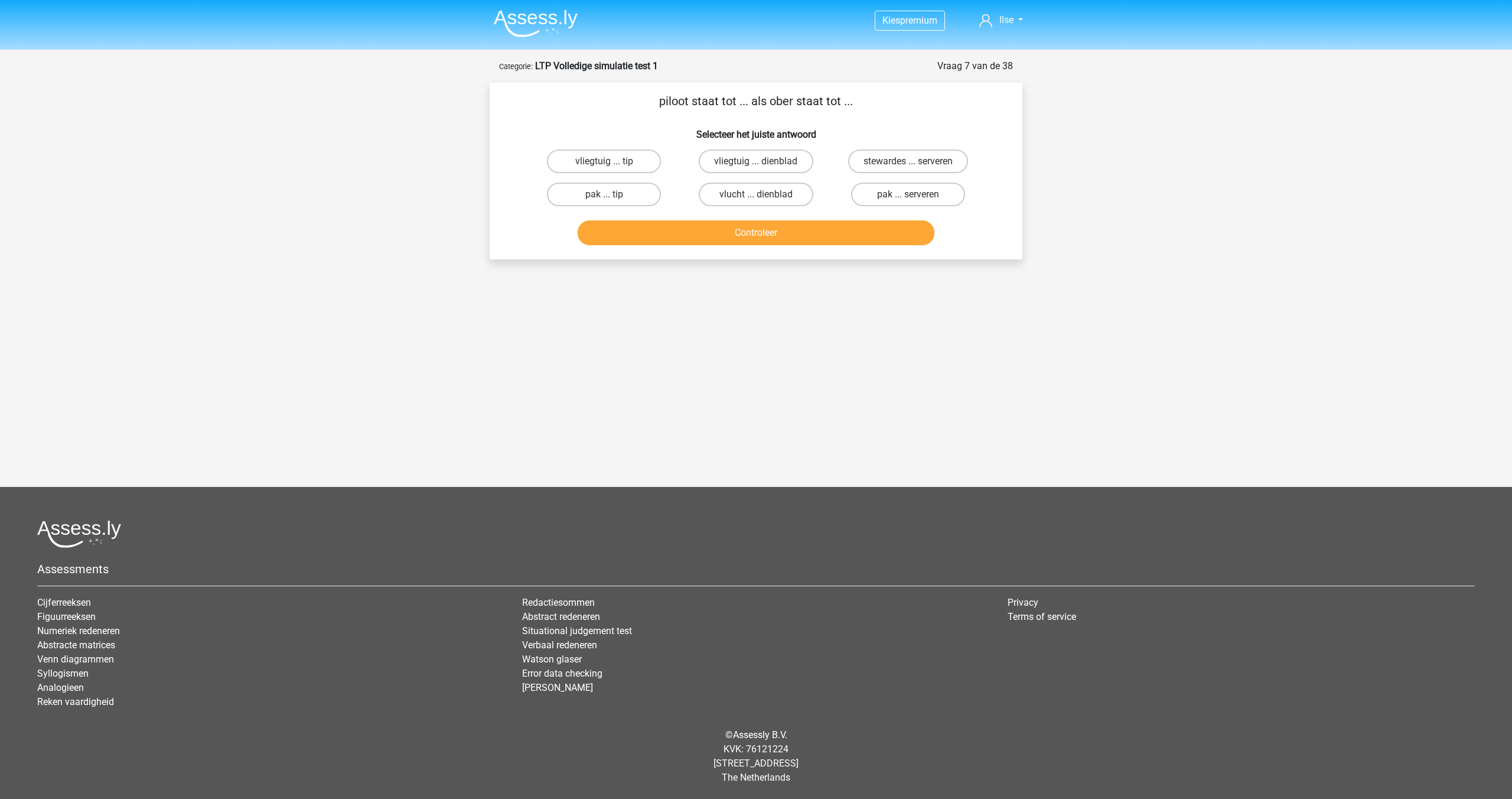
scroll to position [0, 0]
click at [604, 195] on input "pak ... tip" at bounding box center [608, 198] width 8 height 8
radio input "true"
click at [688, 222] on button "Controleer" at bounding box center [756, 233] width 357 height 25
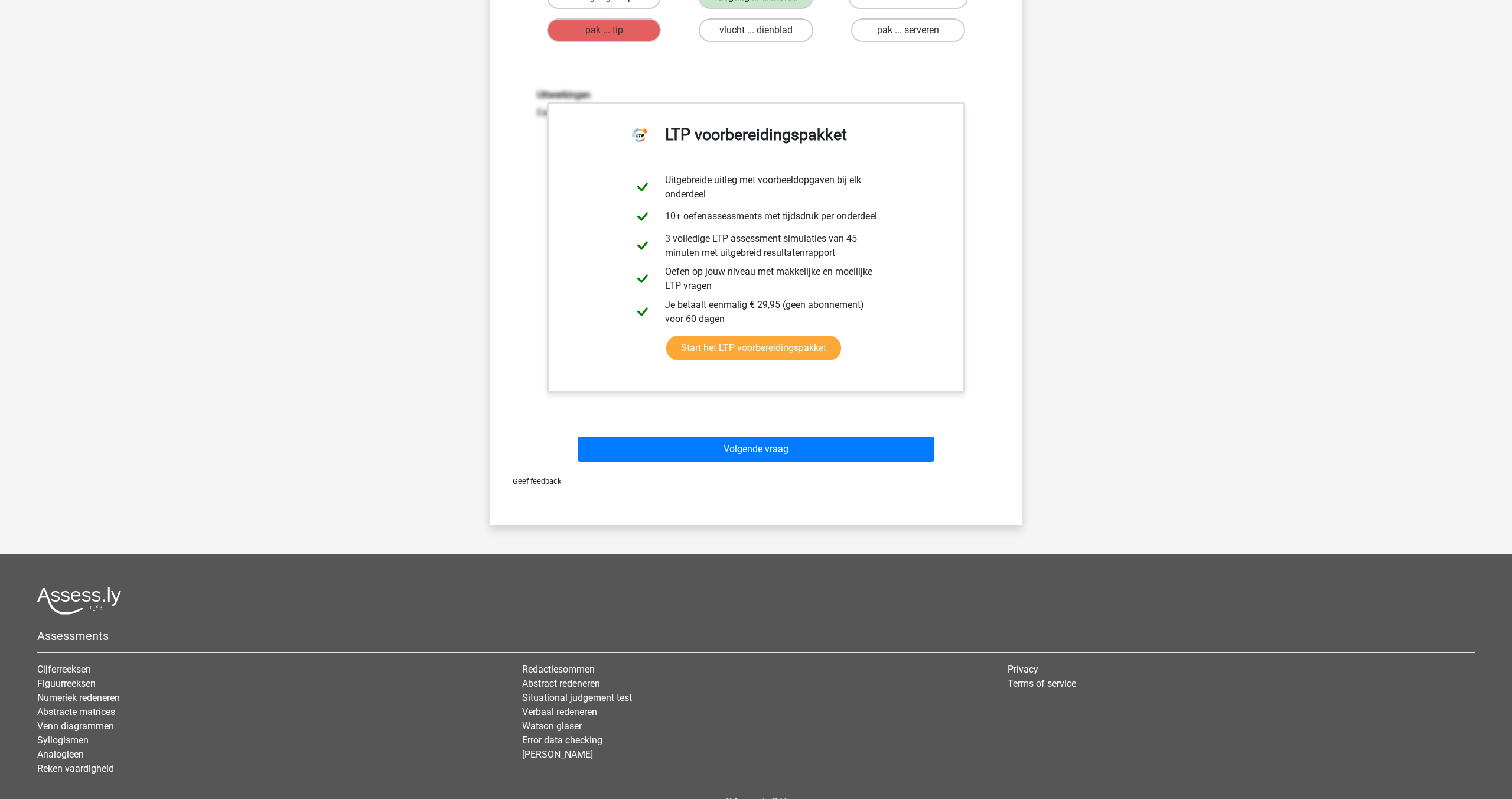
scroll to position [231, 0]
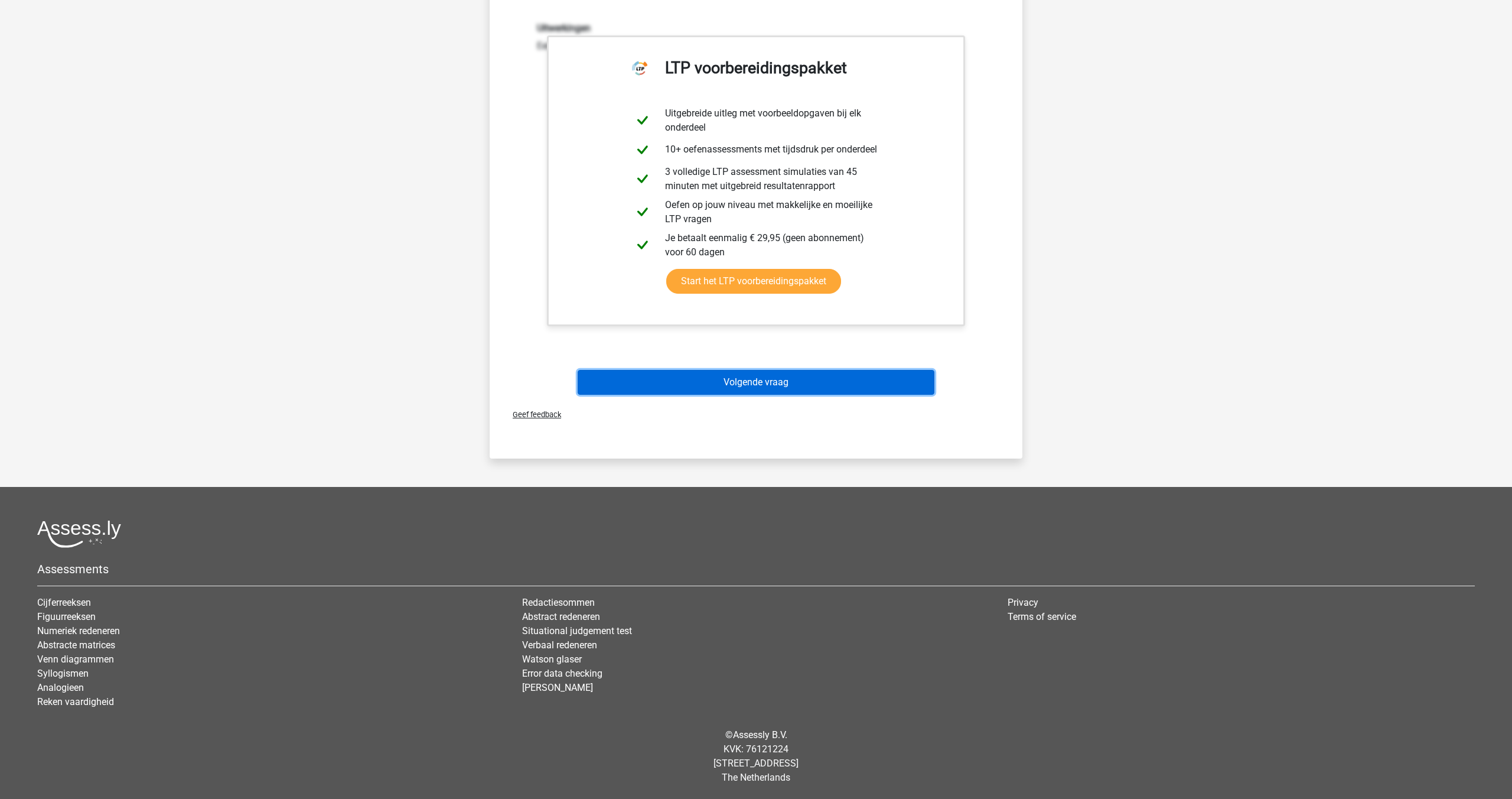
click at [708, 387] on button "Volgende vraag" at bounding box center [756, 382] width 357 height 25
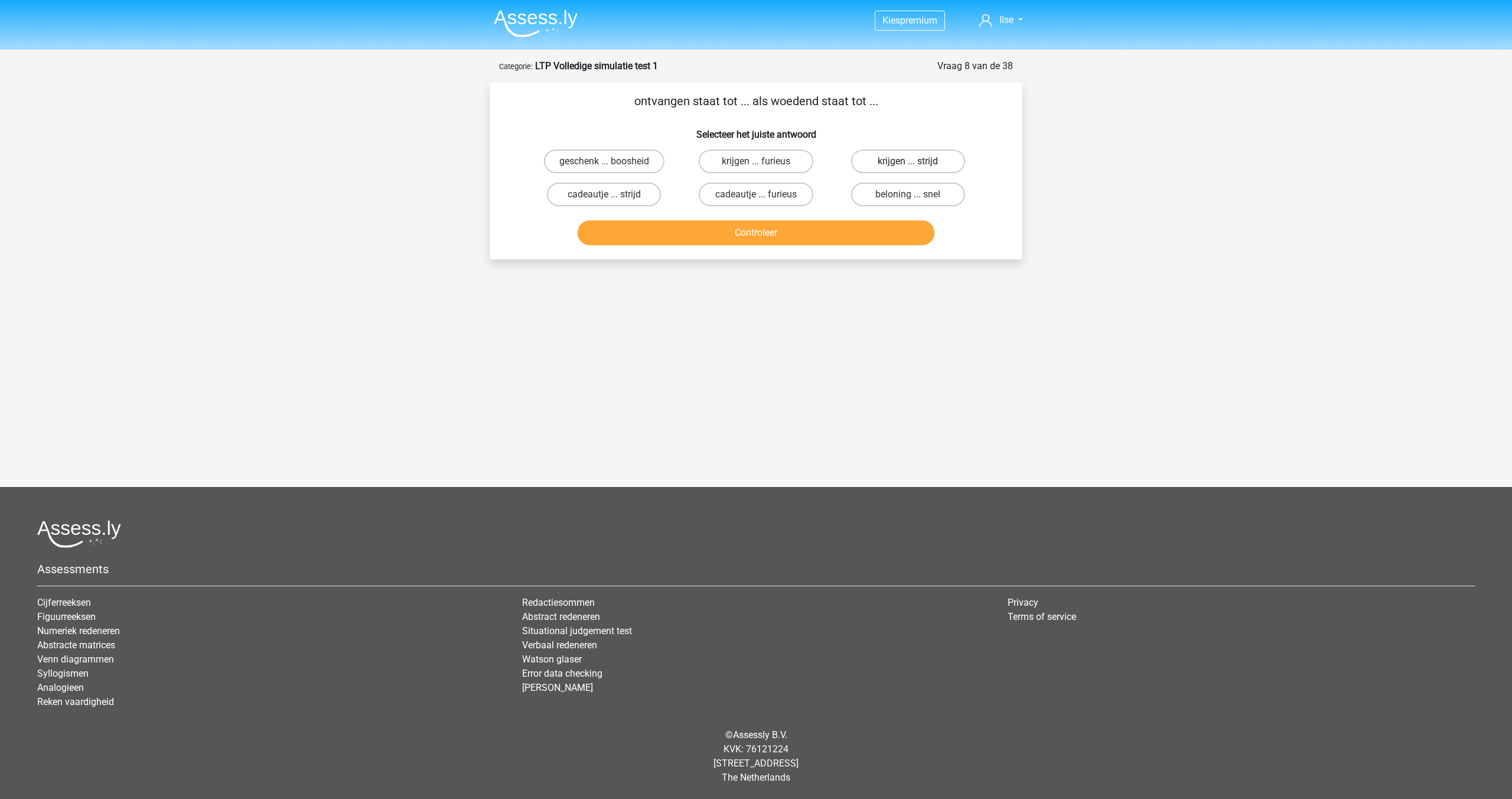
click at [899, 160] on label "krijgen ... strijd" at bounding box center [908, 161] width 114 height 24
click at [908, 161] on input "krijgen ... strijd" at bounding box center [911, 165] width 8 height 8
radio input "true"
click at [805, 232] on button "Controleer" at bounding box center [756, 233] width 357 height 25
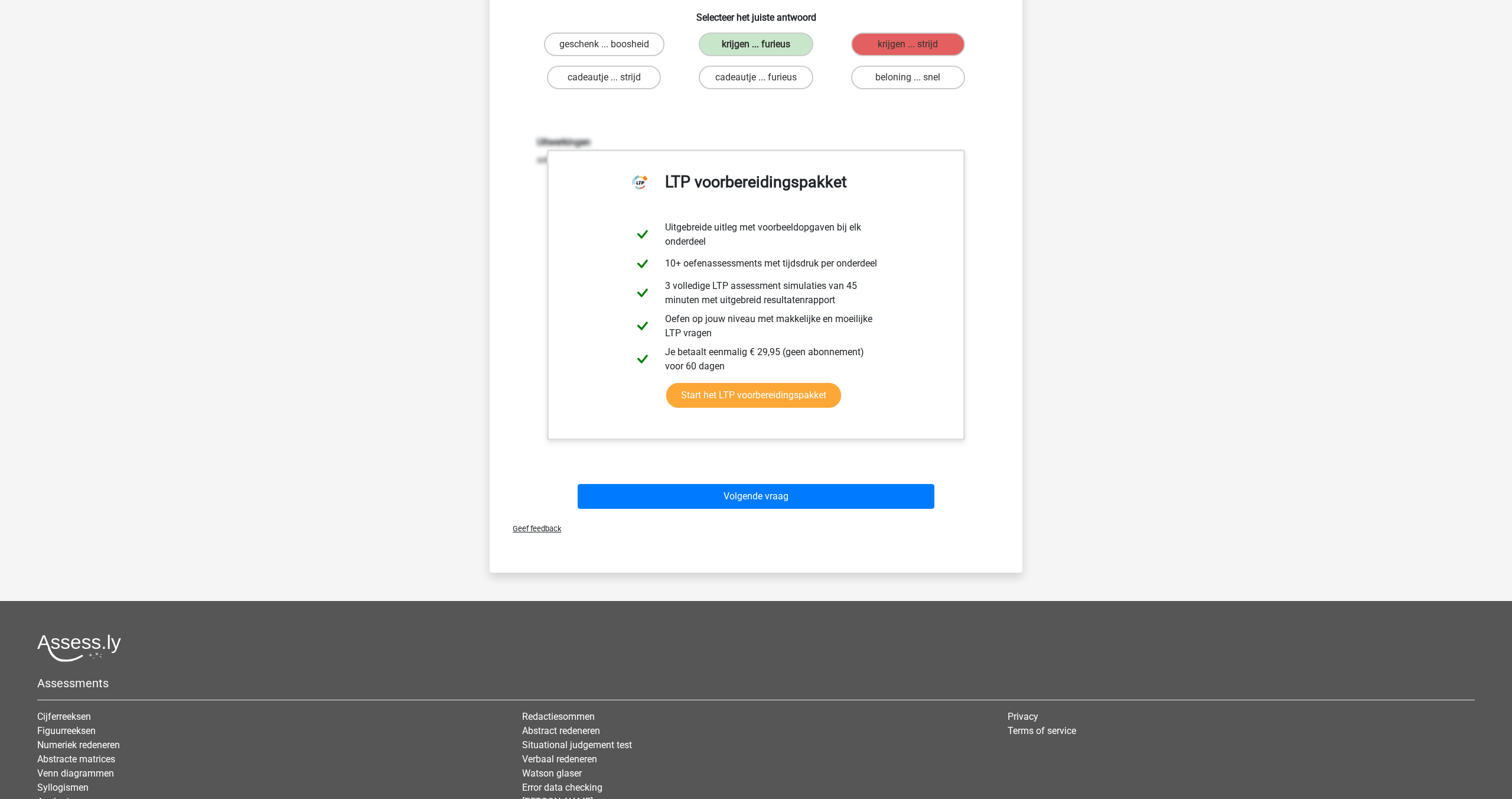
scroll to position [153, 0]
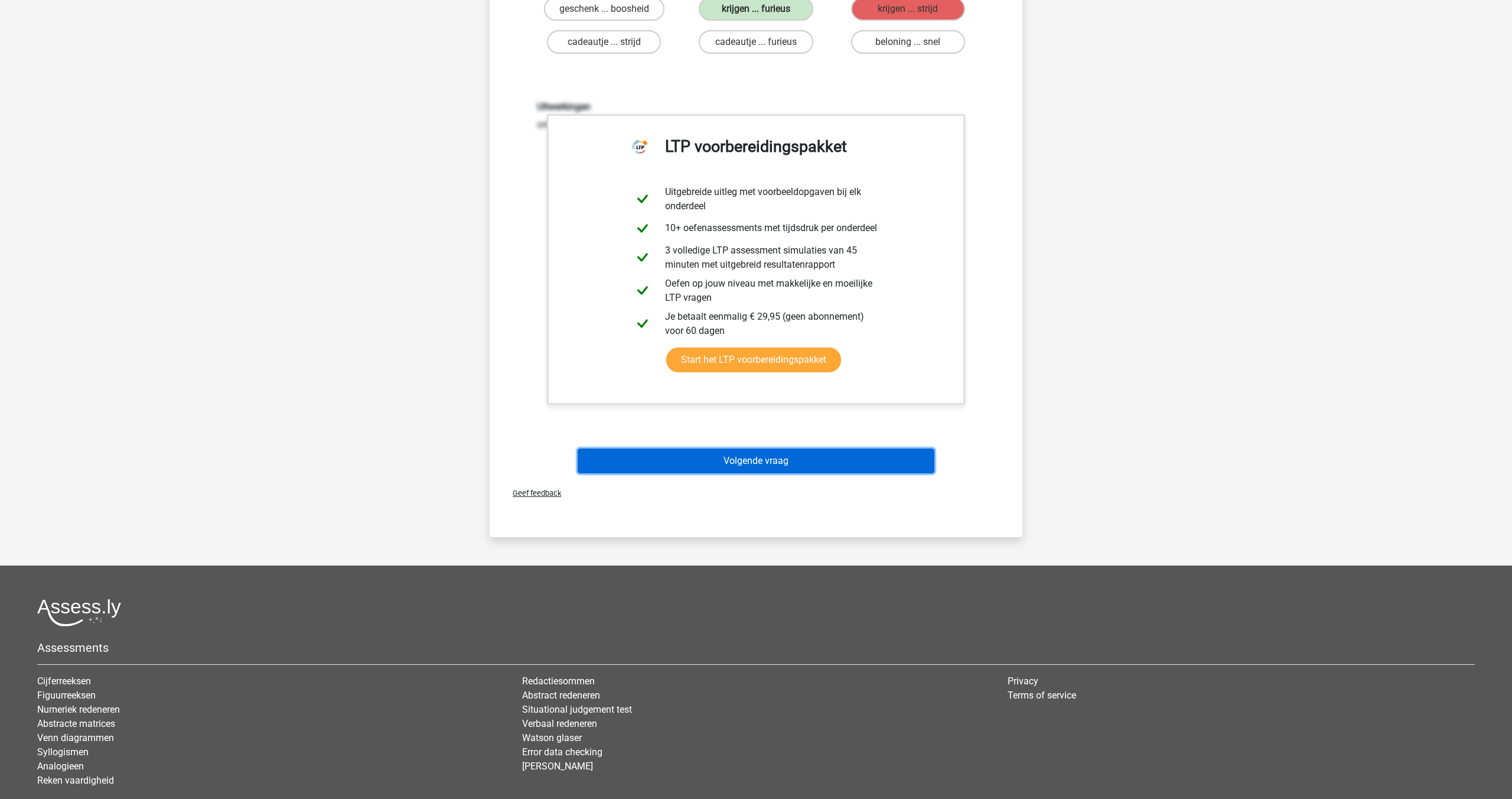
click at [759, 455] on button "Volgende vraag" at bounding box center [756, 461] width 357 height 25
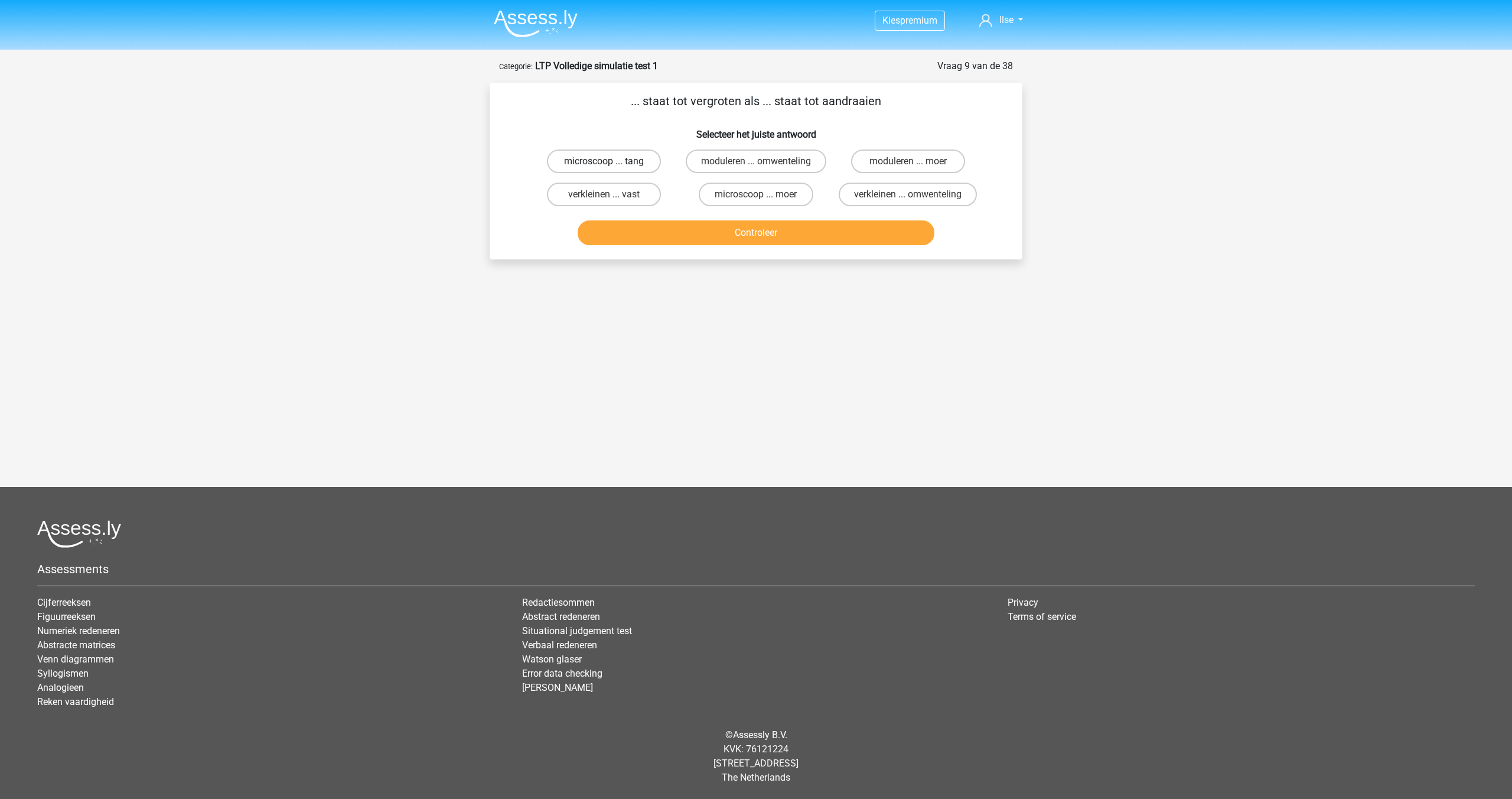
click at [602, 163] on label "microscoop ... tang" at bounding box center [604, 161] width 114 height 24
click at [604, 163] on input "microscoop ... tang" at bounding box center [608, 165] width 8 height 8
radio input "true"
click at [702, 237] on button "Controleer" at bounding box center [756, 233] width 357 height 25
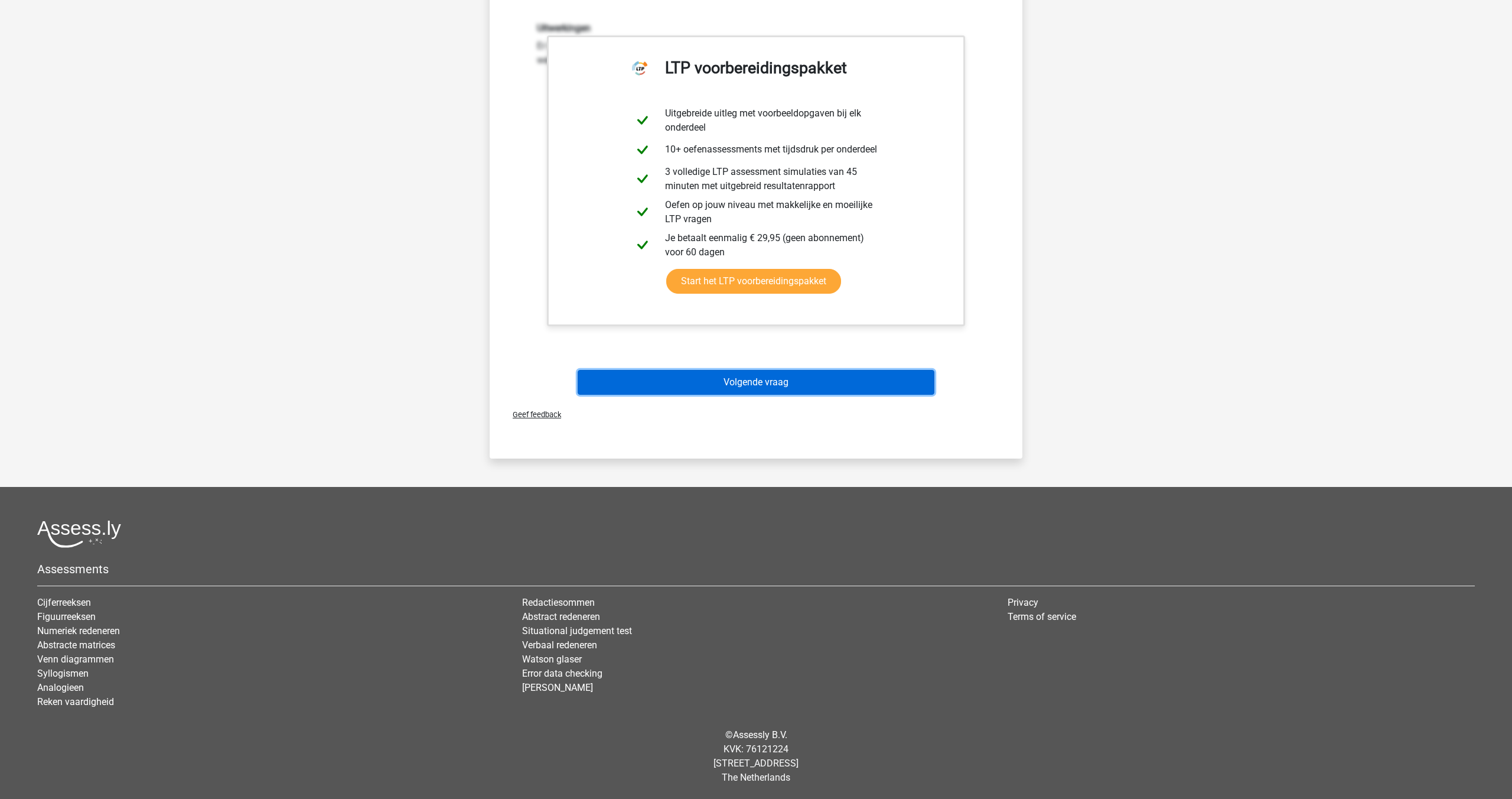
click at [703, 387] on button "Volgende vraag" at bounding box center [756, 382] width 357 height 25
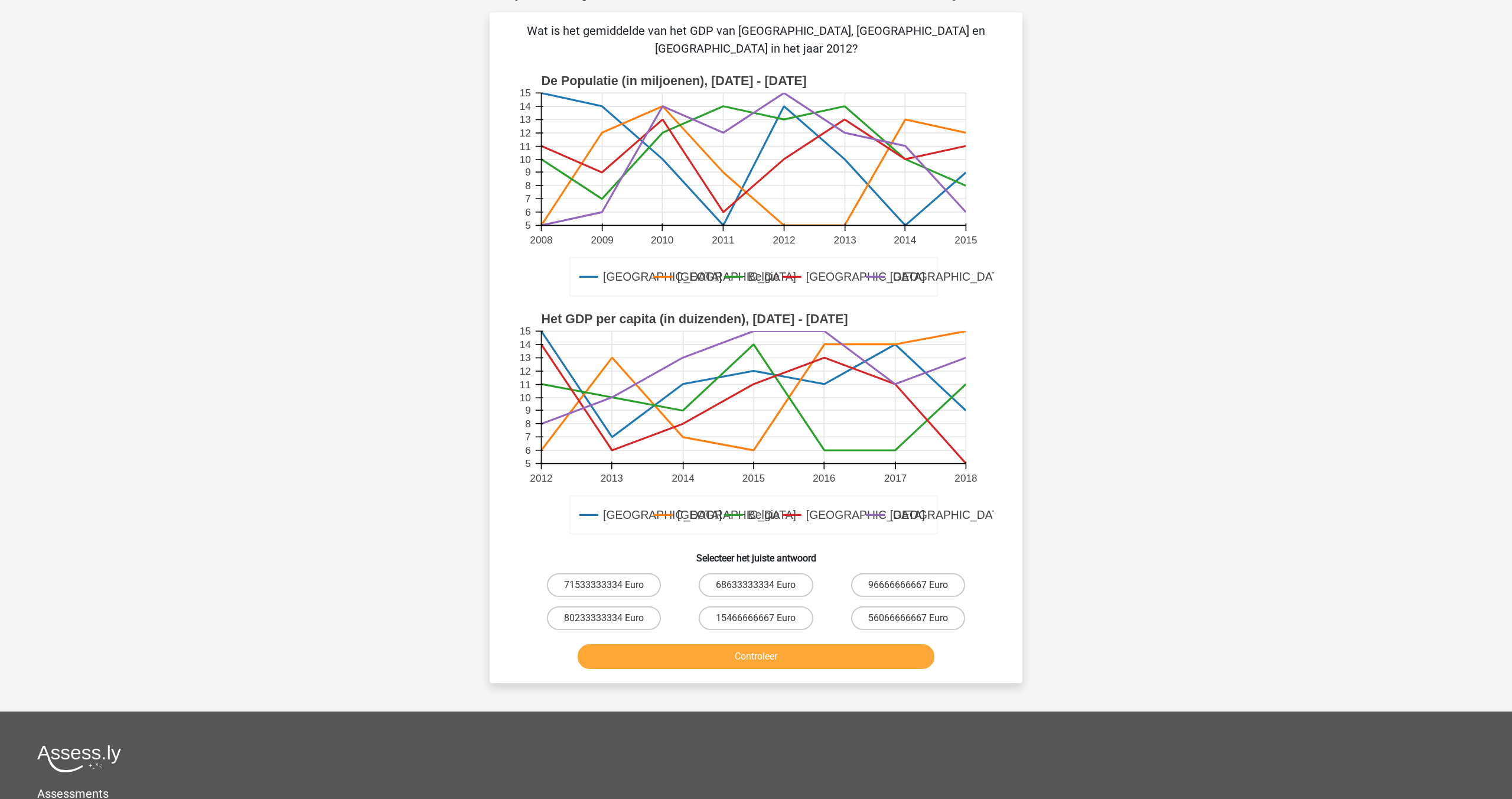
scroll to position [59, 0]
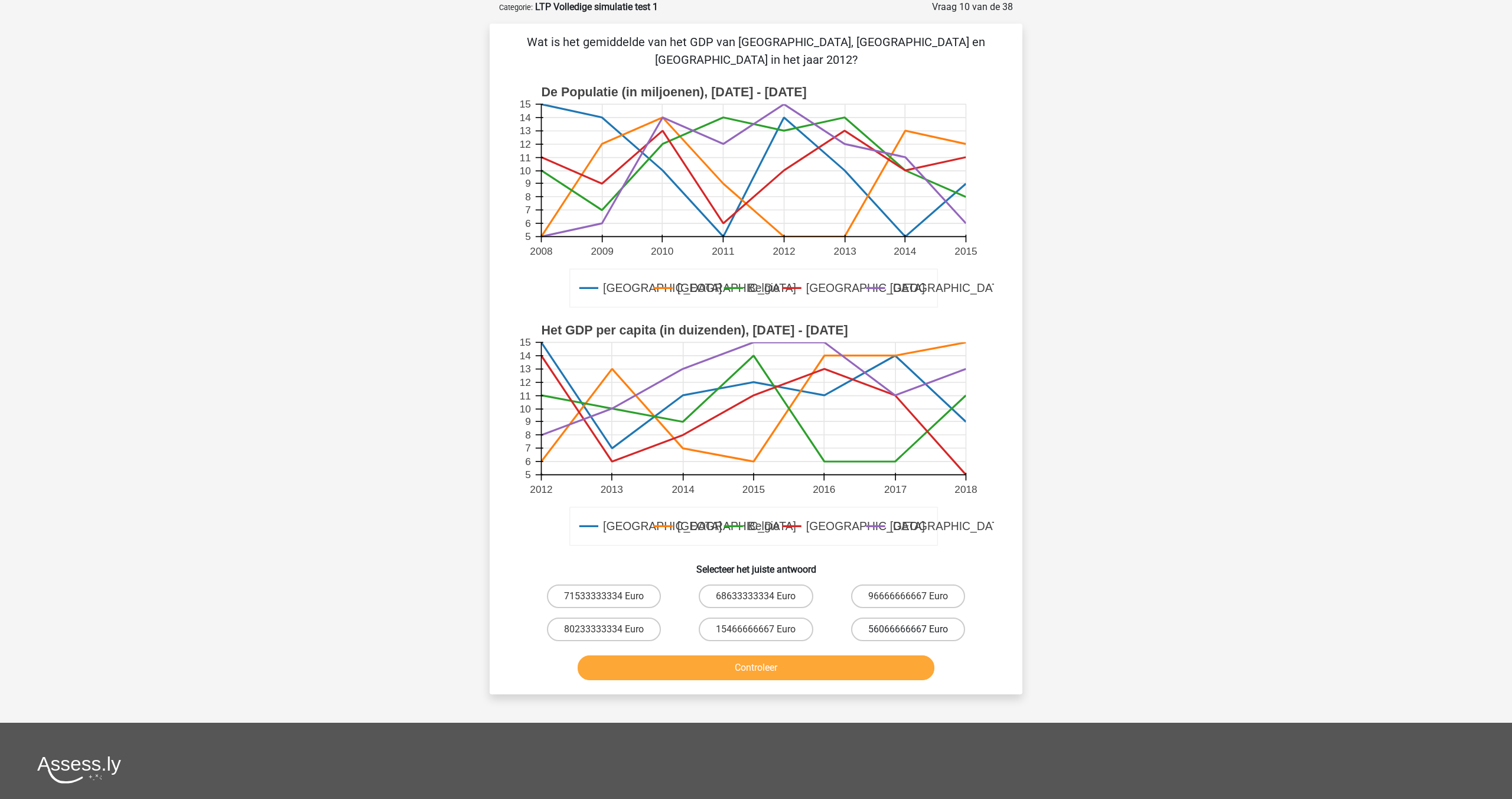
click at [897, 617] on label "56066666667 Euro" at bounding box center [908, 628] width 114 height 24
click at [908, 629] on input "56066666667 Euro" at bounding box center [911, 633] width 8 height 8
radio input "true"
click at [830, 655] on button "Controleer" at bounding box center [756, 667] width 357 height 25
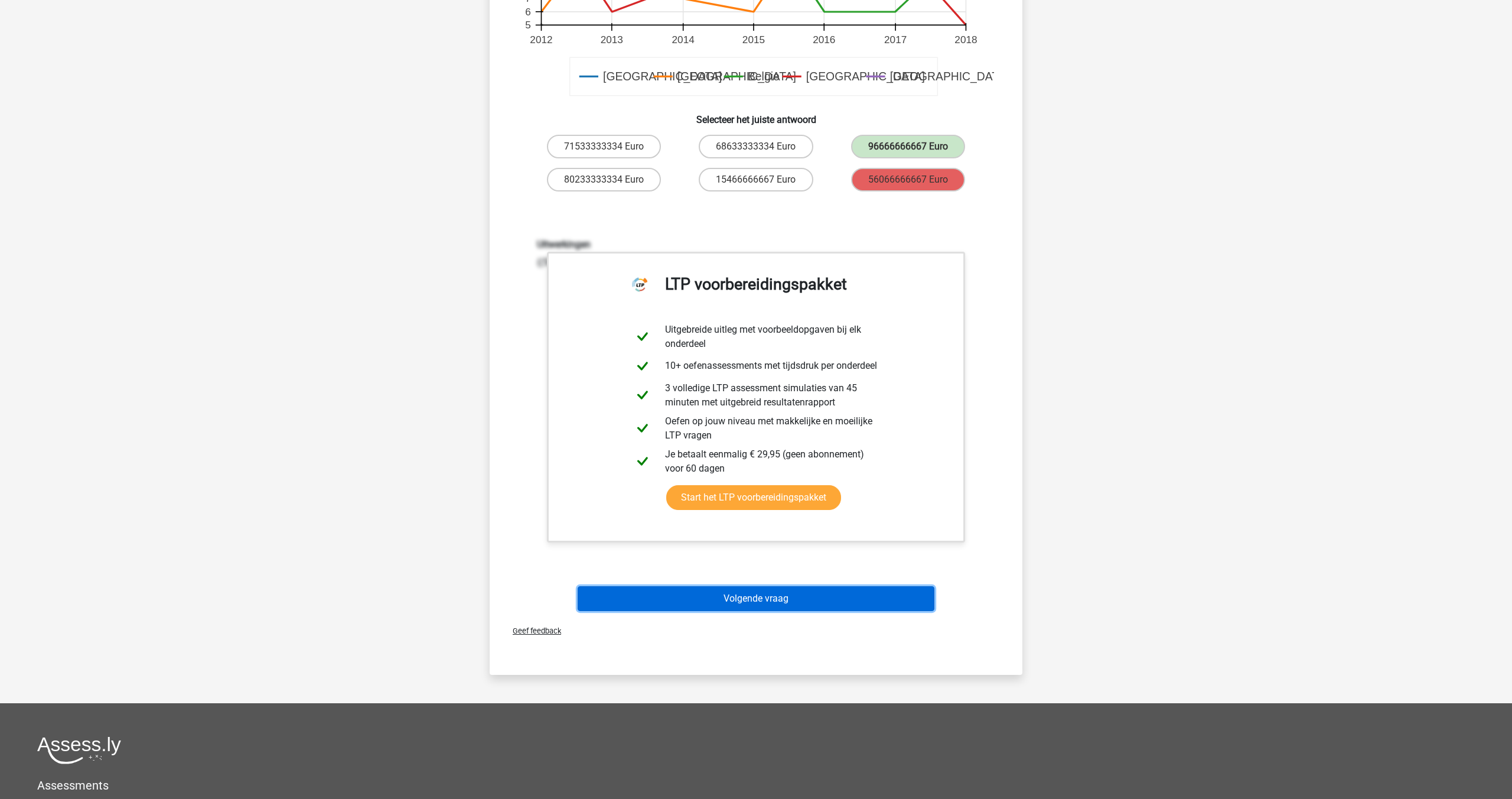
click at [770, 586] on button "Volgende vraag" at bounding box center [756, 599] width 357 height 25
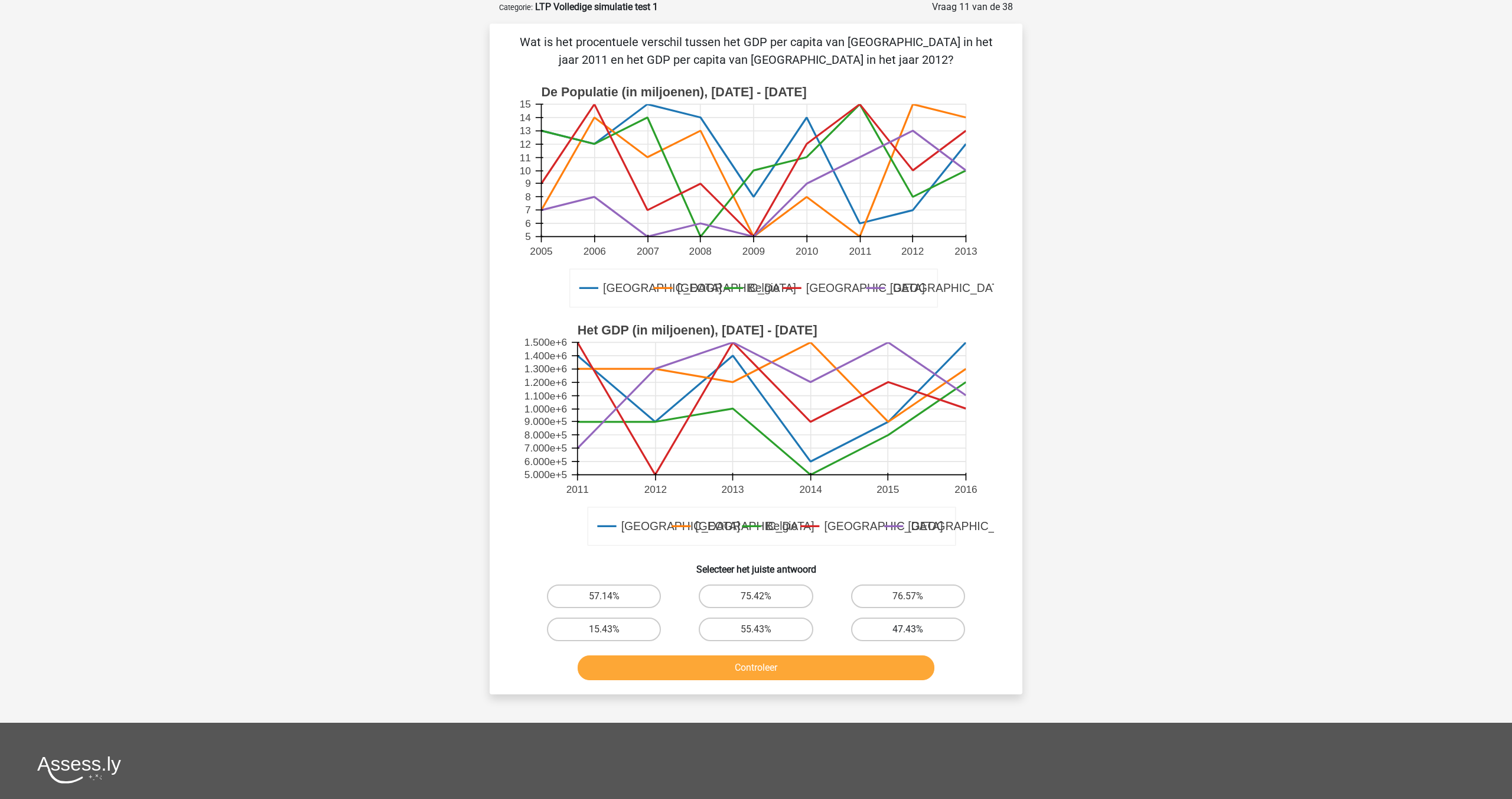
click at [904, 632] on label "47.43%" at bounding box center [908, 628] width 114 height 24
click at [908, 632] on input "47.43%" at bounding box center [911, 633] width 8 height 8
radio input "true"
click at [819, 670] on button "Controleer" at bounding box center [756, 667] width 357 height 25
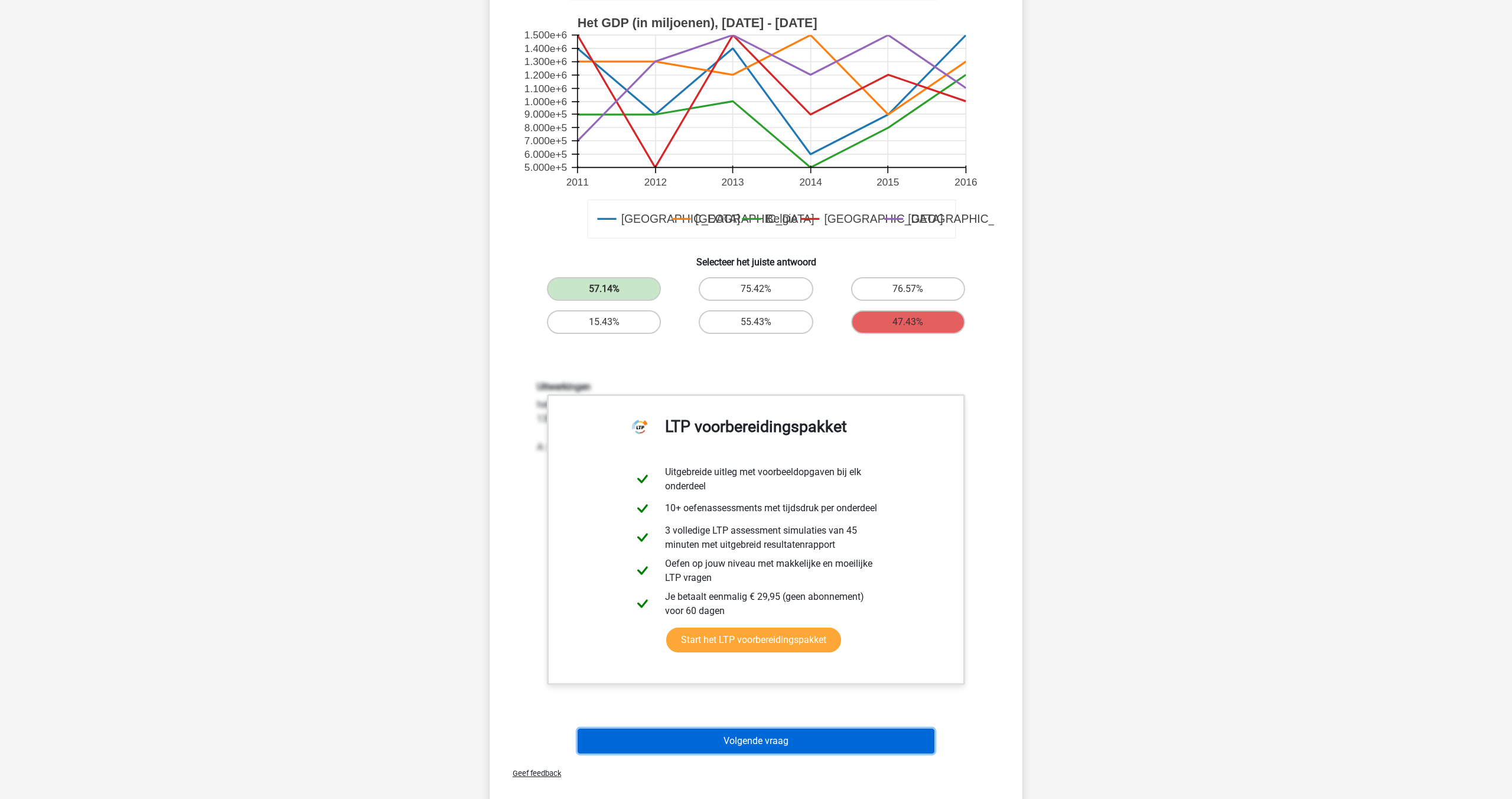
click at [781, 735] on button "Volgende vraag" at bounding box center [756, 741] width 357 height 25
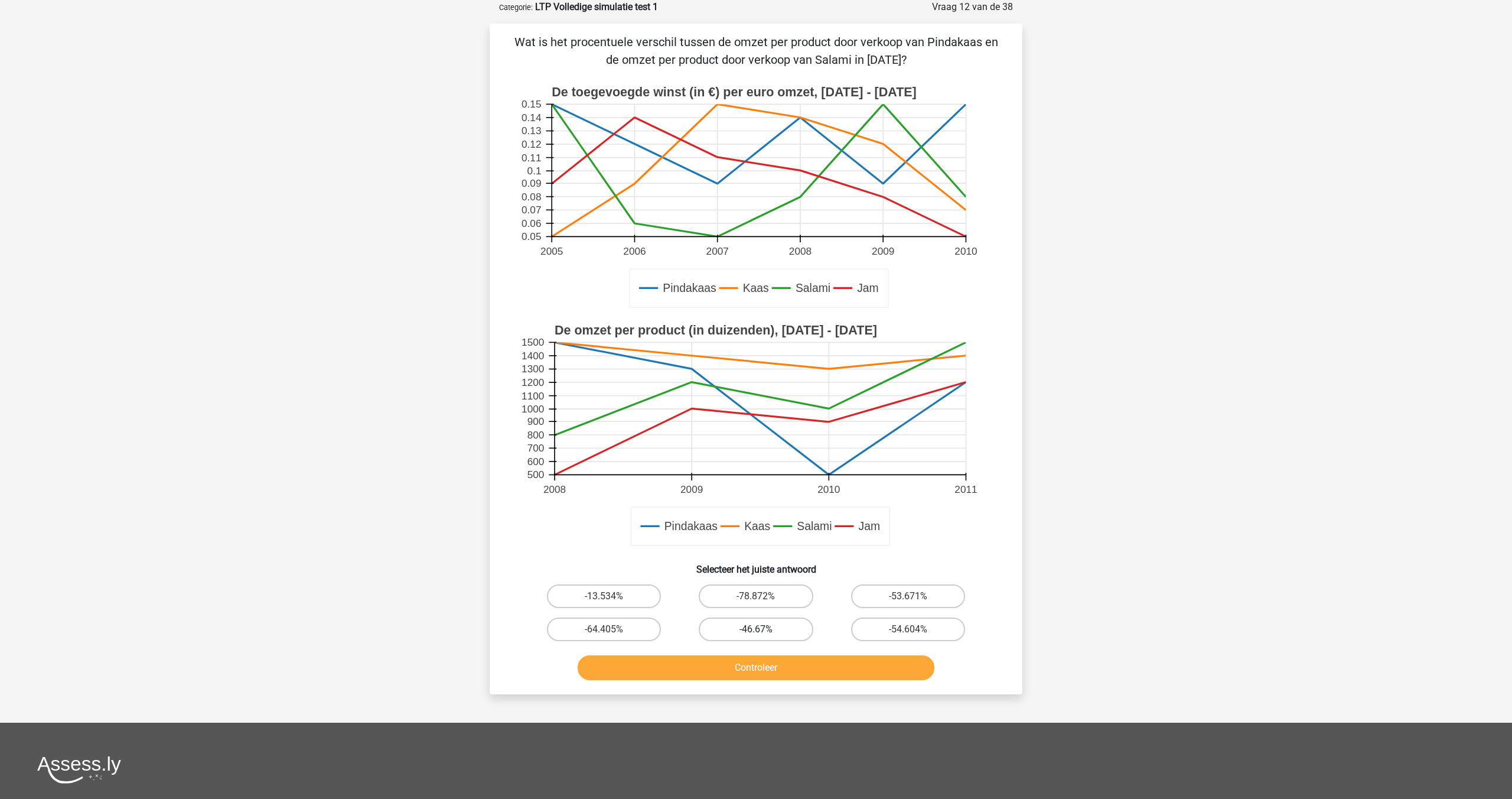
click at [729, 620] on label "-46.67%" at bounding box center [756, 628] width 114 height 24
click at [756, 629] on input "-46.67%" at bounding box center [760, 633] width 8 height 8
radio input "true"
click at [715, 665] on button "Controleer" at bounding box center [756, 667] width 357 height 25
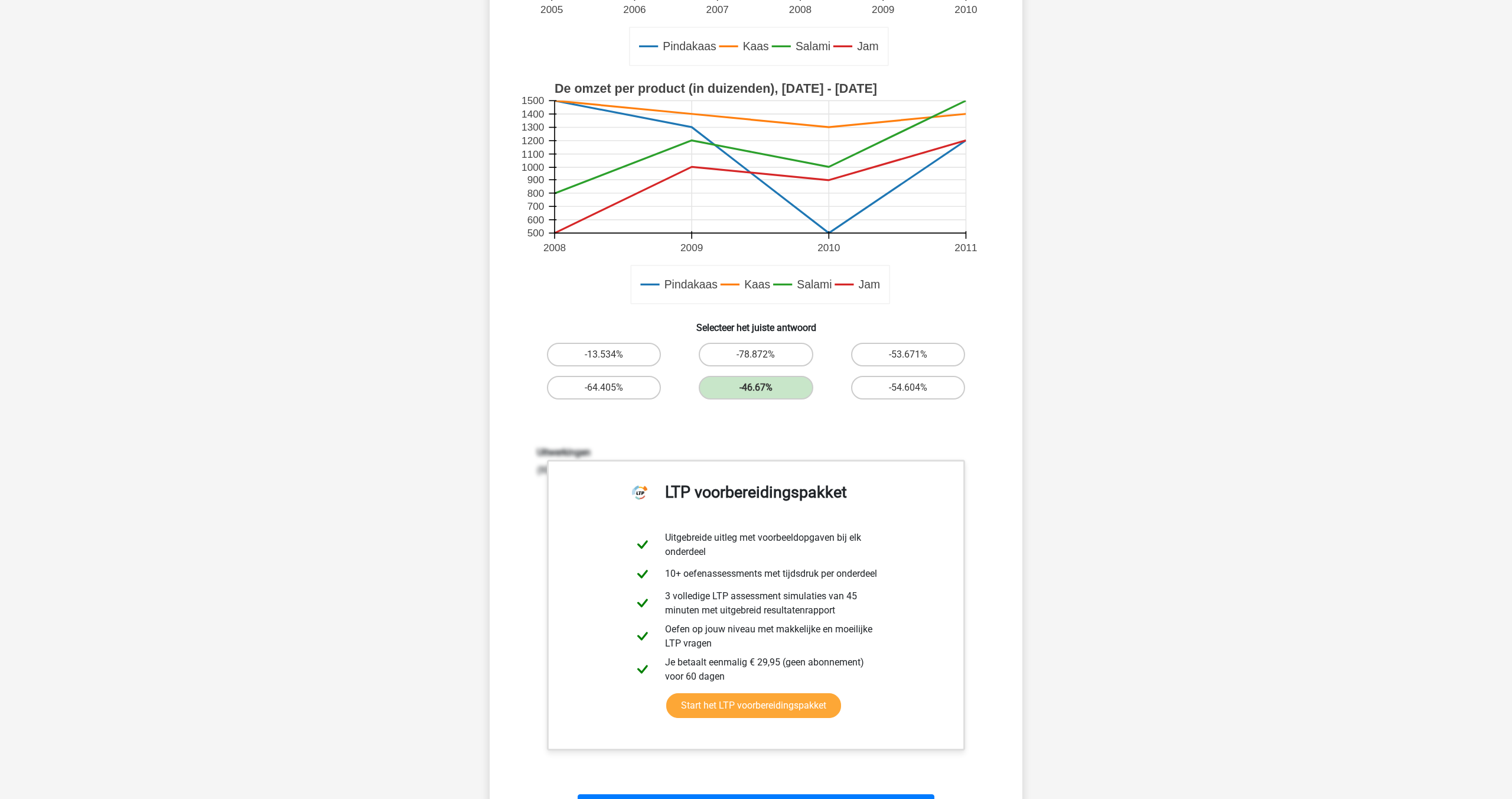
scroll to position [350, 0]
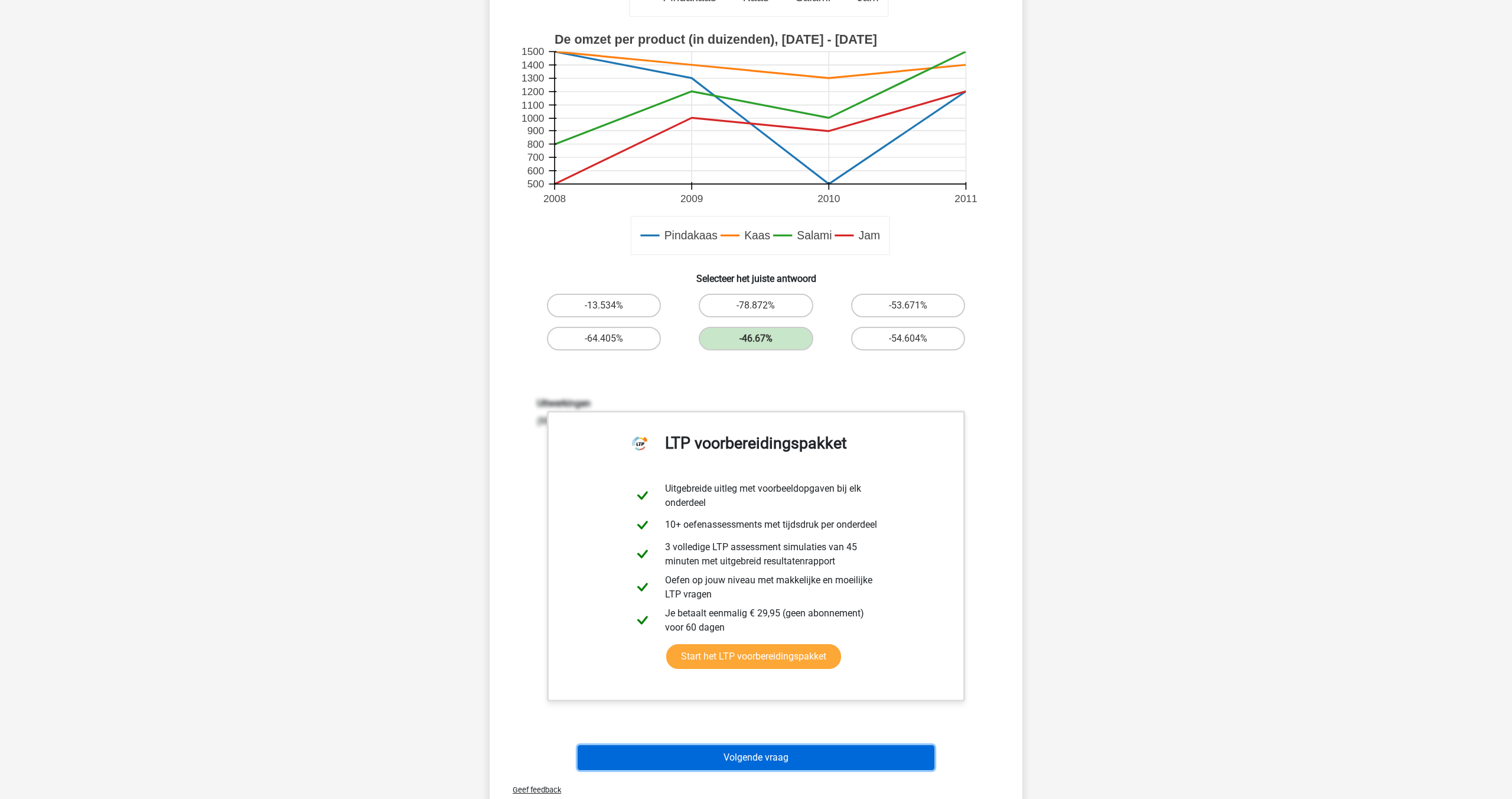
click at [710, 760] on button "Volgende vraag" at bounding box center [756, 757] width 357 height 25
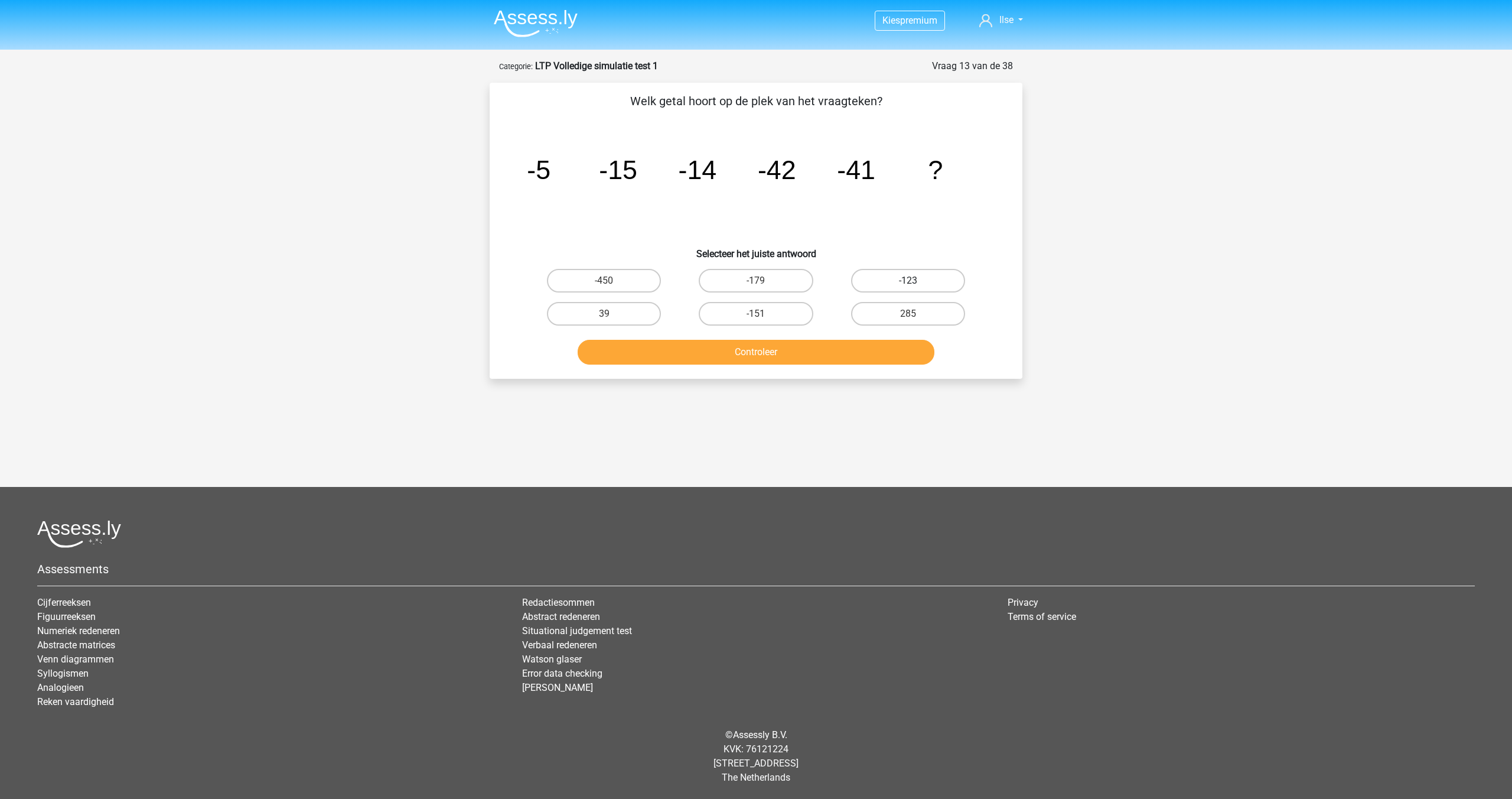
click at [916, 287] on label "-123" at bounding box center [908, 280] width 114 height 24
click at [916, 287] on input "-123" at bounding box center [911, 284] width 8 height 8
radio input "true"
click at [837, 342] on button "Controleer" at bounding box center [756, 352] width 357 height 25
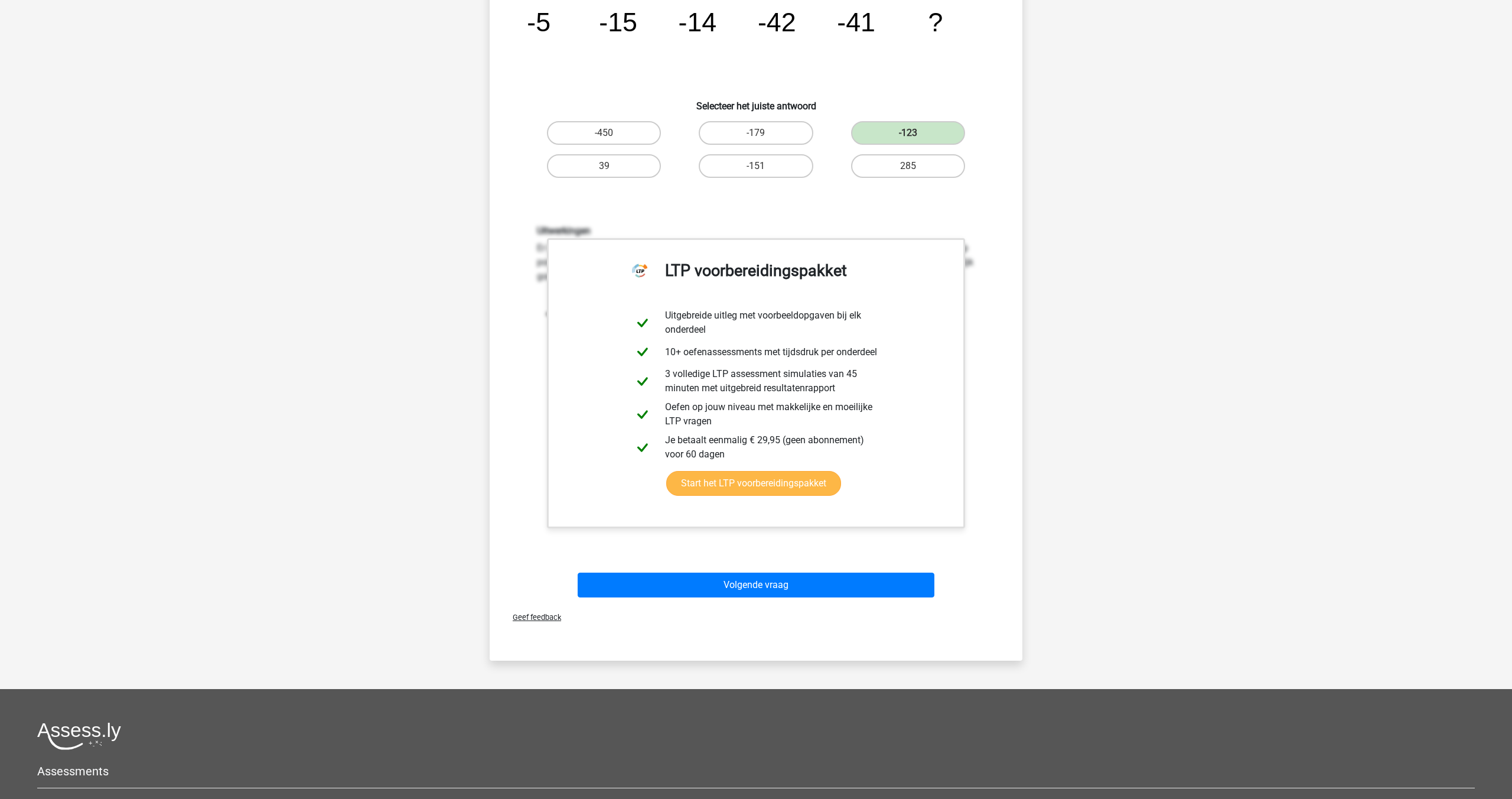
scroll to position [220, 0]
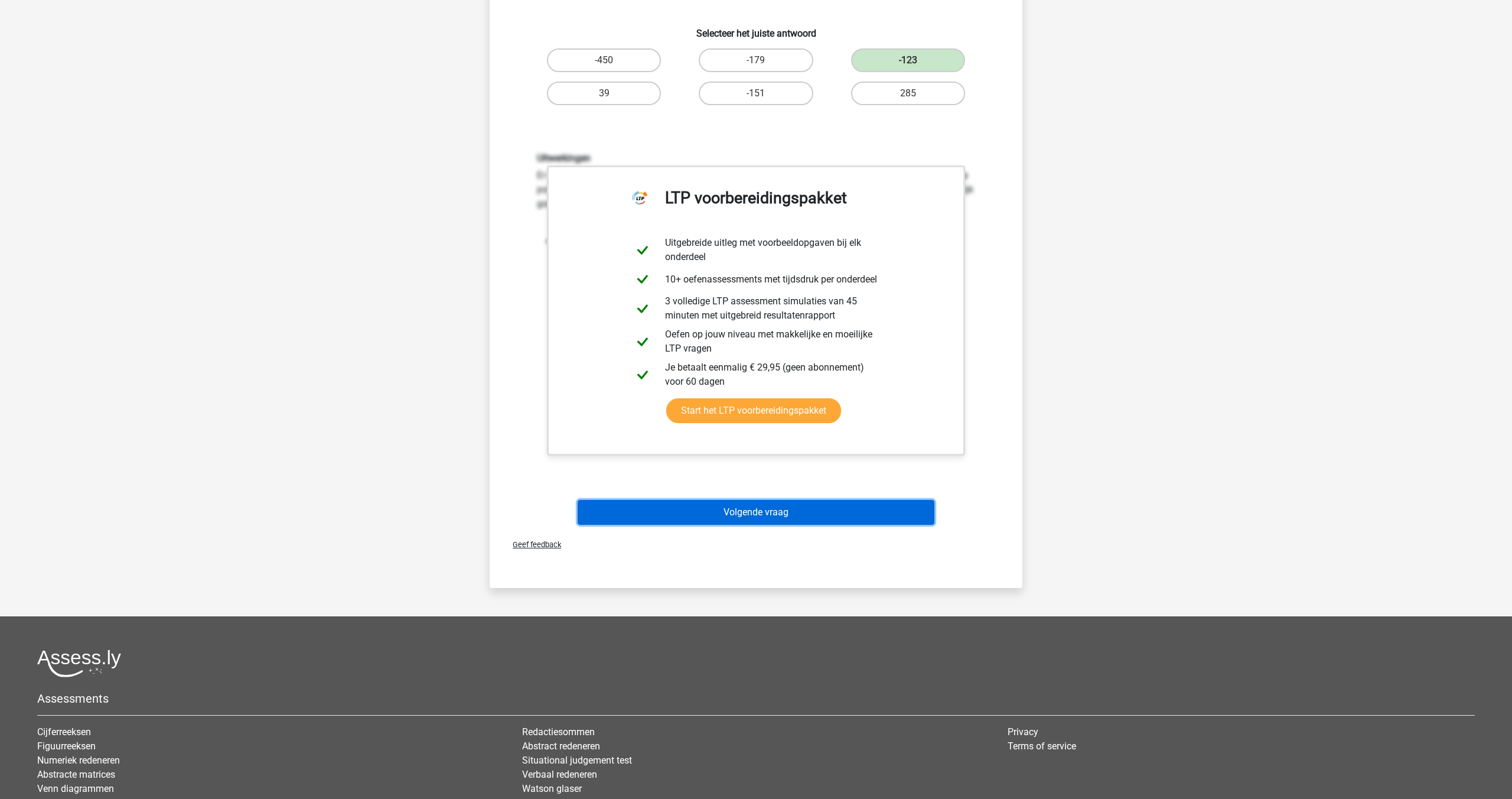
click at [767, 518] on button "Volgende vraag" at bounding box center [756, 512] width 357 height 25
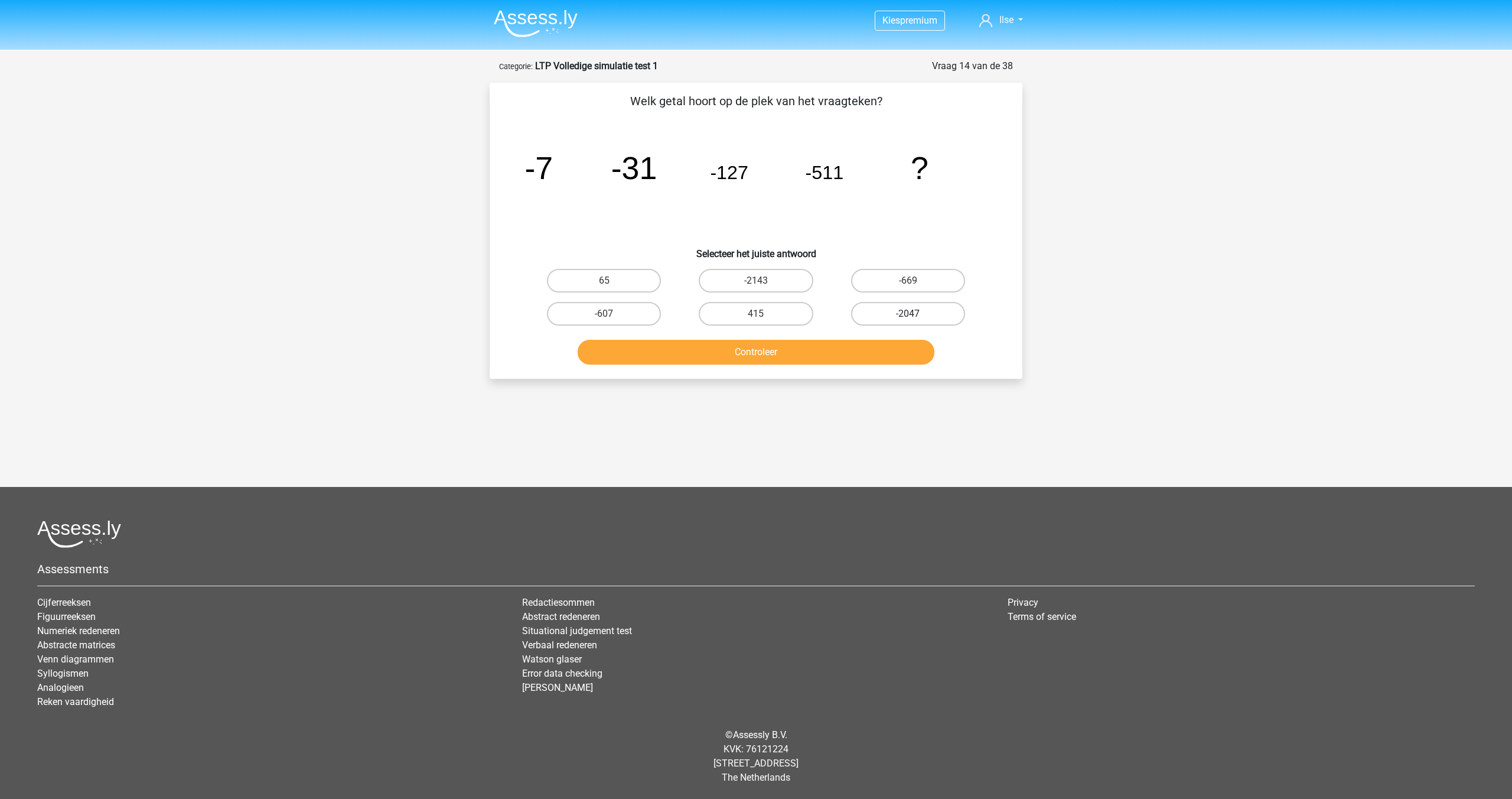
click at [882, 312] on label "-2047" at bounding box center [908, 313] width 114 height 24
click at [908, 314] on input "-2047" at bounding box center [911, 317] width 8 height 8
radio input "true"
click at [832, 351] on button "Controleer" at bounding box center [756, 352] width 357 height 25
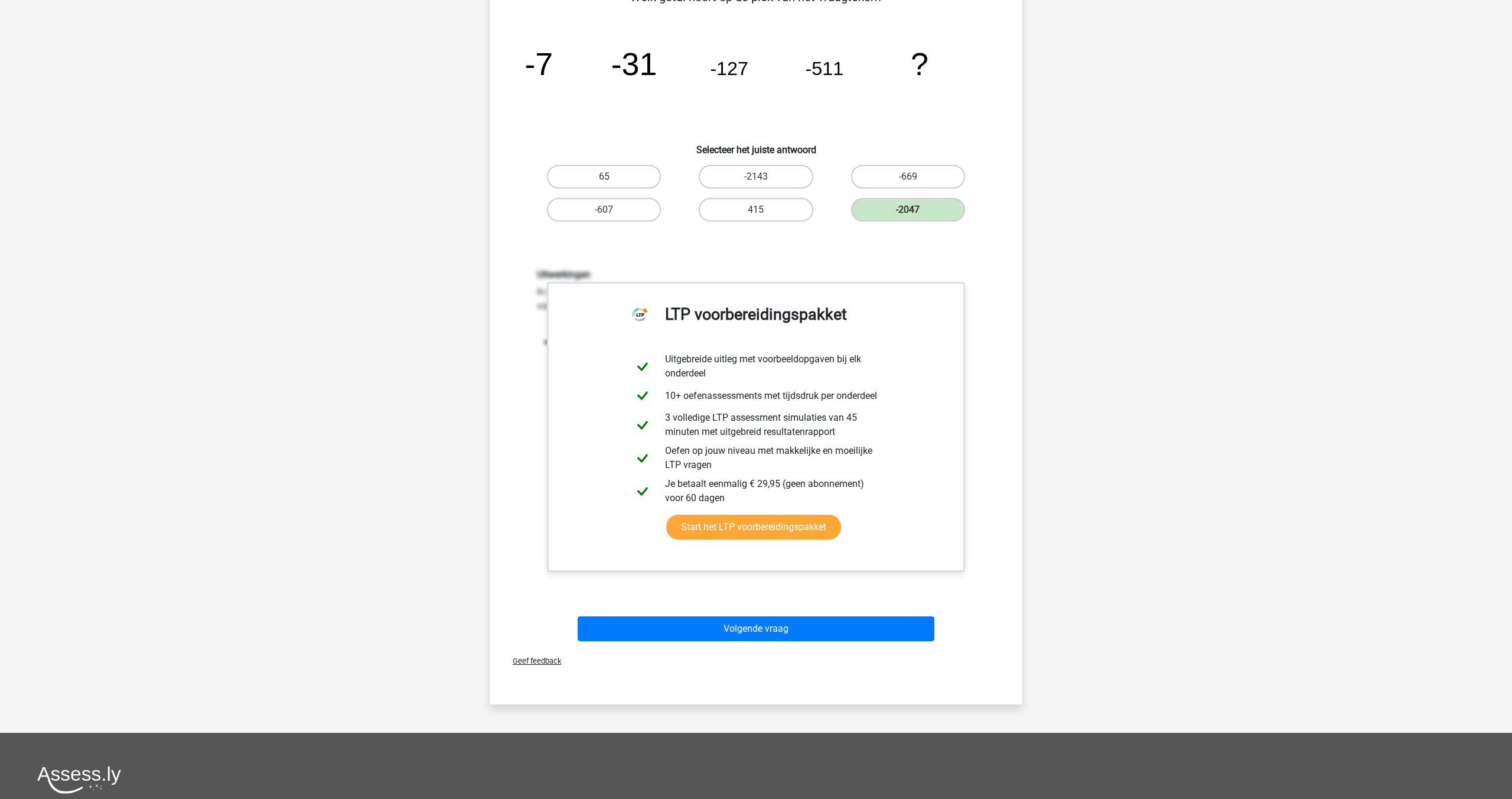
scroll to position [160, 0]
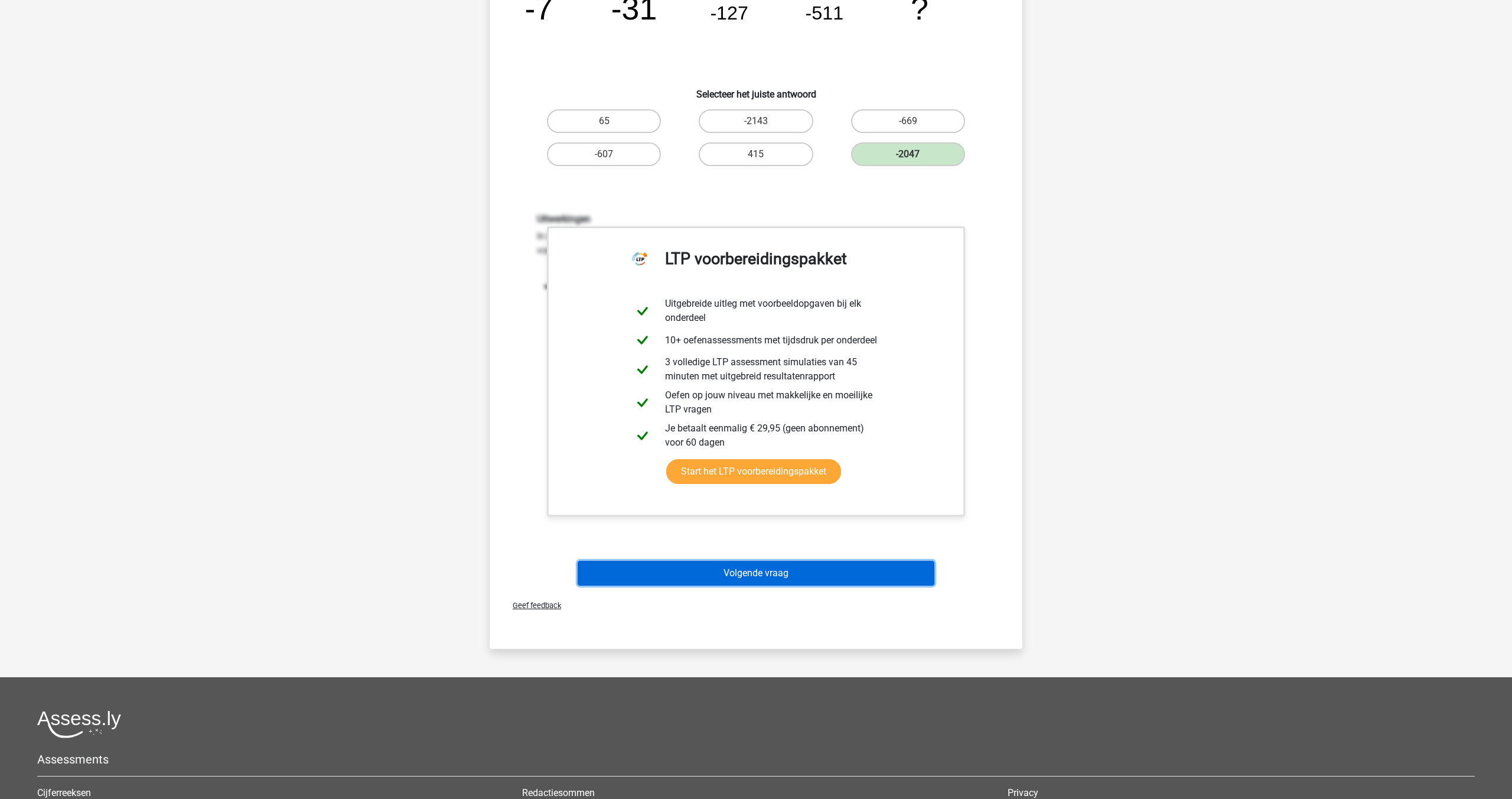
click at [817, 576] on button "Volgende vraag" at bounding box center [756, 573] width 357 height 25
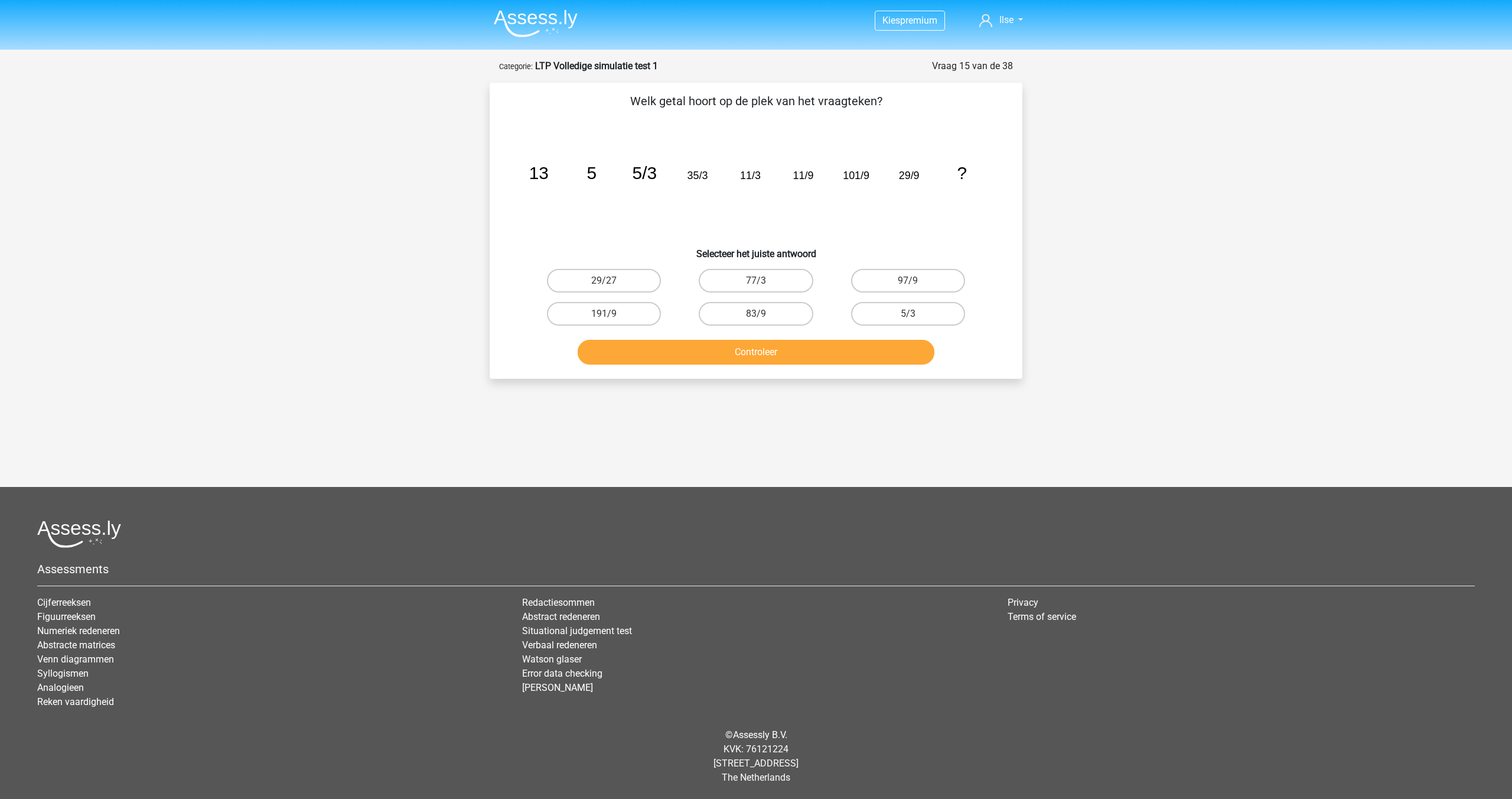
scroll to position [0, 0]
click at [629, 278] on label "29/27" at bounding box center [604, 280] width 114 height 24
click at [612, 280] on input "29/27" at bounding box center [608, 284] width 8 height 8
radio input "true"
click at [716, 347] on button "Controleer" at bounding box center [756, 352] width 357 height 25
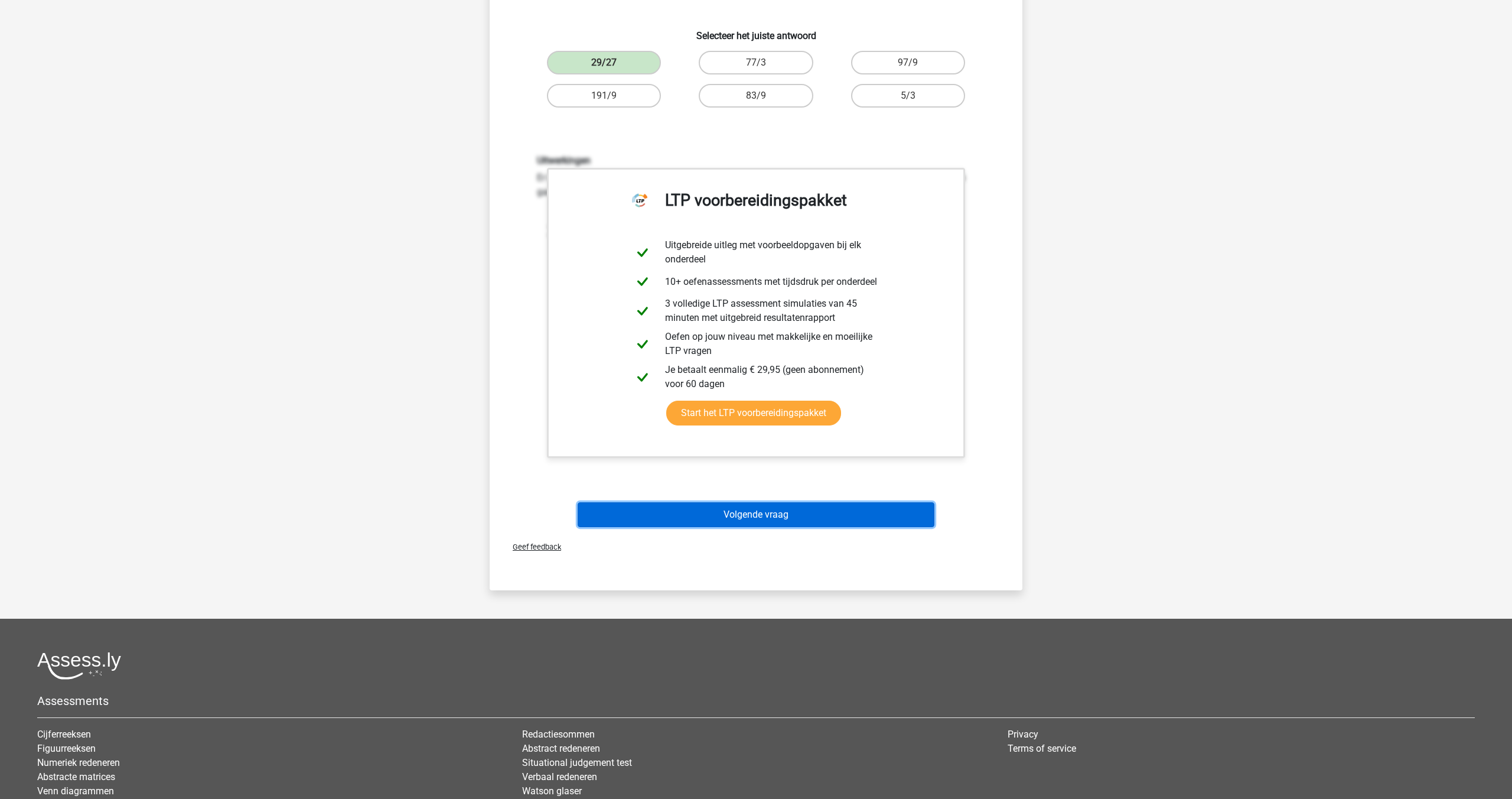
click at [730, 514] on button "Volgende vraag" at bounding box center [756, 514] width 357 height 25
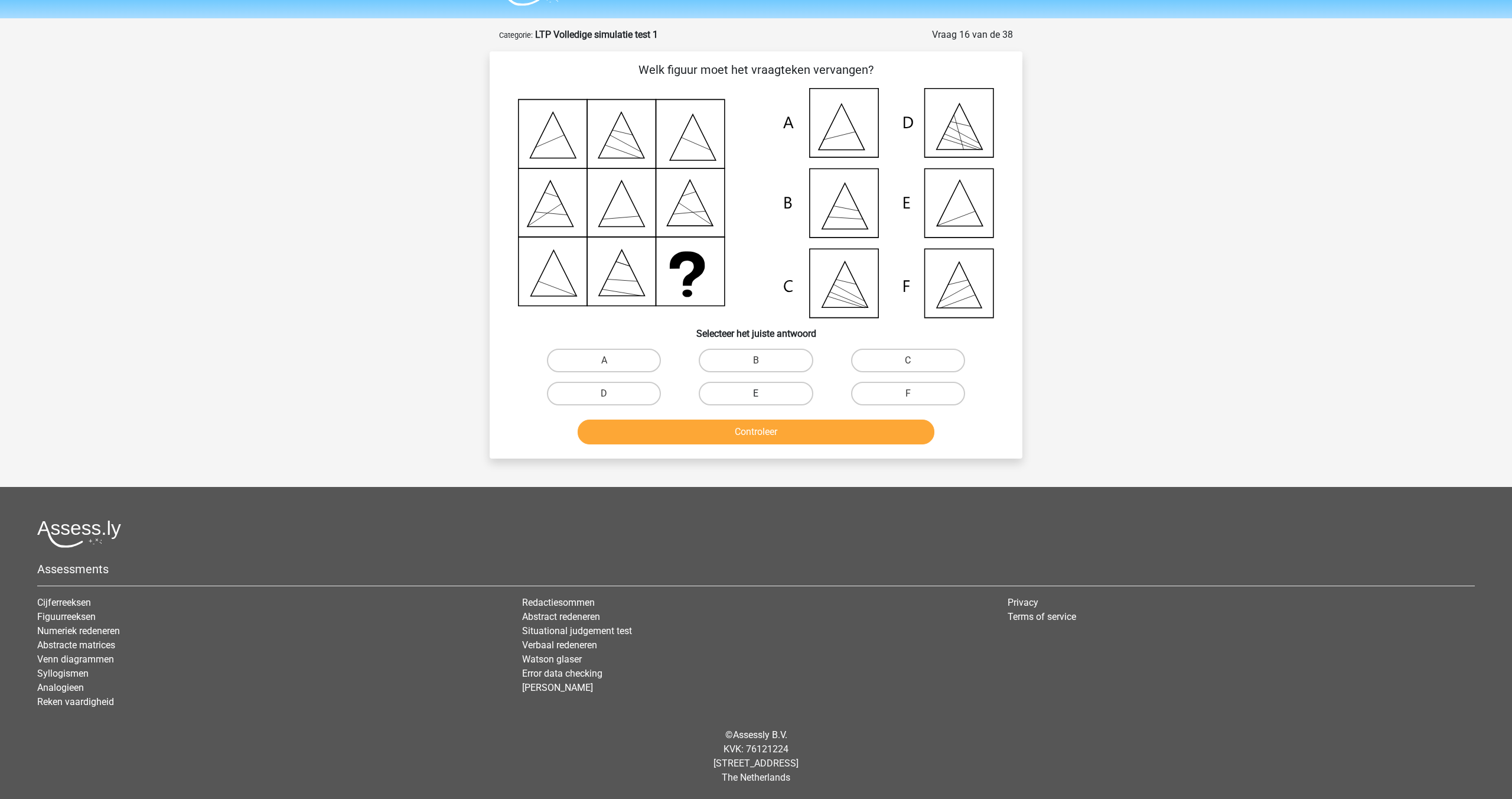
click at [732, 388] on label "E" at bounding box center [756, 393] width 114 height 24
click at [756, 394] on input "E" at bounding box center [760, 397] width 8 height 8
radio input "true"
click at [724, 442] on button "Controleer" at bounding box center [756, 432] width 357 height 25
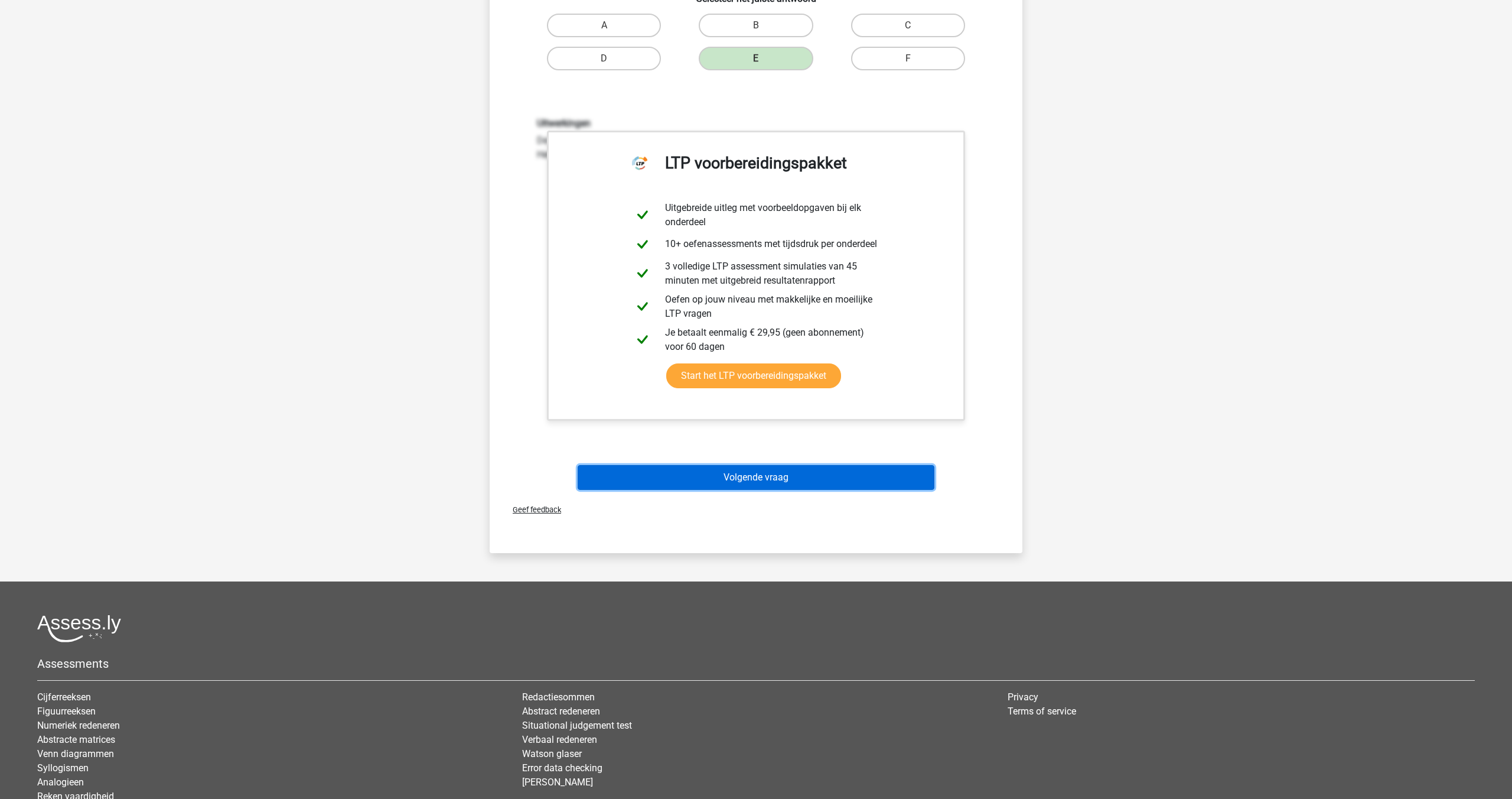
click at [736, 476] on button "Volgende vraag" at bounding box center [756, 477] width 357 height 25
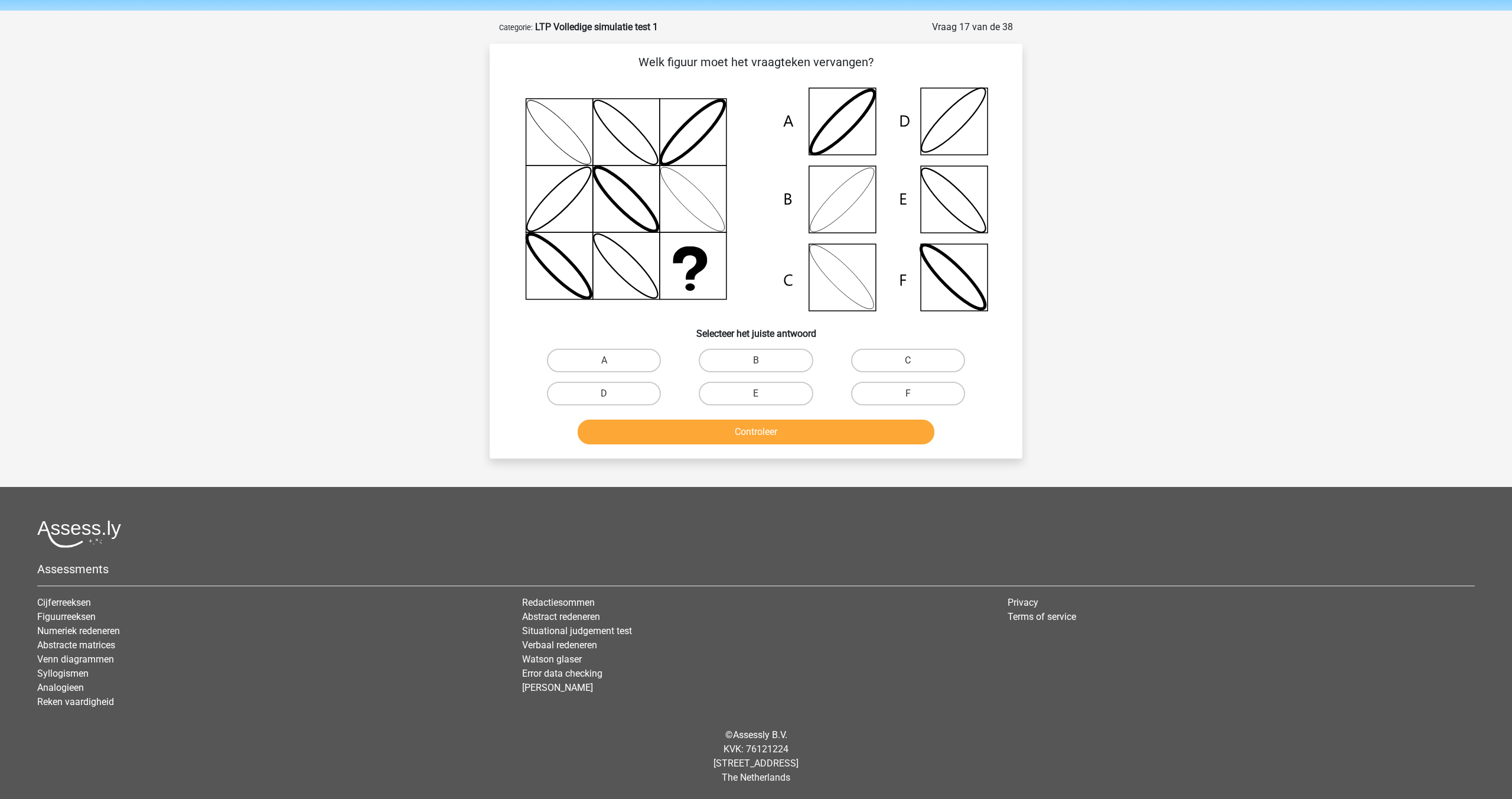
scroll to position [39, 0]
click at [730, 365] on label "B" at bounding box center [756, 360] width 114 height 24
click at [756, 365] on input "B" at bounding box center [760, 364] width 8 height 8
radio input "true"
click at [725, 428] on button "Controleer" at bounding box center [756, 432] width 357 height 25
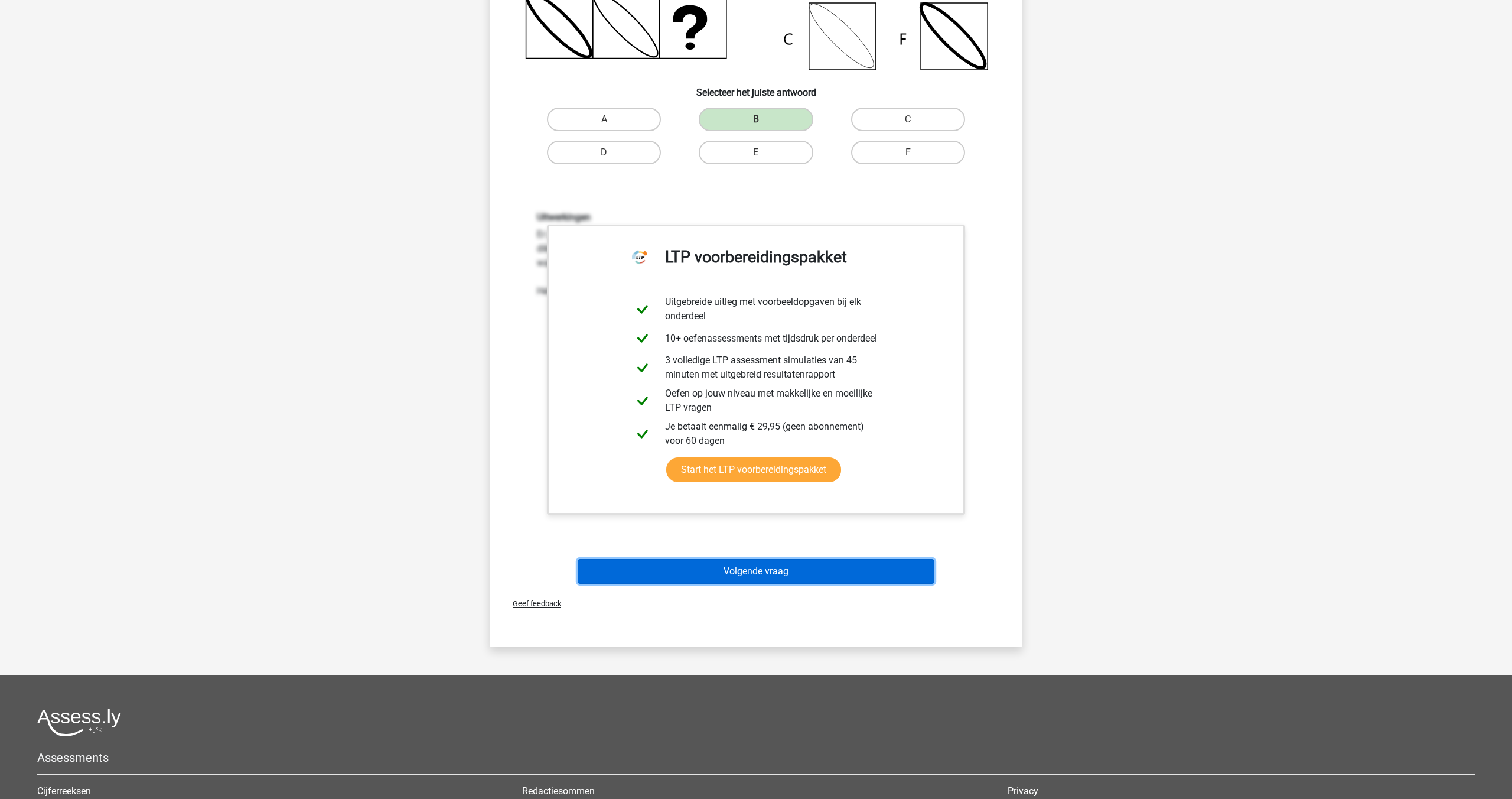
click at [703, 571] on button "Volgende vraag" at bounding box center [756, 571] width 357 height 25
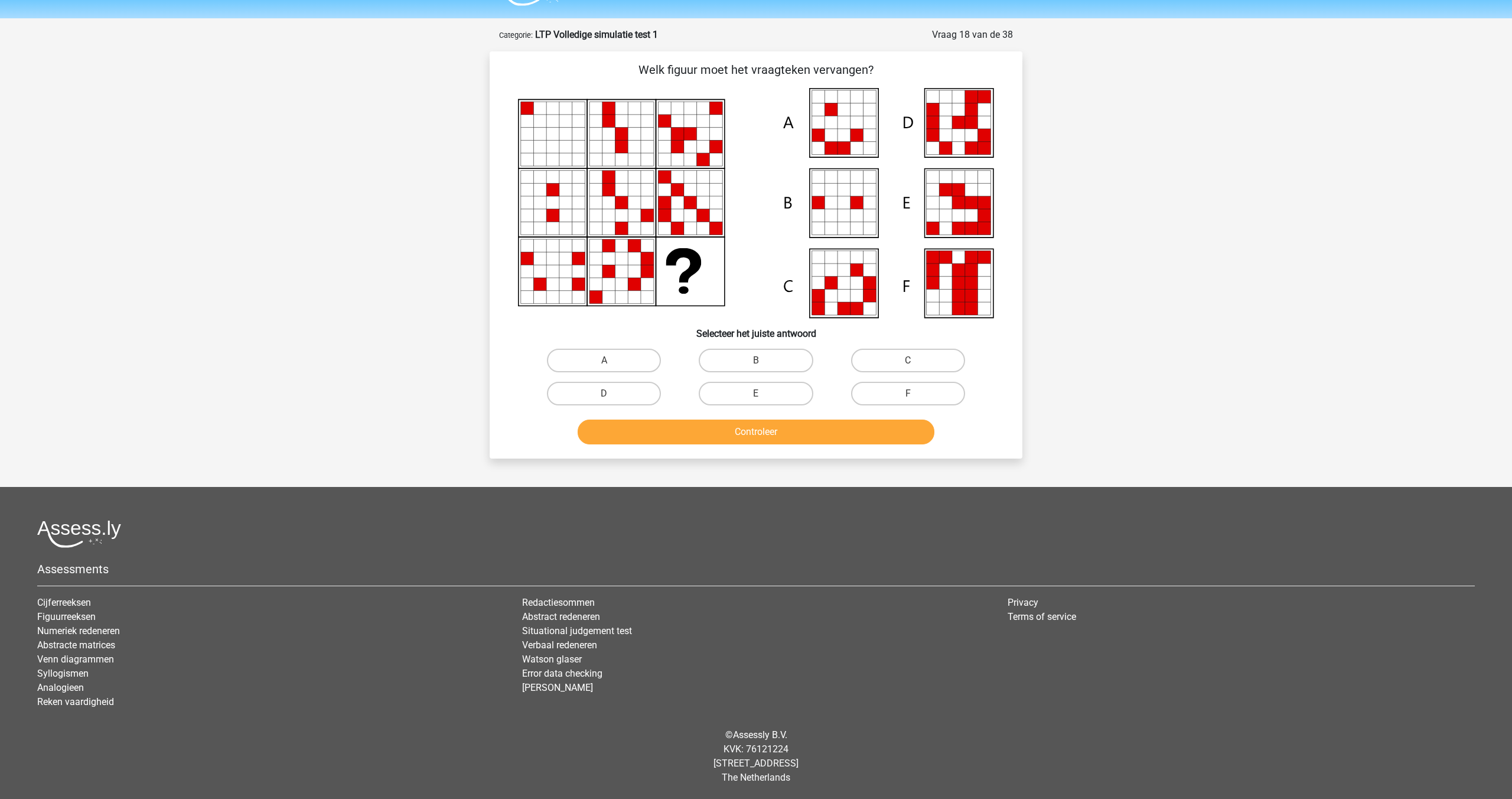
scroll to position [31, 0]
click at [785, 388] on label "E" at bounding box center [756, 393] width 114 height 24
click at [764, 394] on input "E" at bounding box center [760, 397] width 8 height 8
radio input "true"
click at [775, 429] on button "Controleer" at bounding box center [756, 432] width 357 height 25
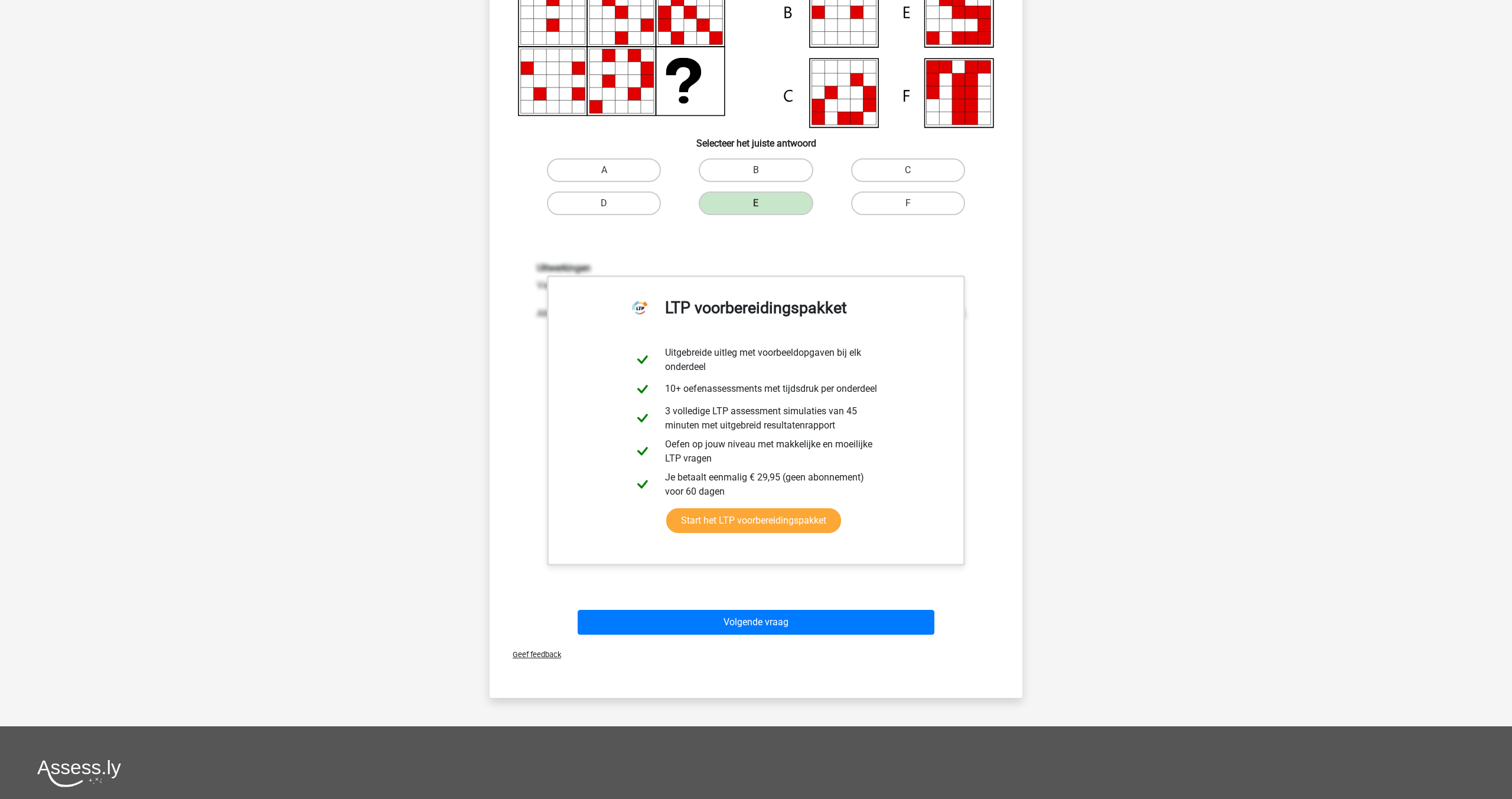
scroll to position [362, 0]
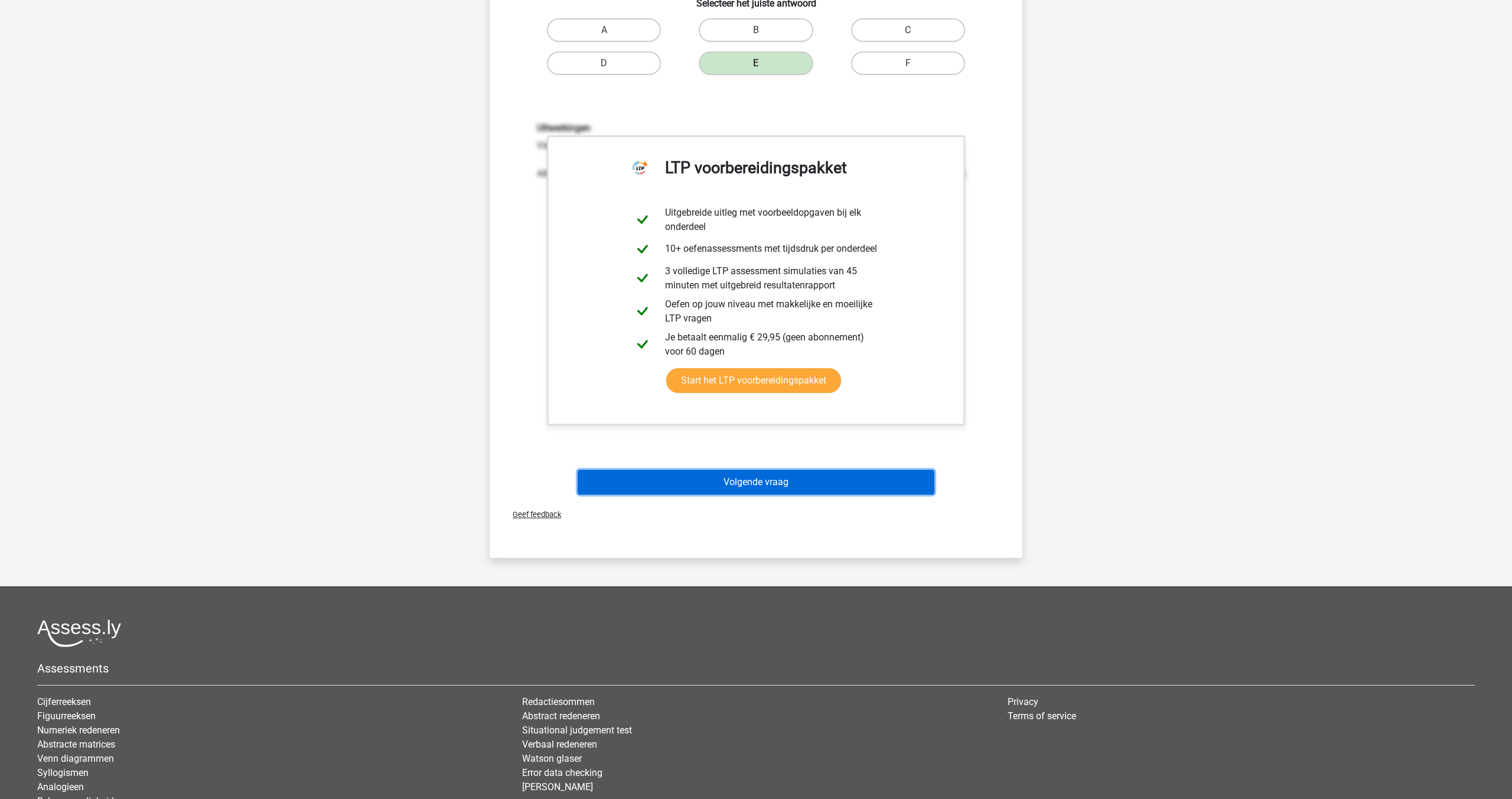
click at [756, 484] on button "Volgende vraag" at bounding box center [756, 482] width 357 height 25
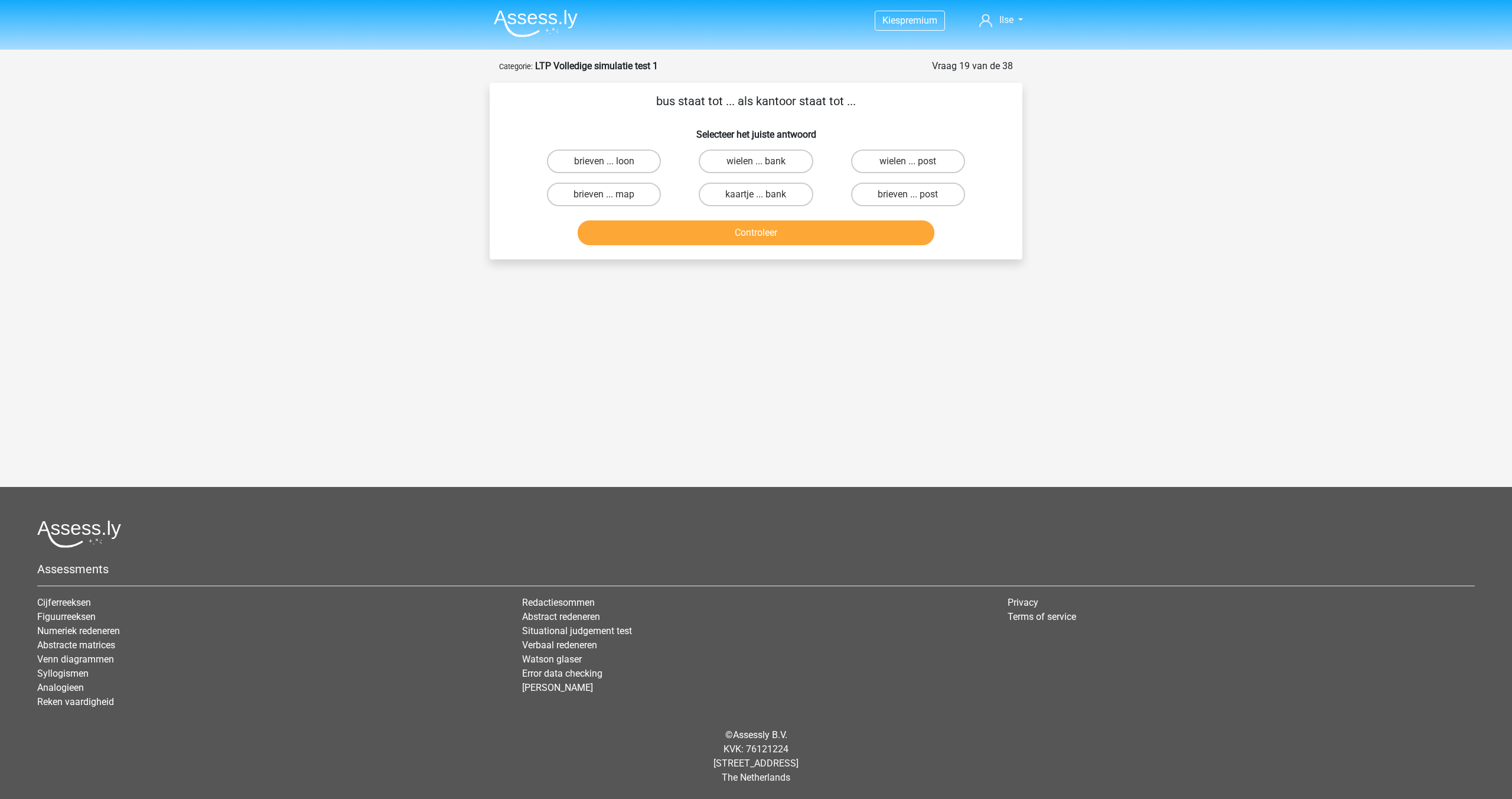
click at [857, 207] on div "brieven ... post" at bounding box center [908, 194] width 152 height 33
click at [775, 197] on label "kaartje ... bank" at bounding box center [756, 194] width 114 height 24
click at [764, 197] on input "kaartje ... bank" at bounding box center [760, 198] width 8 height 8
radio input "true"
click at [770, 228] on button "Controleer" at bounding box center [756, 233] width 357 height 25
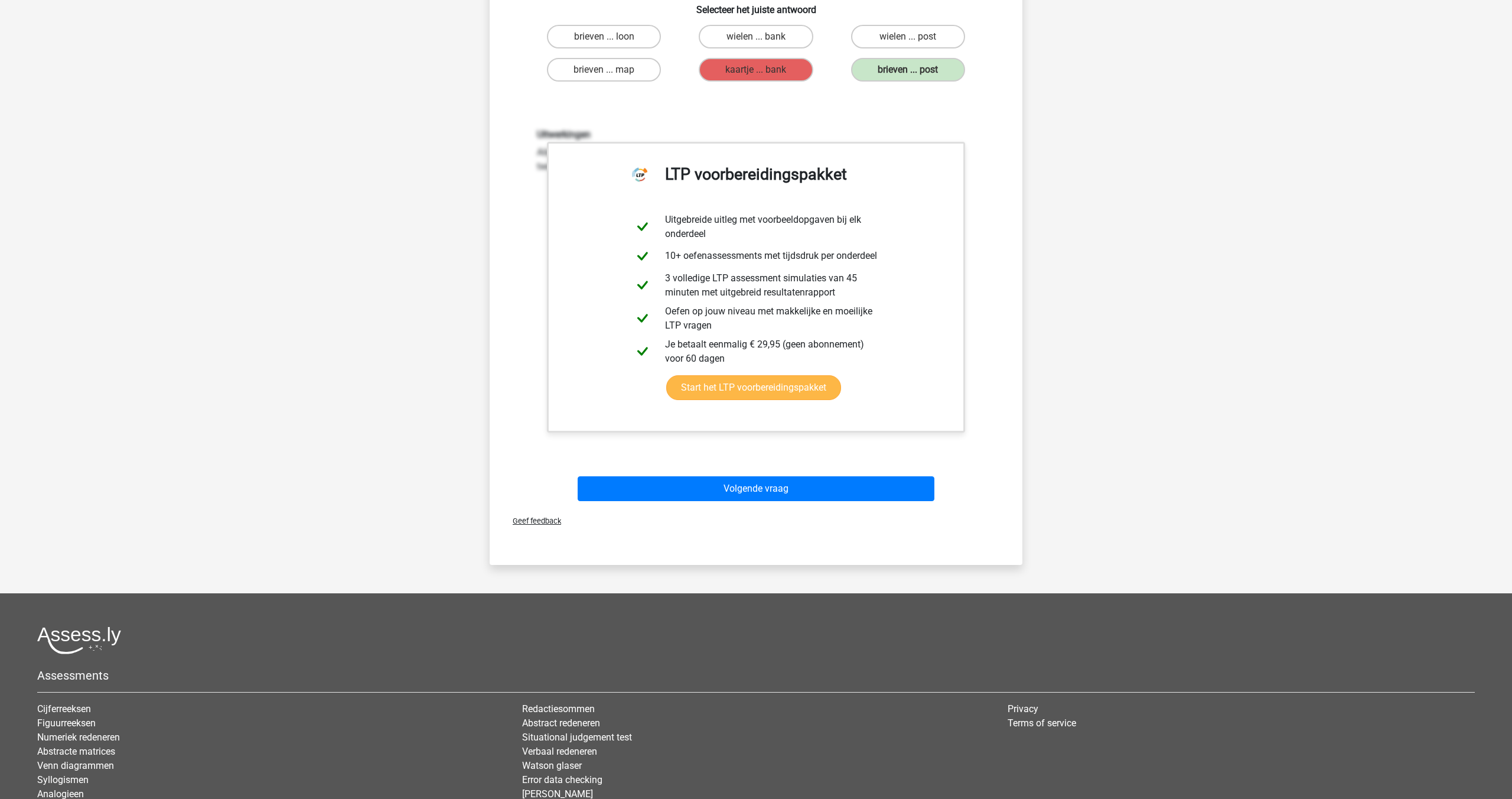
scroll to position [148, 0]
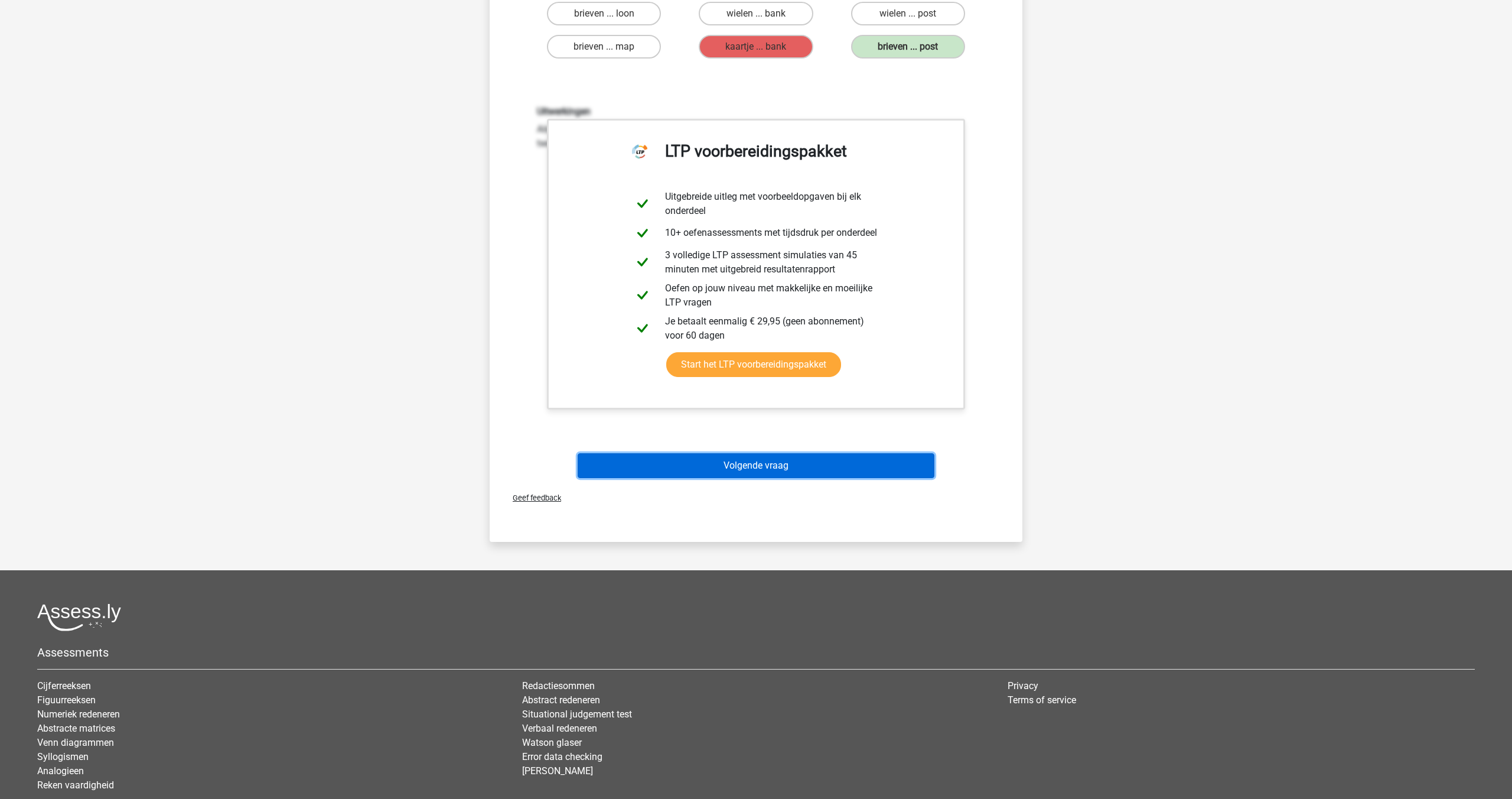
click at [756, 457] on button "Volgende vraag" at bounding box center [756, 465] width 357 height 25
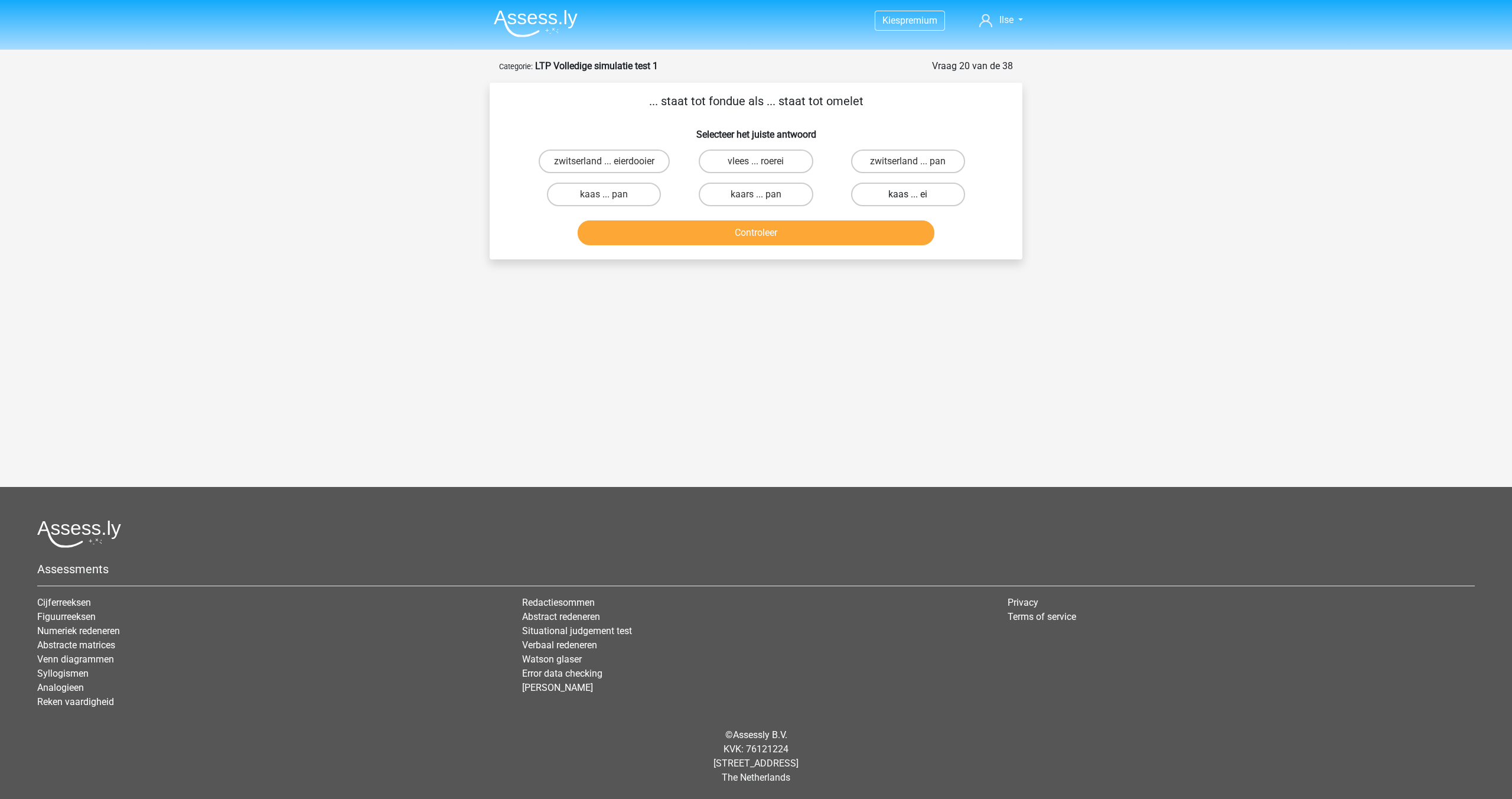
click at [913, 191] on label "kaas ... ei" at bounding box center [908, 194] width 114 height 24
click at [913, 194] on input "kaas ... ei" at bounding box center [911, 198] width 8 height 8
radio input "true"
click at [825, 244] on button "Controleer" at bounding box center [756, 233] width 357 height 25
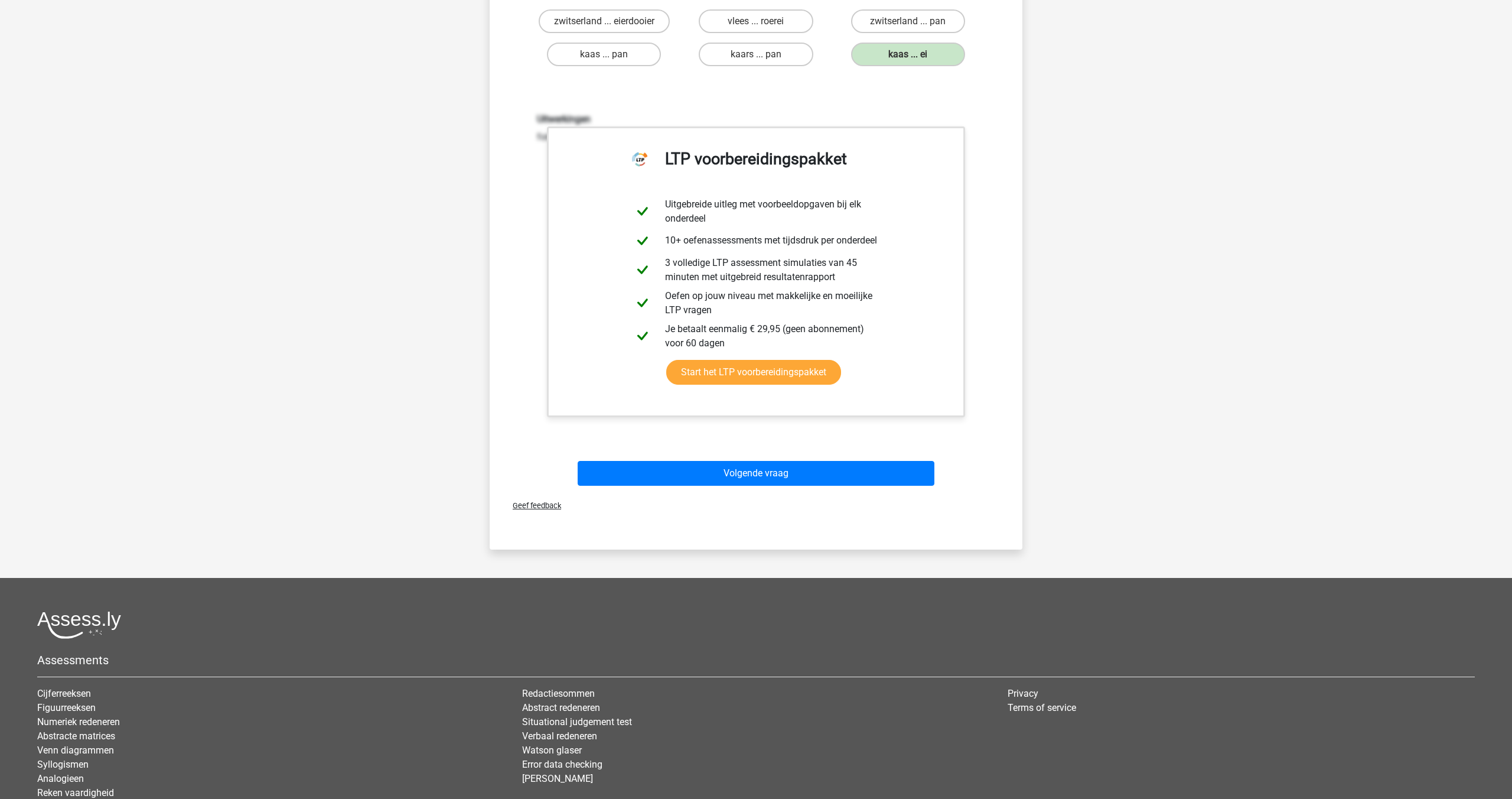
scroll to position [215, 0]
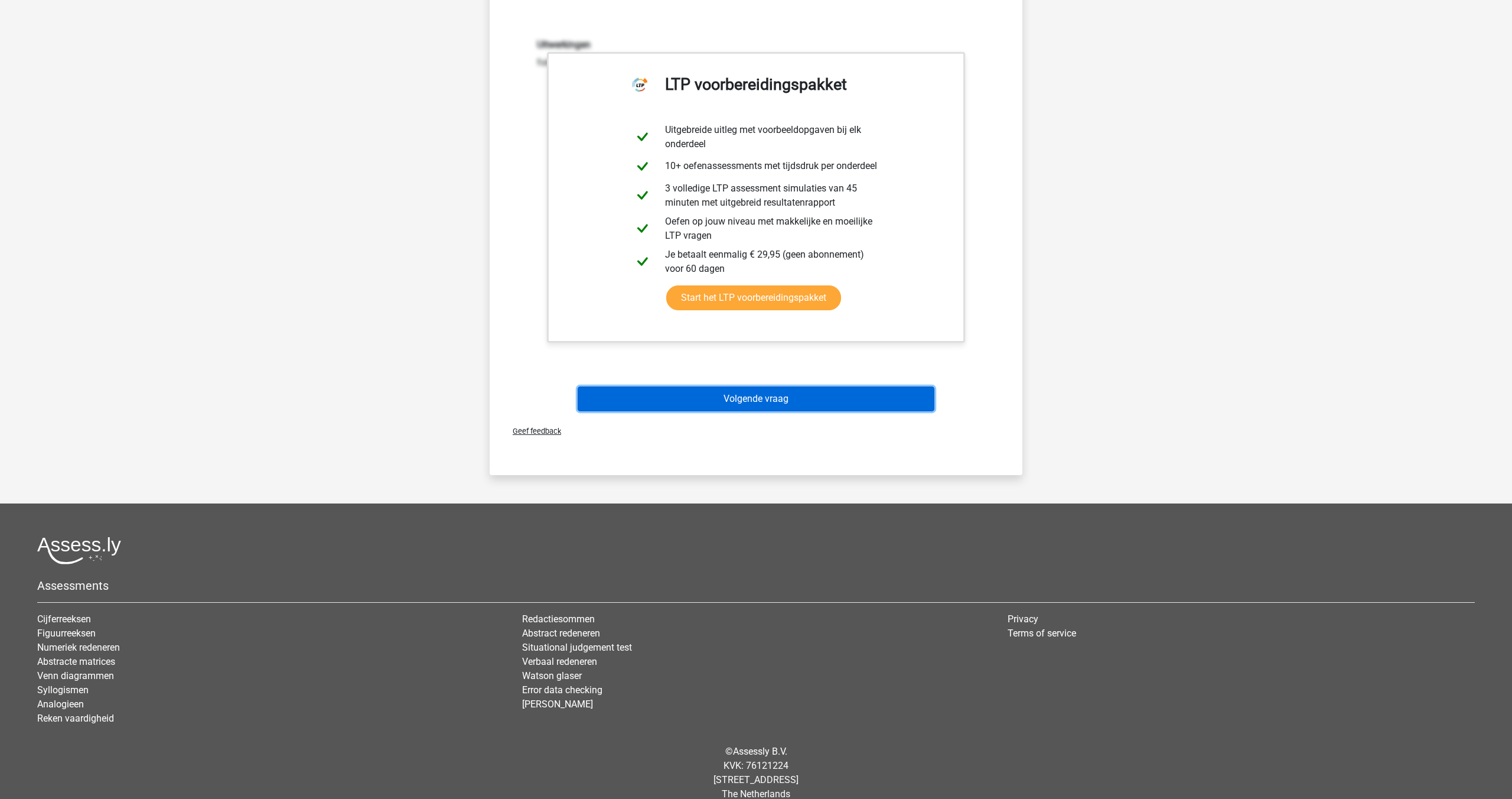
click at [774, 402] on button "Volgende vraag" at bounding box center [756, 399] width 357 height 25
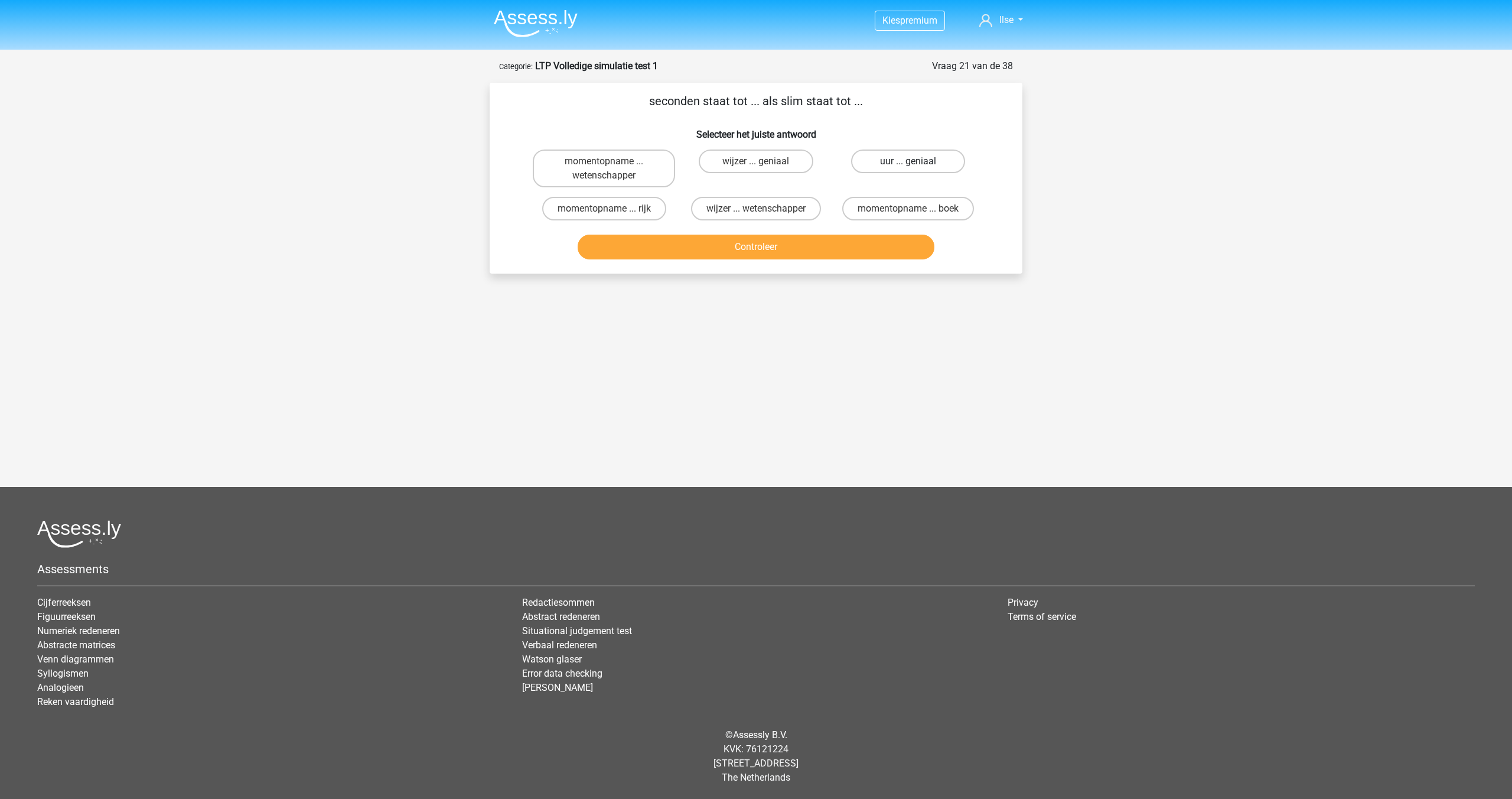
click at [877, 160] on label "uur ... geniaal" at bounding box center [908, 161] width 114 height 24
click at [908, 161] on input "uur ... geniaal" at bounding box center [911, 165] width 8 height 8
radio input "true"
click at [751, 260] on div "Controleer" at bounding box center [755, 249] width 456 height 29
click at [751, 250] on button "Controleer" at bounding box center [756, 247] width 357 height 25
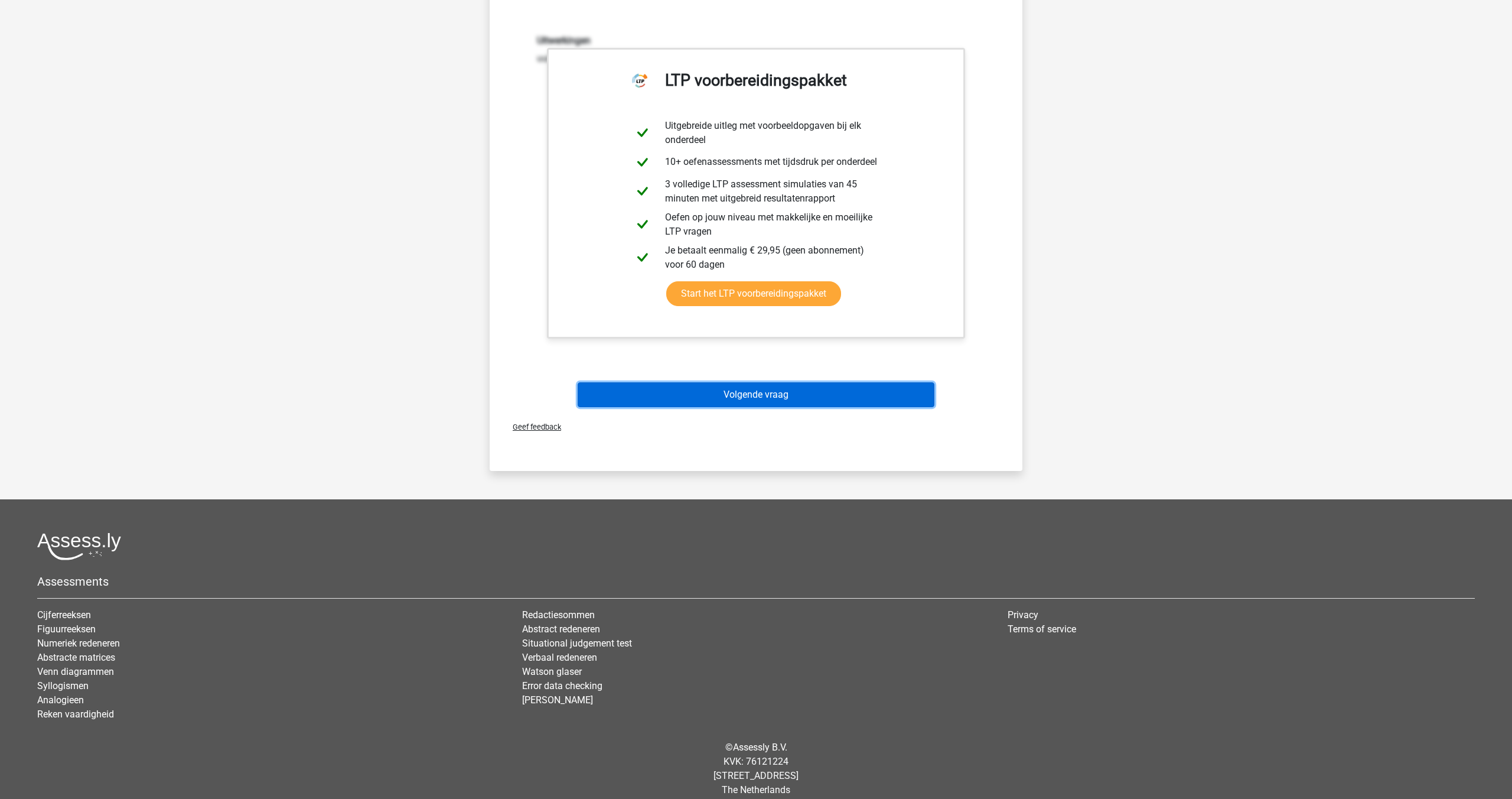
click at [735, 390] on button "Volgende vraag" at bounding box center [756, 395] width 357 height 25
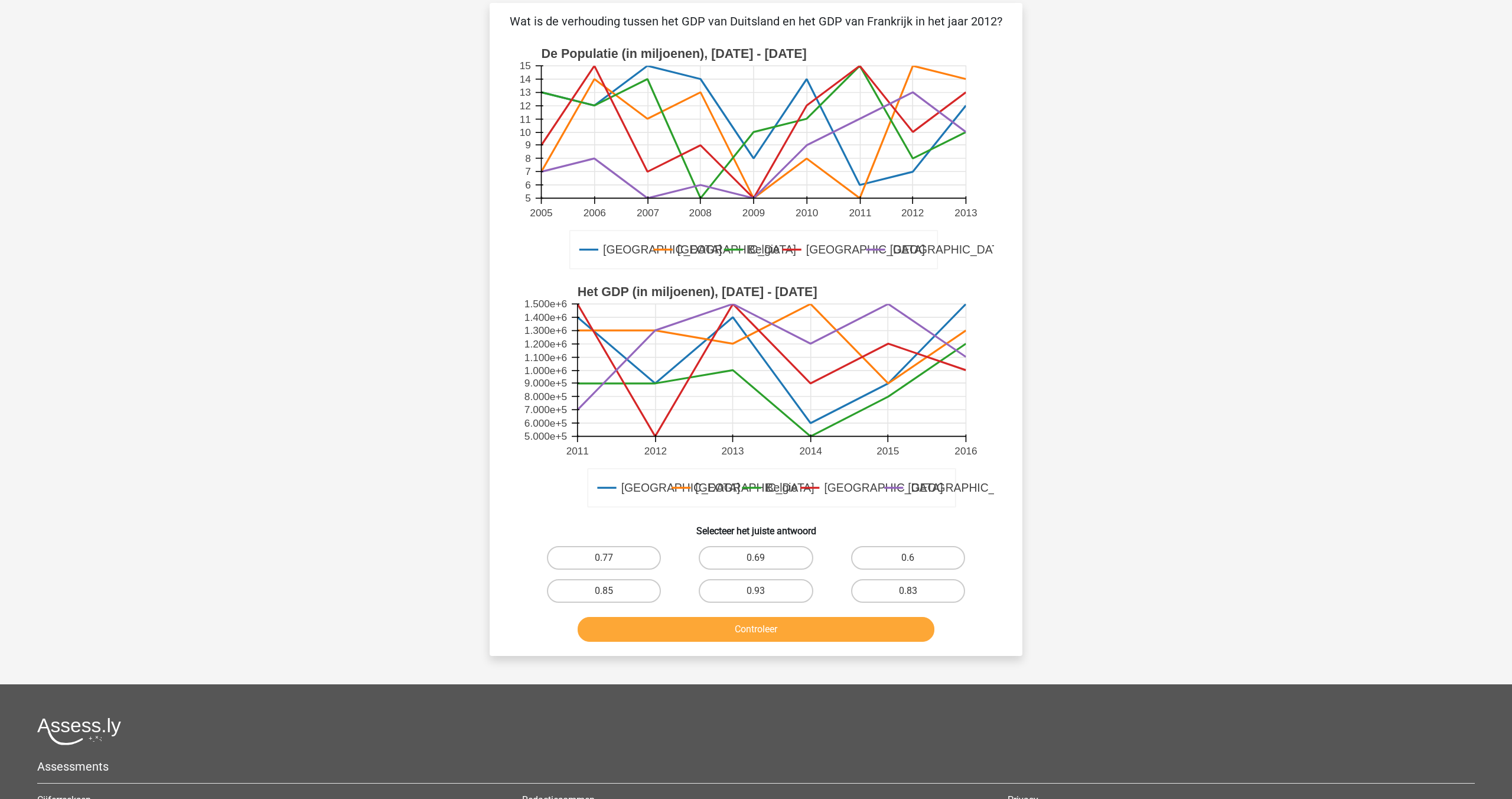
scroll to position [59, 0]
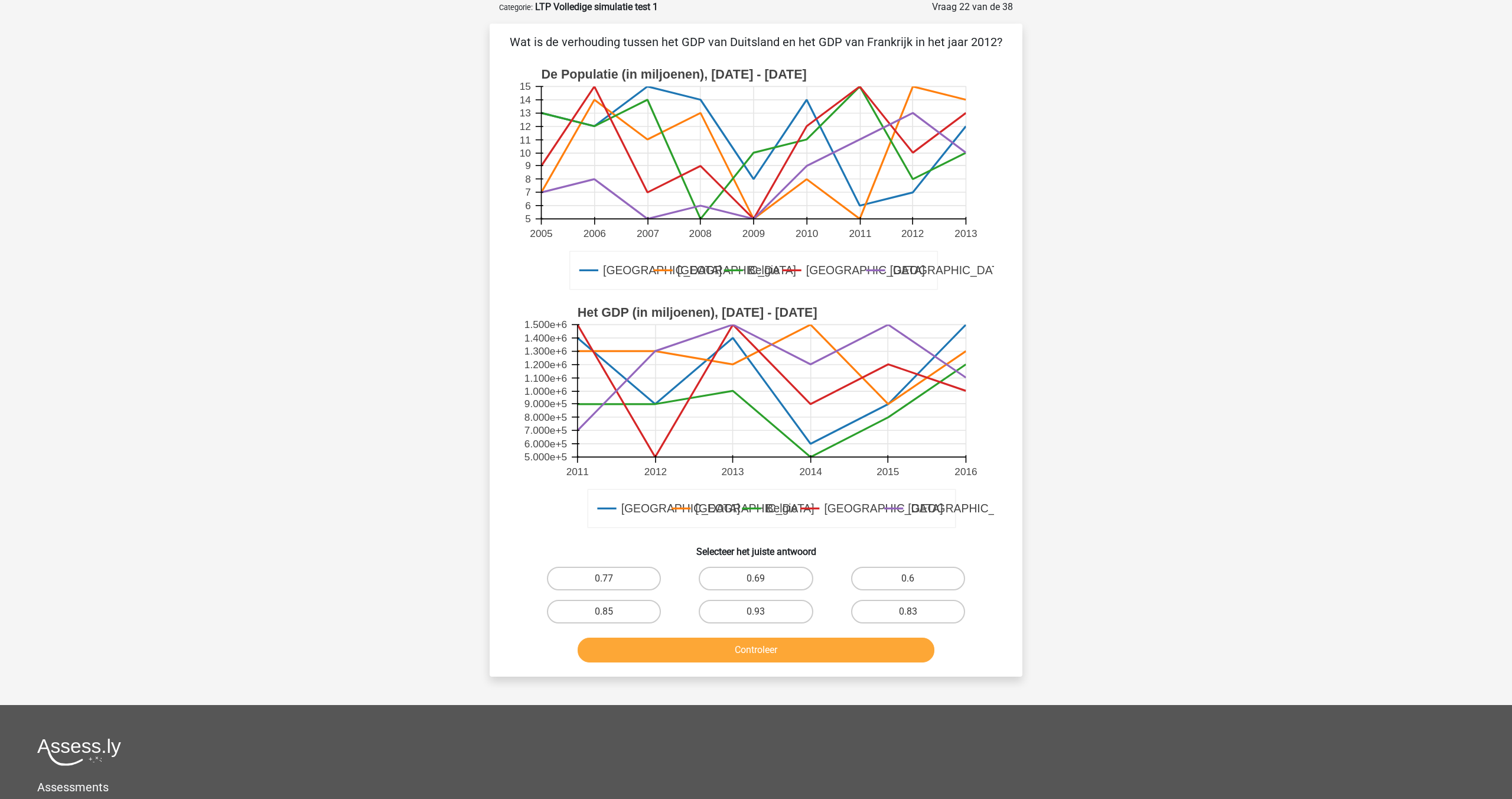
click at [777, 280] on icon at bounding box center [754, 270] width 368 height 38
click at [745, 578] on label "0.69" at bounding box center [756, 578] width 114 height 24
click at [756, 579] on input "0.69" at bounding box center [760, 582] width 8 height 8
radio input "true"
click at [743, 648] on button "Controleer" at bounding box center [756, 650] width 357 height 25
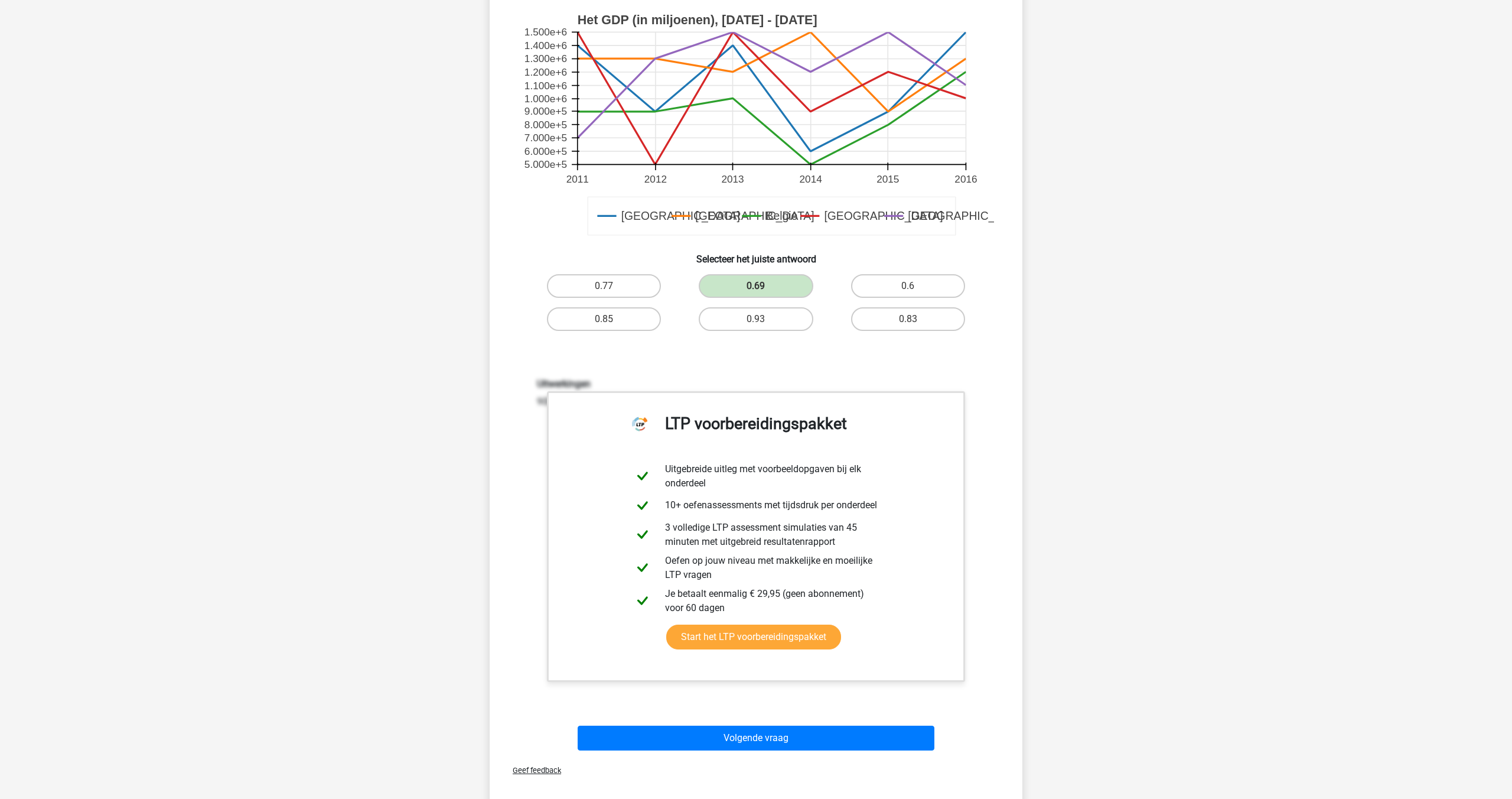
scroll to position [370, 0]
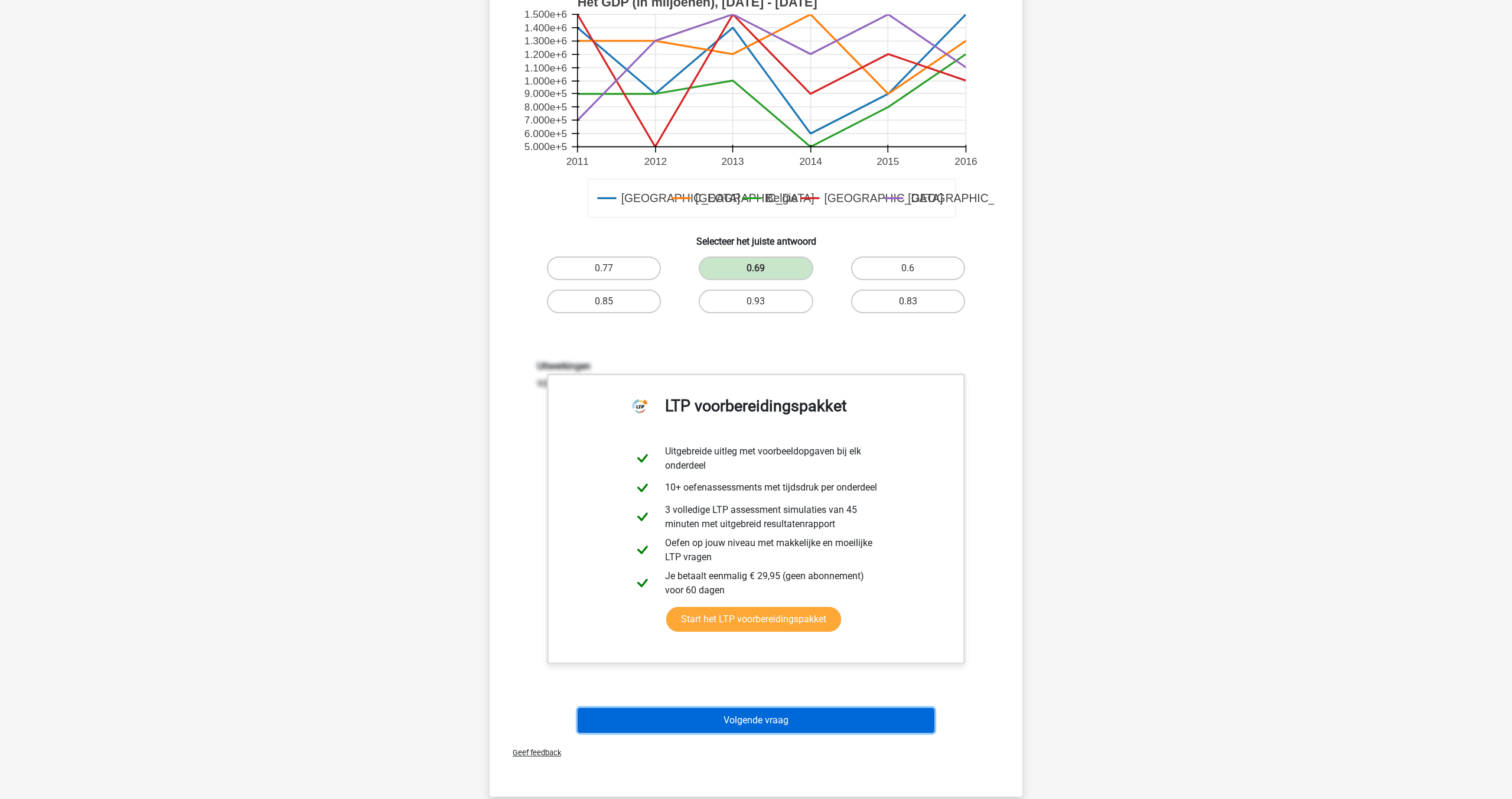
click at [736, 719] on button "Volgende vraag" at bounding box center [756, 720] width 357 height 25
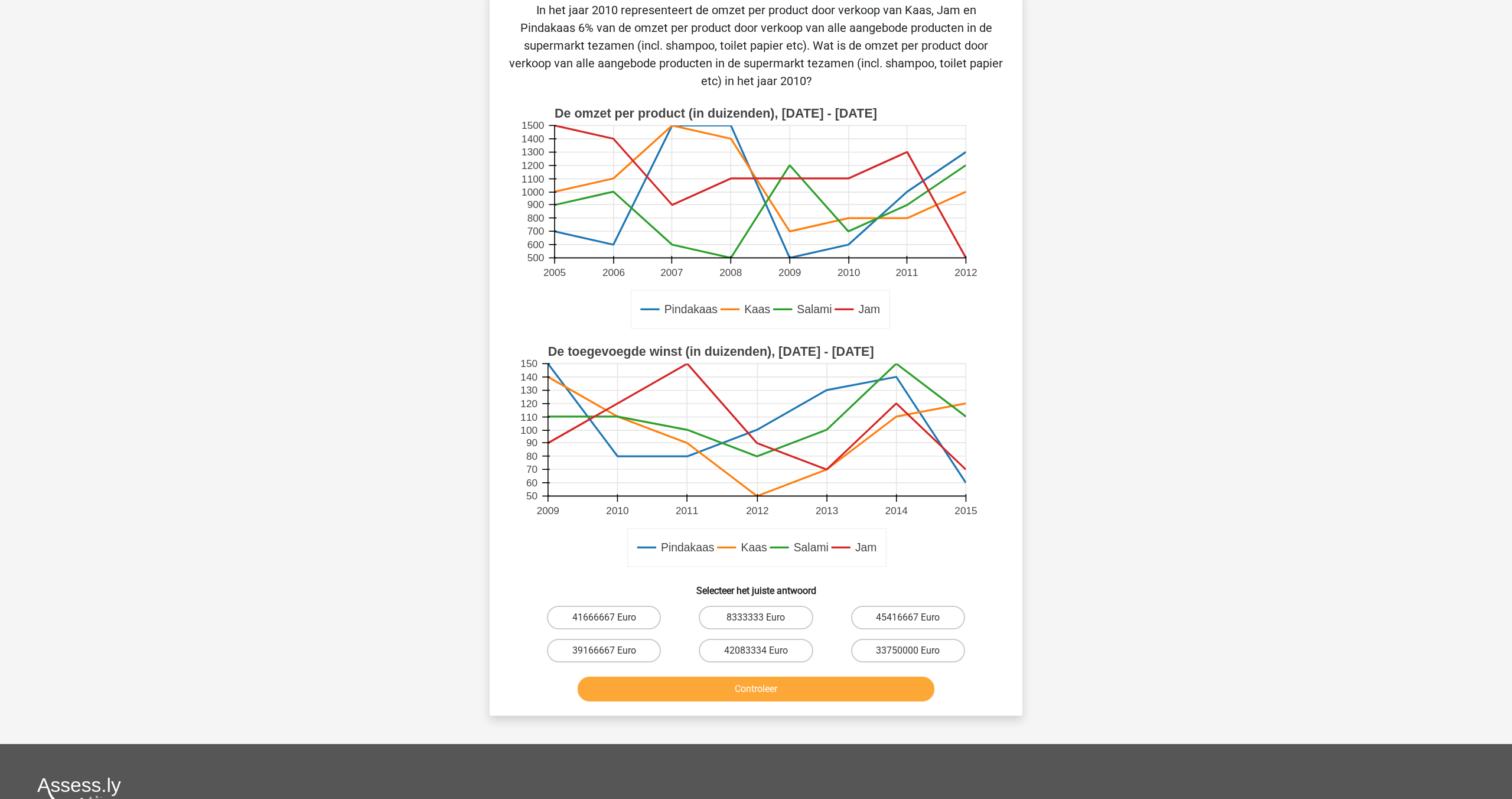
scroll to position [59, 0]
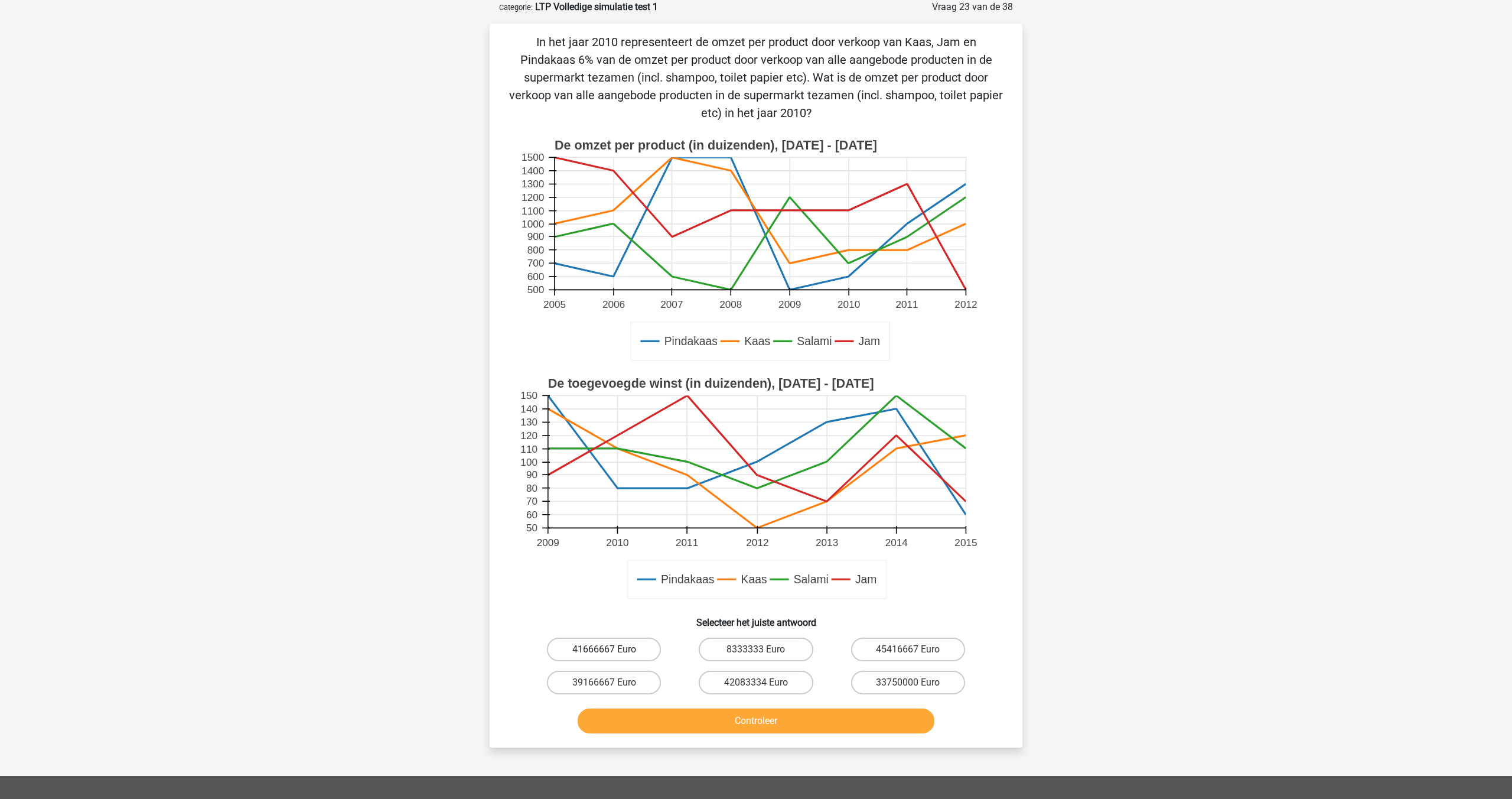
click at [635, 645] on label "41666667 Euro" at bounding box center [604, 649] width 114 height 24
click at [612, 649] on input "41666667 Euro" at bounding box center [608, 653] width 8 height 8
radio input "true"
click at [771, 739] on div "In het jaar 2010 representeert de omzet per product door verkoop van Kaas, Jam …" at bounding box center [756, 385] width 533 height 724
click at [767, 721] on button "Controleer" at bounding box center [756, 721] width 357 height 25
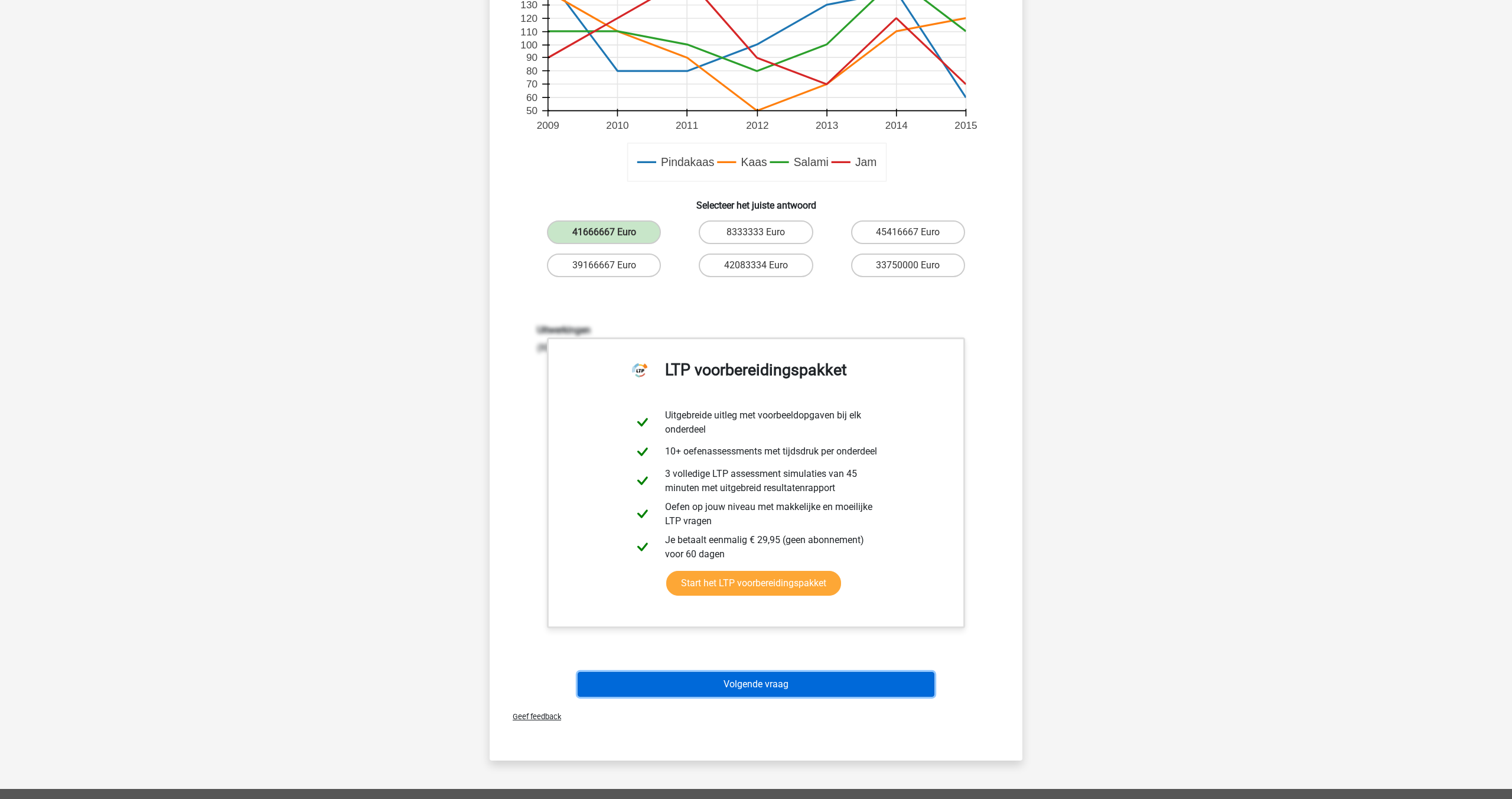
click at [765, 687] on button "Volgende vraag" at bounding box center [756, 684] width 357 height 25
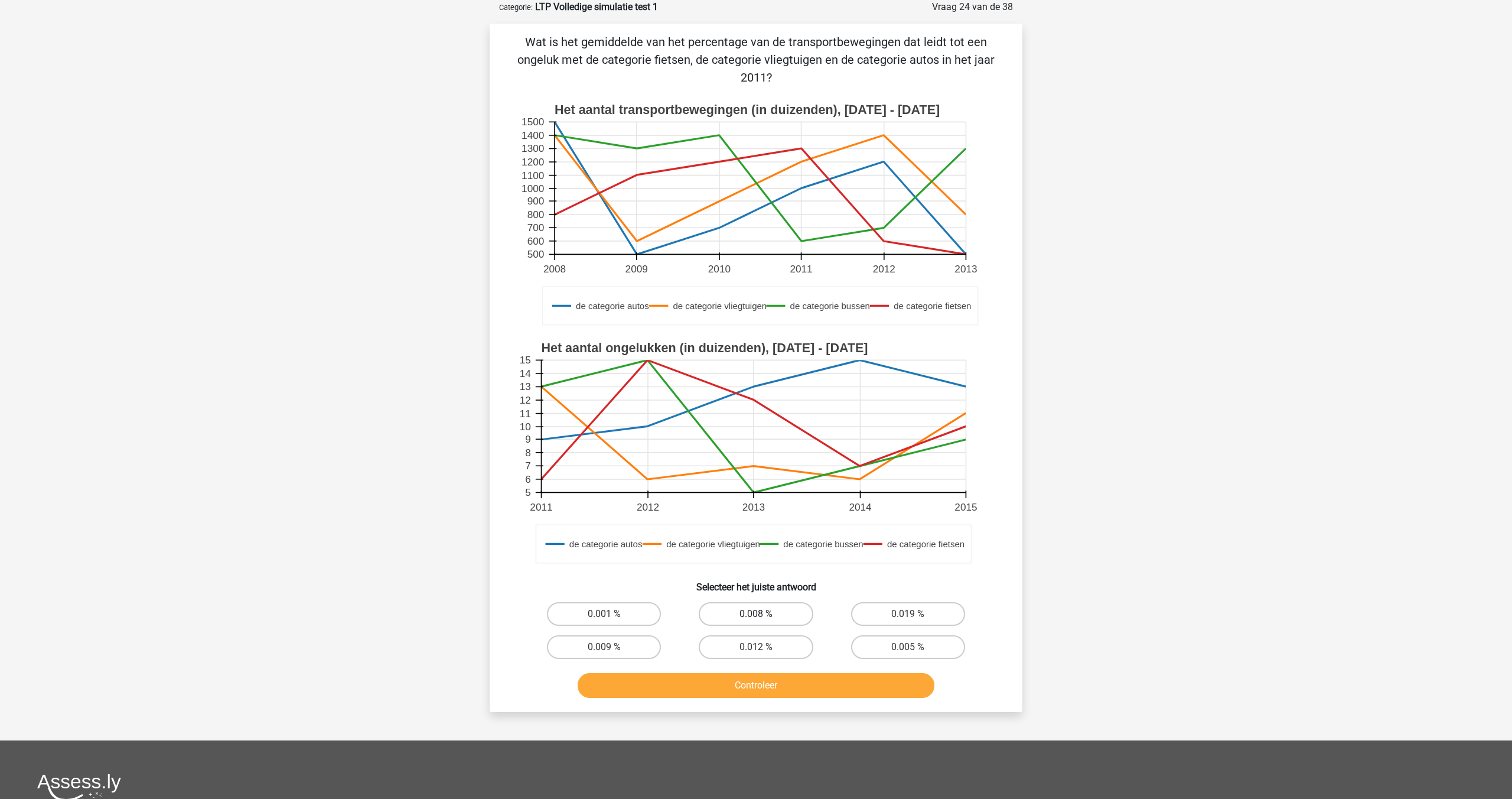
click at [751, 611] on label "0.008 %" at bounding box center [756, 614] width 114 height 24
click at [756, 614] on input "0.008 %" at bounding box center [760, 617] width 8 height 8
radio input "true"
click at [749, 688] on button "Controleer" at bounding box center [756, 685] width 357 height 25
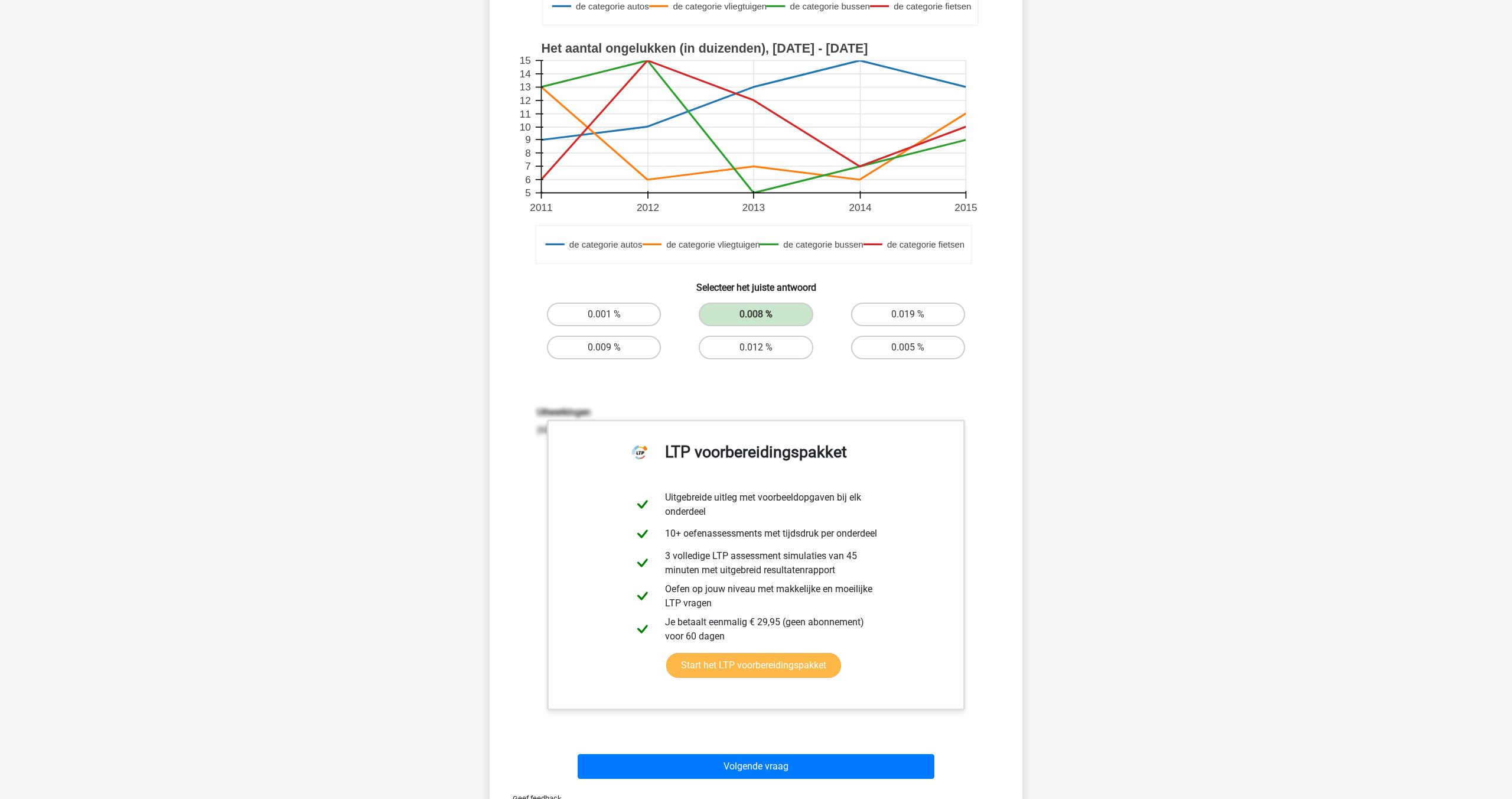
scroll to position [360, 0]
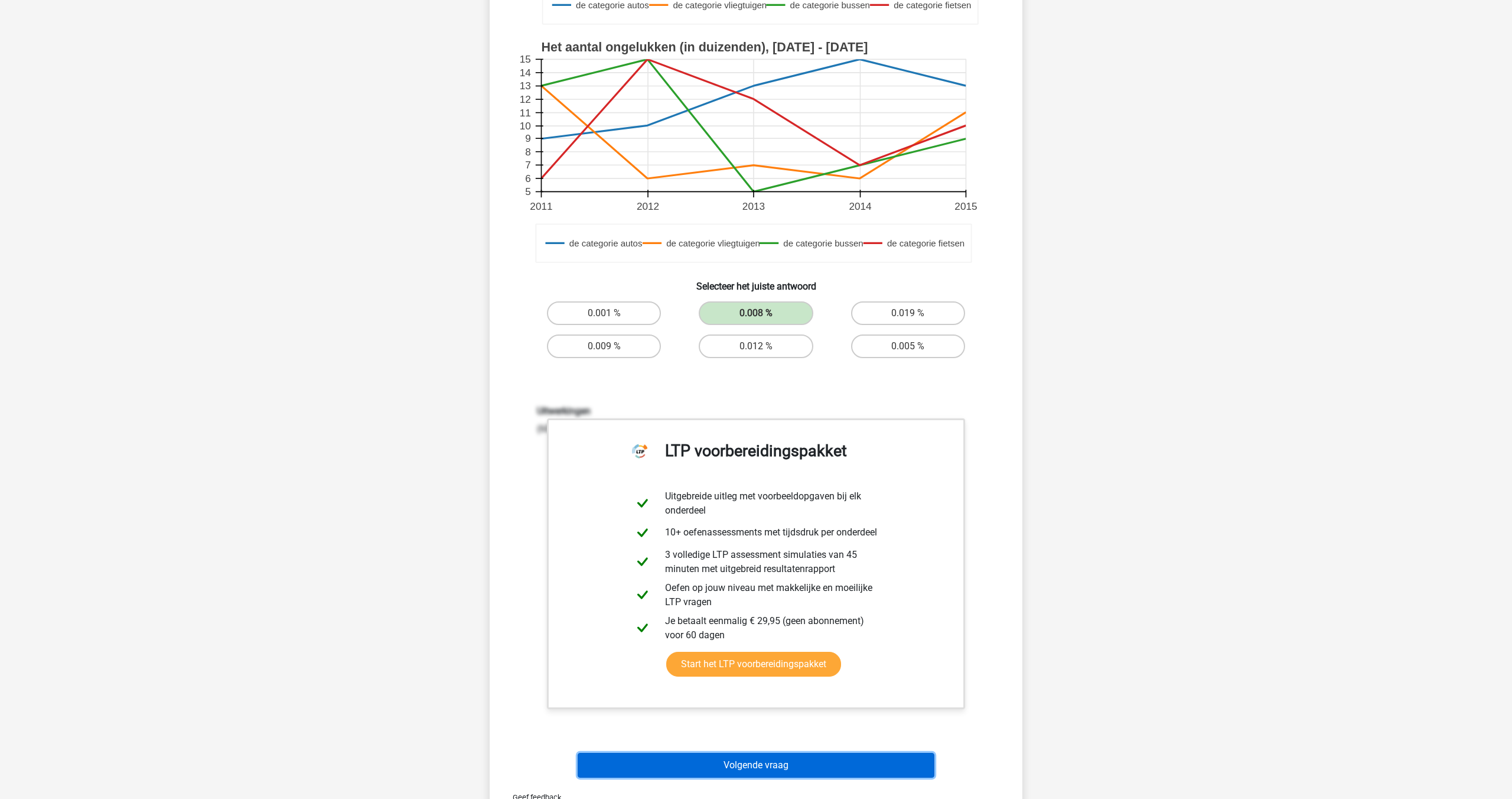
click at [750, 772] on button "Volgende vraag" at bounding box center [756, 765] width 357 height 25
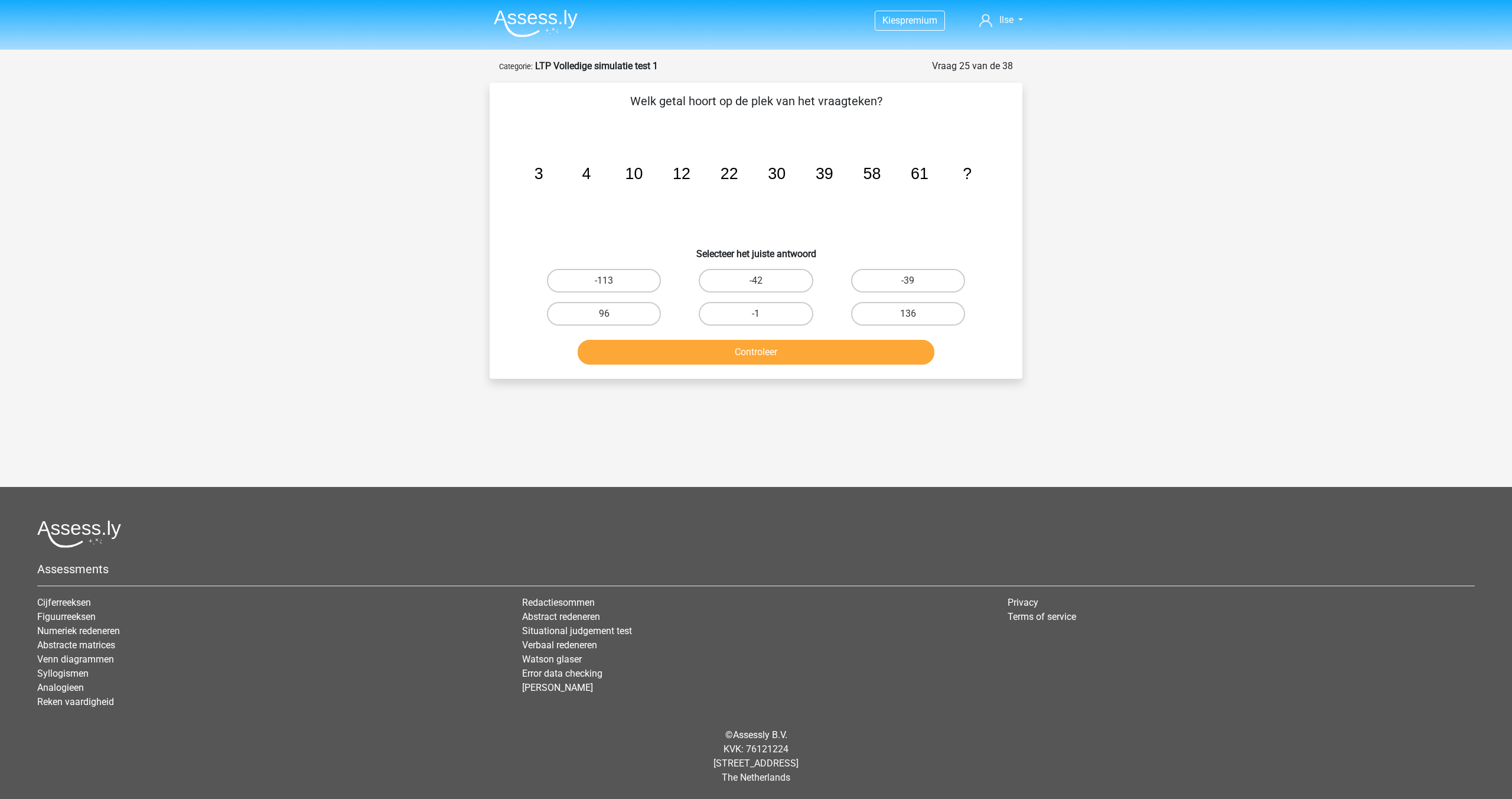
scroll to position [0, 0]
click at [630, 311] on label "96" at bounding box center [604, 313] width 114 height 24
click at [612, 314] on input "96" at bounding box center [608, 317] width 8 height 8
radio input "true"
click at [675, 352] on button "Controleer" at bounding box center [756, 352] width 357 height 25
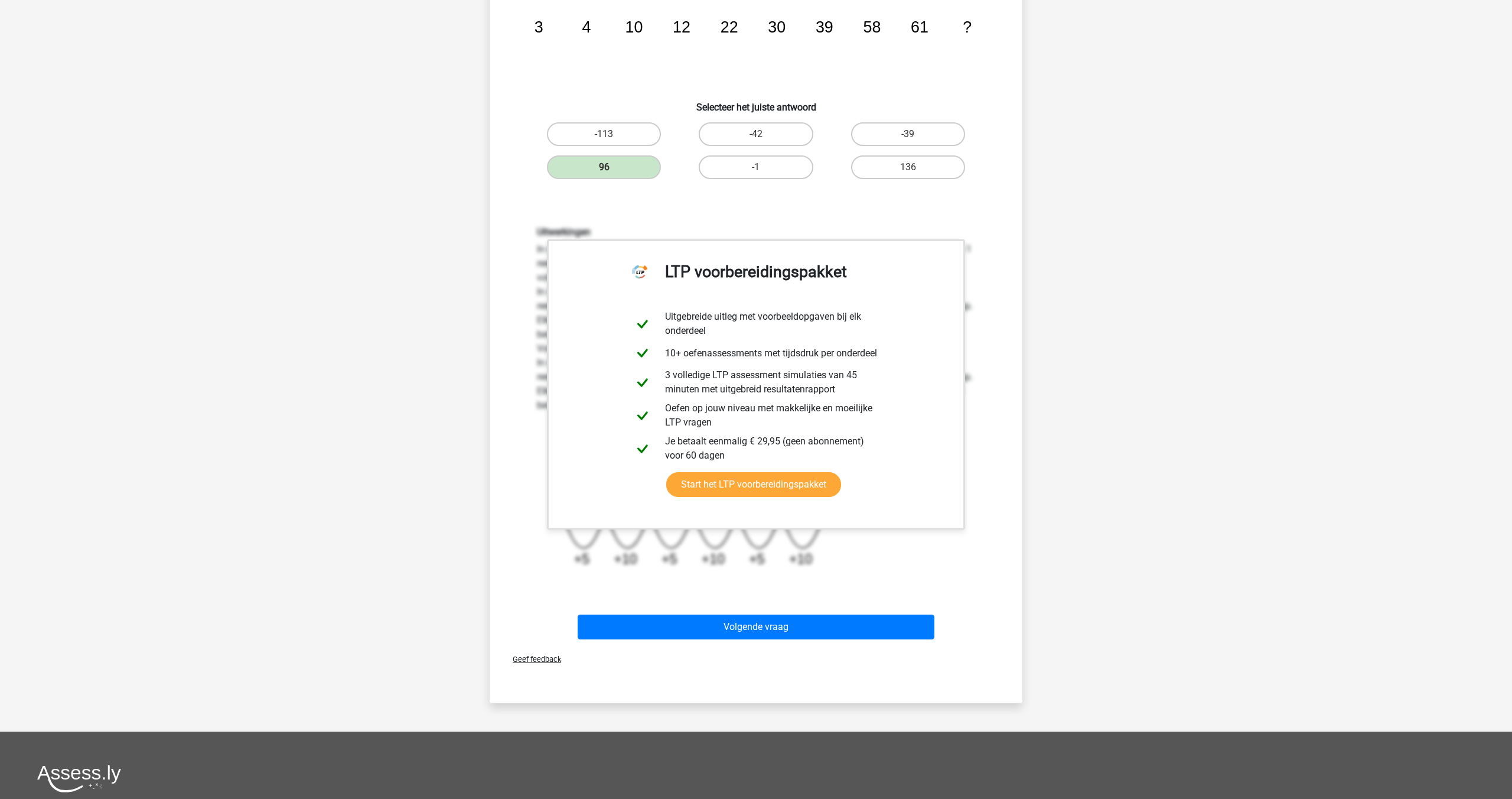
scroll to position [194, 0]
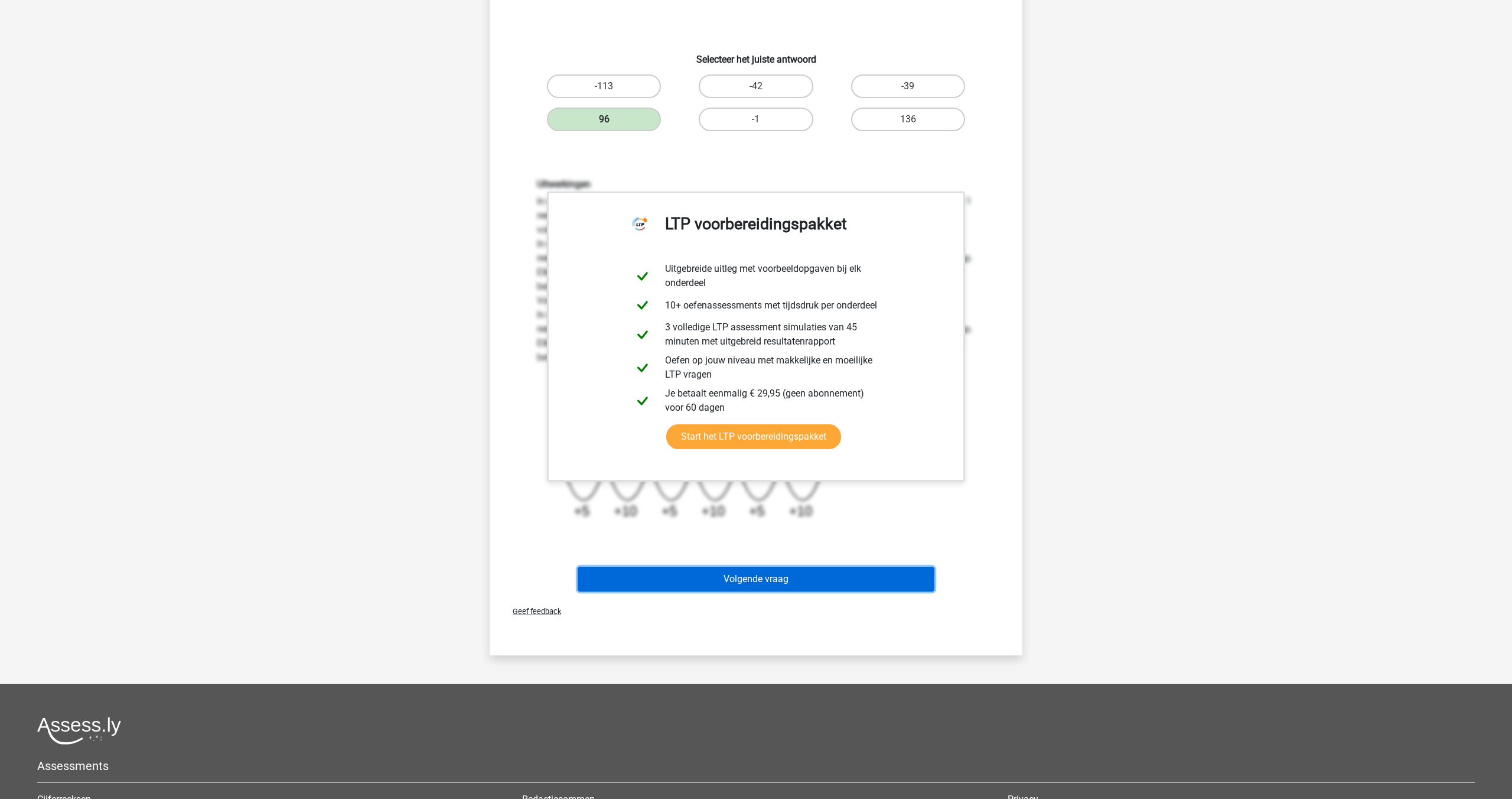
click at [722, 576] on button "Volgende vraag" at bounding box center [756, 579] width 357 height 25
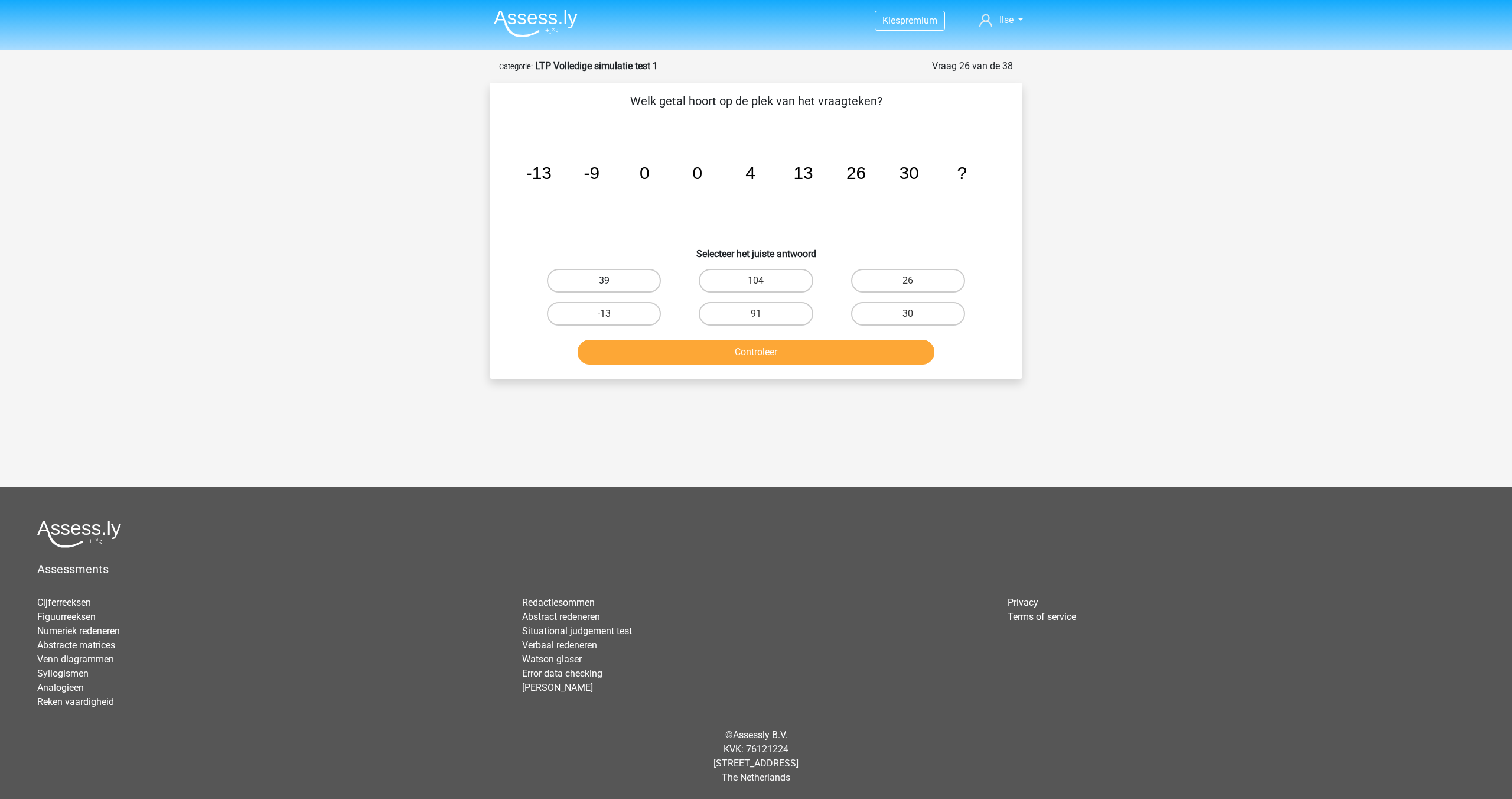
click at [598, 287] on label "39" at bounding box center [604, 280] width 114 height 24
click at [604, 287] on input "39" at bounding box center [608, 284] width 8 height 8
radio input "true"
click at [752, 347] on button "Controleer" at bounding box center [756, 352] width 357 height 25
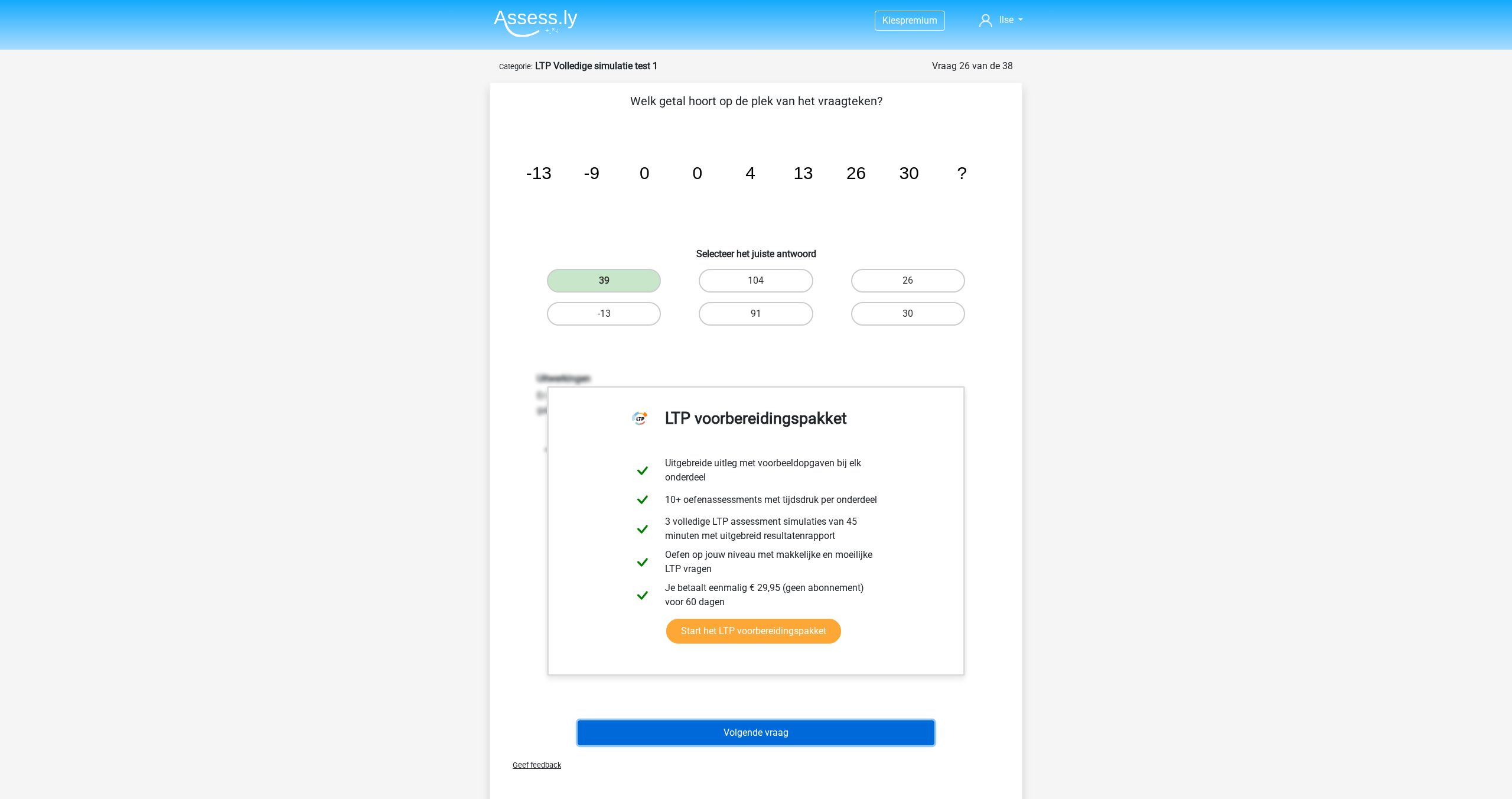
click at [695, 727] on button "Volgende vraag" at bounding box center [756, 733] width 357 height 25
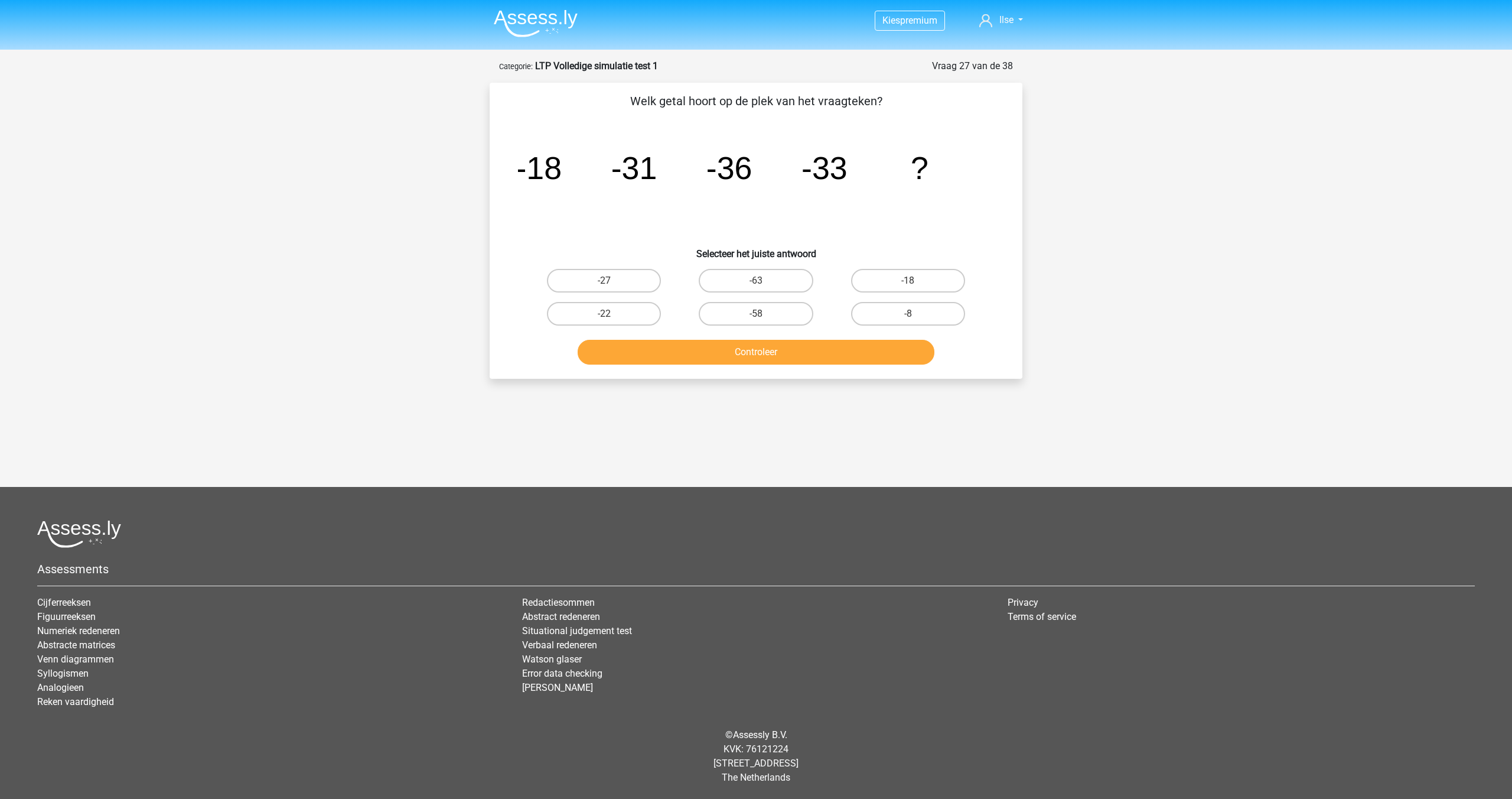
click at [763, 283] on input "-63" at bounding box center [760, 284] width 8 height 8
radio input "true"
click at [755, 350] on button "Controleer" at bounding box center [756, 352] width 357 height 25
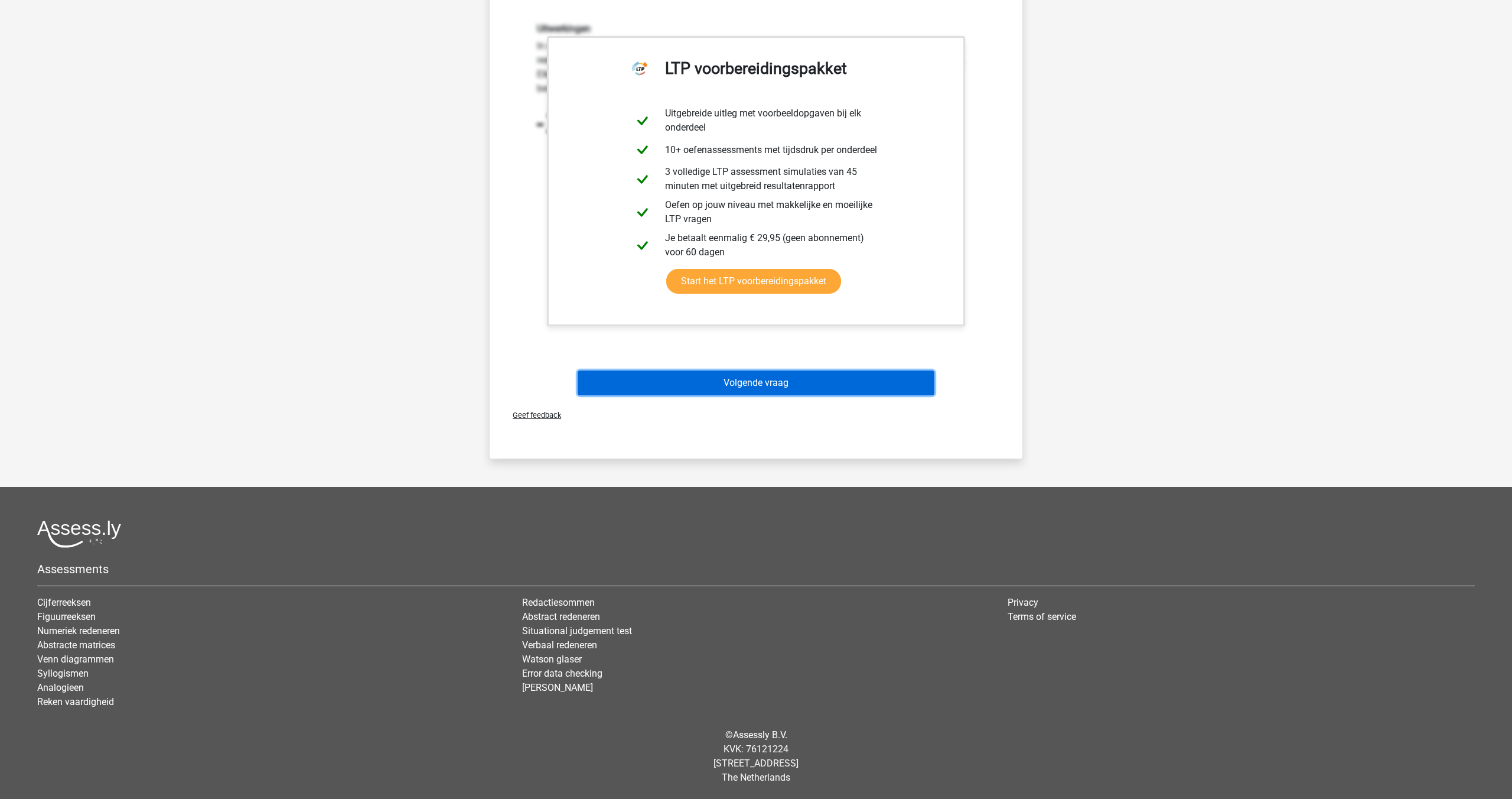
click at [755, 376] on button "Volgende vraag" at bounding box center [756, 382] width 357 height 25
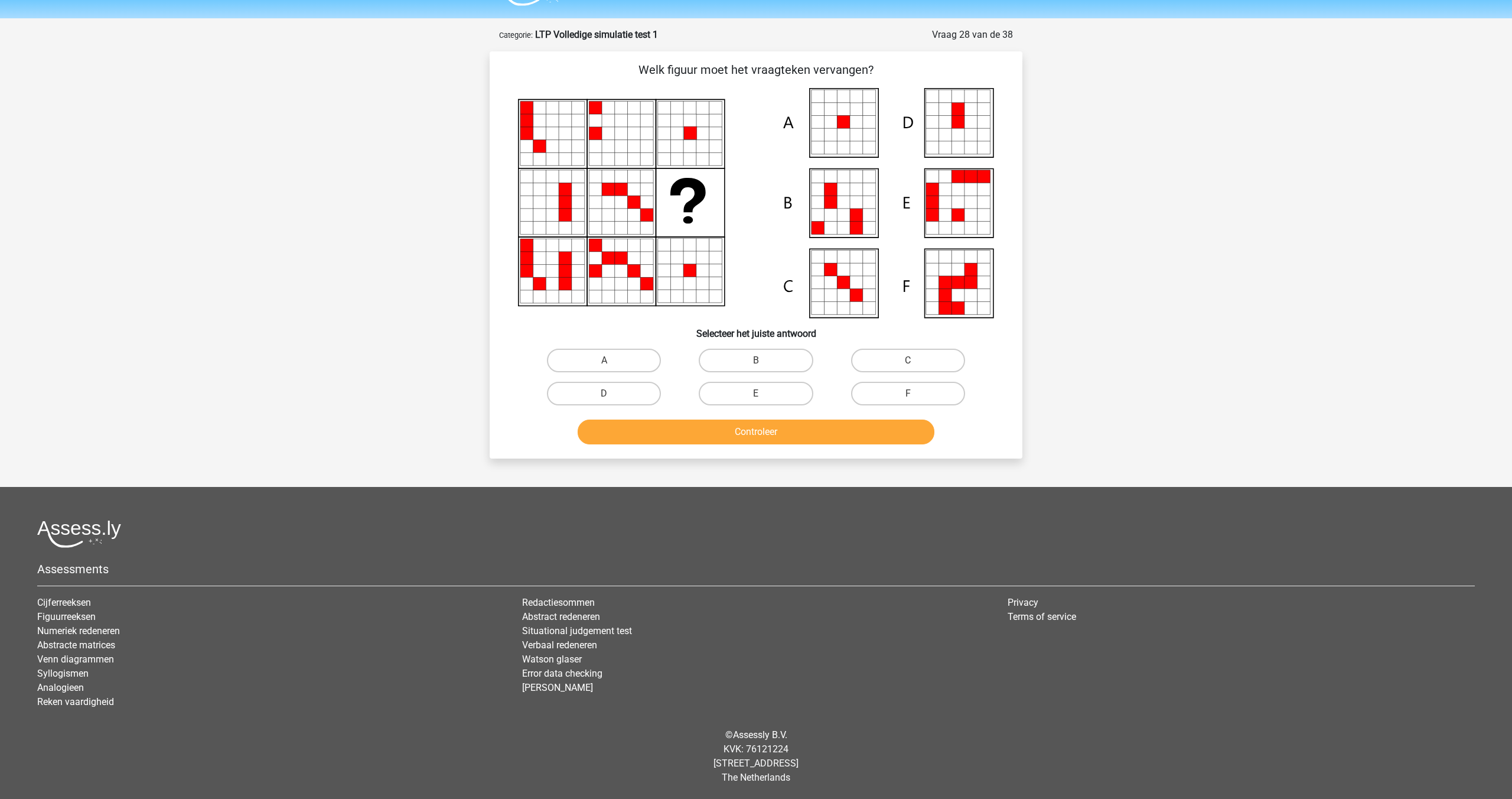
scroll to position [31, 0]
click at [625, 355] on label "A" at bounding box center [604, 360] width 114 height 24
click at [612, 360] on input "A" at bounding box center [608, 364] width 8 height 8
radio input "true"
click at [722, 432] on button "Controleer" at bounding box center [756, 432] width 357 height 25
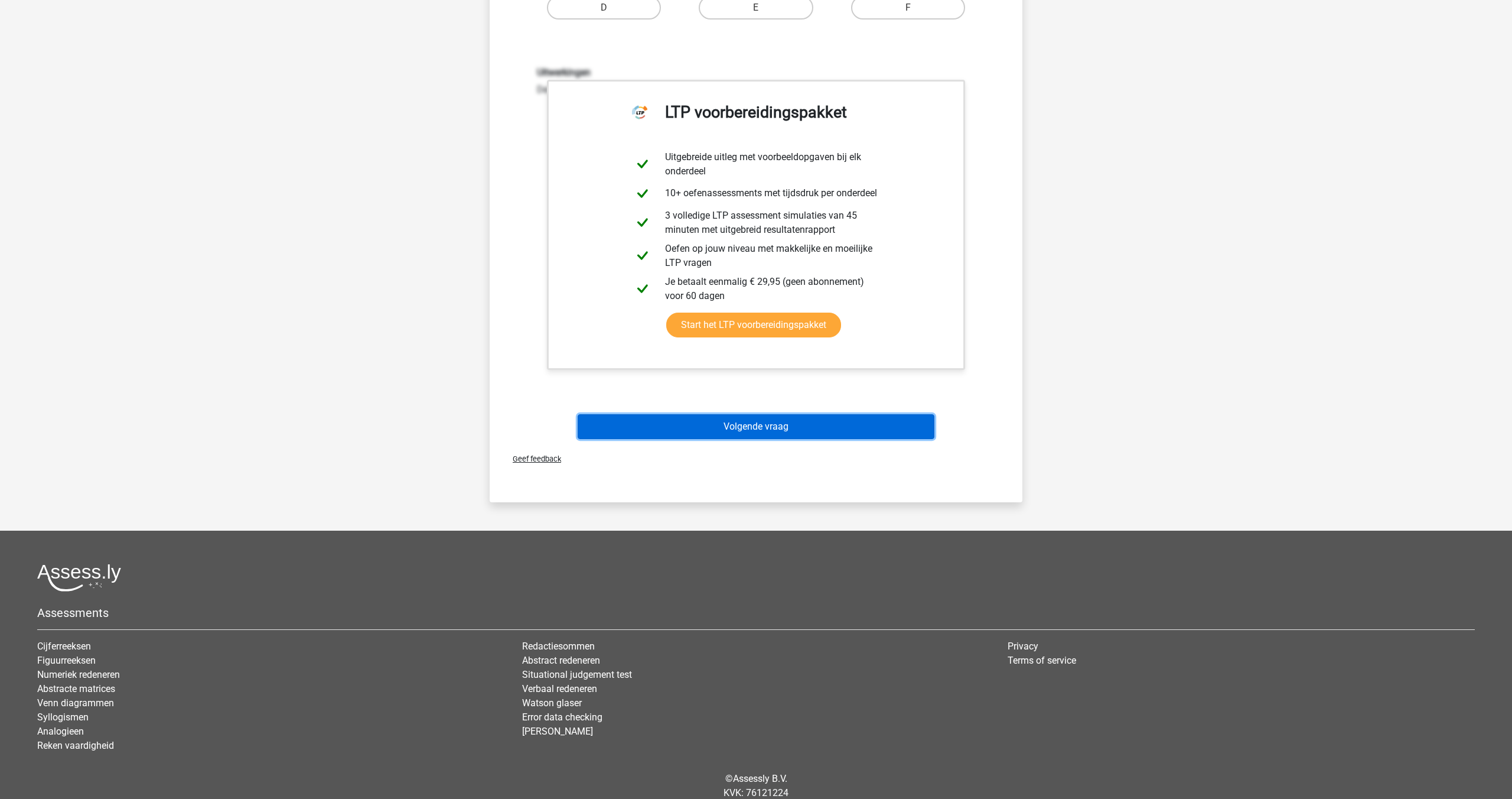
click at [724, 427] on button "Volgende vraag" at bounding box center [756, 427] width 357 height 25
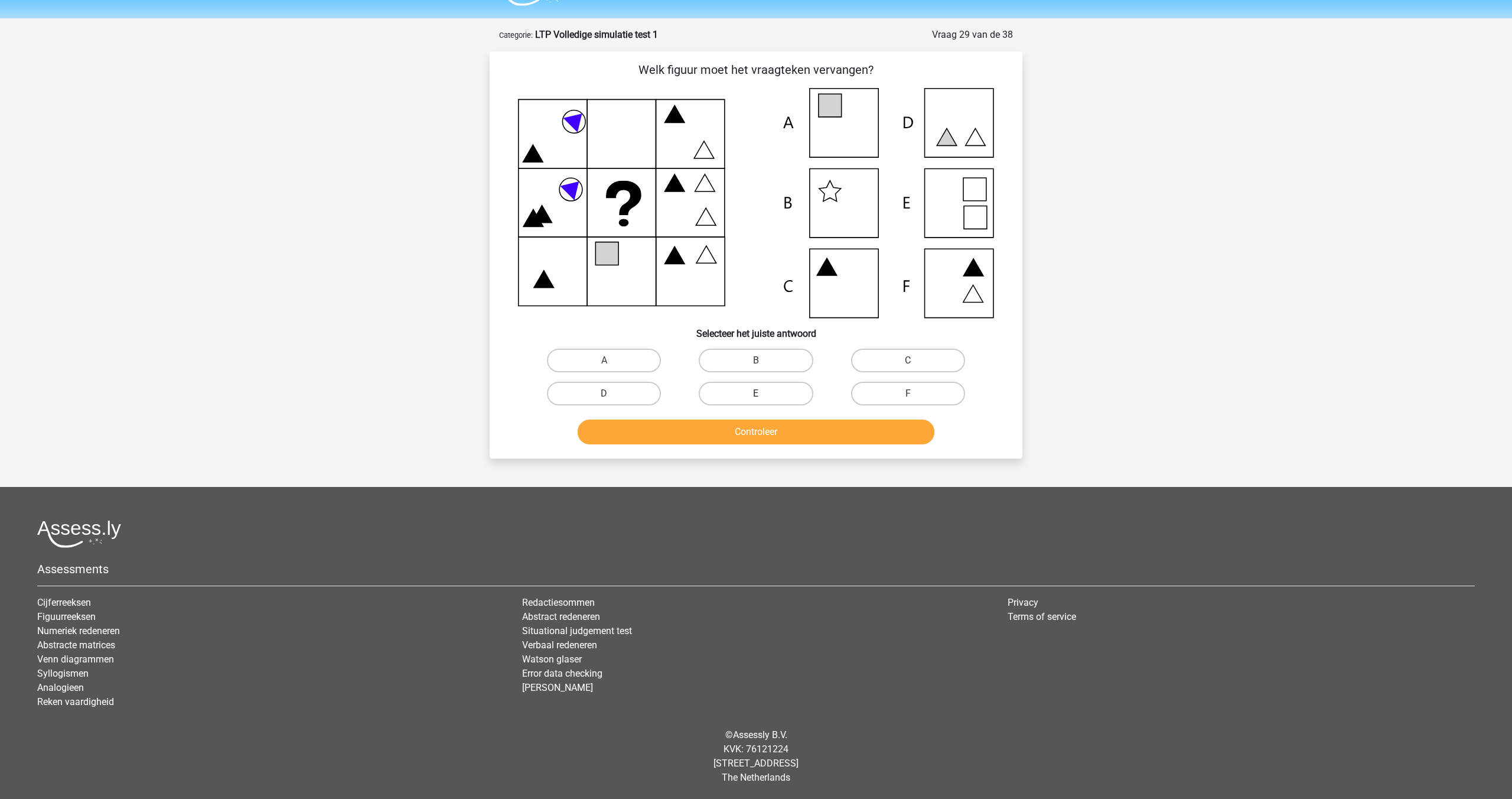
click at [747, 390] on label "E" at bounding box center [756, 393] width 114 height 24
click at [756, 394] on input "E" at bounding box center [760, 397] width 8 height 8
radio input "true"
click at [742, 422] on button "Controleer" at bounding box center [756, 432] width 357 height 25
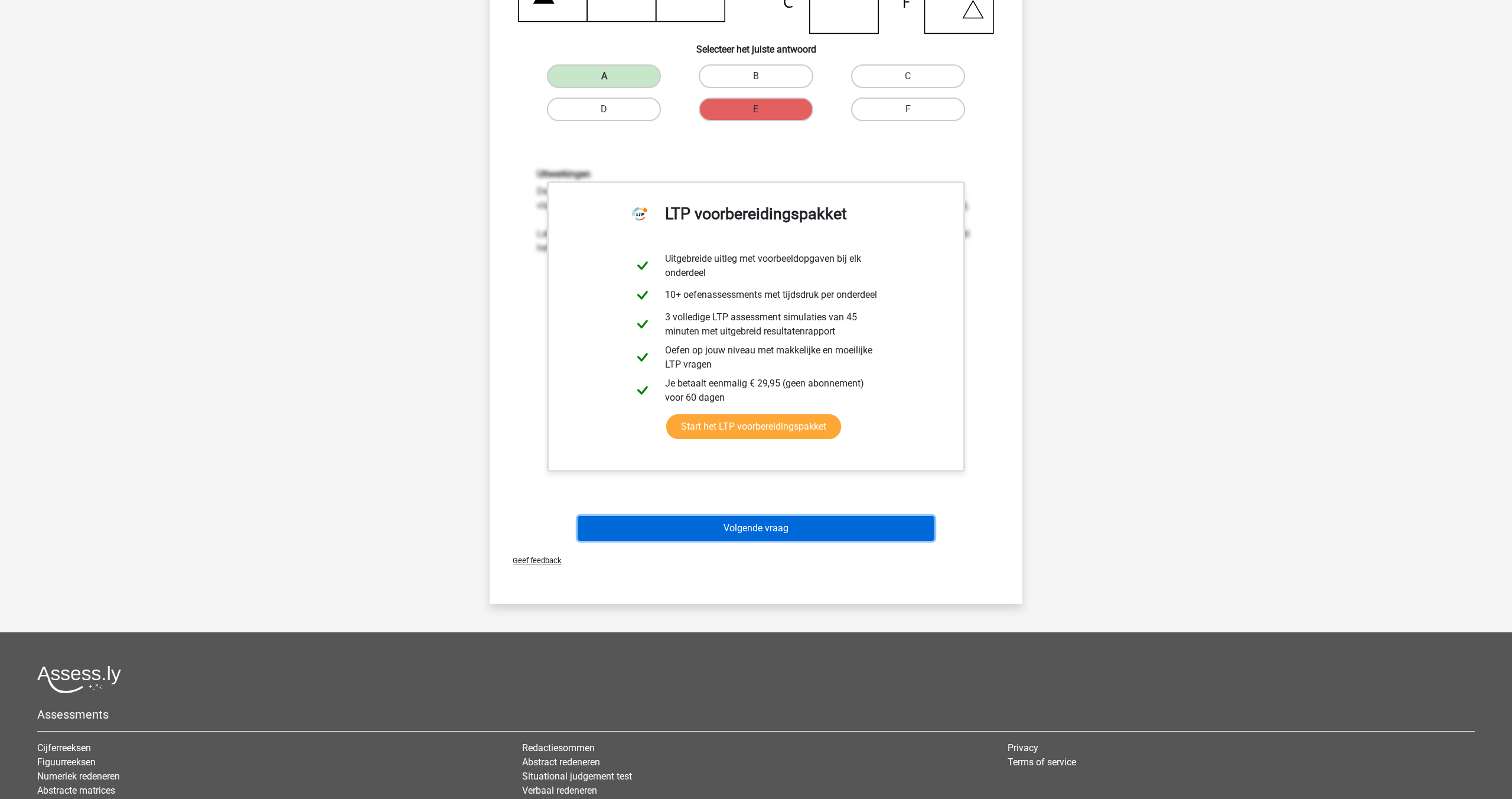
click at [735, 537] on button "Volgende vraag" at bounding box center [756, 528] width 357 height 25
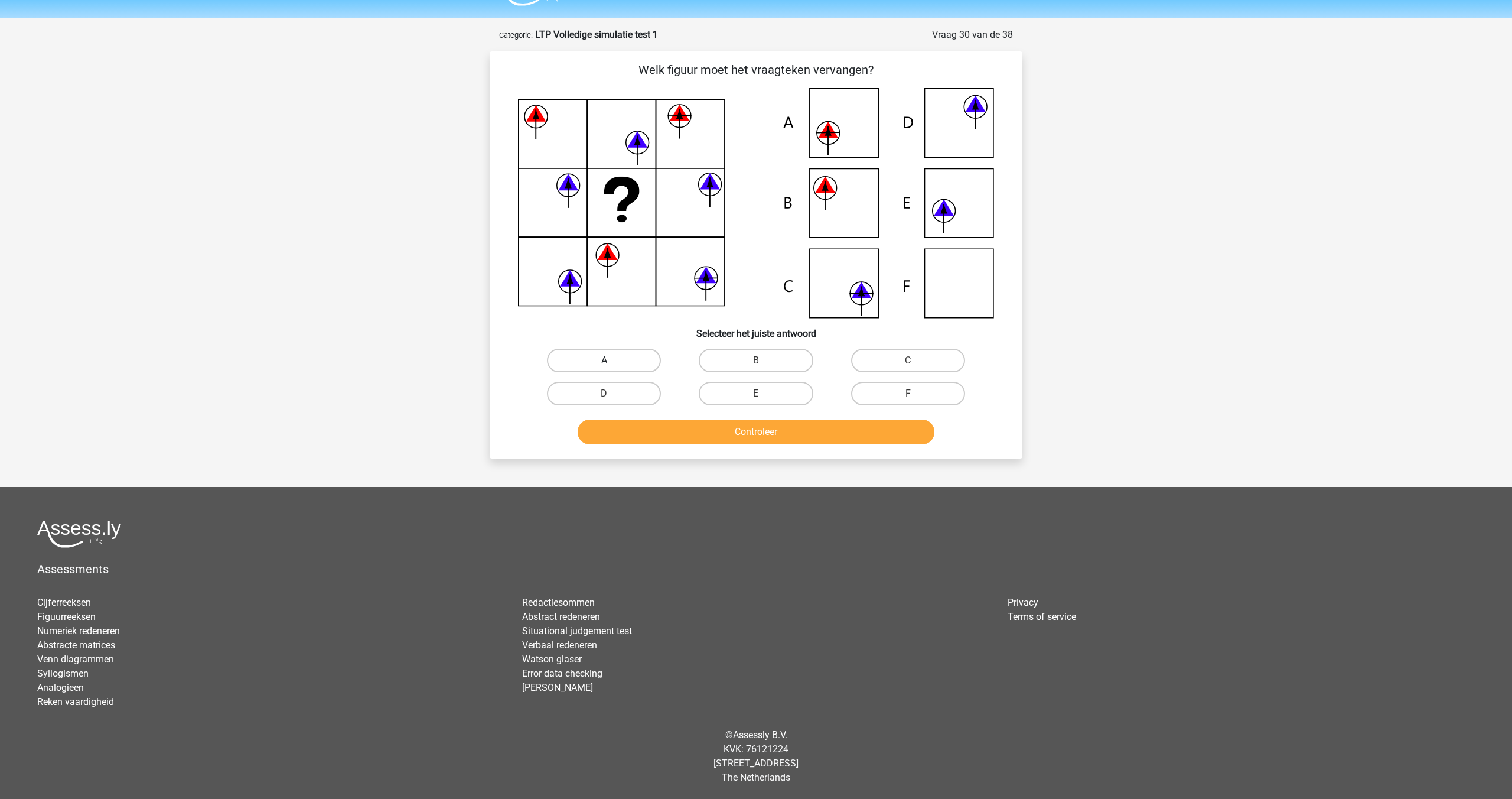
click at [622, 354] on label "A" at bounding box center [604, 360] width 114 height 24
click at [612, 360] on input "A" at bounding box center [608, 364] width 8 height 8
radio input "true"
click at [707, 435] on button "Controleer" at bounding box center [756, 432] width 357 height 25
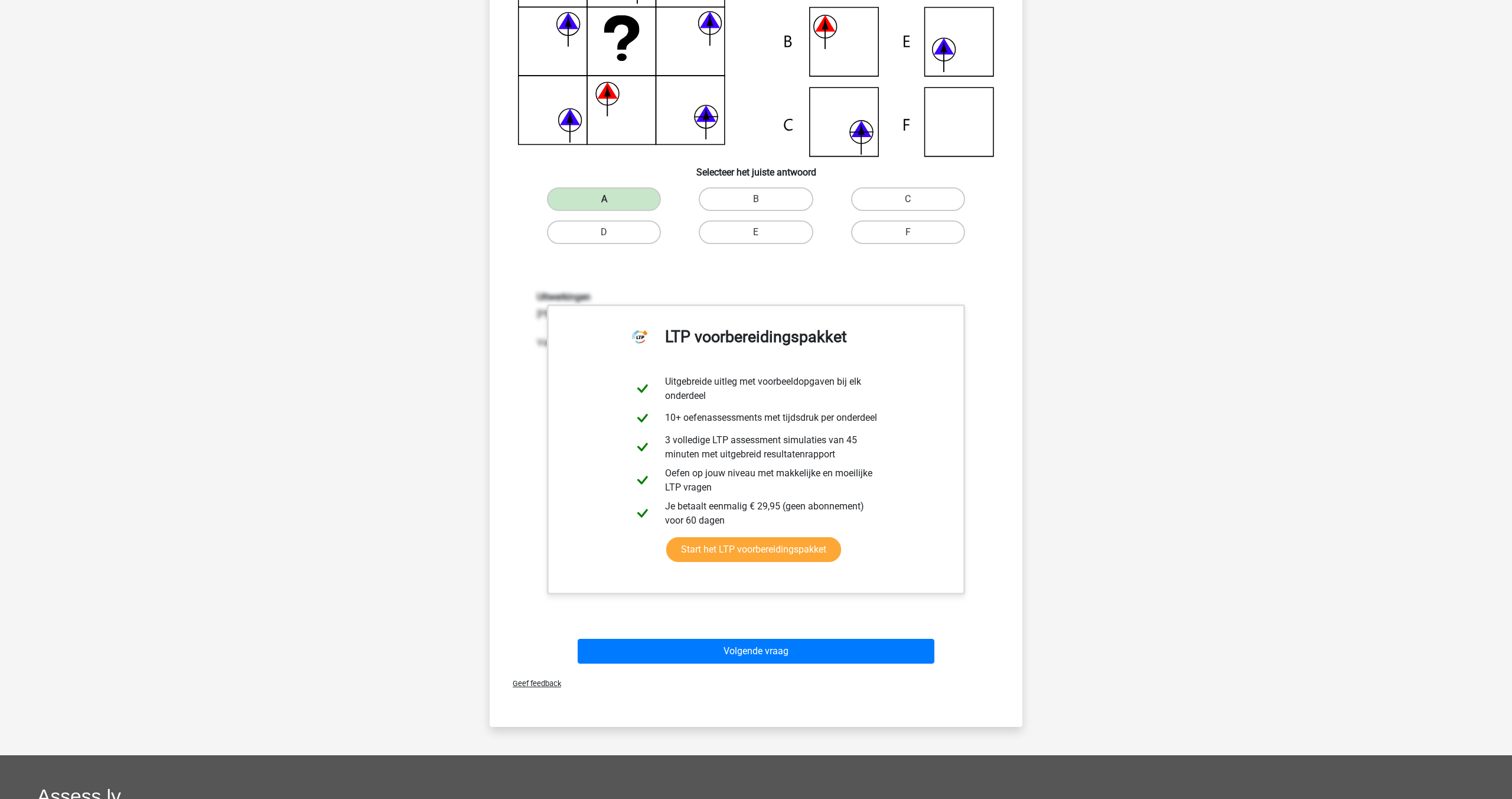
scroll to position [423, 0]
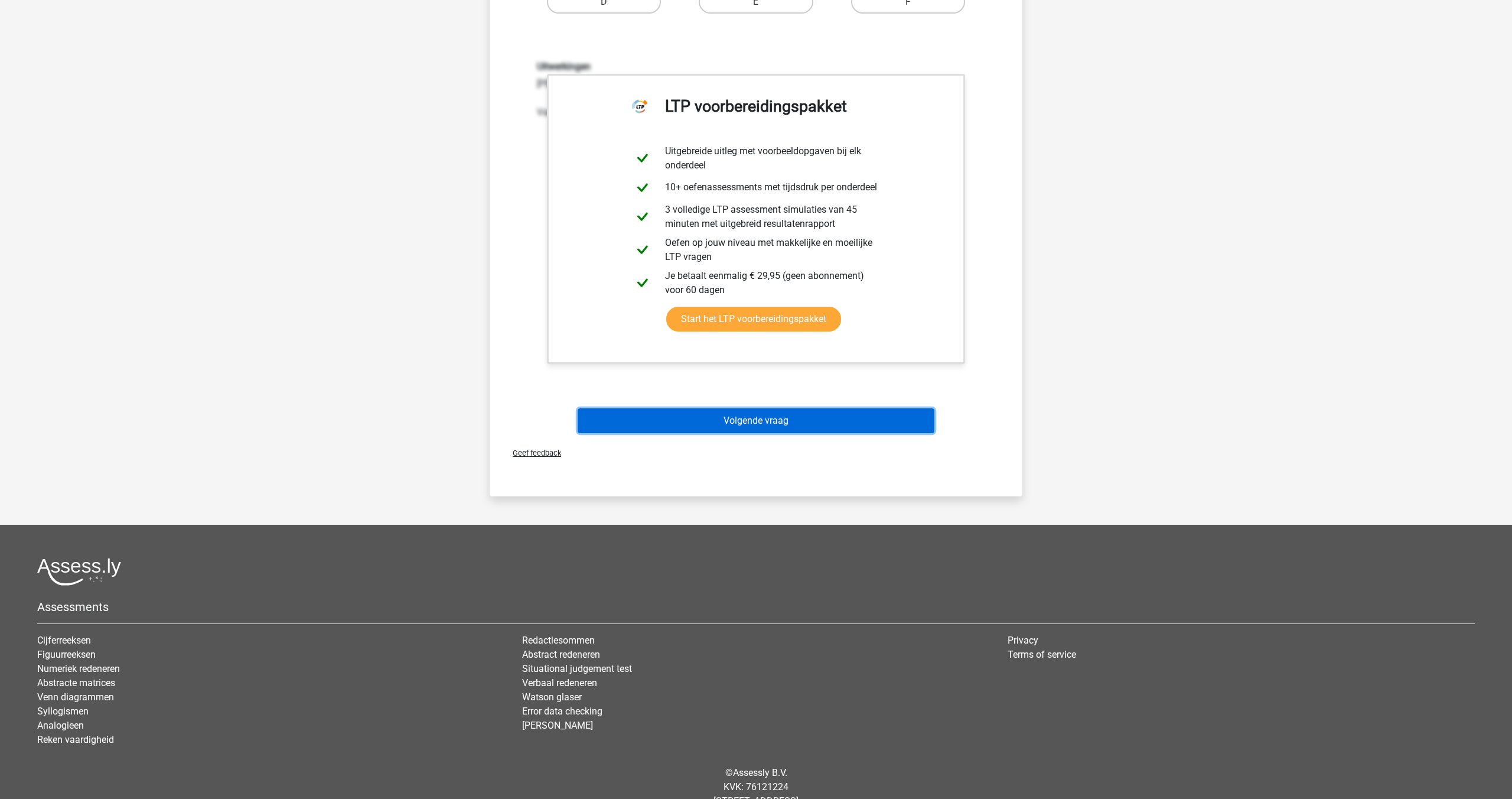
click at [714, 420] on button "Volgende vraag" at bounding box center [756, 420] width 357 height 25
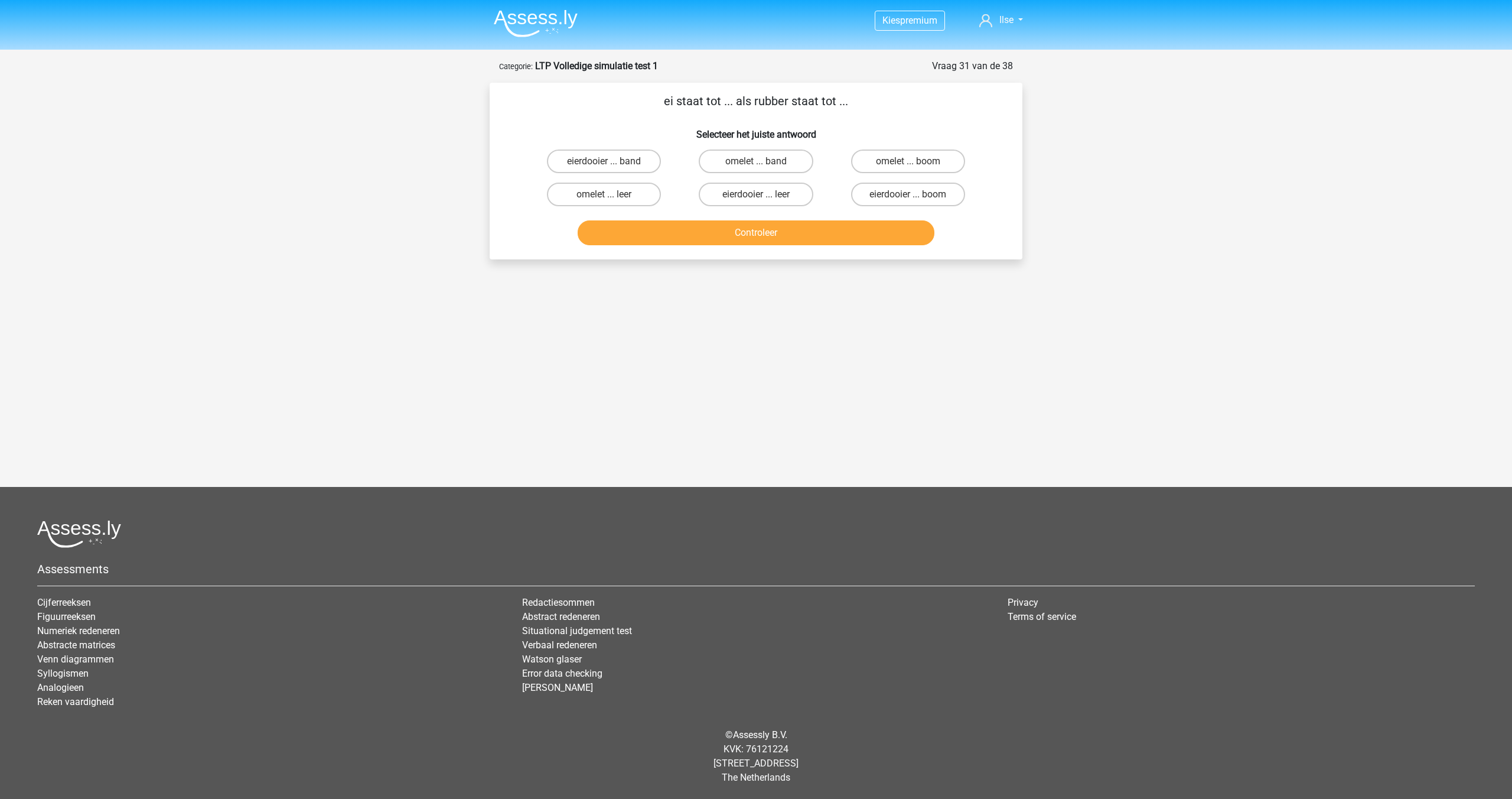
scroll to position [0, 0]
click at [737, 160] on label "omelet ... band" at bounding box center [756, 161] width 114 height 24
click at [756, 161] on input "omelet ... band" at bounding box center [760, 165] width 8 height 8
radio input "true"
click at [737, 235] on button "Controleer" at bounding box center [756, 233] width 357 height 25
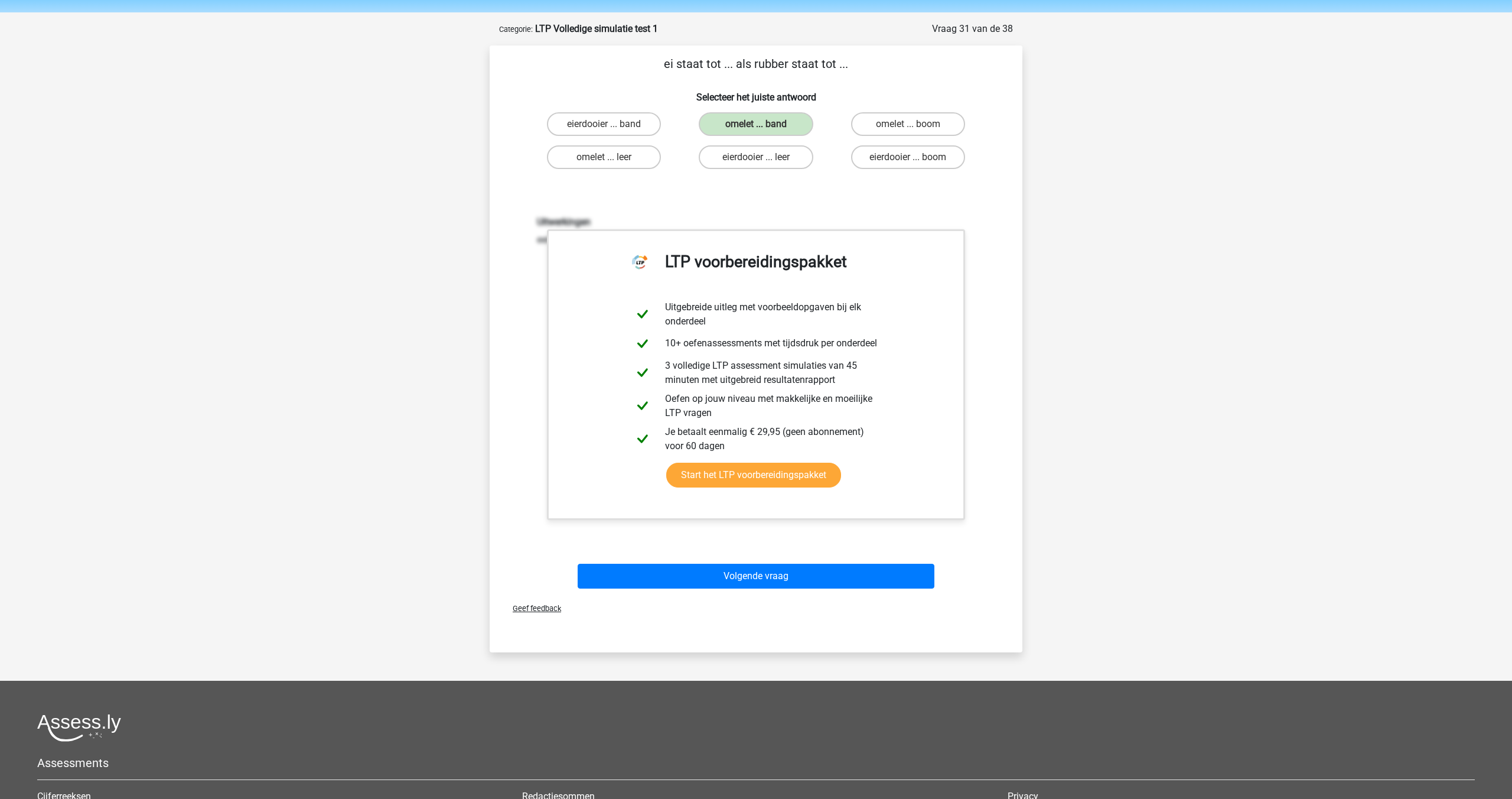
scroll to position [231, 0]
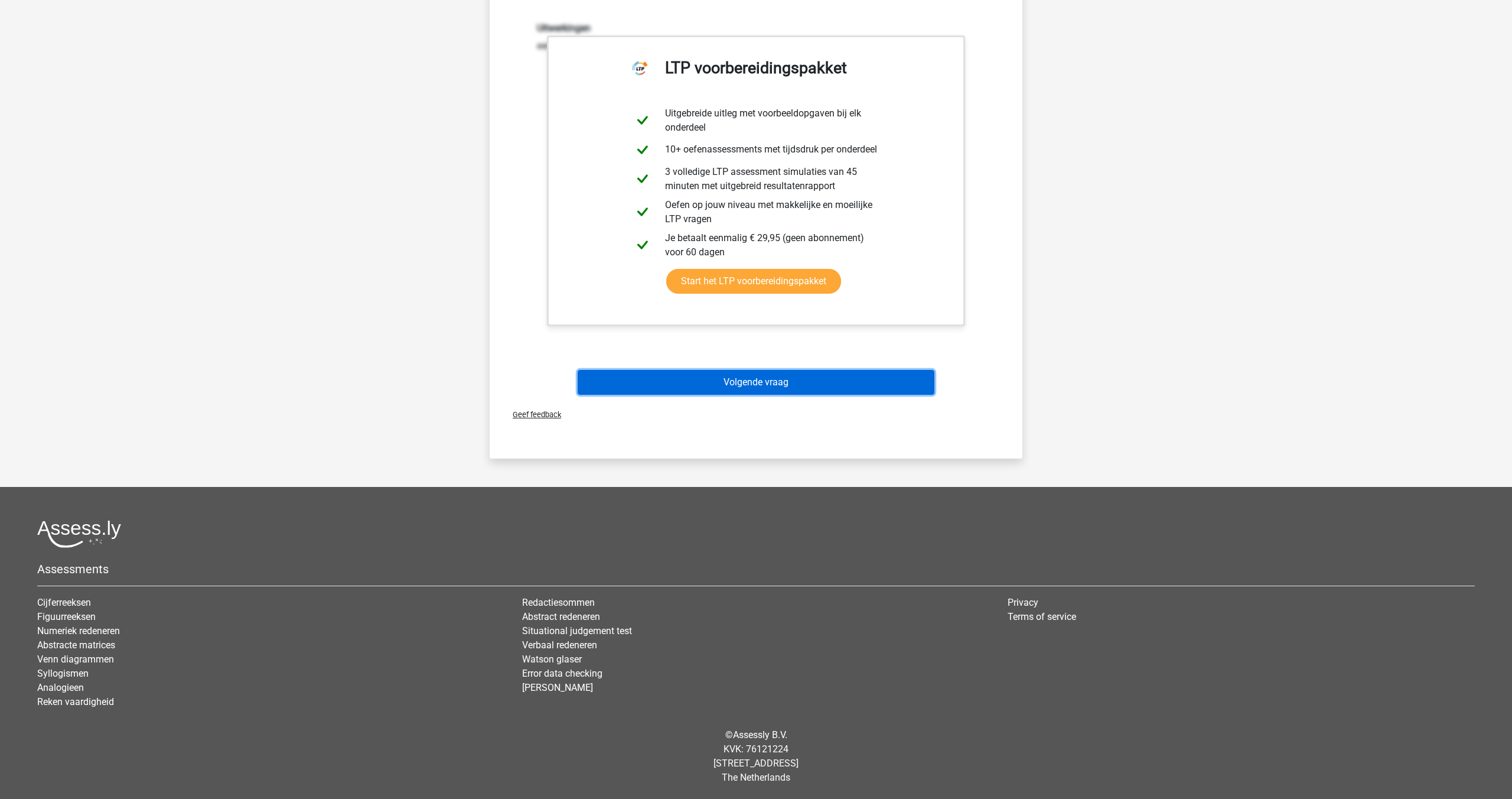
click at [725, 380] on button "Volgende vraag" at bounding box center [756, 382] width 357 height 25
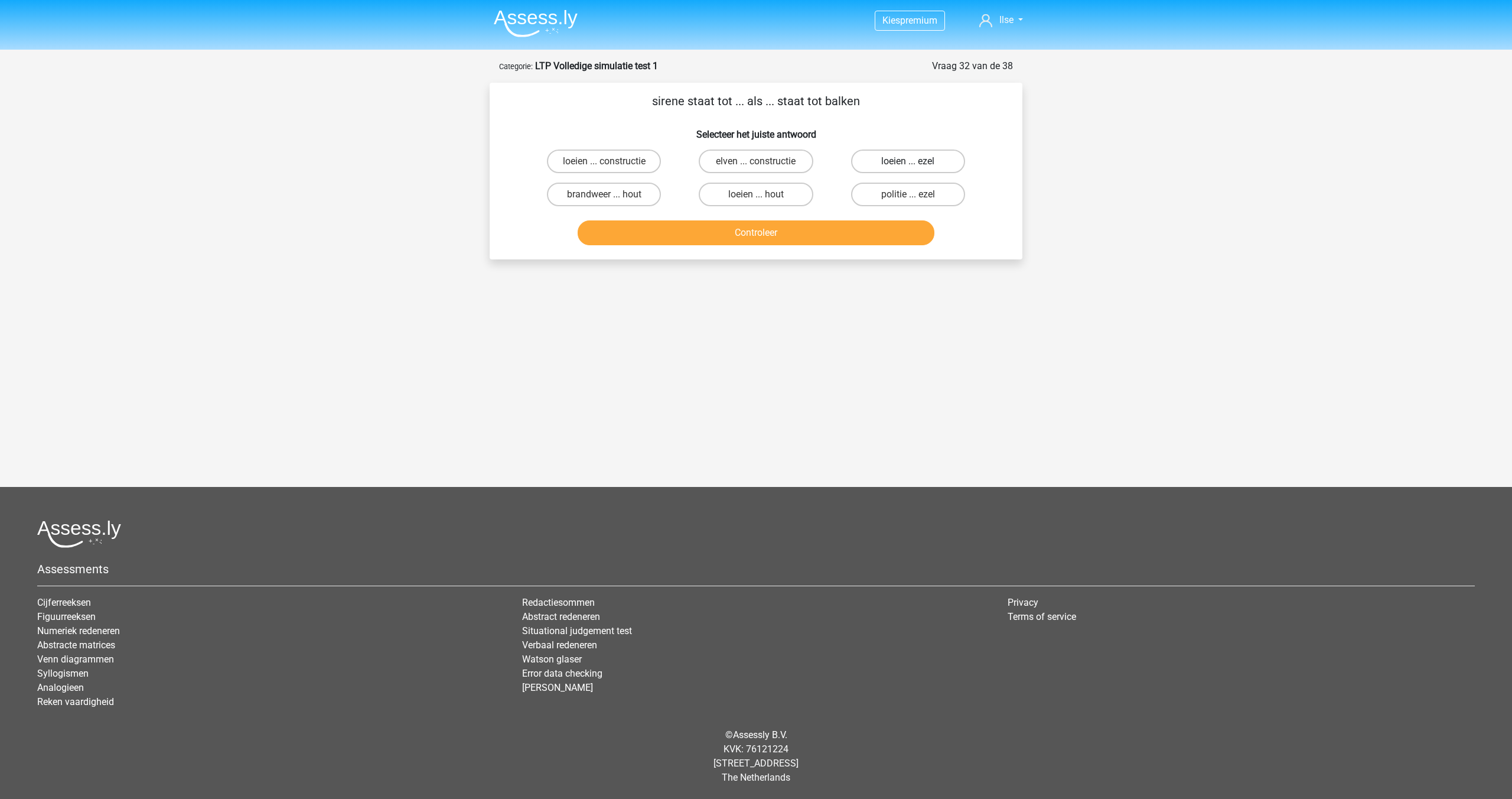
click at [896, 158] on label "loeien ... ezel" at bounding box center [908, 161] width 114 height 24
click at [908, 161] on input "loeien ... ezel" at bounding box center [911, 165] width 8 height 8
radio input "true"
click at [784, 222] on button "Controleer" at bounding box center [756, 233] width 357 height 25
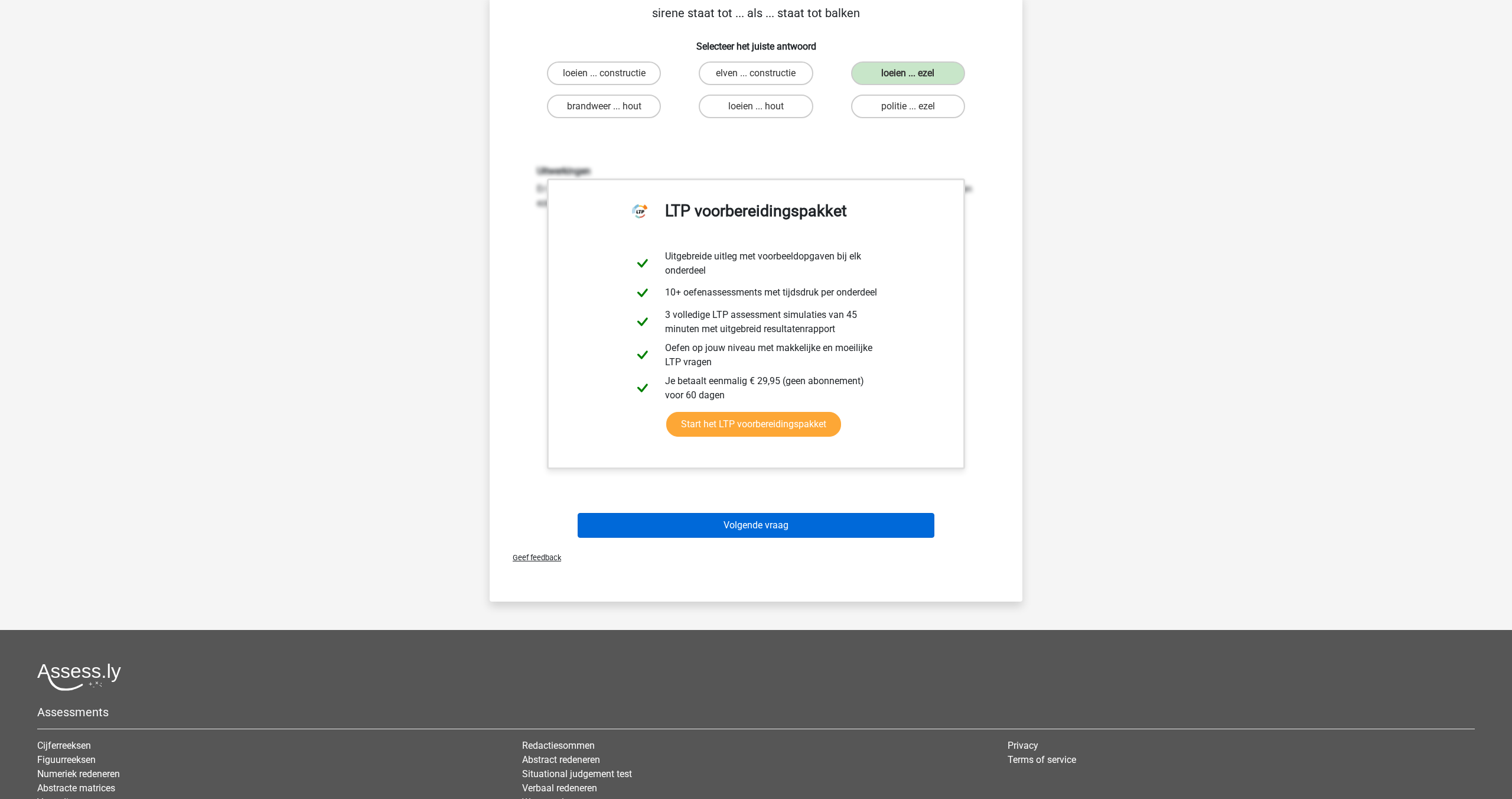
scroll to position [140, 0]
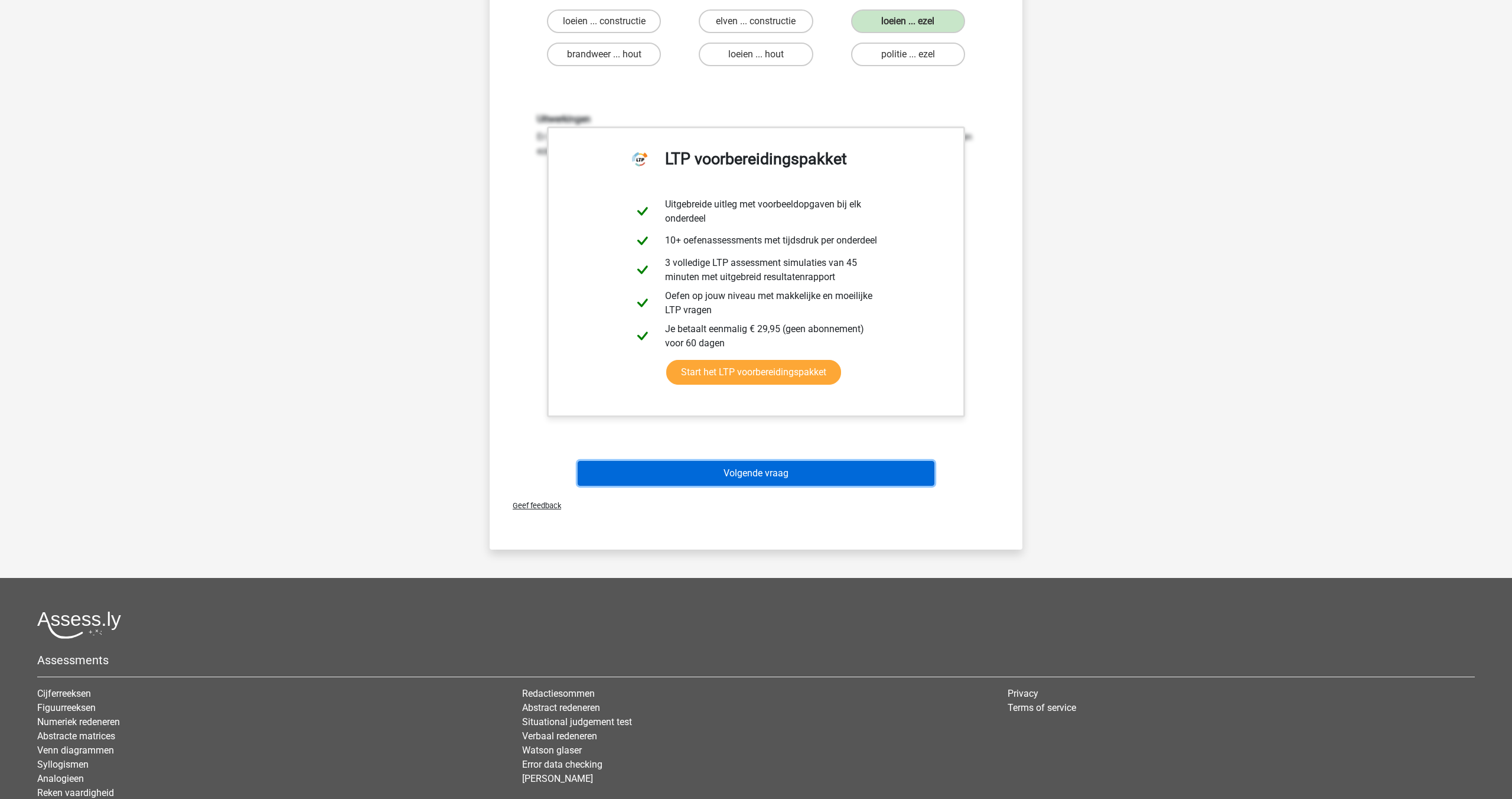
click at [745, 478] on button "Volgende vraag" at bounding box center [756, 473] width 357 height 25
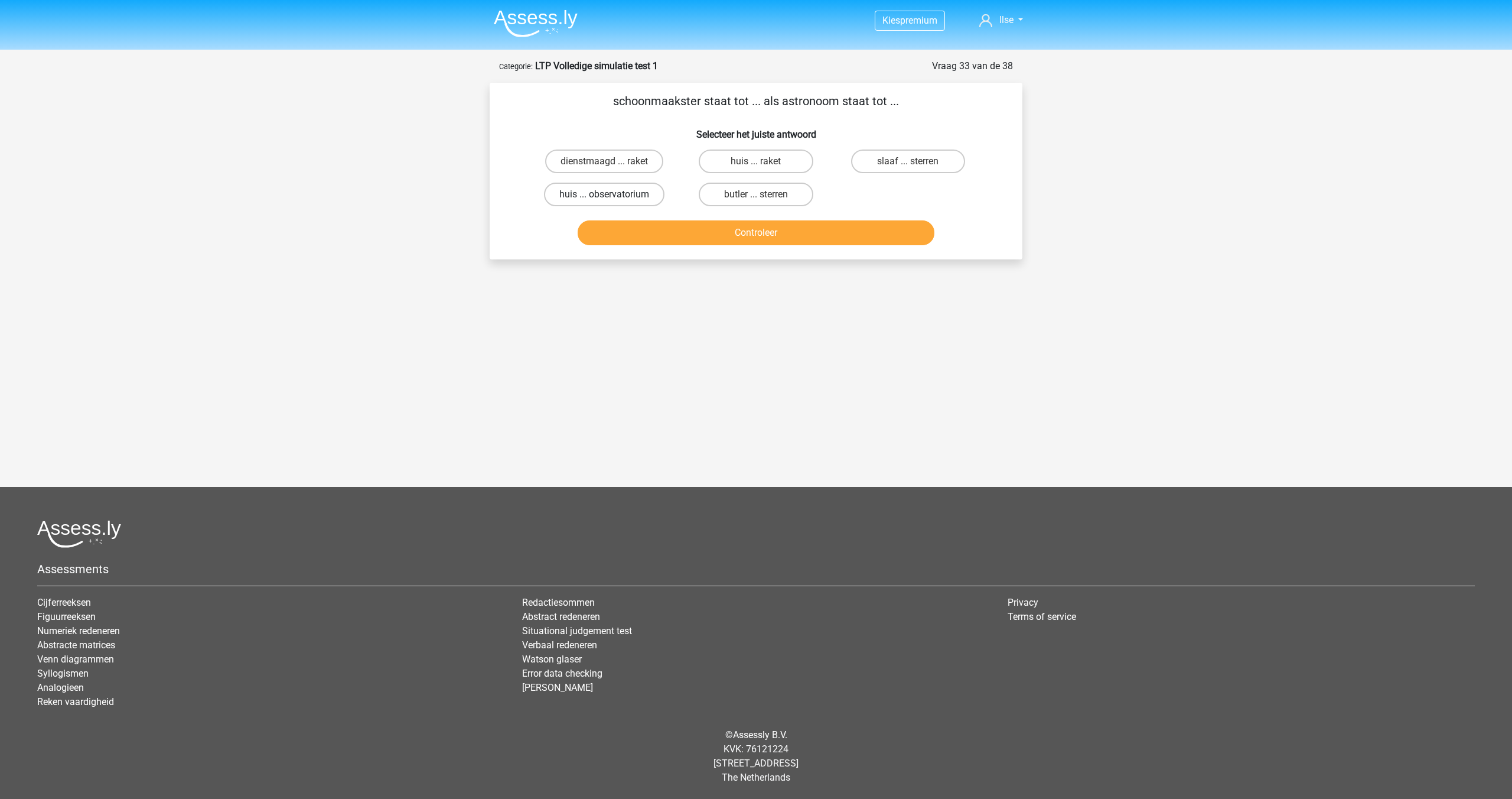
click at [579, 197] on label "huis ... observatorium" at bounding box center [604, 194] width 121 height 24
click at [604, 197] on input "huis ... observatorium" at bounding box center [608, 198] width 8 height 8
radio input "true"
click at [679, 225] on button "Controleer" at bounding box center [756, 233] width 357 height 25
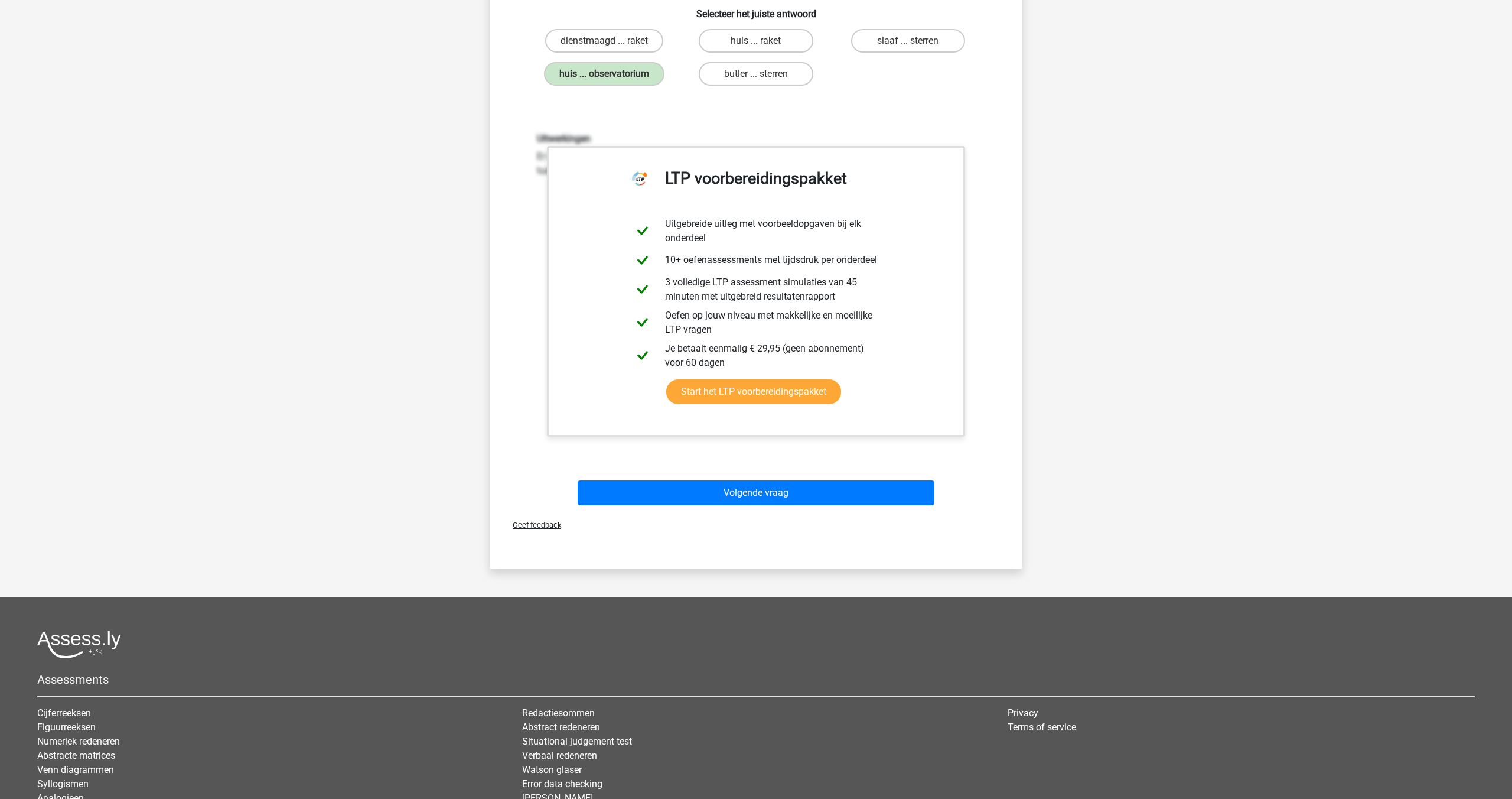
scroll to position [231, 0]
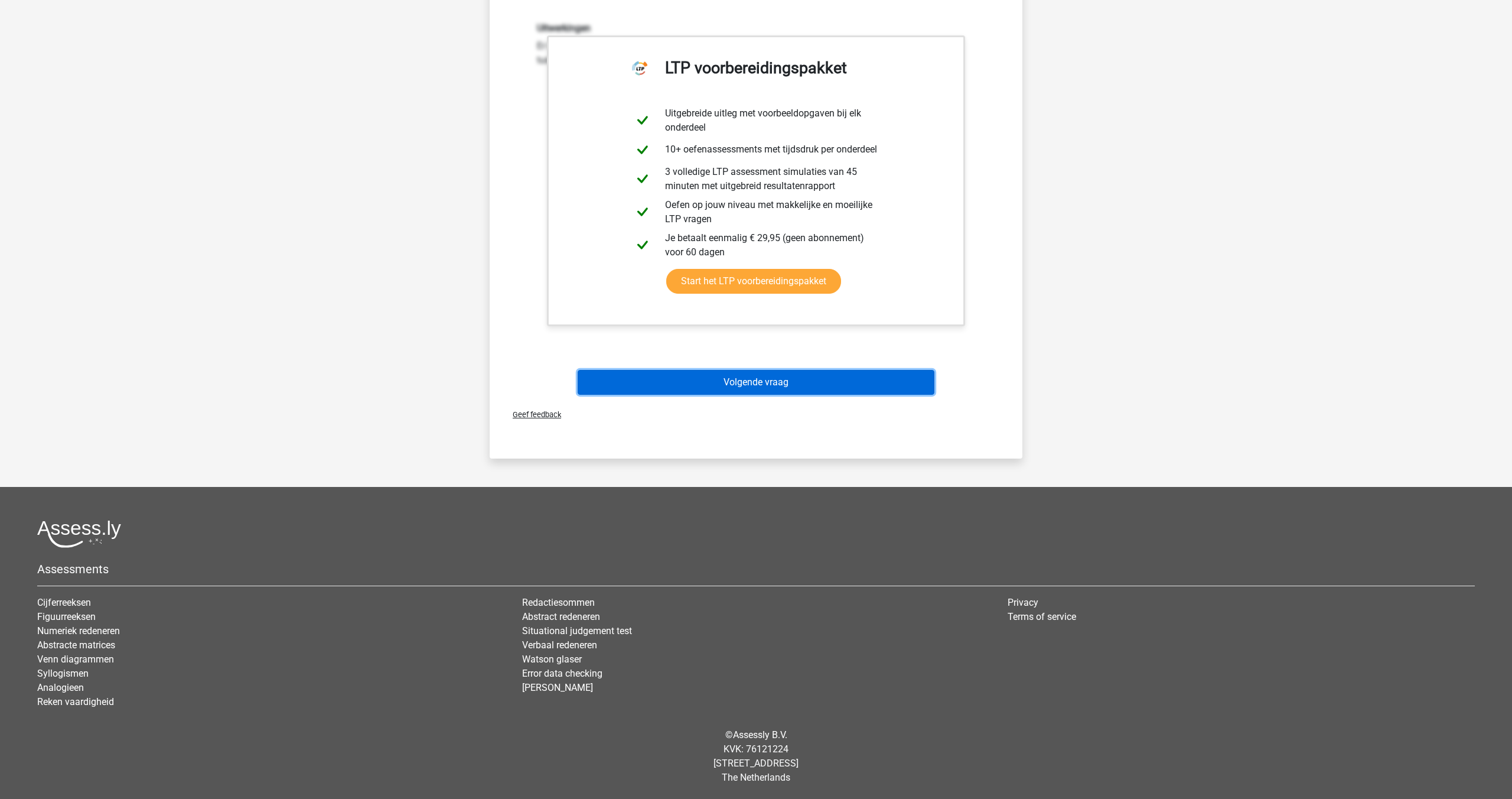
click at [717, 380] on button "Volgende vraag" at bounding box center [756, 382] width 357 height 25
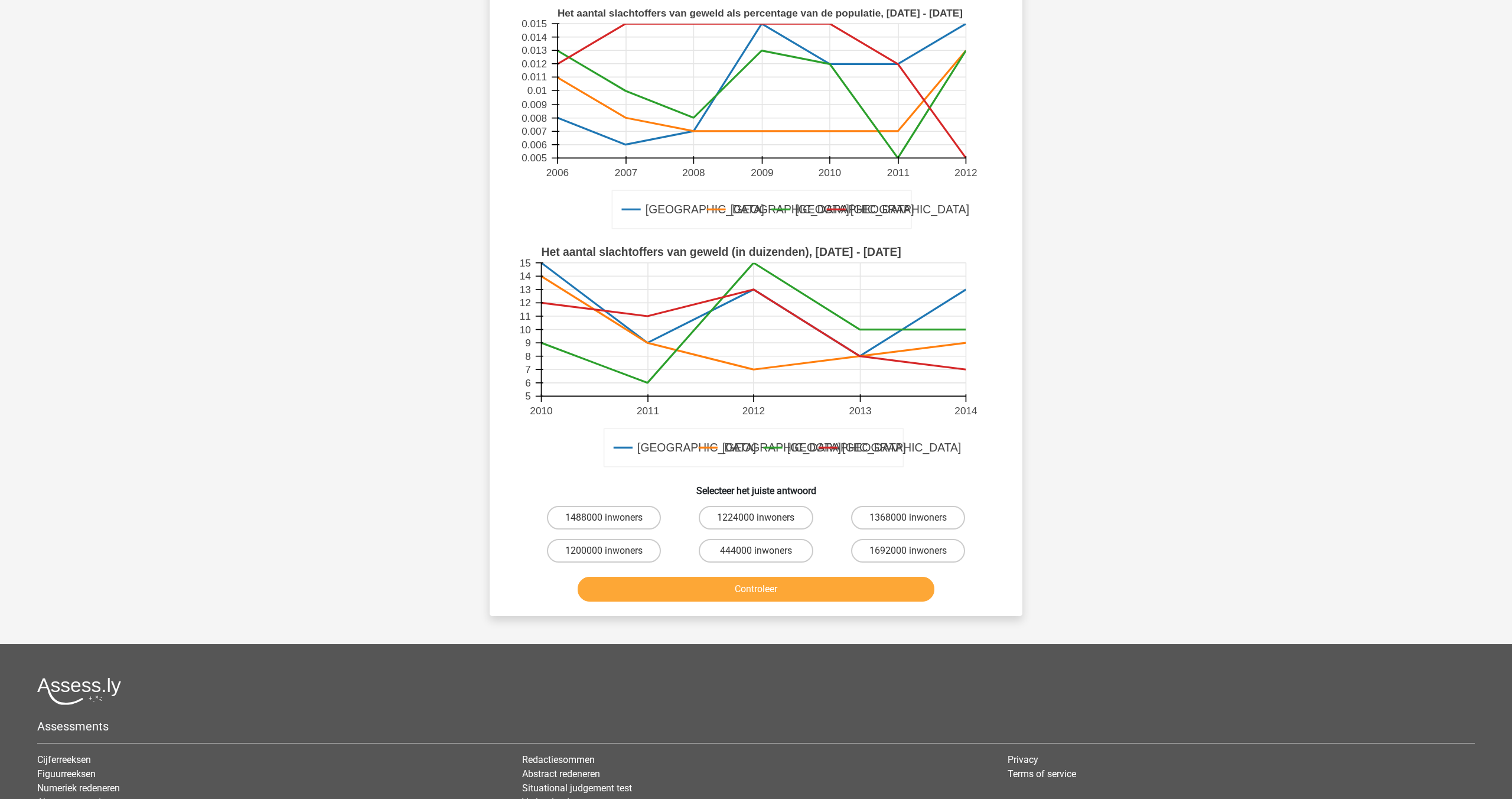
scroll to position [59, 0]
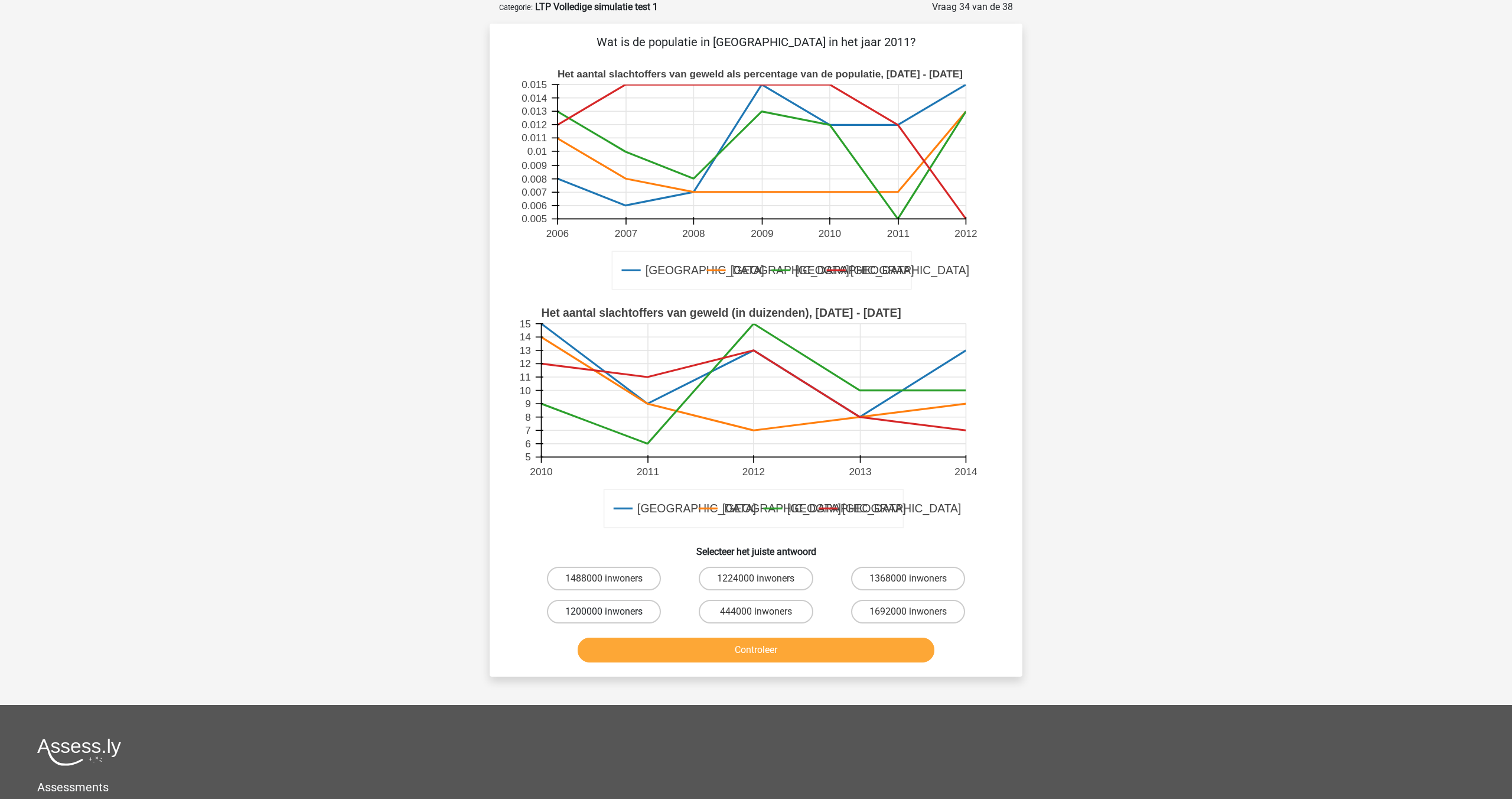
click at [620, 609] on label "1200000 inwoners" at bounding box center [604, 611] width 114 height 24
click at [612, 611] on input "1200000 inwoners" at bounding box center [608, 615] width 8 height 8
radio input "true"
click at [666, 647] on button "Controleer" at bounding box center [756, 650] width 357 height 25
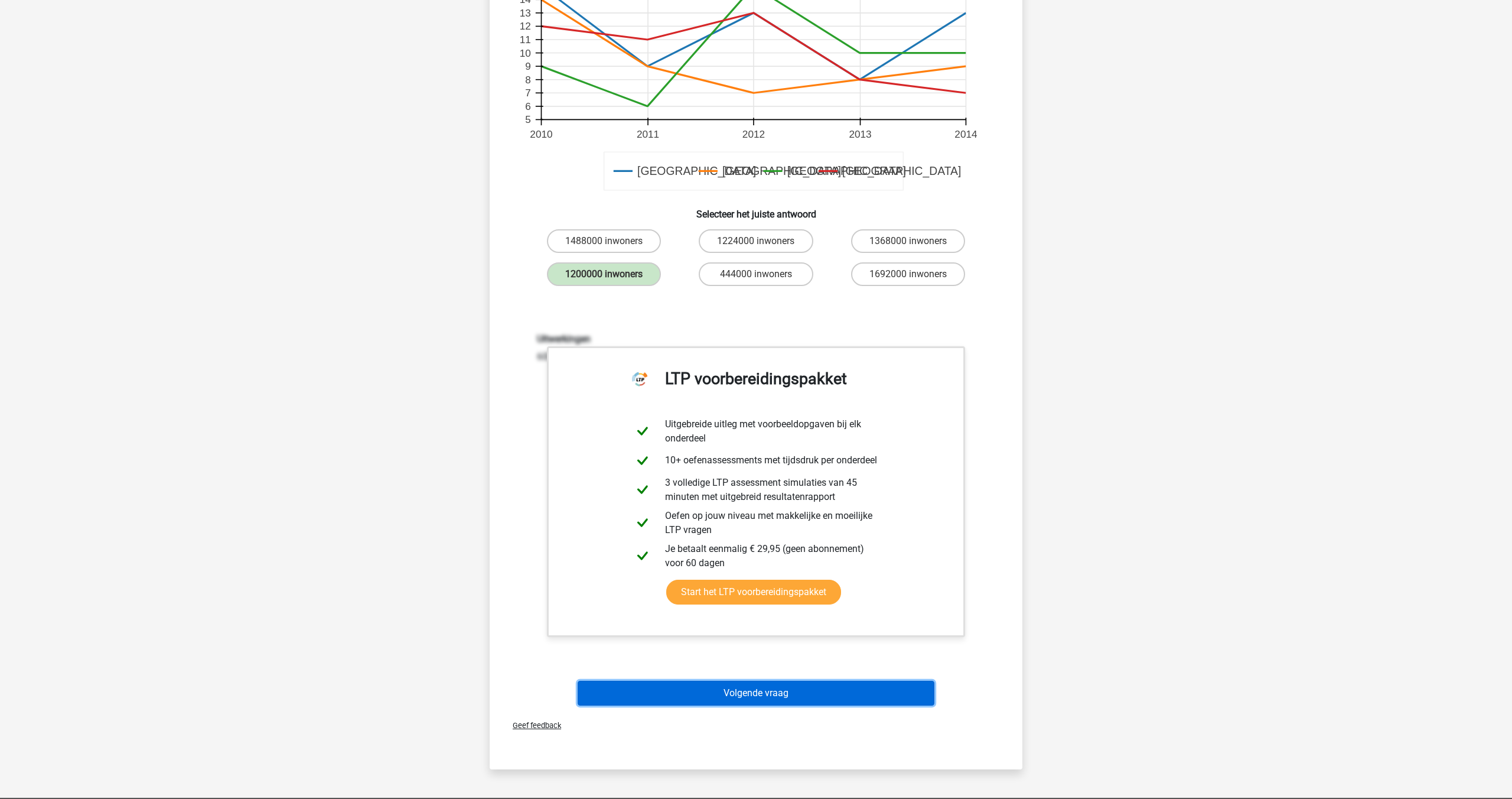
click at [730, 684] on button "Volgende vraag" at bounding box center [756, 693] width 357 height 25
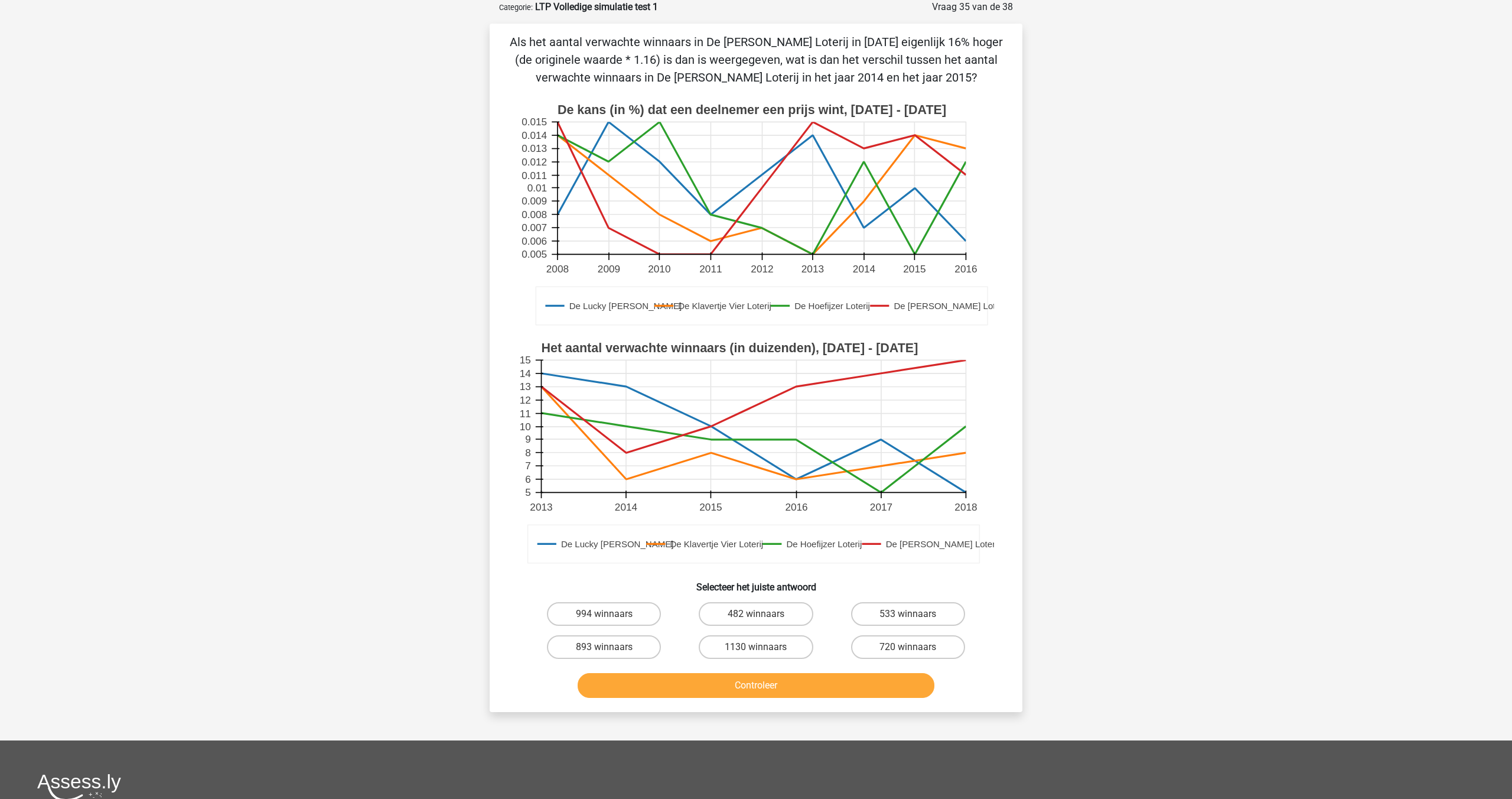
click at [760, 616] on input "482 winnaars" at bounding box center [760, 617] width 8 height 8
radio input "true"
click at [755, 681] on button "Controleer" at bounding box center [756, 685] width 357 height 25
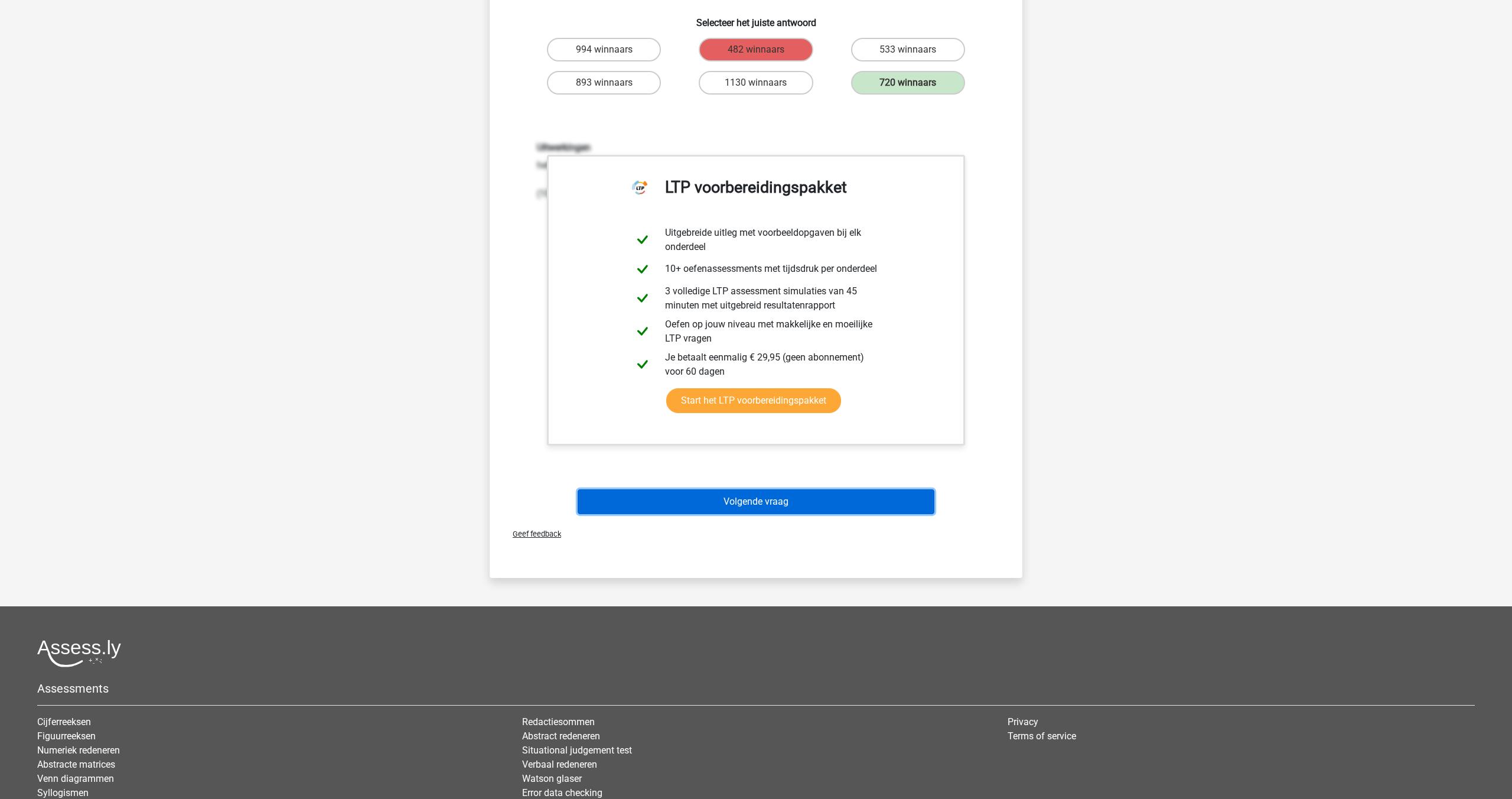
click at [786, 491] on button "Volgende vraag" at bounding box center [756, 502] width 357 height 25
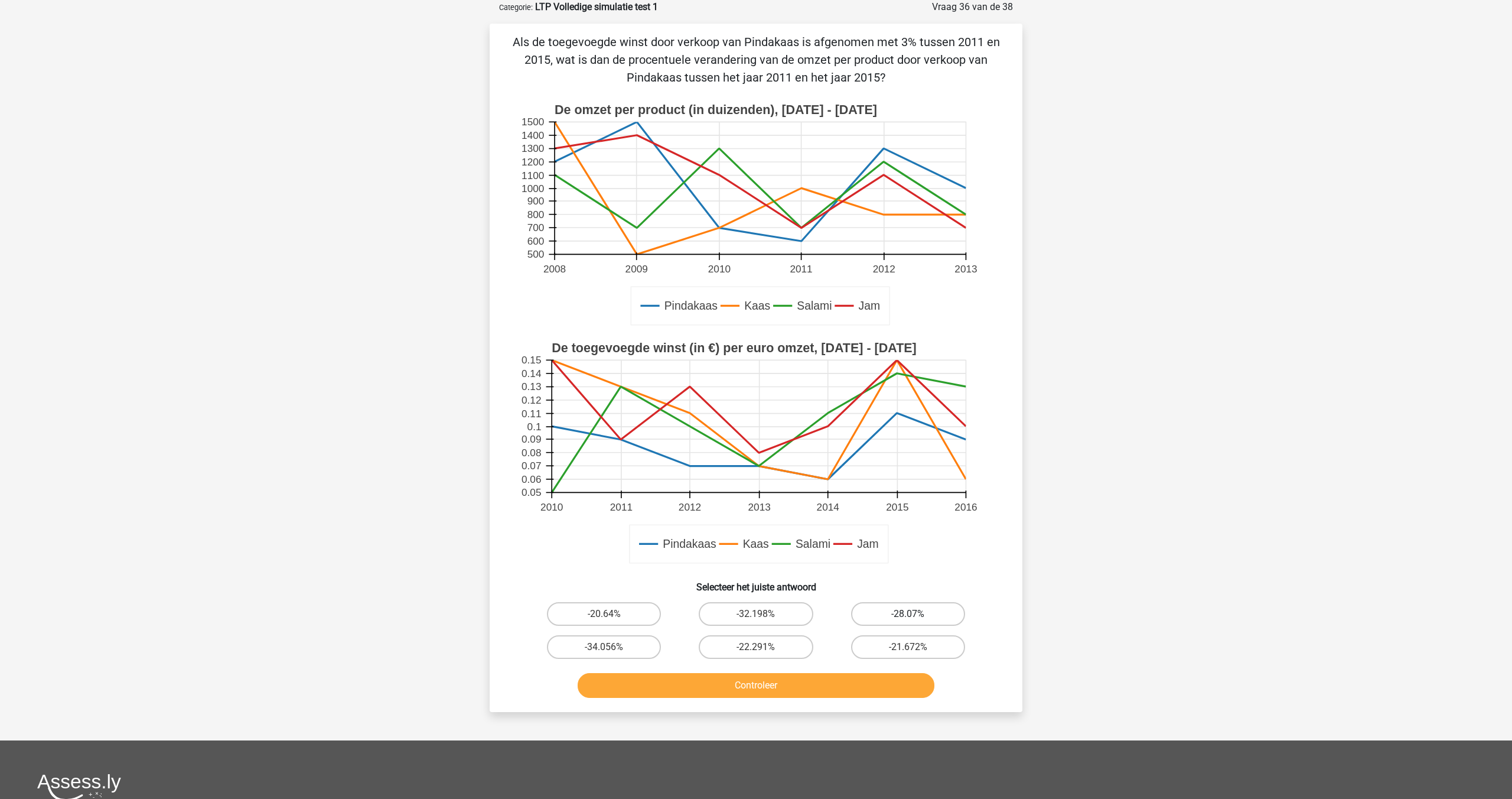
click at [901, 611] on label "-28.07%" at bounding box center [908, 614] width 114 height 24
click at [908, 614] on input "-28.07%" at bounding box center [911, 617] width 8 height 8
radio input "true"
click at [817, 683] on button "Controleer" at bounding box center [756, 685] width 357 height 25
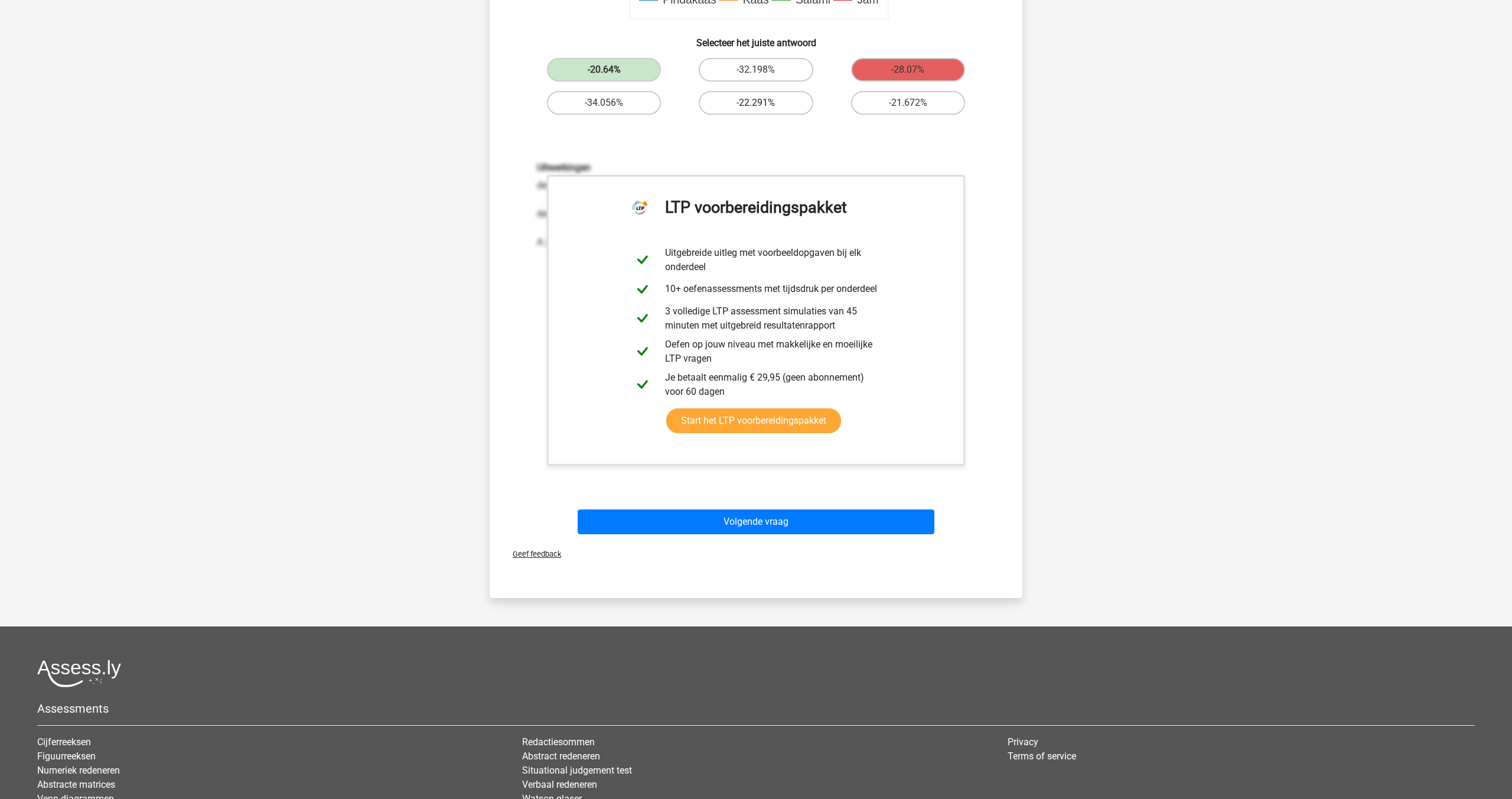
scroll to position [601, 0]
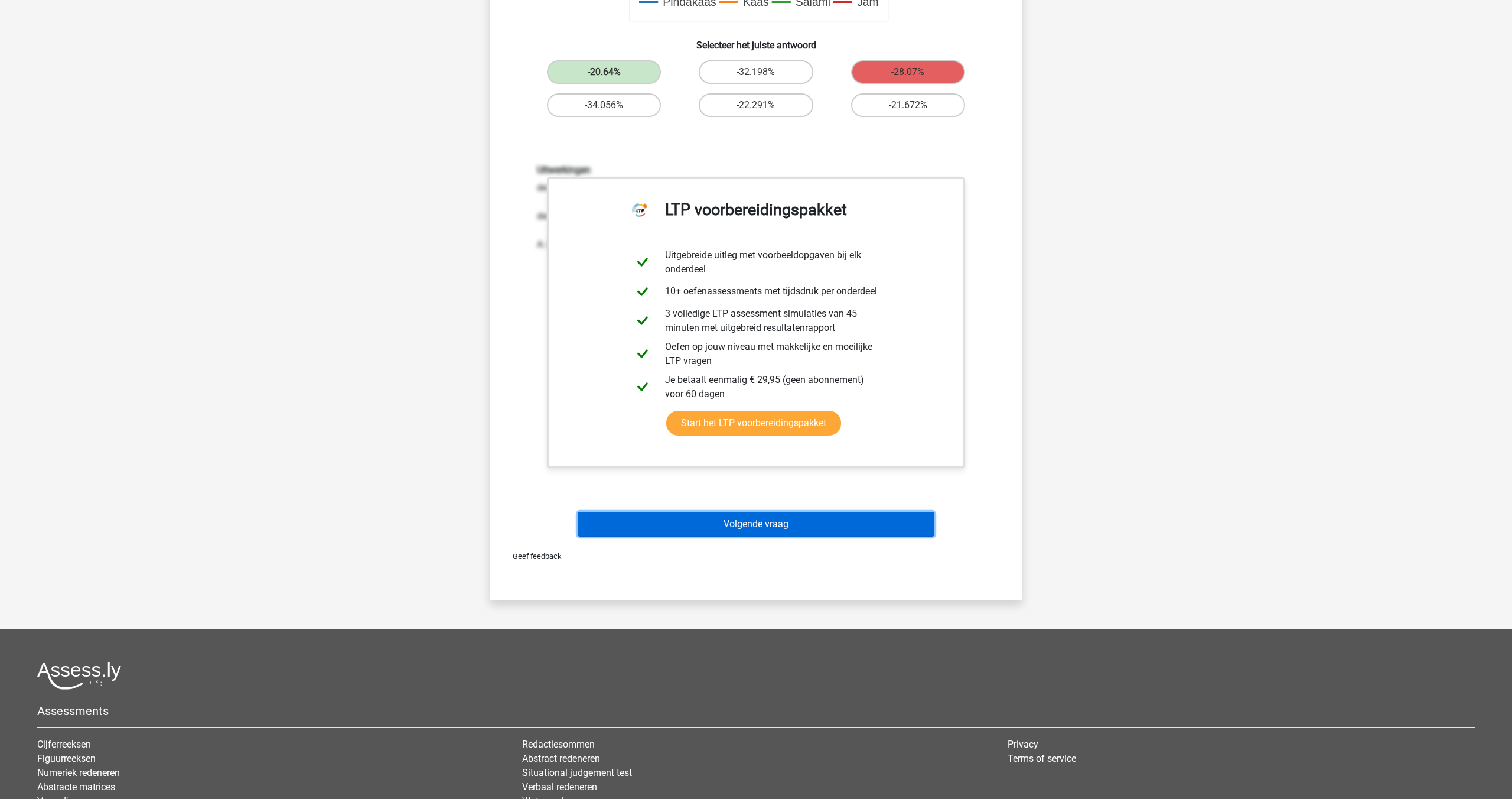
click at [792, 528] on button "Volgende vraag" at bounding box center [756, 524] width 357 height 25
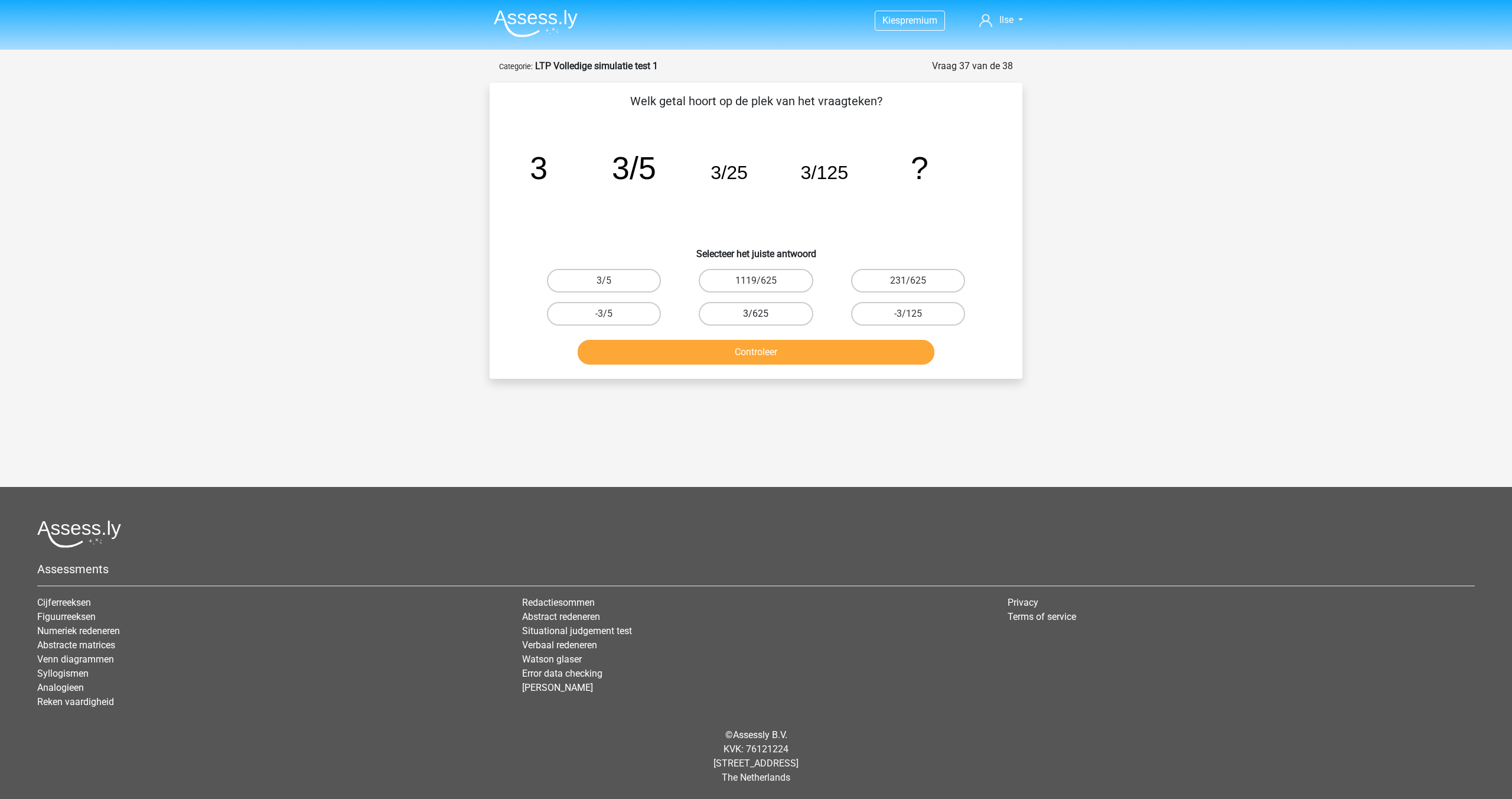
click at [761, 311] on label "3/625" at bounding box center [756, 313] width 114 height 24
click at [761, 314] on input "3/625" at bounding box center [760, 317] width 8 height 8
radio input "true"
click at [872, 277] on label "231/625" at bounding box center [908, 280] width 114 height 24
click at [908, 280] on input "231/625" at bounding box center [911, 284] width 8 height 8
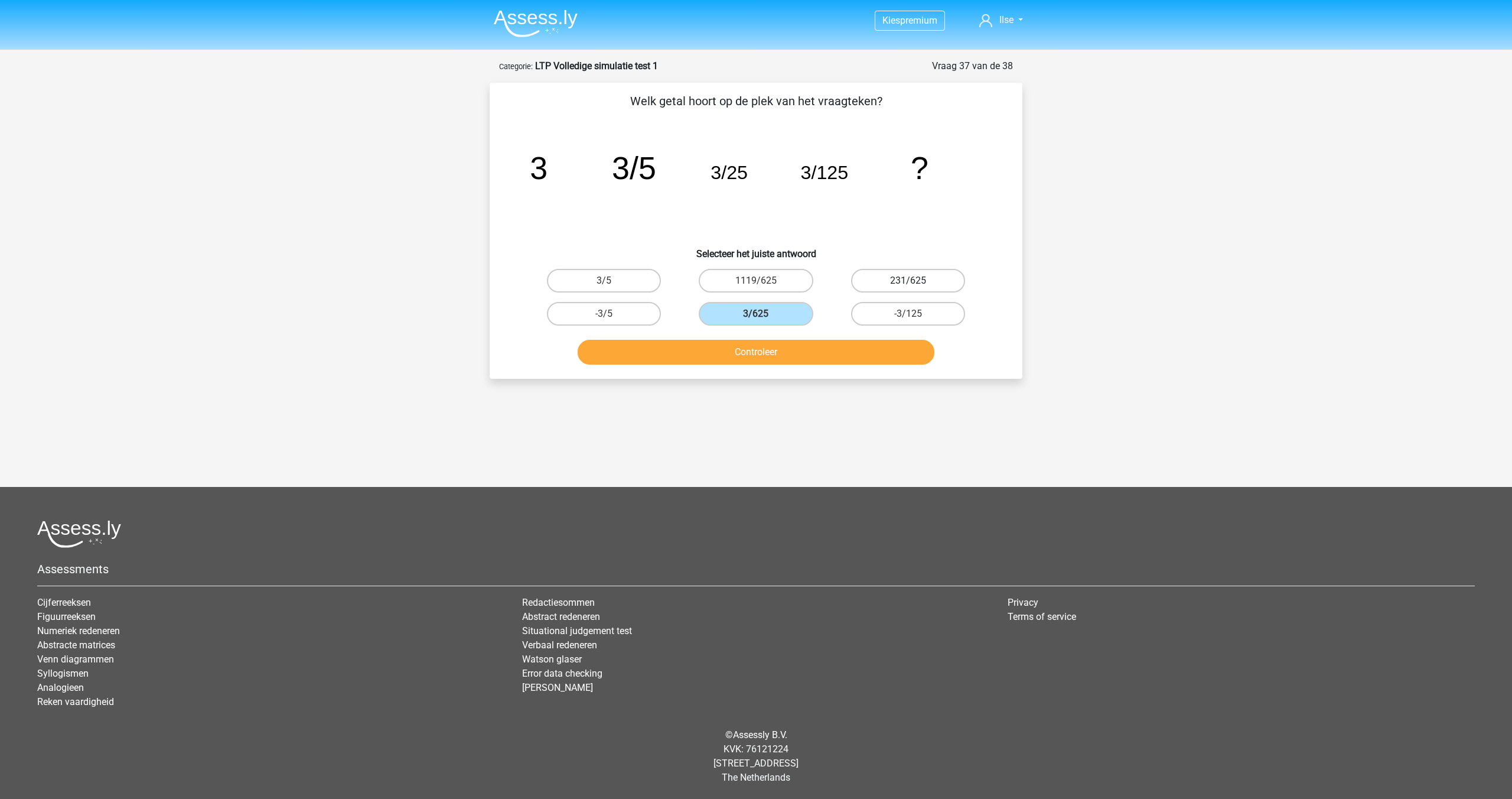
radio input "true"
click at [792, 315] on label "3/625" at bounding box center [756, 313] width 114 height 24
click at [764, 315] on input "3/625" at bounding box center [760, 317] width 8 height 8
radio input "true"
click at [782, 354] on button "Controleer" at bounding box center [756, 352] width 357 height 25
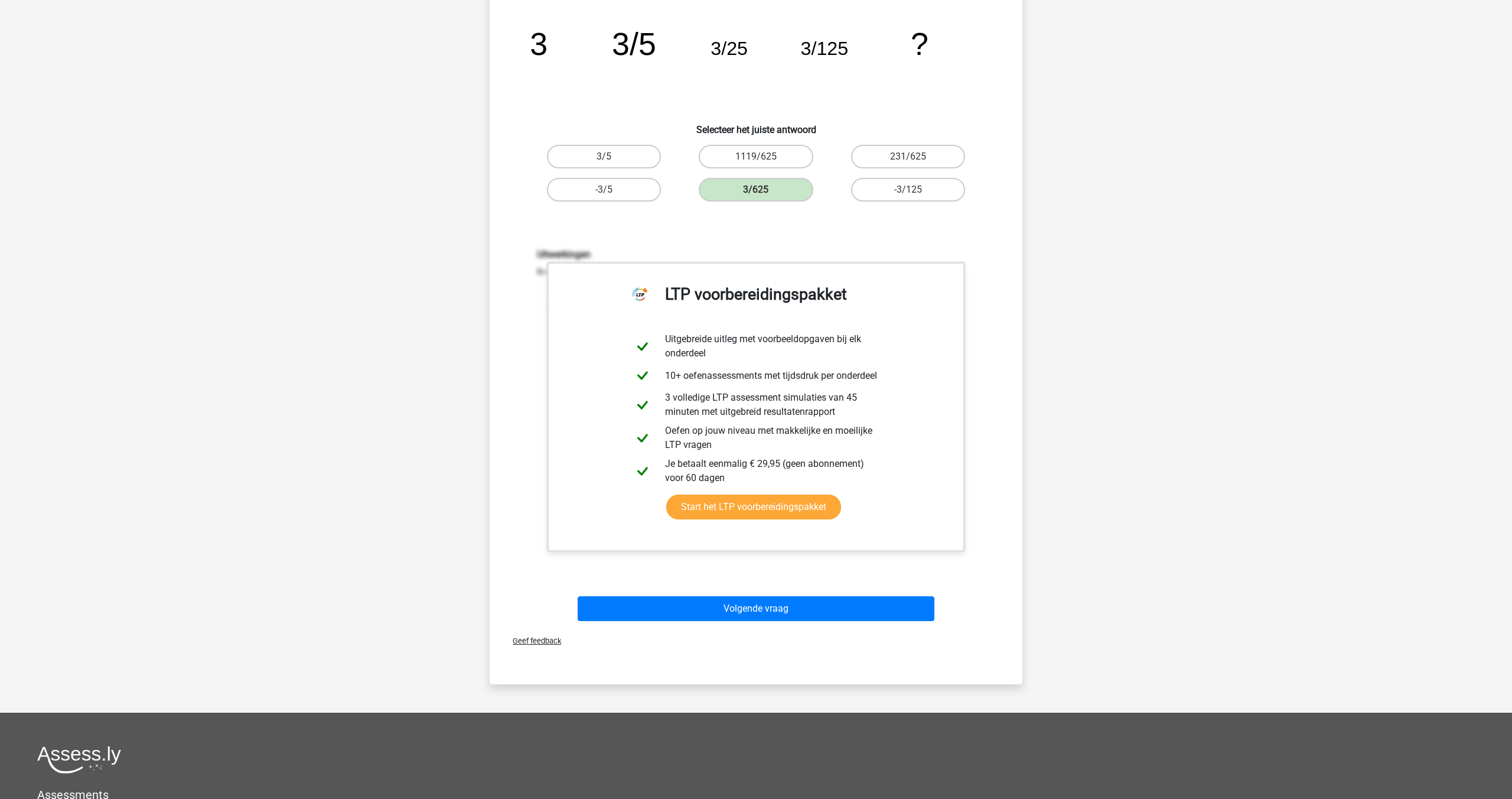
scroll to position [346, 0]
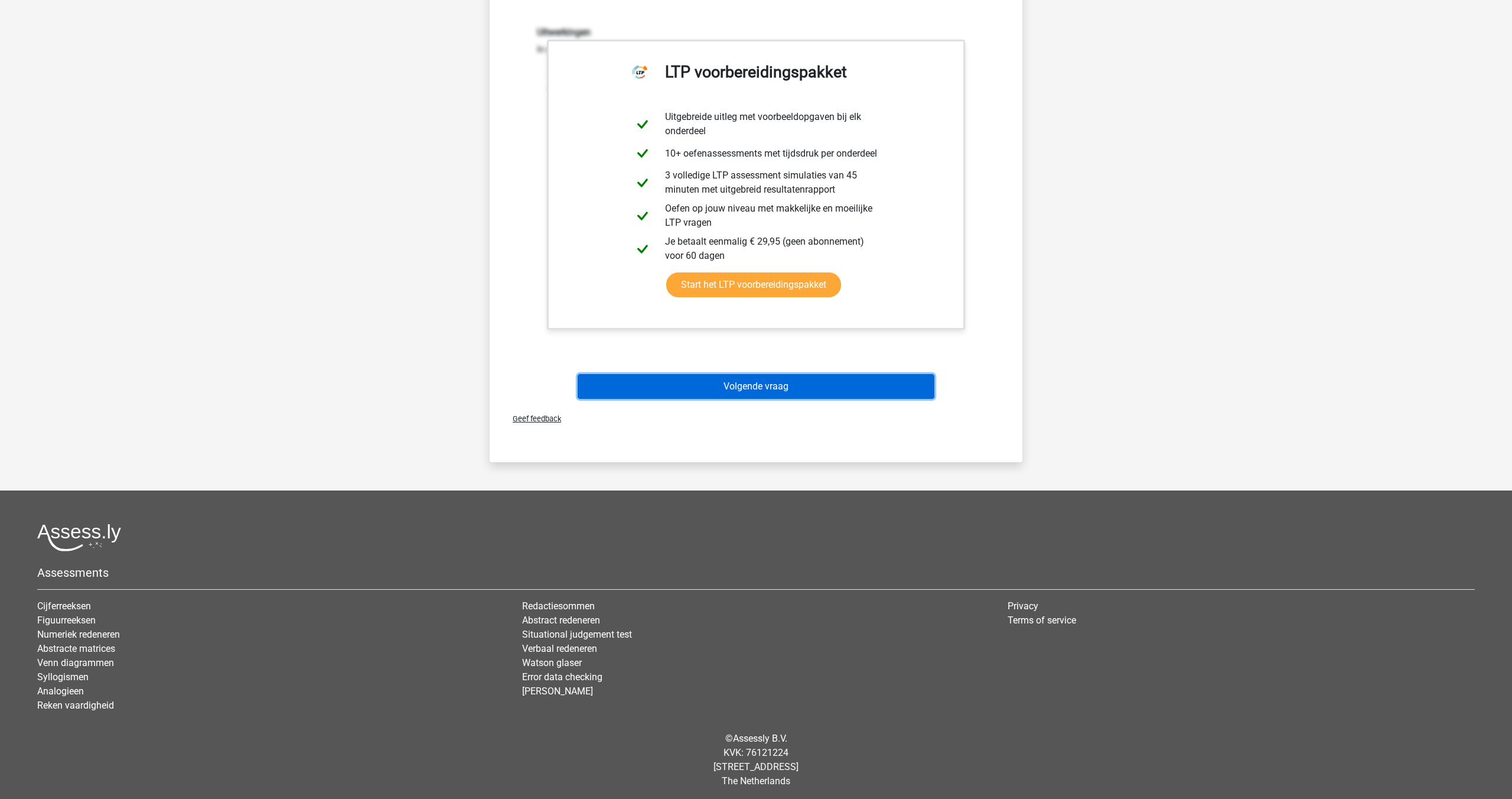
click at [770, 377] on button "Volgende vraag" at bounding box center [756, 386] width 357 height 25
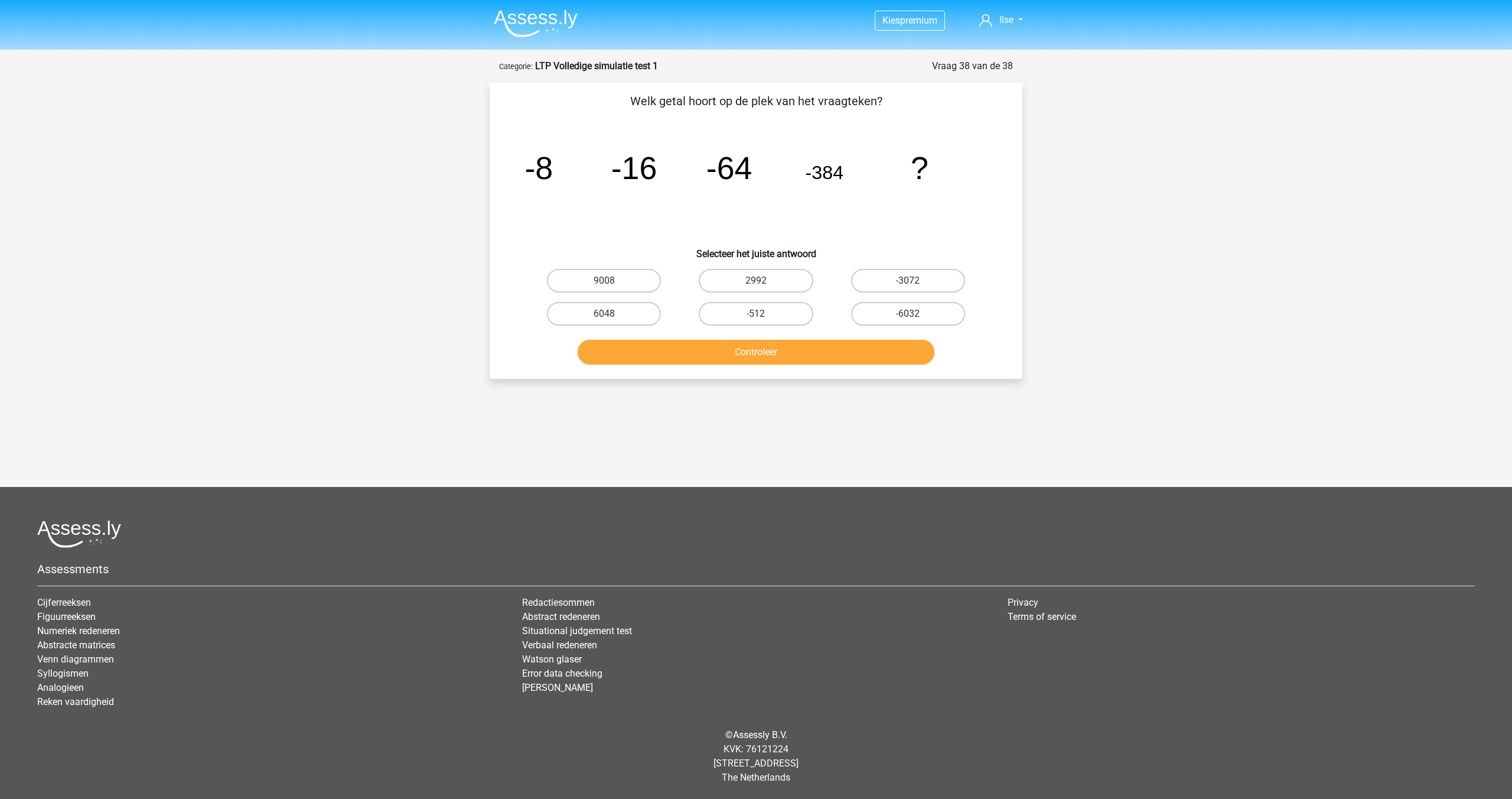
scroll to position [0, 0]
click at [767, 283] on label "2992" at bounding box center [756, 280] width 114 height 24
click at [764, 283] on input "2992" at bounding box center [760, 284] width 8 height 8
radio input "true"
click at [752, 355] on button "Controleer" at bounding box center [756, 352] width 357 height 25
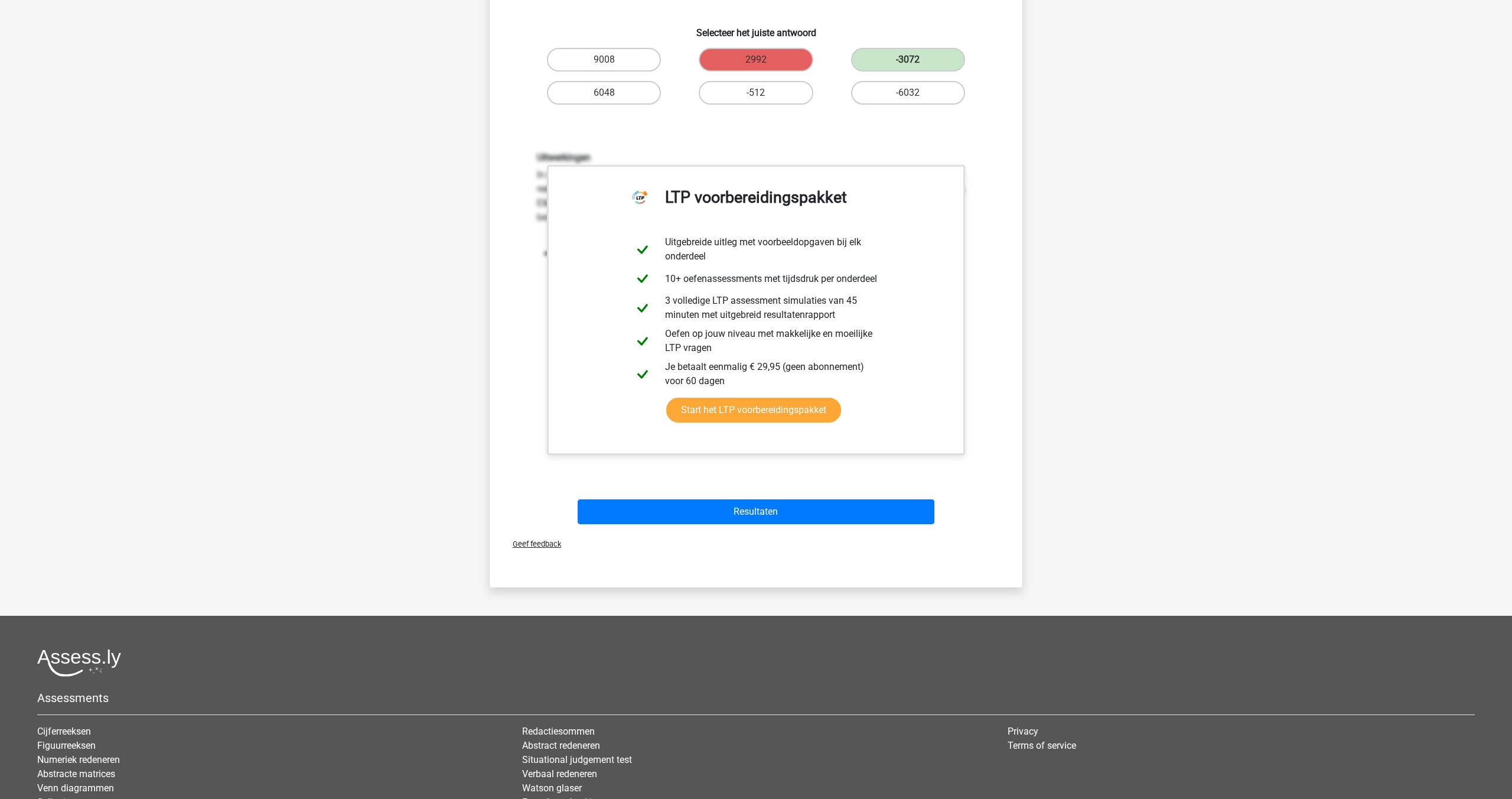
scroll to position [243, 0]
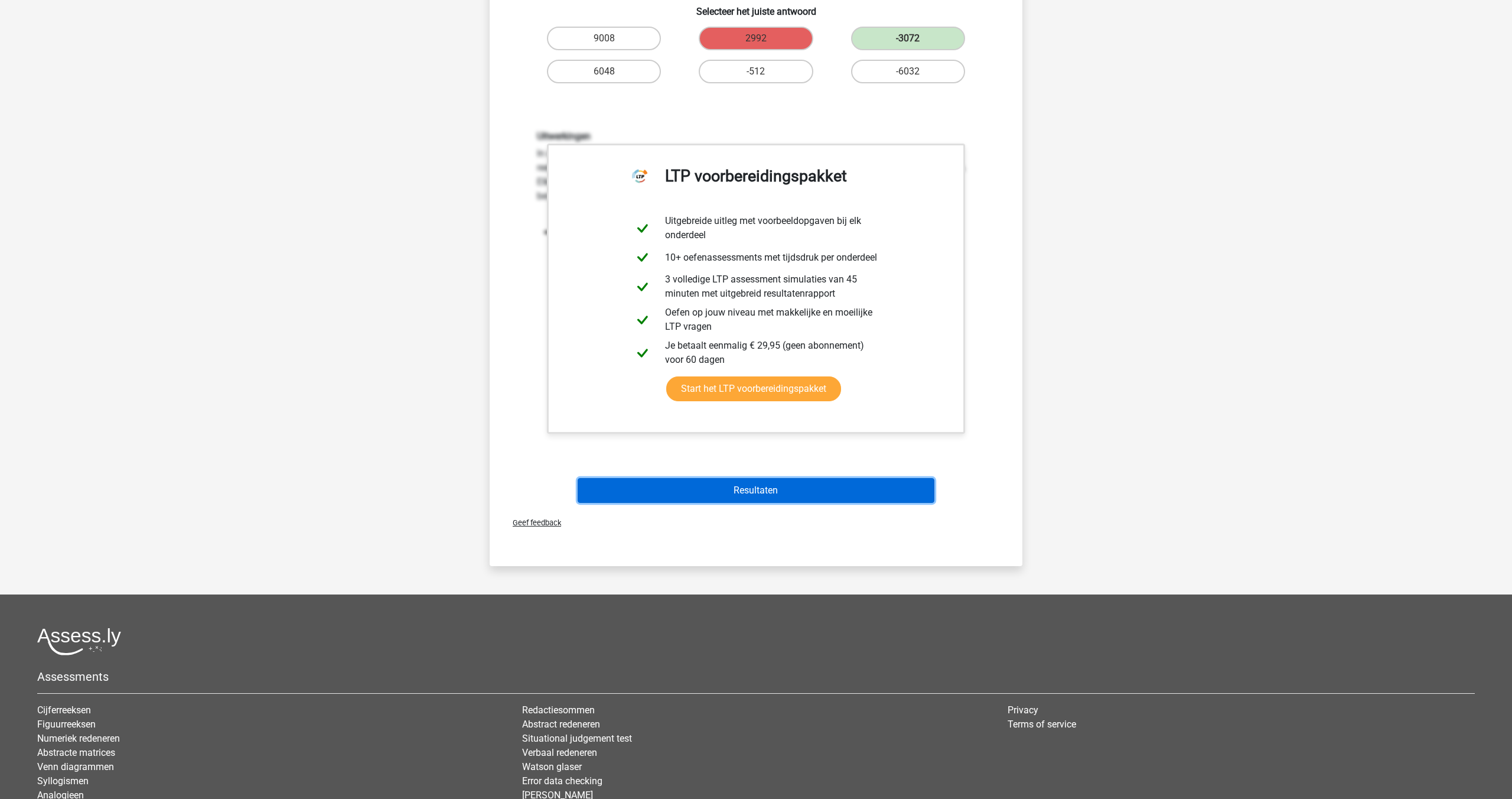
click at [737, 487] on button "Resultaten" at bounding box center [756, 490] width 357 height 25
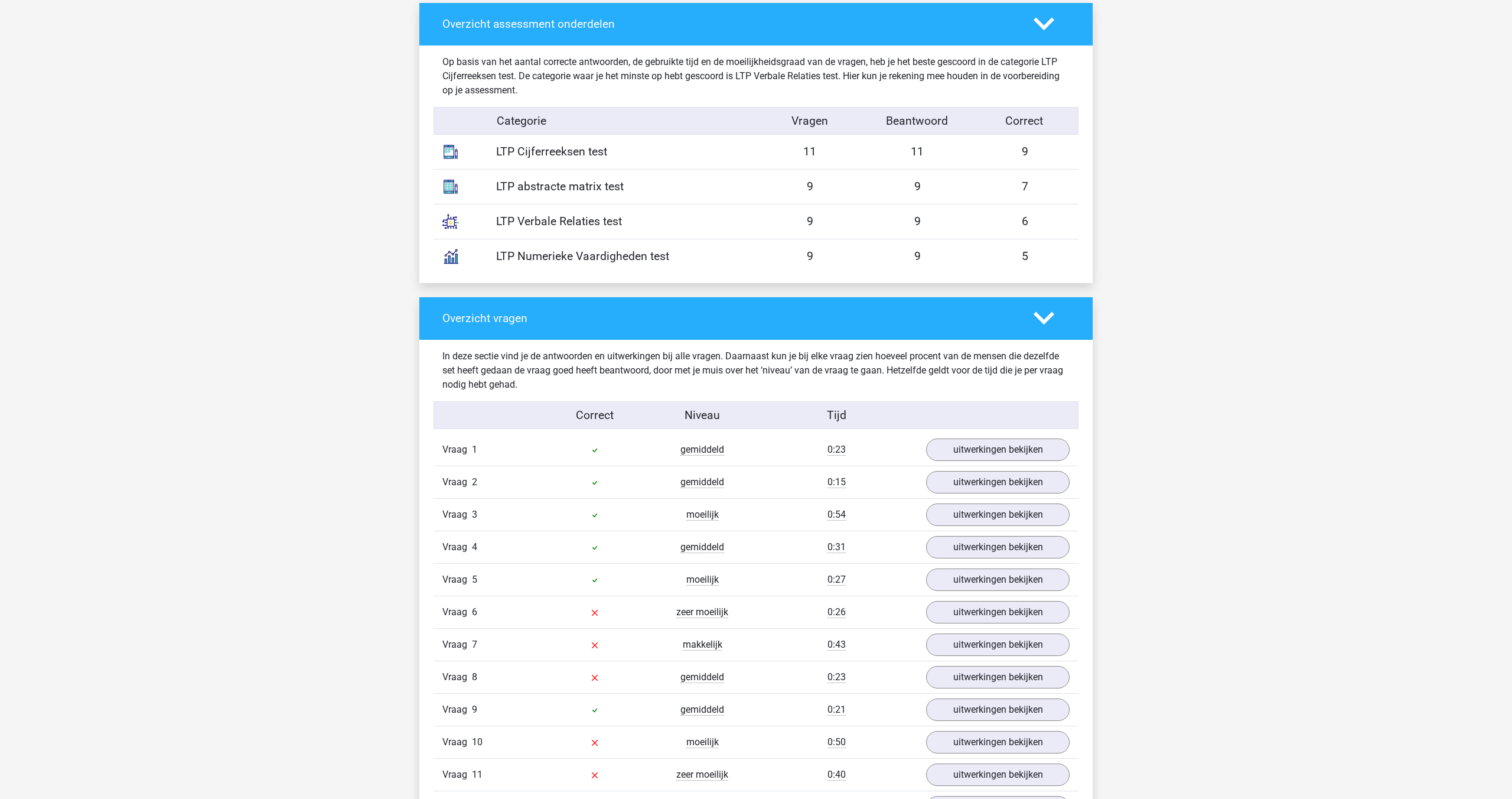
scroll to position [925, 0]
